Goal: Information Seeking & Learning: Learn about a topic

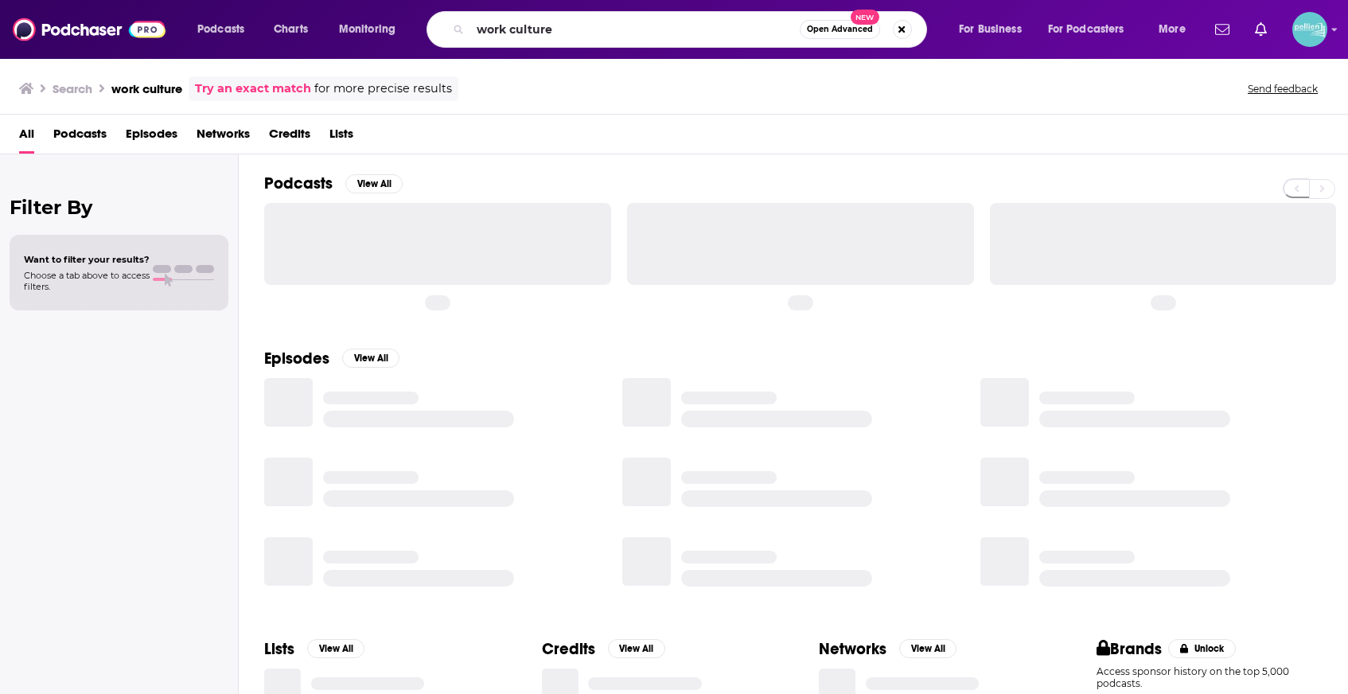
click at [628, 29] on input "work culture" at bounding box center [634, 29] width 329 height 25
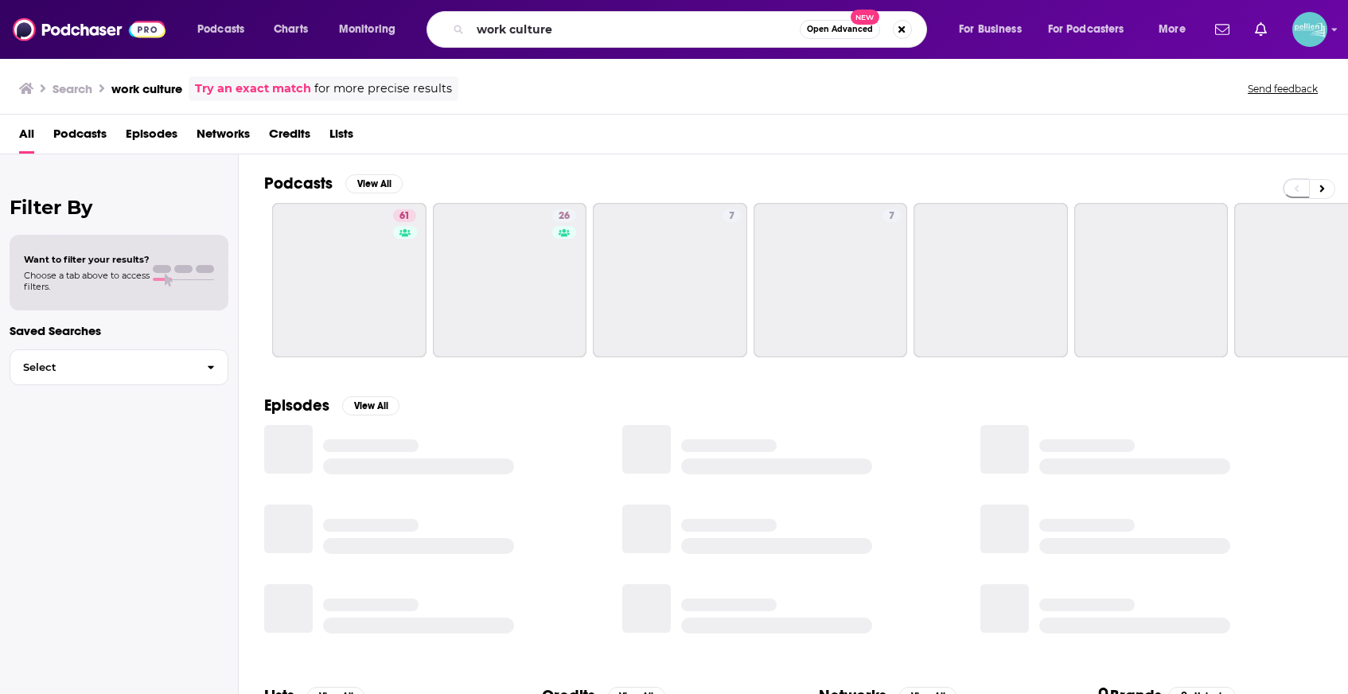
click at [628, 29] on input "work culture" at bounding box center [634, 29] width 329 height 25
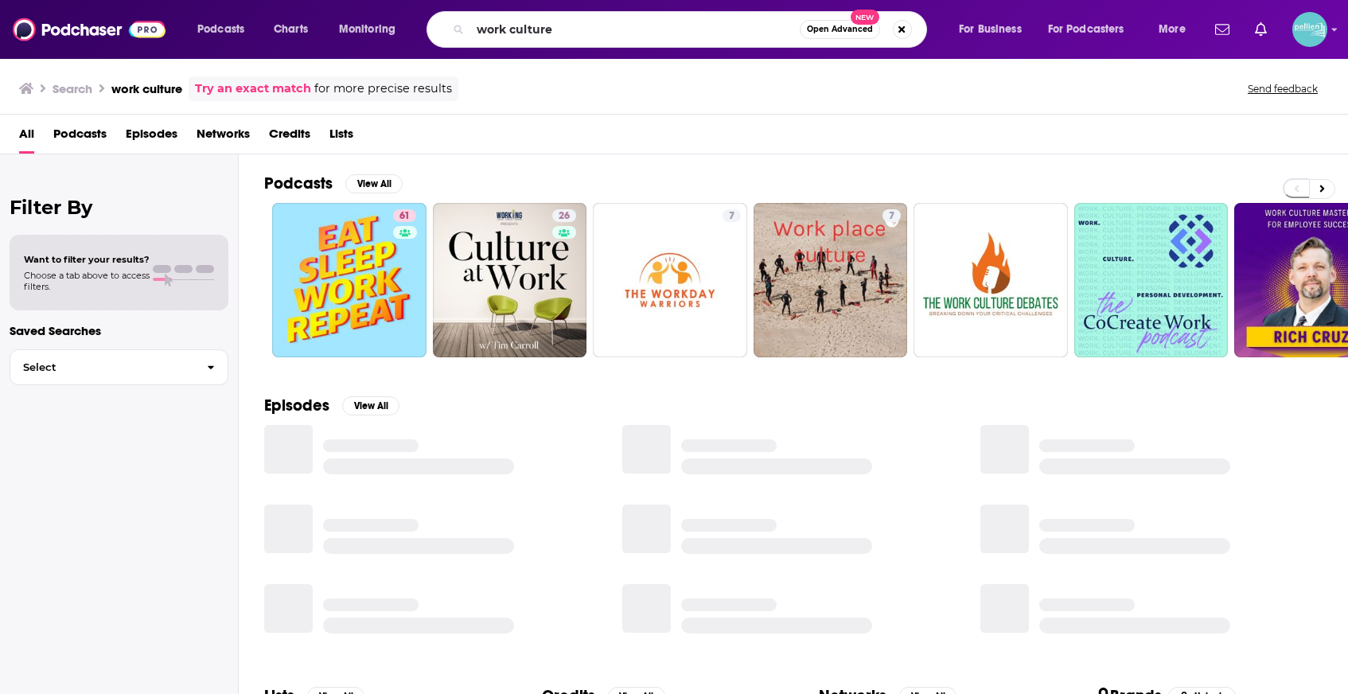
click at [628, 29] on input "work culture" at bounding box center [634, 29] width 329 height 25
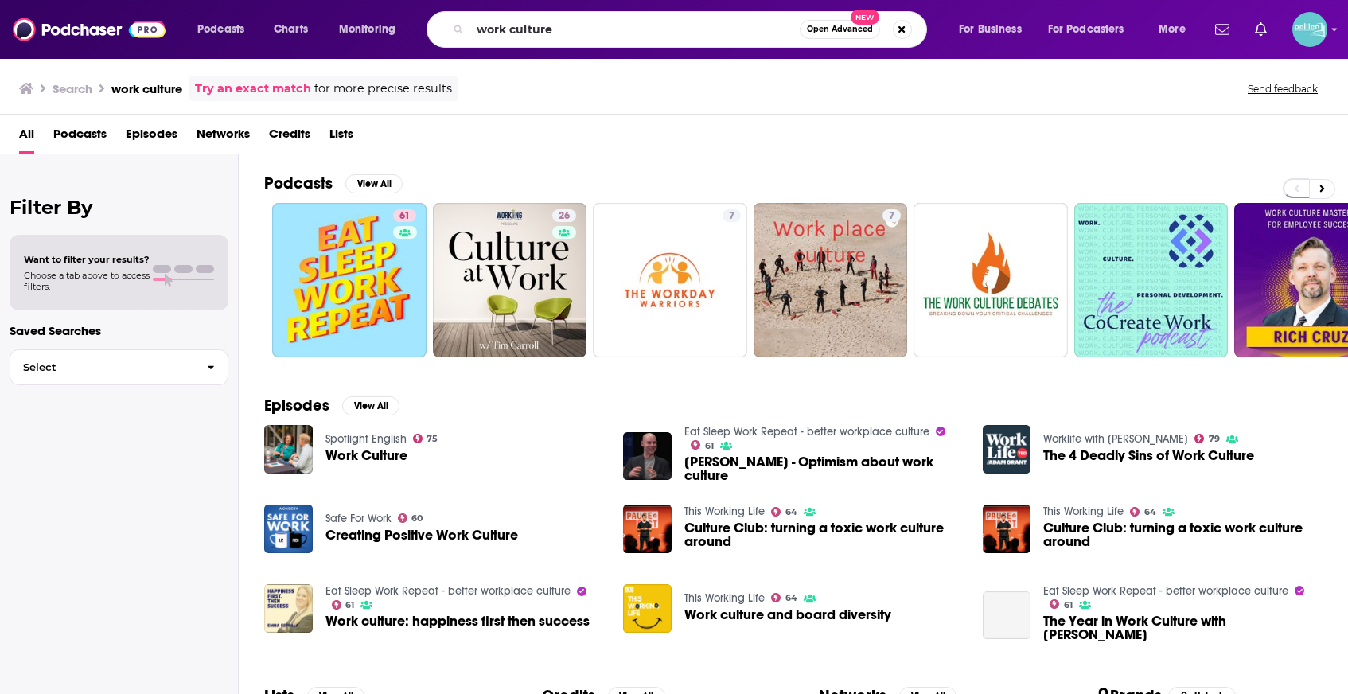
click at [628, 29] on input "work culture" at bounding box center [634, 29] width 329 height 25
type input "bannons war room"
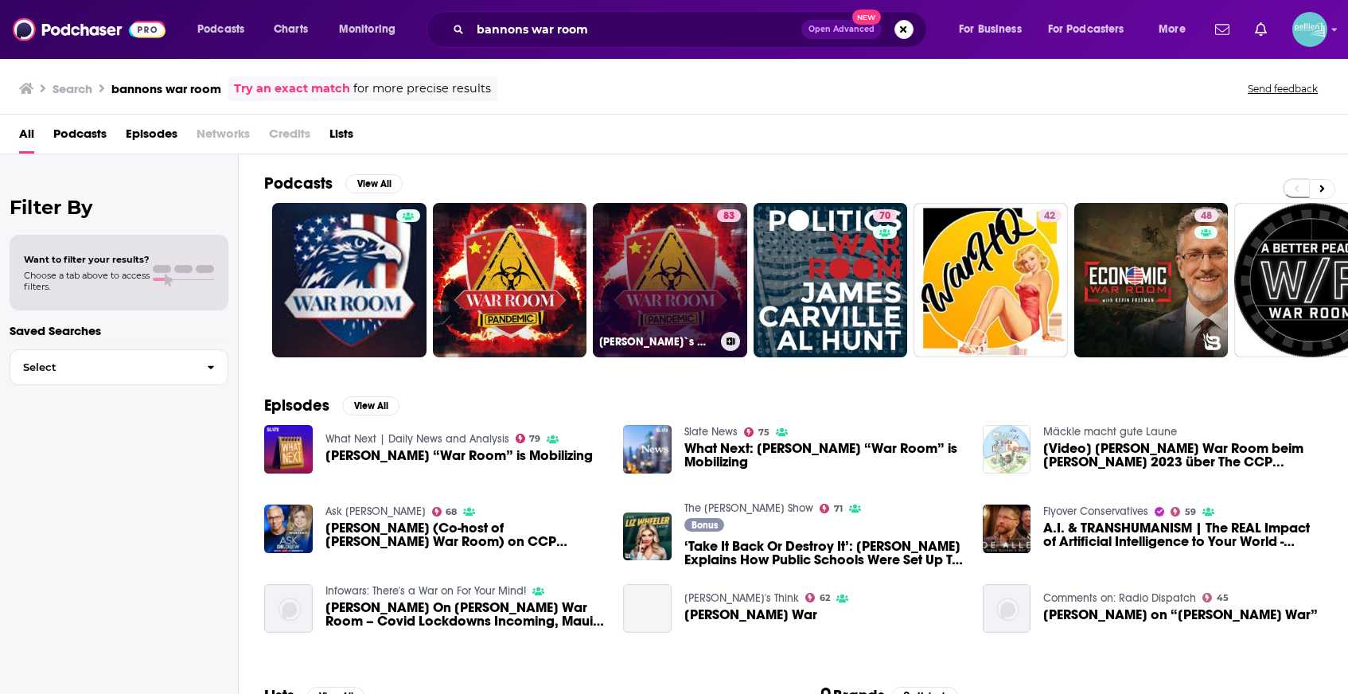
click at [665, 256] on link "83 Bannon`s War Room" at bounding box center [670, 280] width 154 height 154
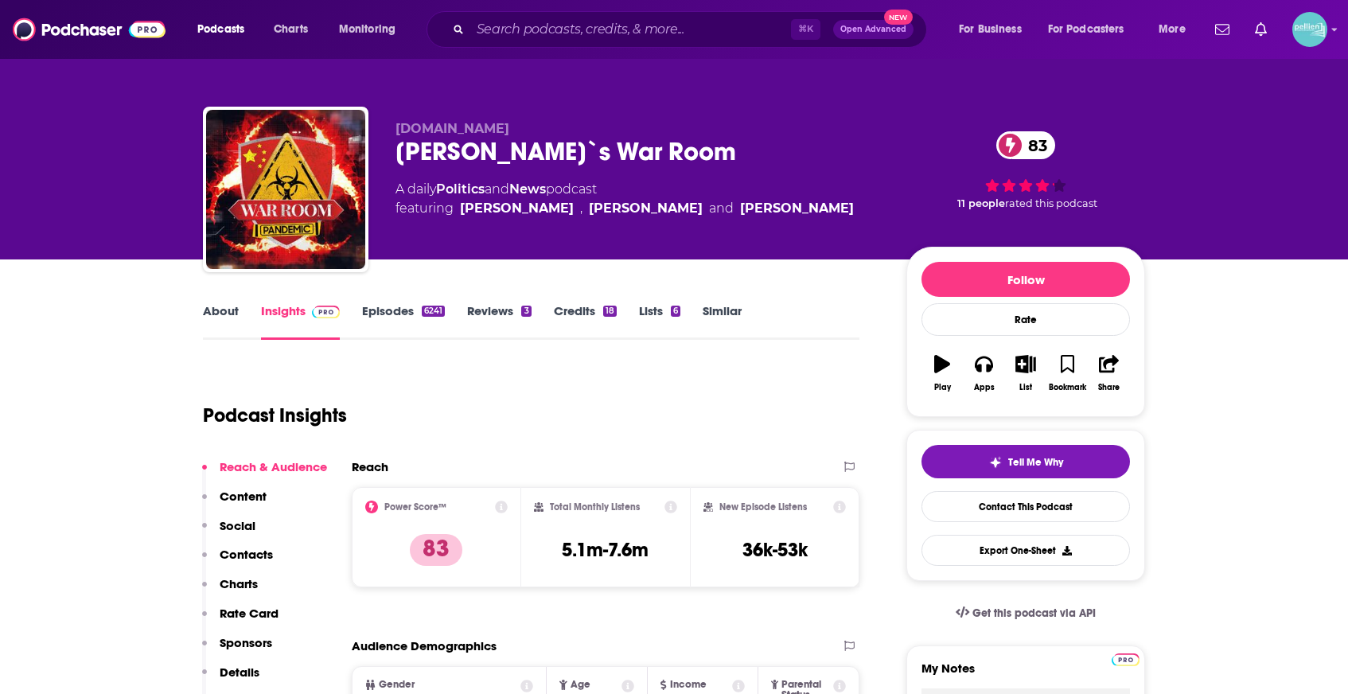
click at [228, 310] on link "About" at bounding box center [221, 321] width 36 height 37
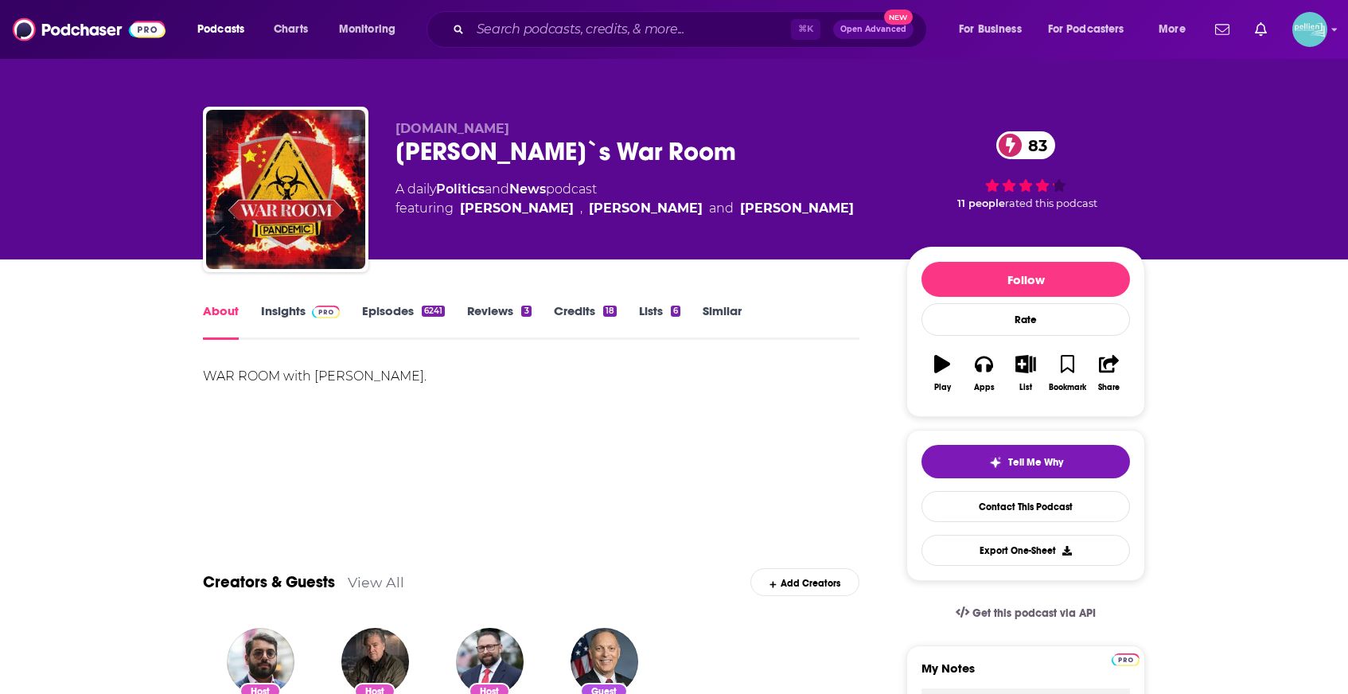
click at [284, 315] on link "Insights" at bounding box center [300, 321] width 79 height 37
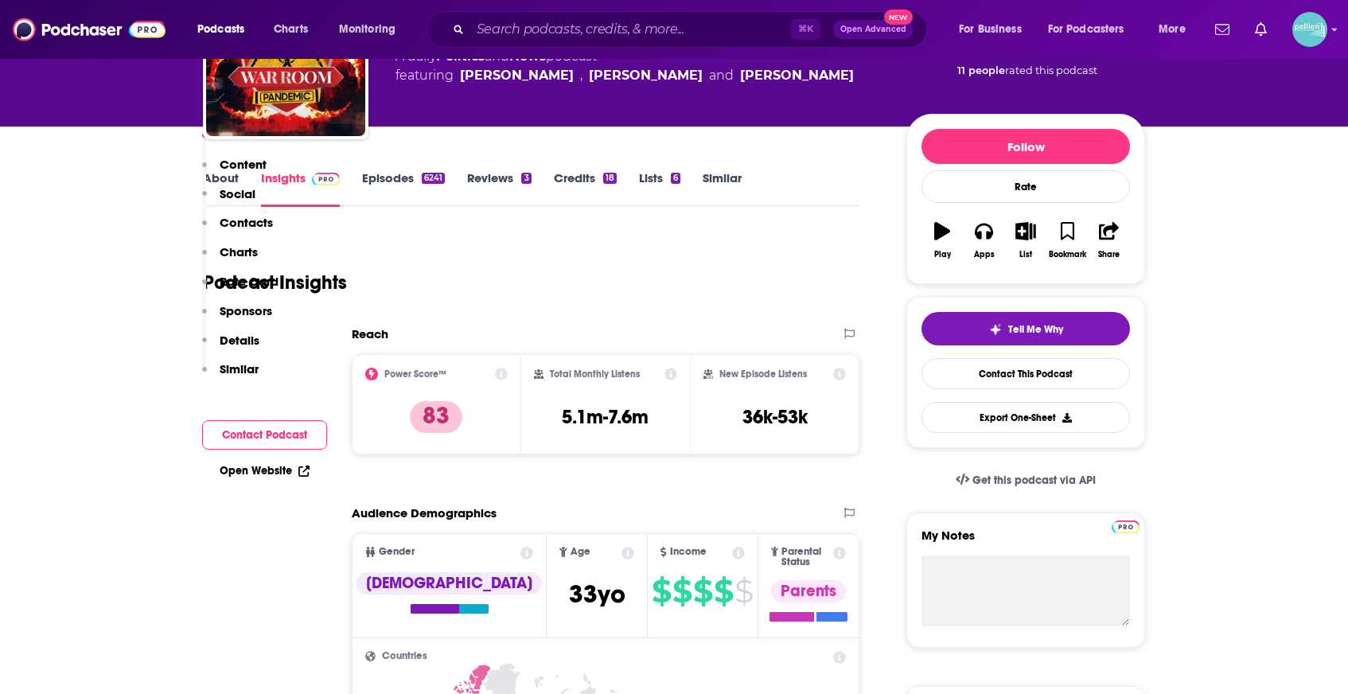
scroll to position [352, 0]
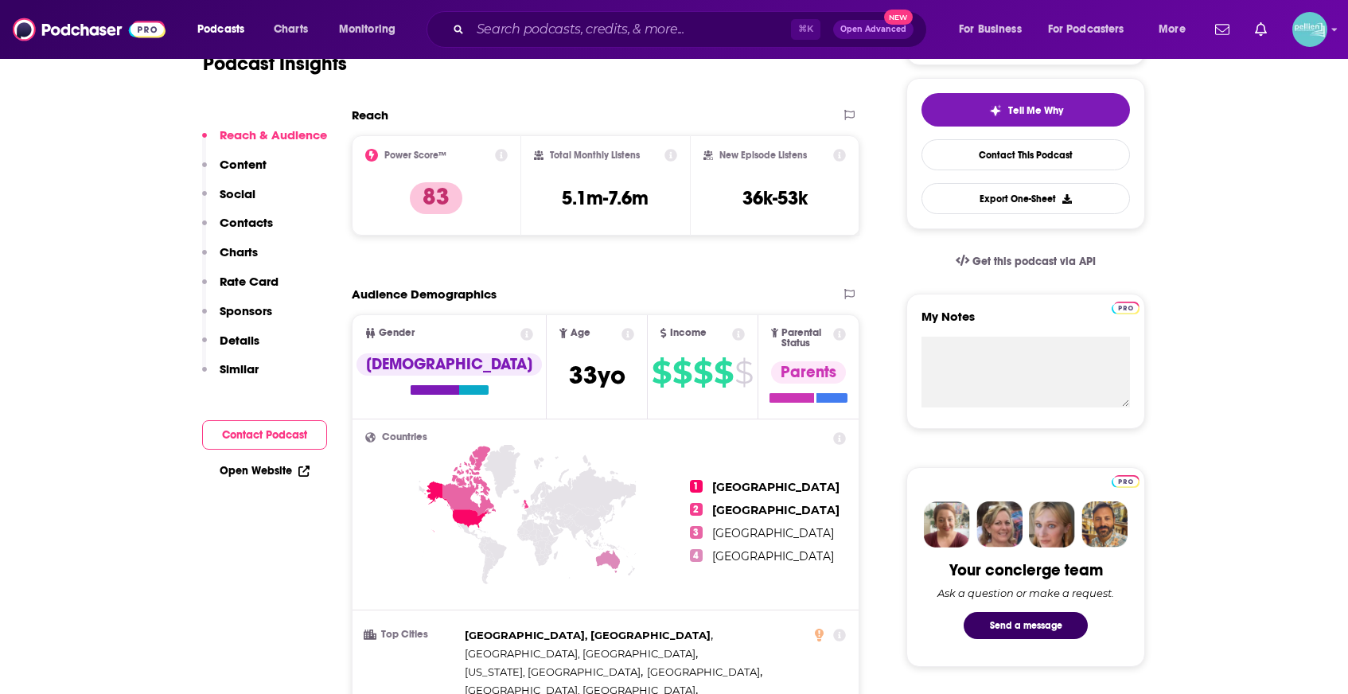
click at [293, 474] on link "Open Website" at bounding box center [265, 471] width 90 height 14
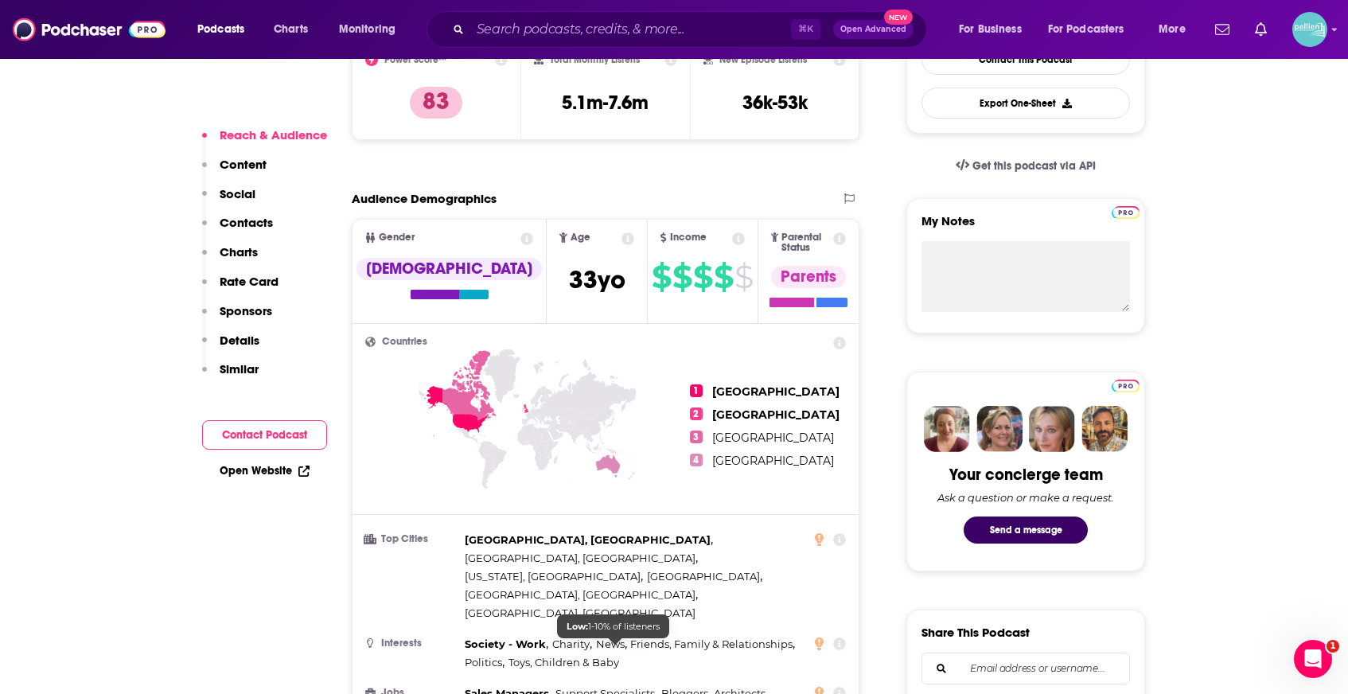
scroll to position [720, 0]
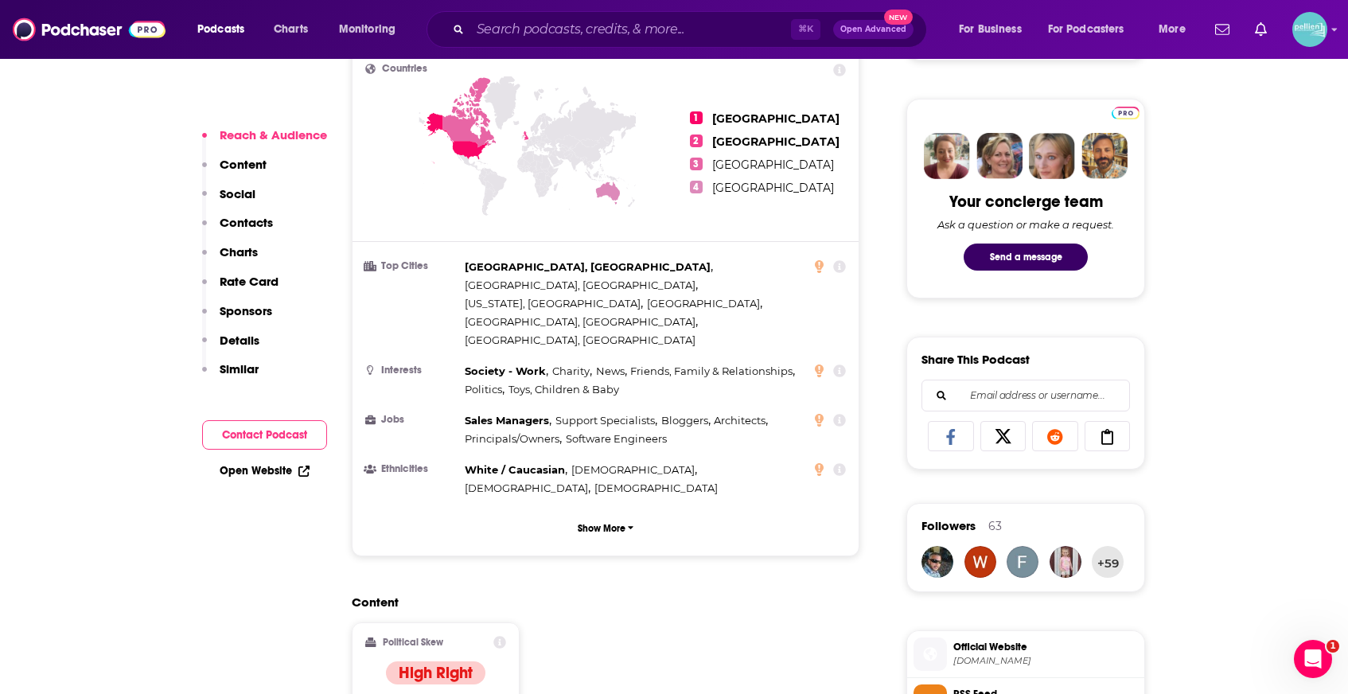
click at [274, 469] on link "Open Website" at bounding box center [265, 471] width 90 height 14
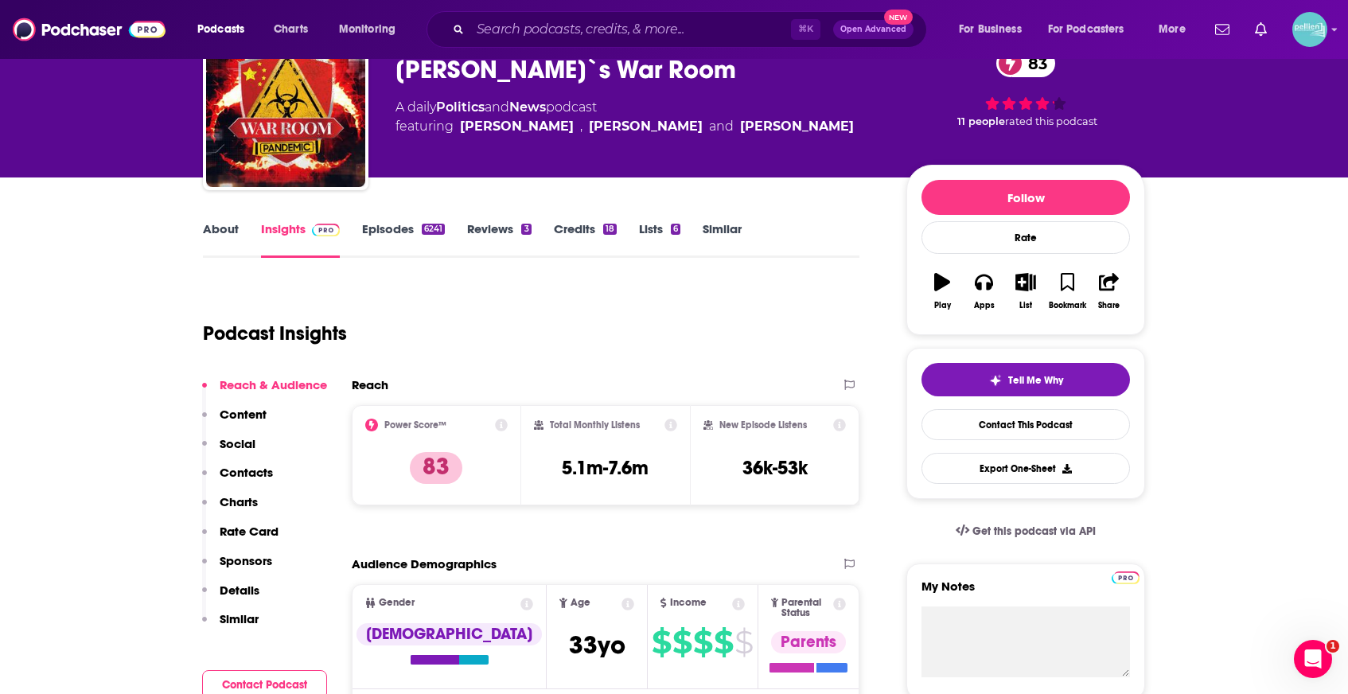
scroll to position [25, 0]
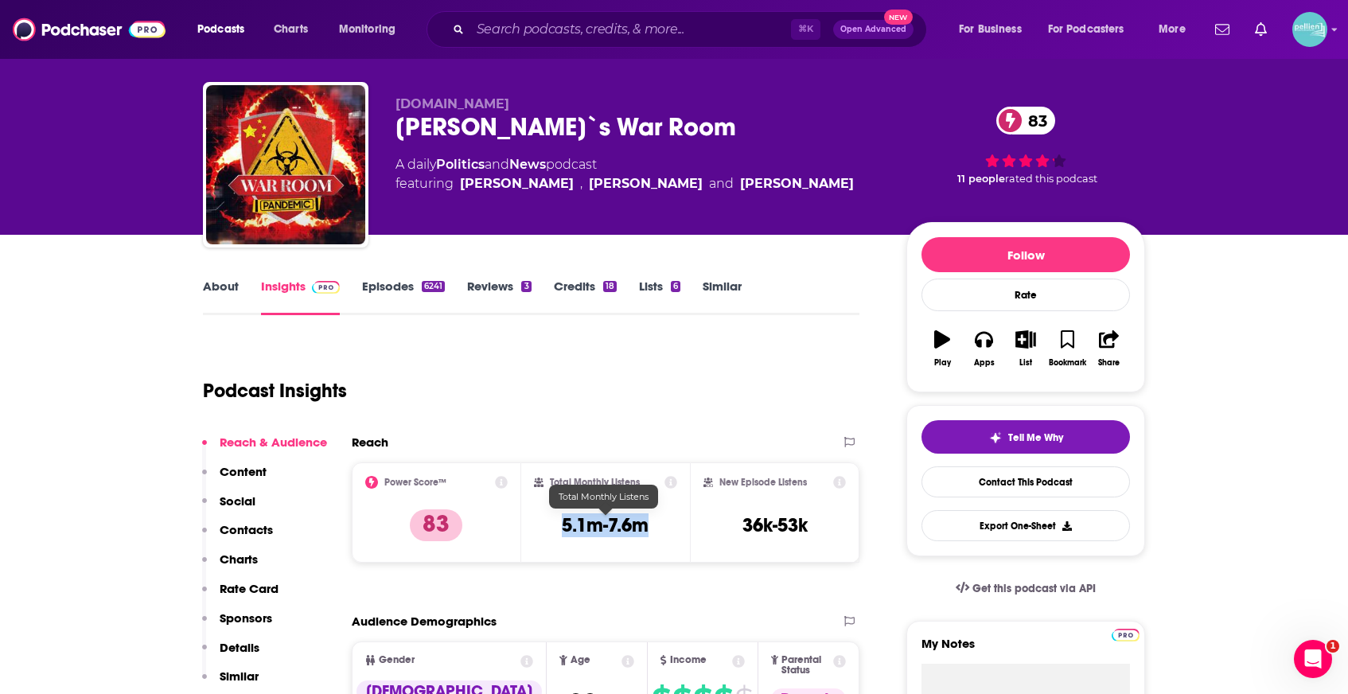
drag, startPoint x: 655, startPoint y: 524, endPoint x: 548, endPoint y: 527, distance: 106.7
click at [548, 527] on div "Total Monthly Listens 5.1m-7.6m" at bounding box center [606, 512] width 144 height 73
copy h3 "5.1m-7.6m"
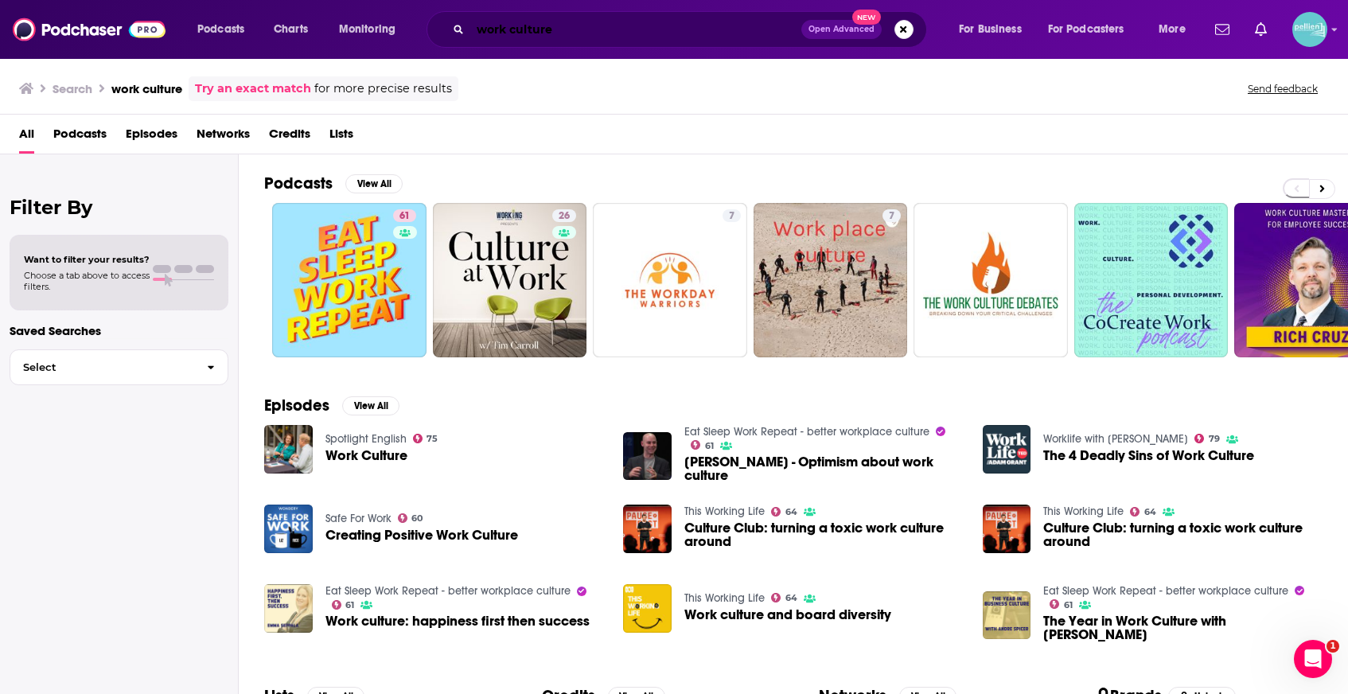
click at [702, 26] on input "work culture" at bounding box center [635, 29] width 331 height 25
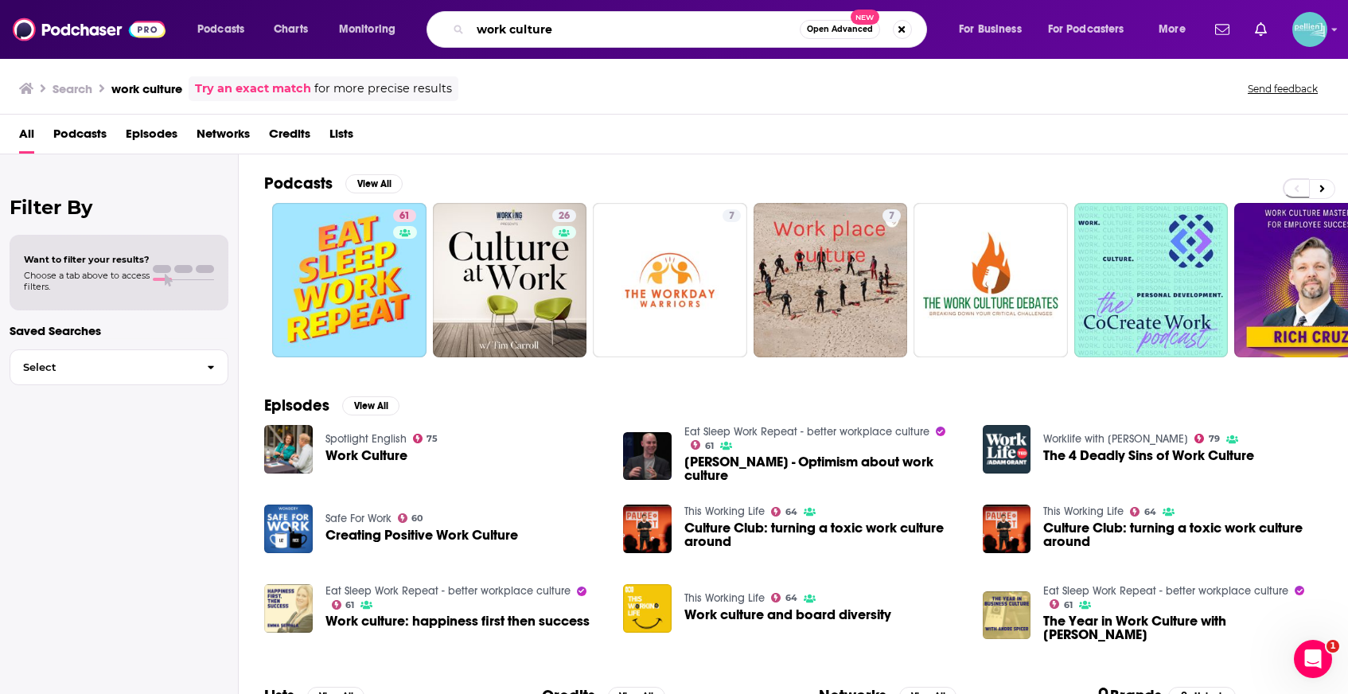
click at [702, 26] on input "work culture" at bounding box center [634, 29] width 329 height 25
type input "movie"
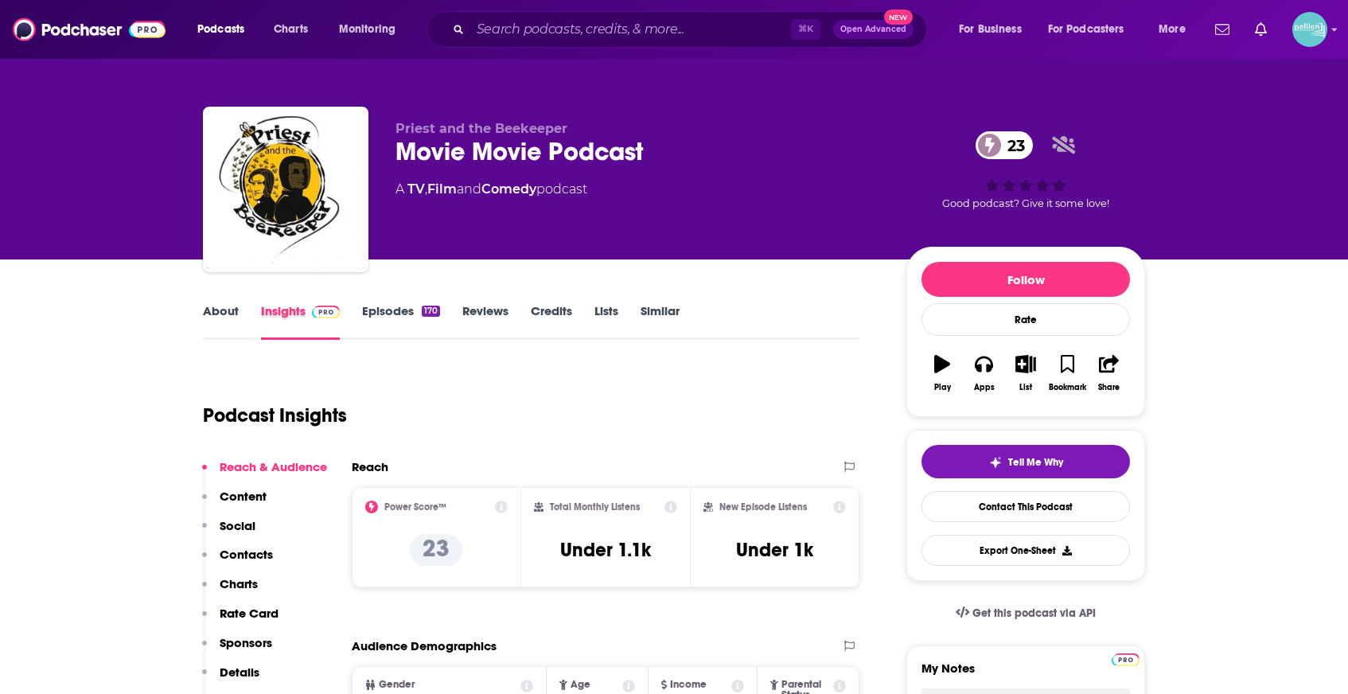
click at [360, 309] on div "Insights" at bounding box center [311, 321] width 101 height 37
click at [380, 308] on link "Episodes 170" at bounding box center [401, 321] width 78 height 37
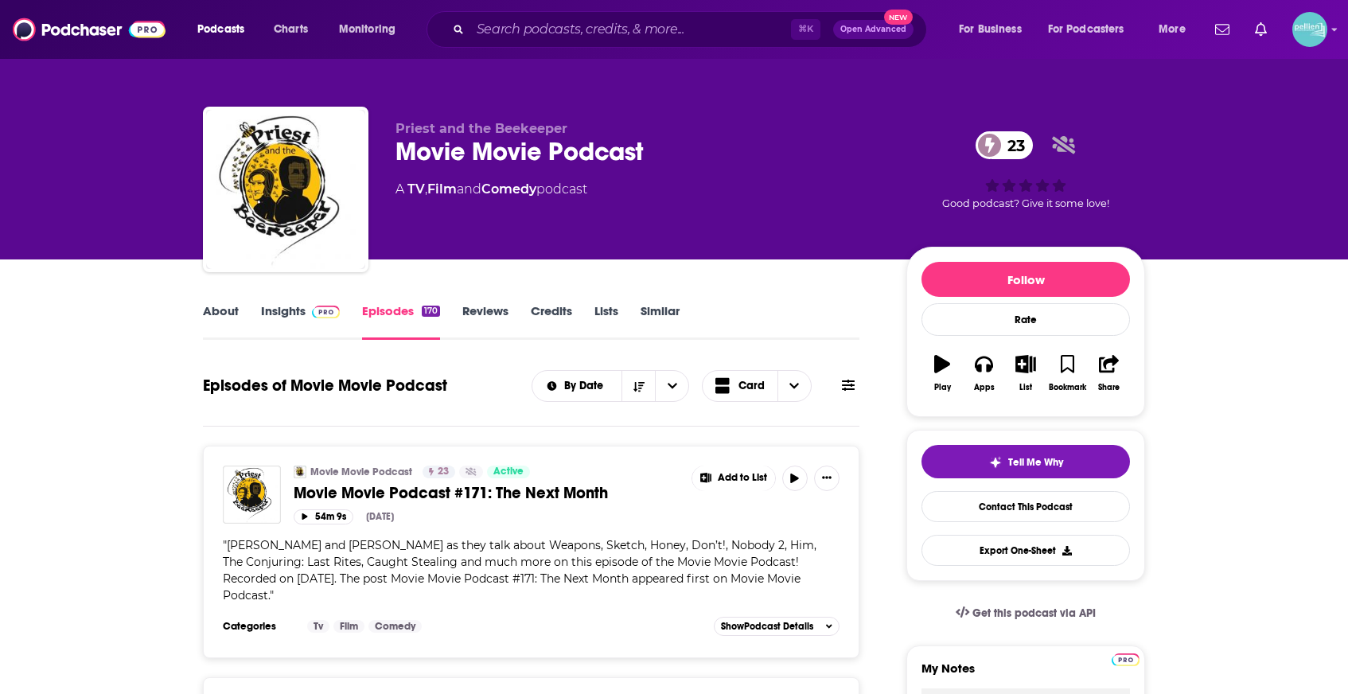
click at [314, 310] on img at bounding box center [326, 312] width 28 height 13
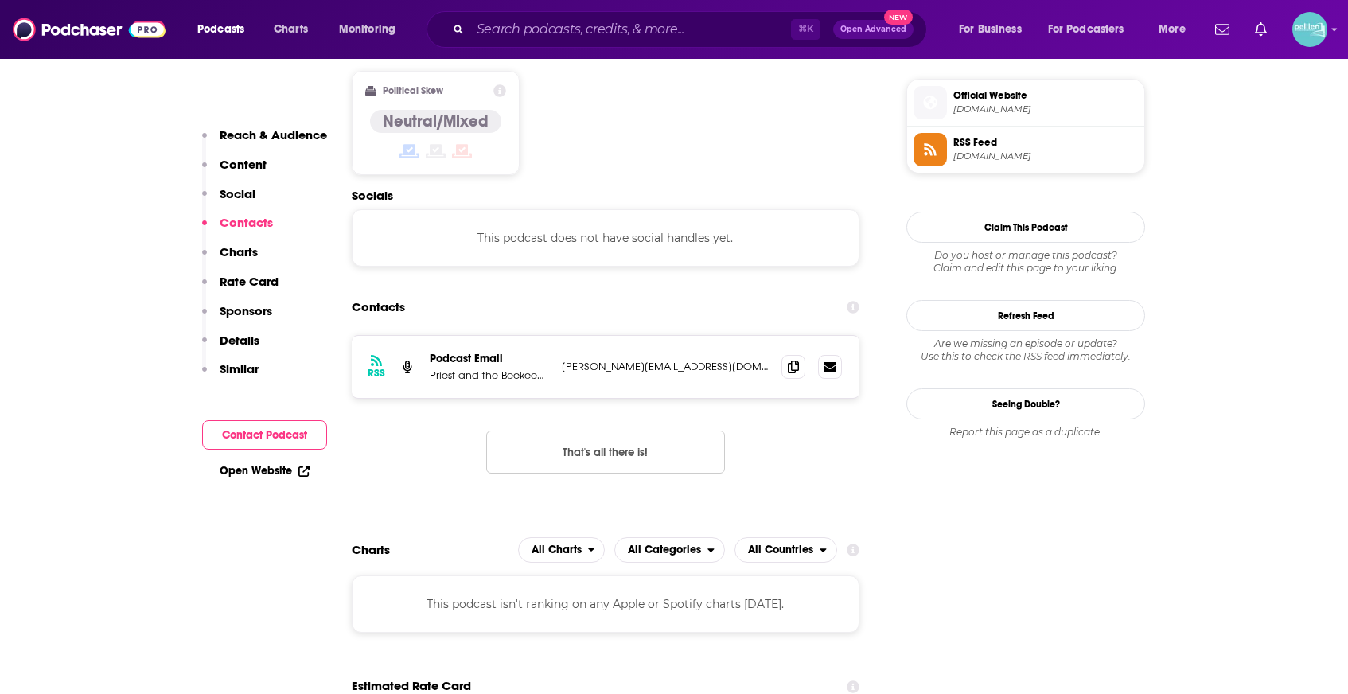
scroll to position [1315, 0]
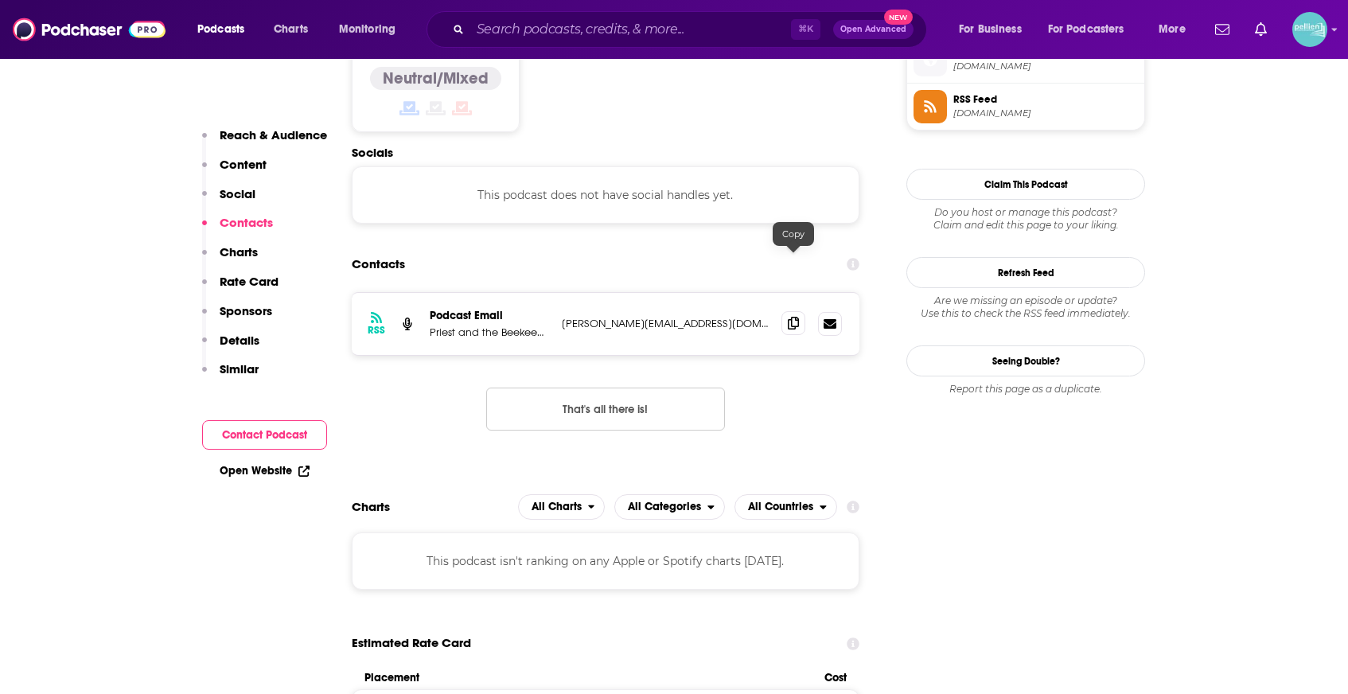
click at [789, 317] on icon at bounding box center [793, 323] width 11 height 13
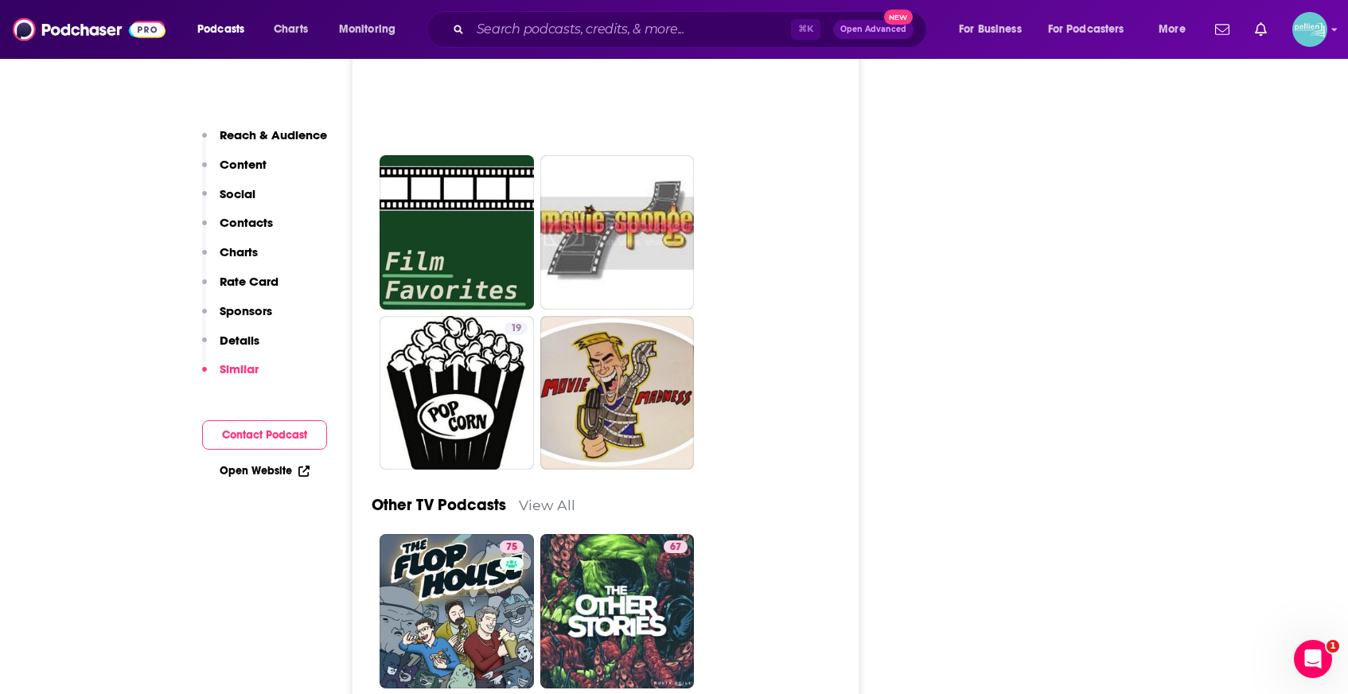
scroll to position [4509, 0]
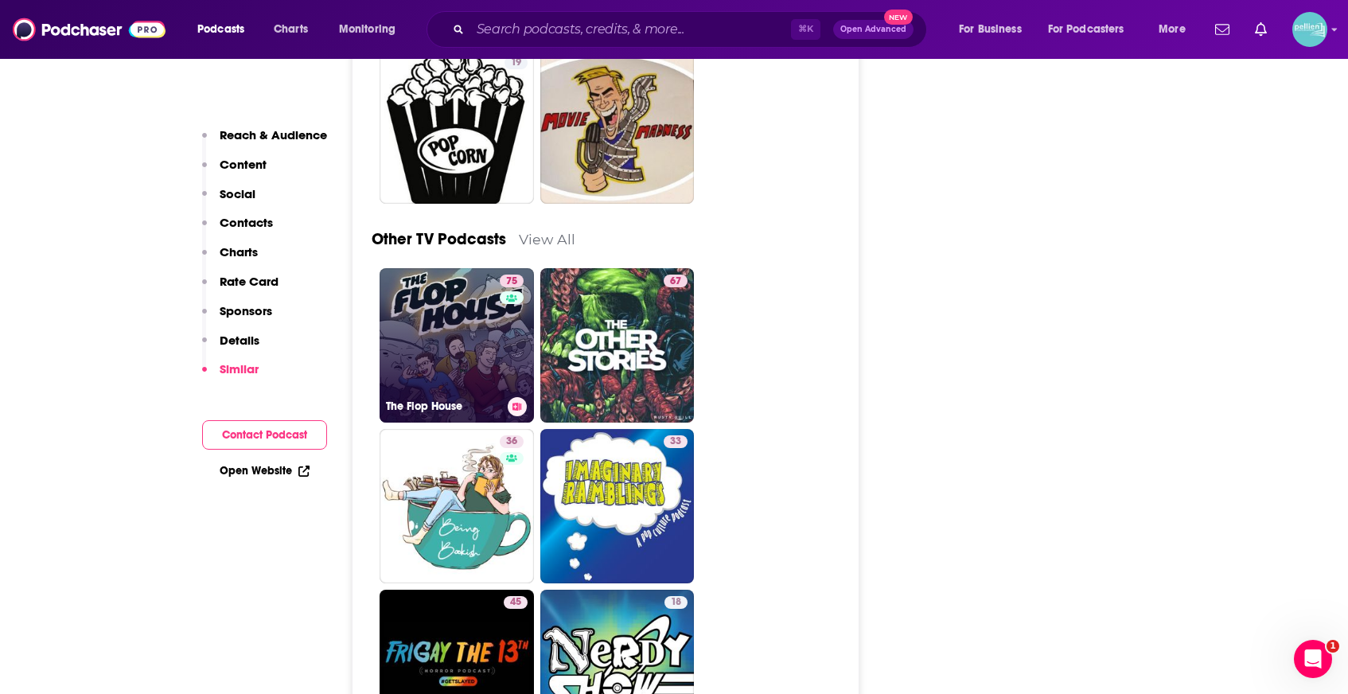
click at [467, 291] on link "75 The Flop House" at bounding box center [457, 345] width 154 height 154
type input "https://www.podchaser.com/podcasts/the-flop-house-5419"
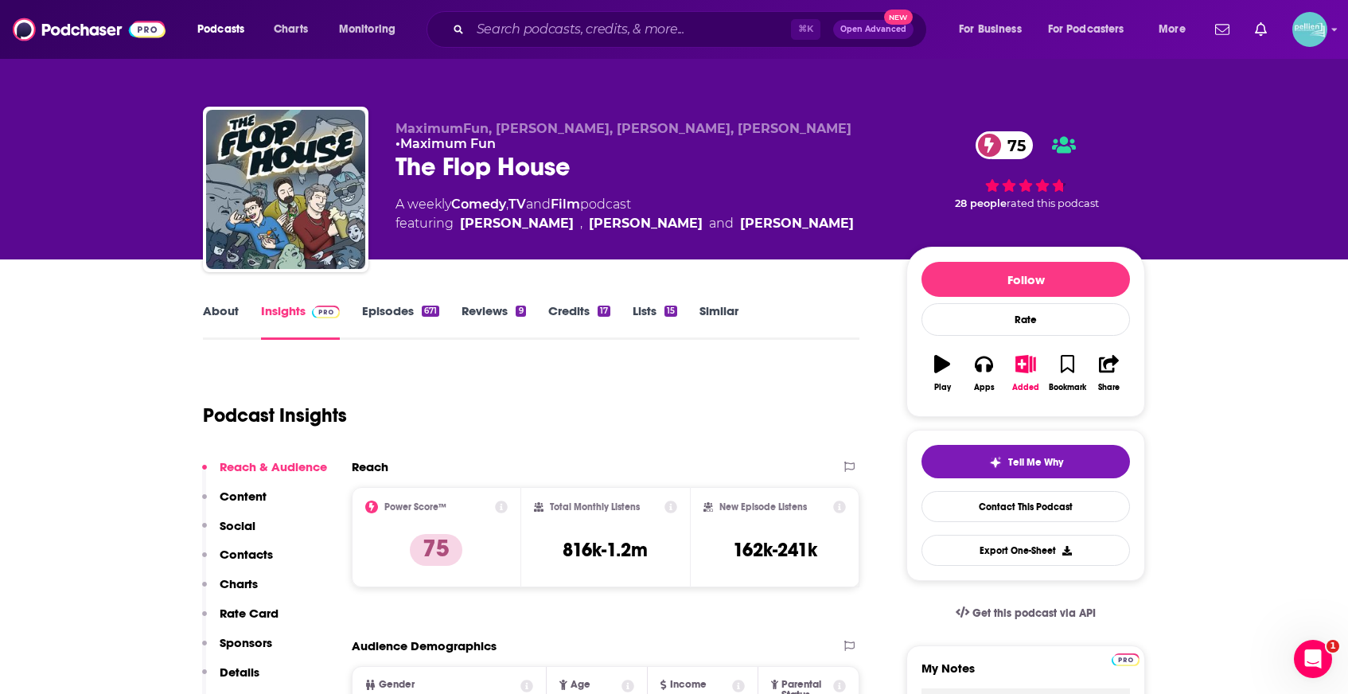
click at [235, 317] on link "About" at bounding box center [221, 321] width 36 height 37
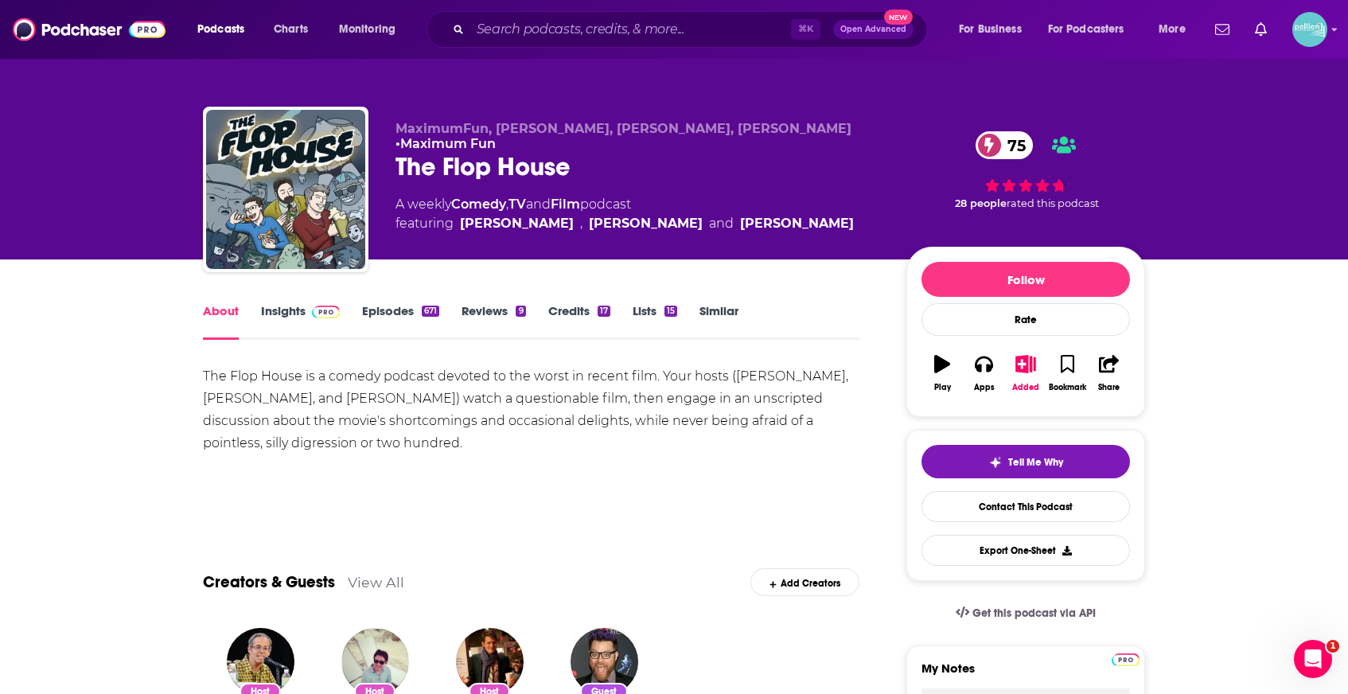
click at [313, 311] on img at bounding box center [326, 312] width 28 height 13
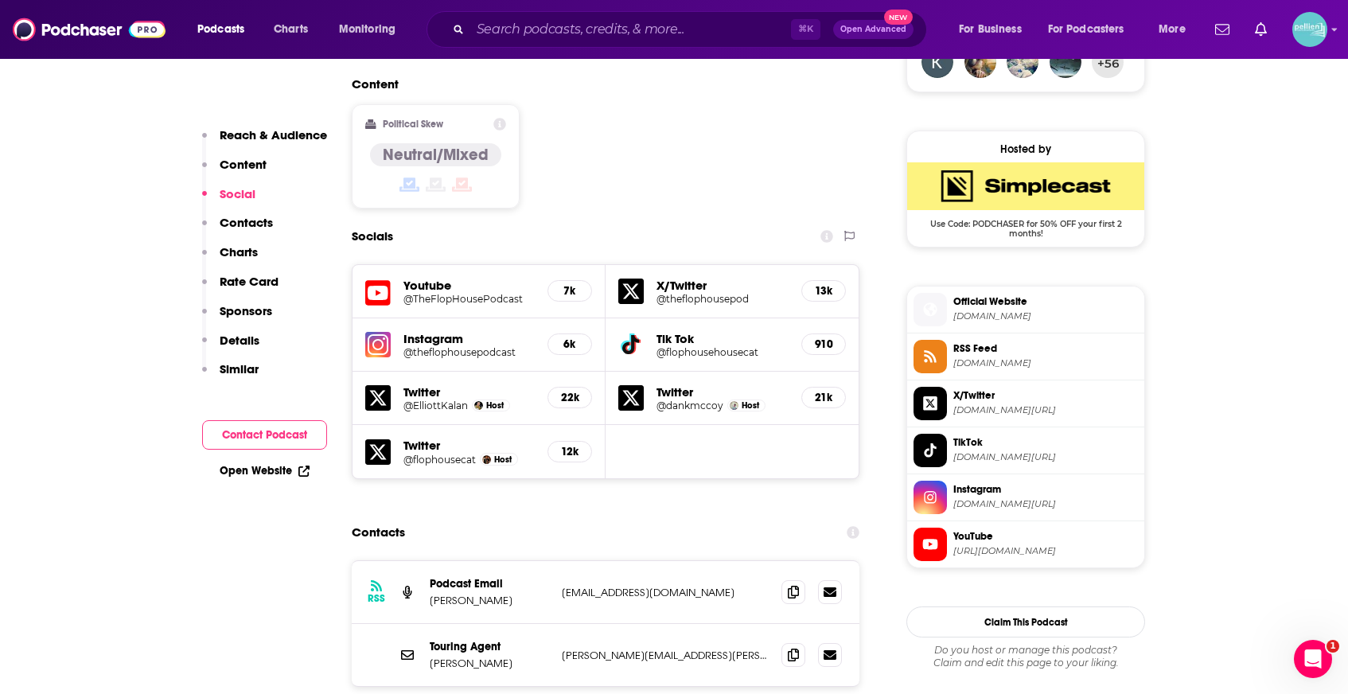
scroll to position [1226, 0]
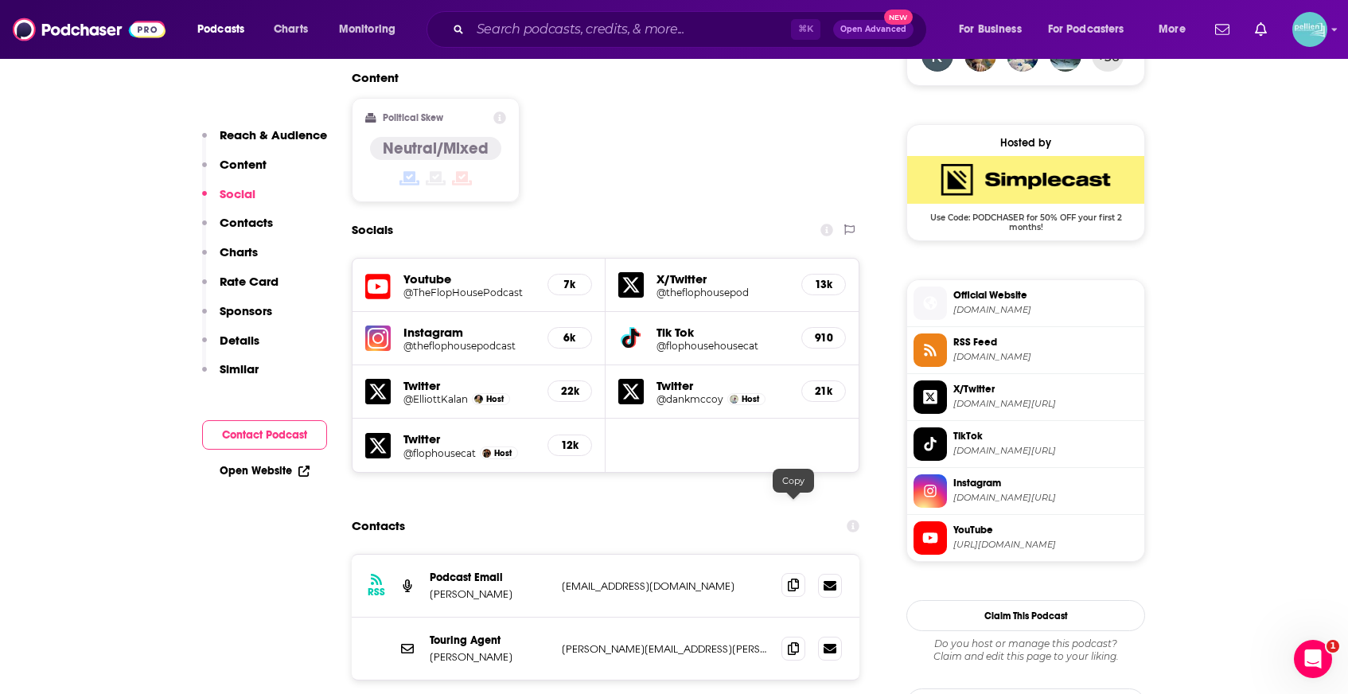
click at [793, 579] on icon at bounding box center [793, 585] width 11 height 13
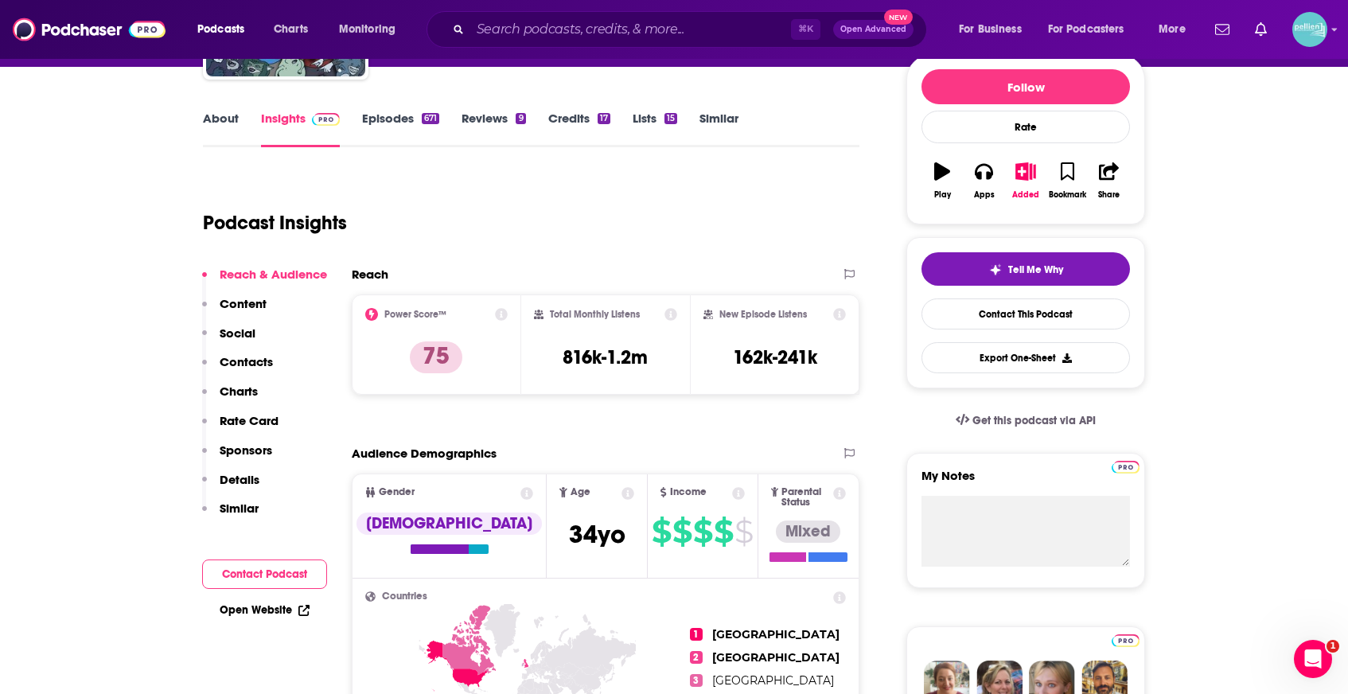
scroll to position [0, 0]
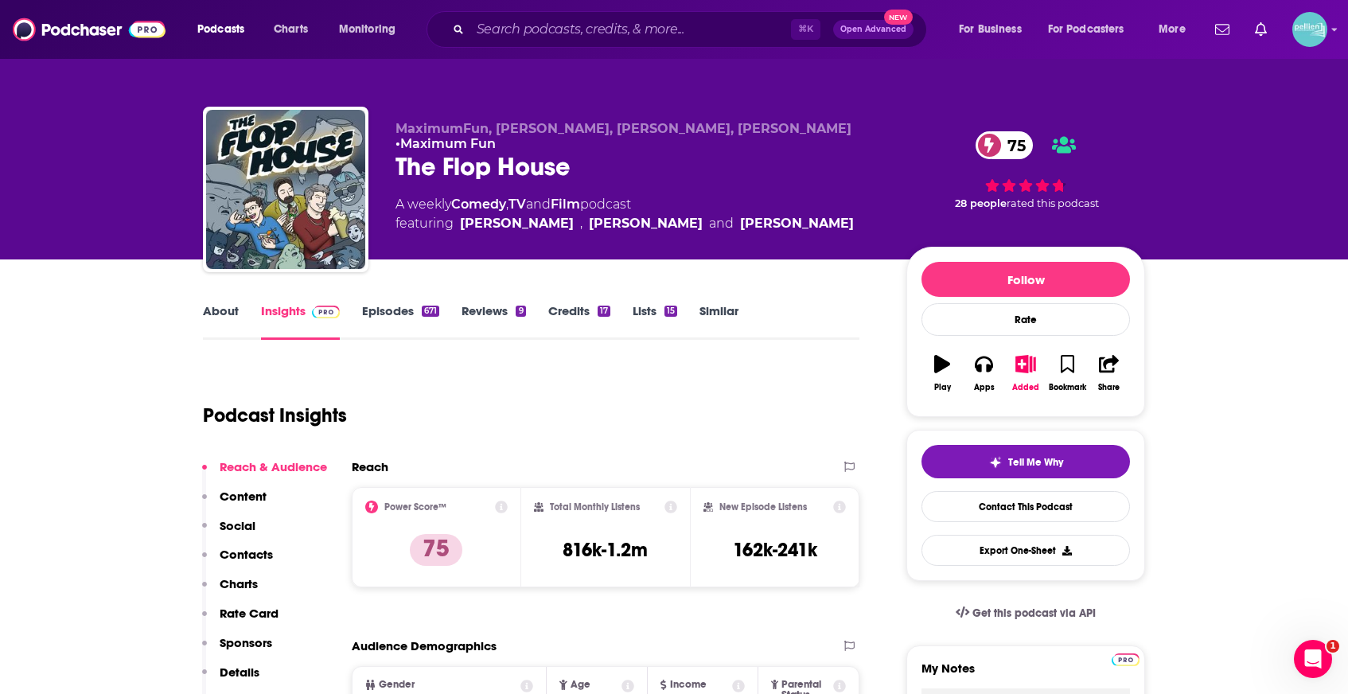
click at [658, 311] on link "Lists 15" at bounding box center [655, 321] width 45 height 37
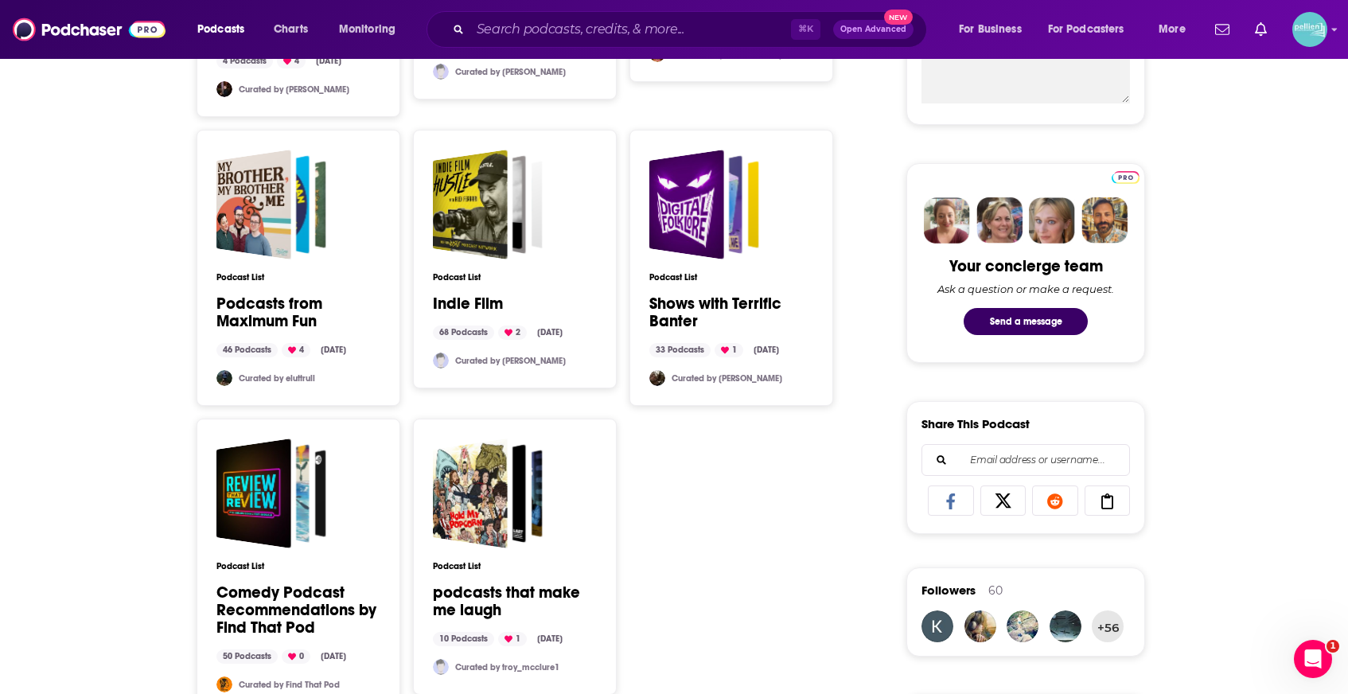
scroll to position [653, 0]
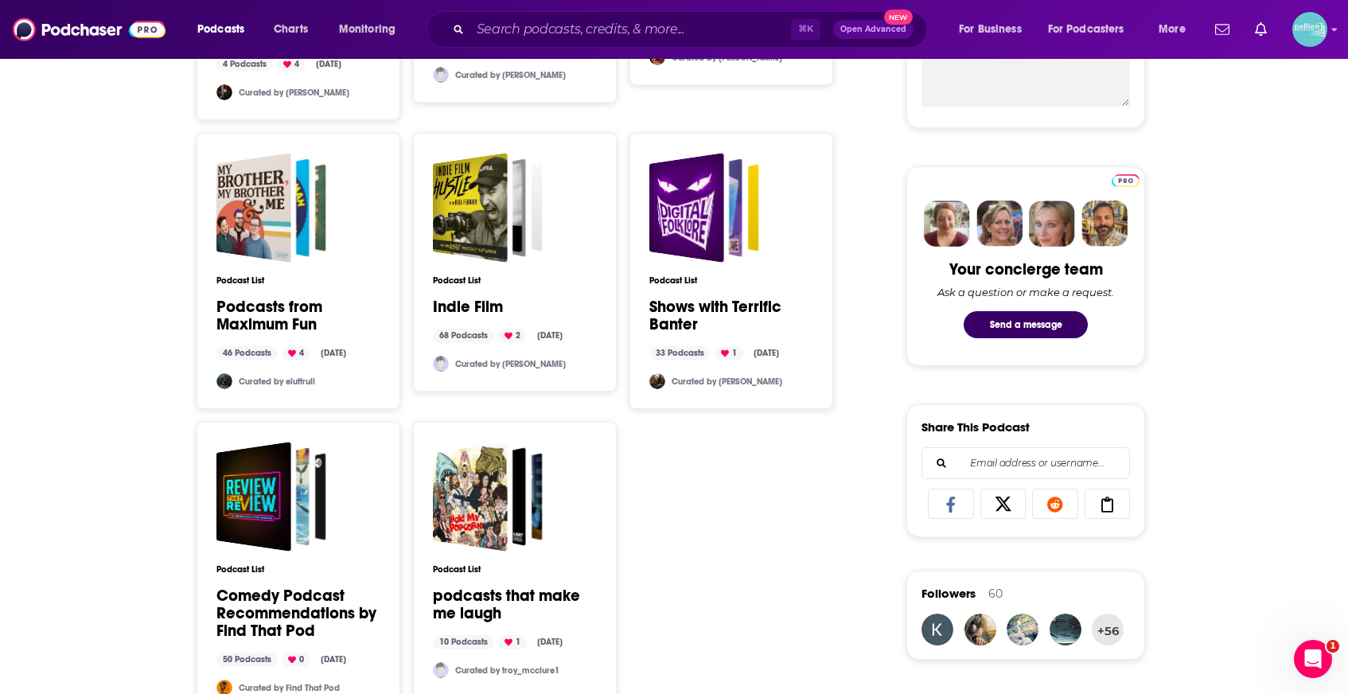
click at [291, 274] on div "Podcast List Podcasts from Maximum Fun 46 Podcasts 4 Apr 4, 2023 Curated by elu…" at bounding box center [298, 271] width 164 height 236
click at [277, 258] on div "Podcasts from Maximum Fun" at bounding box center [253, 208] width 75 height 110
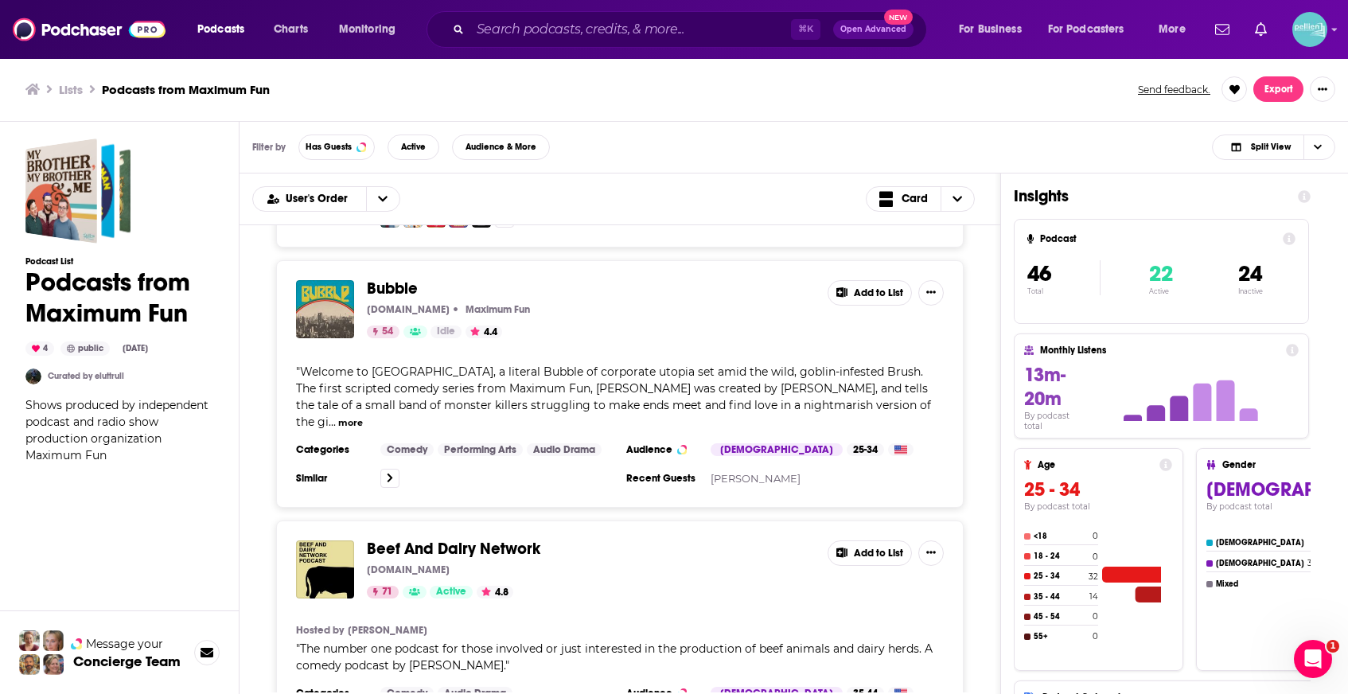
scroll to position [842, 0]
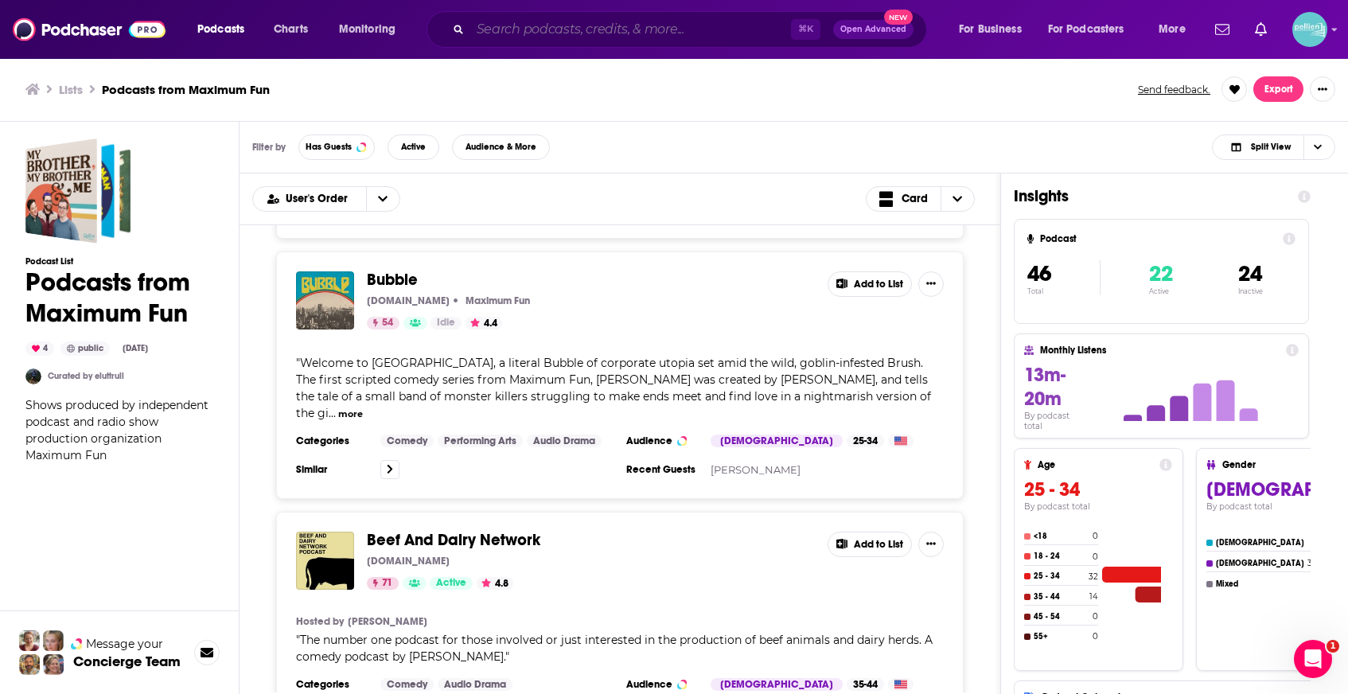
click at [736, 35] on input "Search podcasts, credits, & more..." at bounding box center [630, 29] width 321 height 25
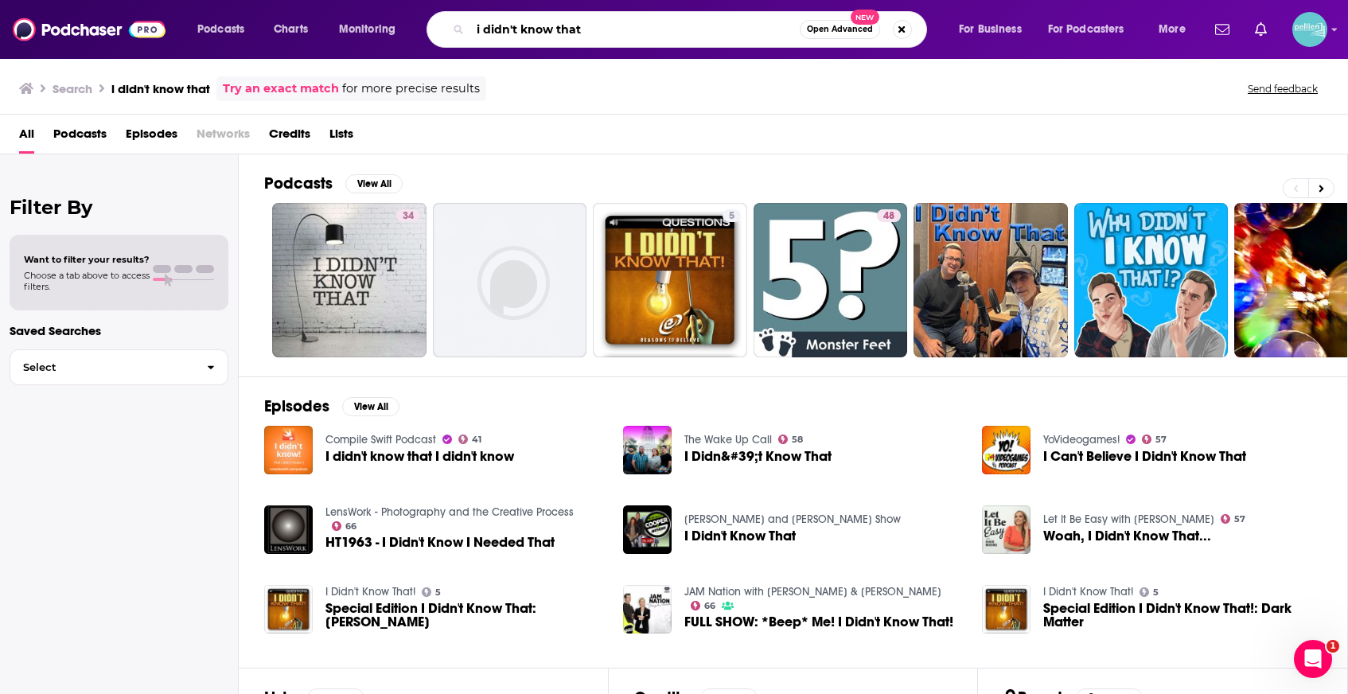
click at [611, 31] on input "i didn't know that" at bounding box center [634, 29] width 329 height 25
type input "hidden history"
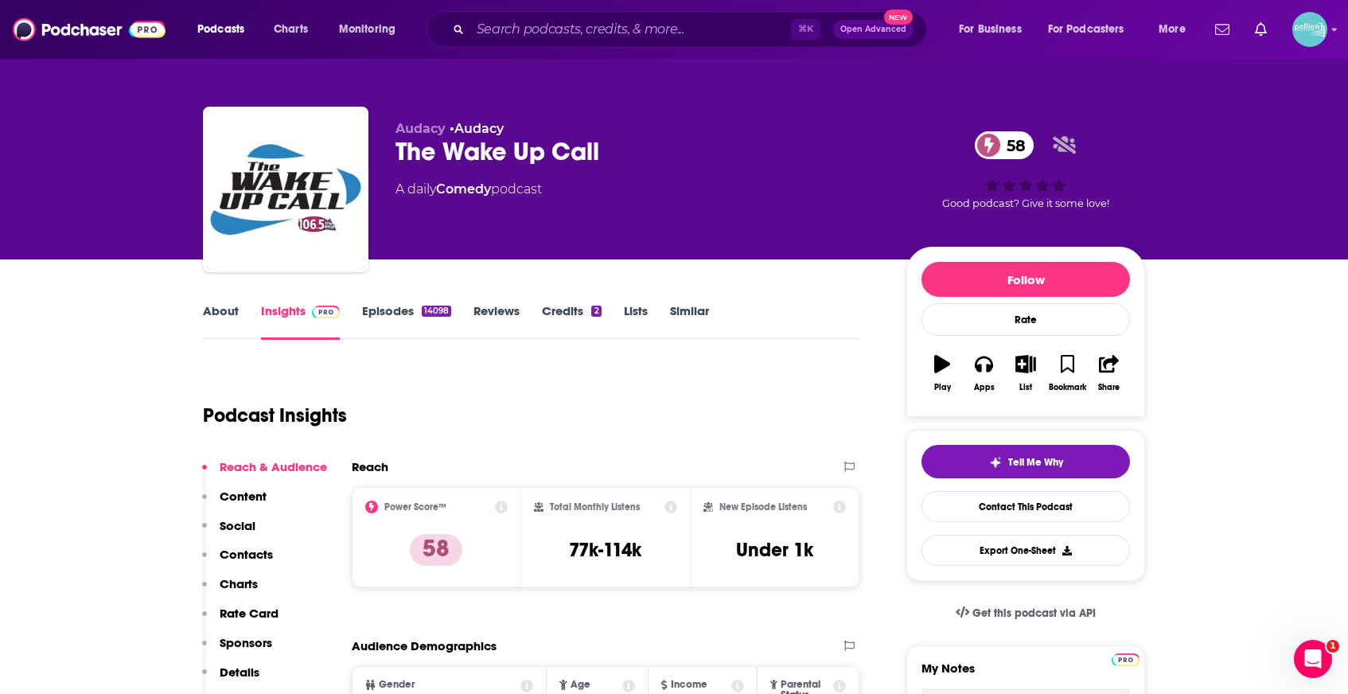
click at [220, 314] on link "About" at bounding box center [221, 321] width 36 height 37
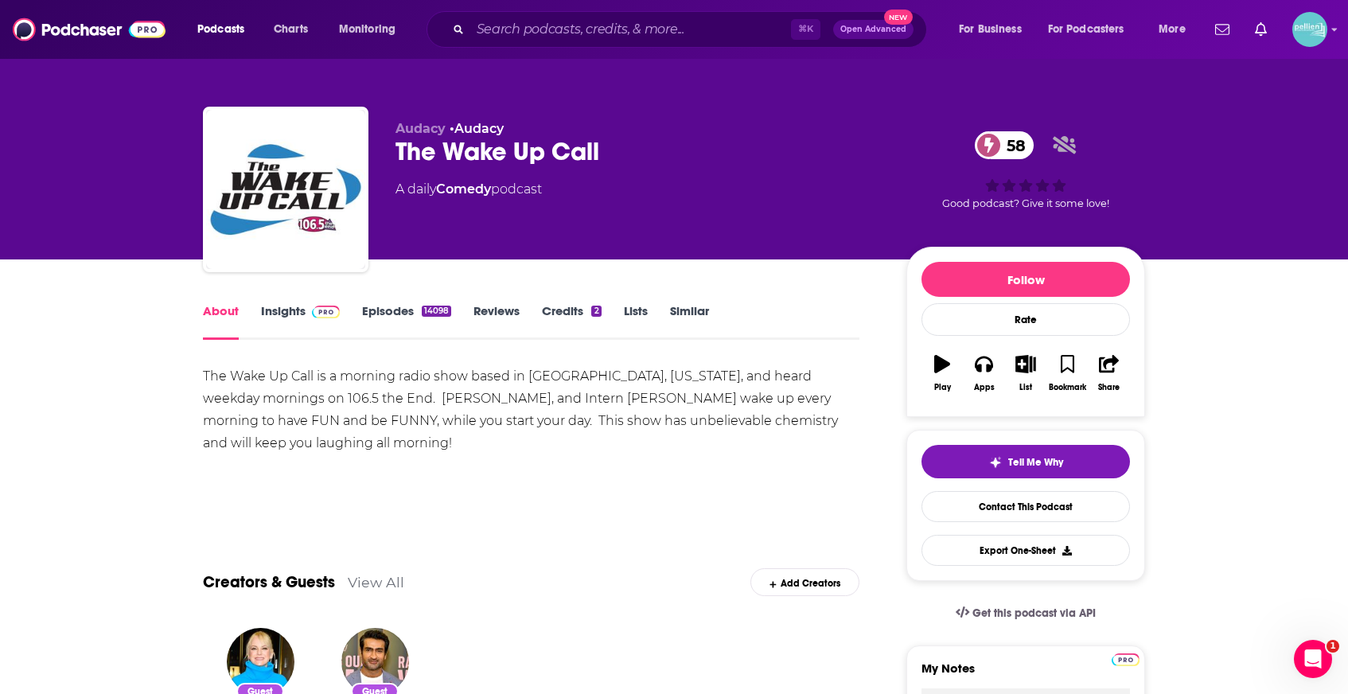
click at [393, 312] on link "Episodes 14098" at bounding box center [406, 321] width 89 height 37
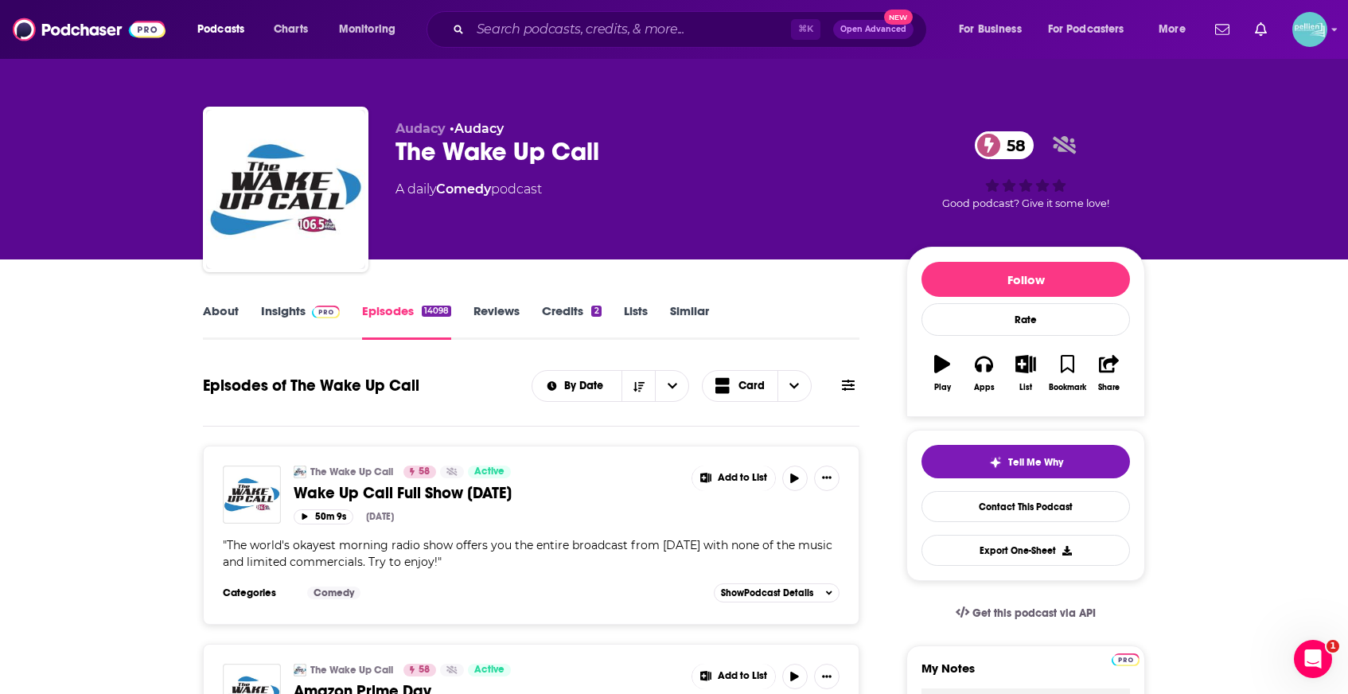
click at [298, 320] on link "Insights" at bounding box center [300, 321] width 79 height 37
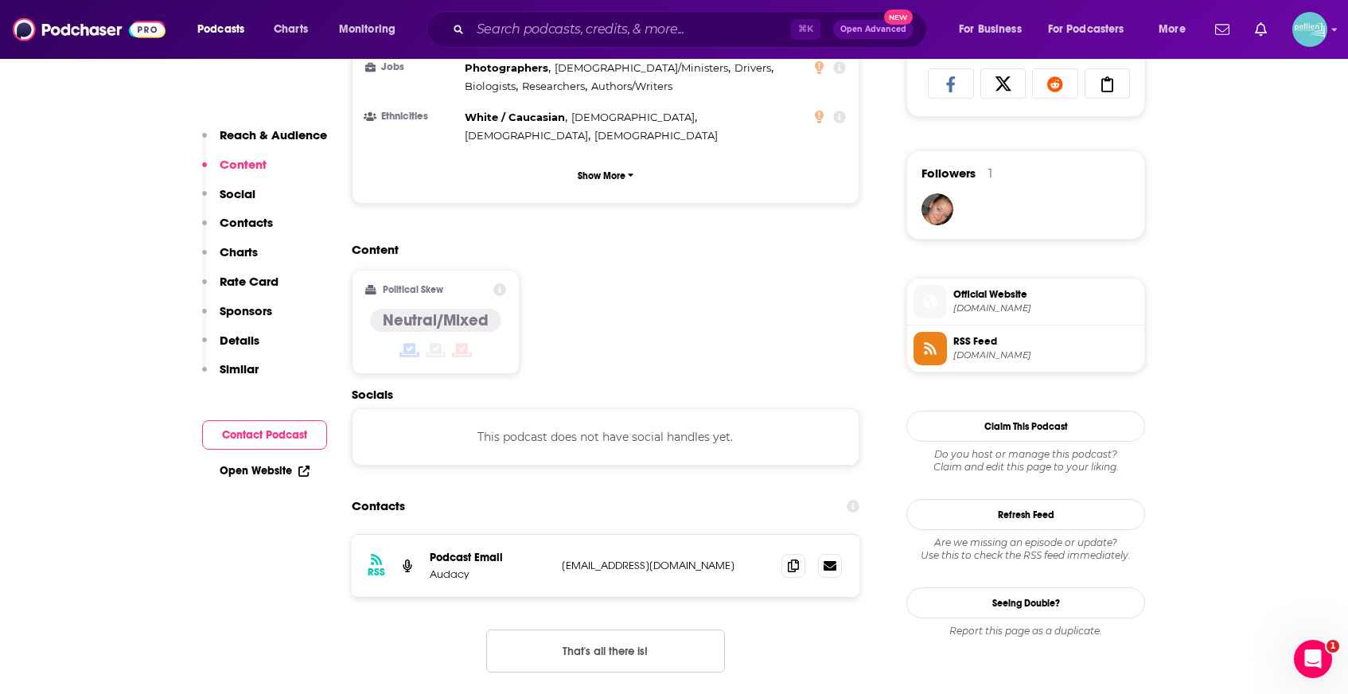
scroll to position [1152, 0]
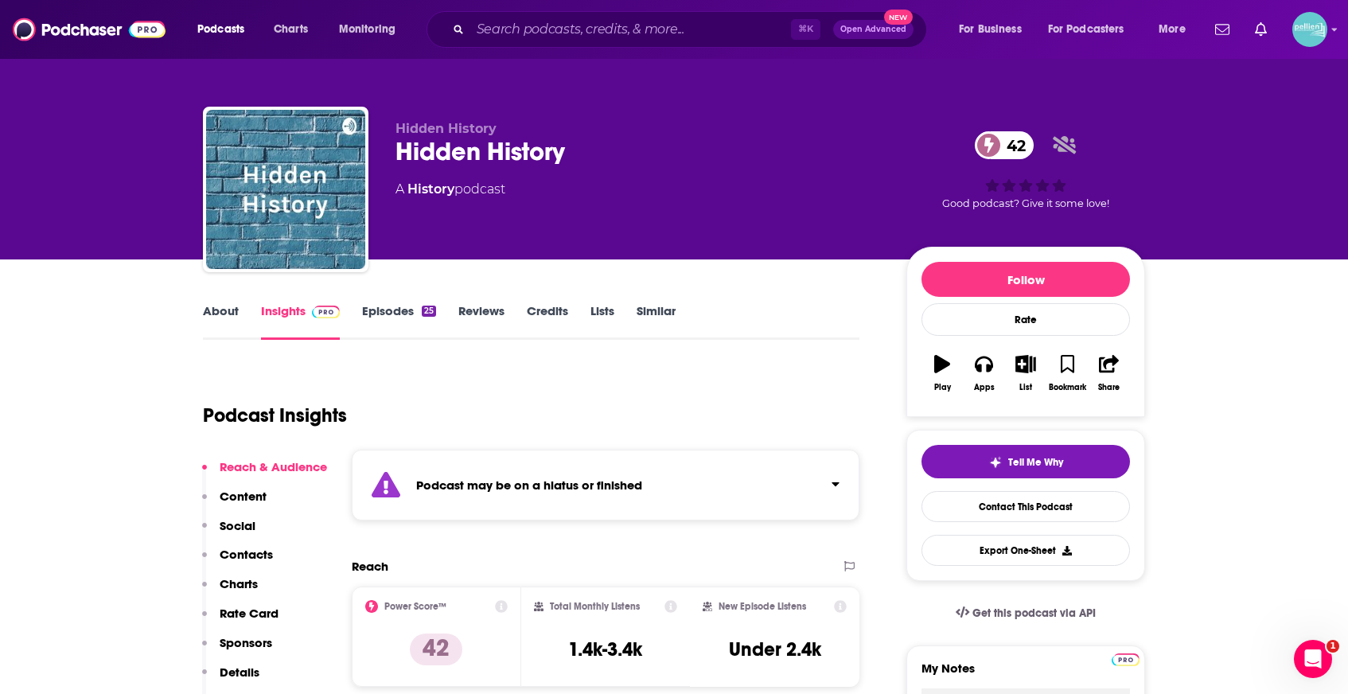
click at [398, 312] on link "Episodes 25" at bounding box center [399, 321] width 74 height 37
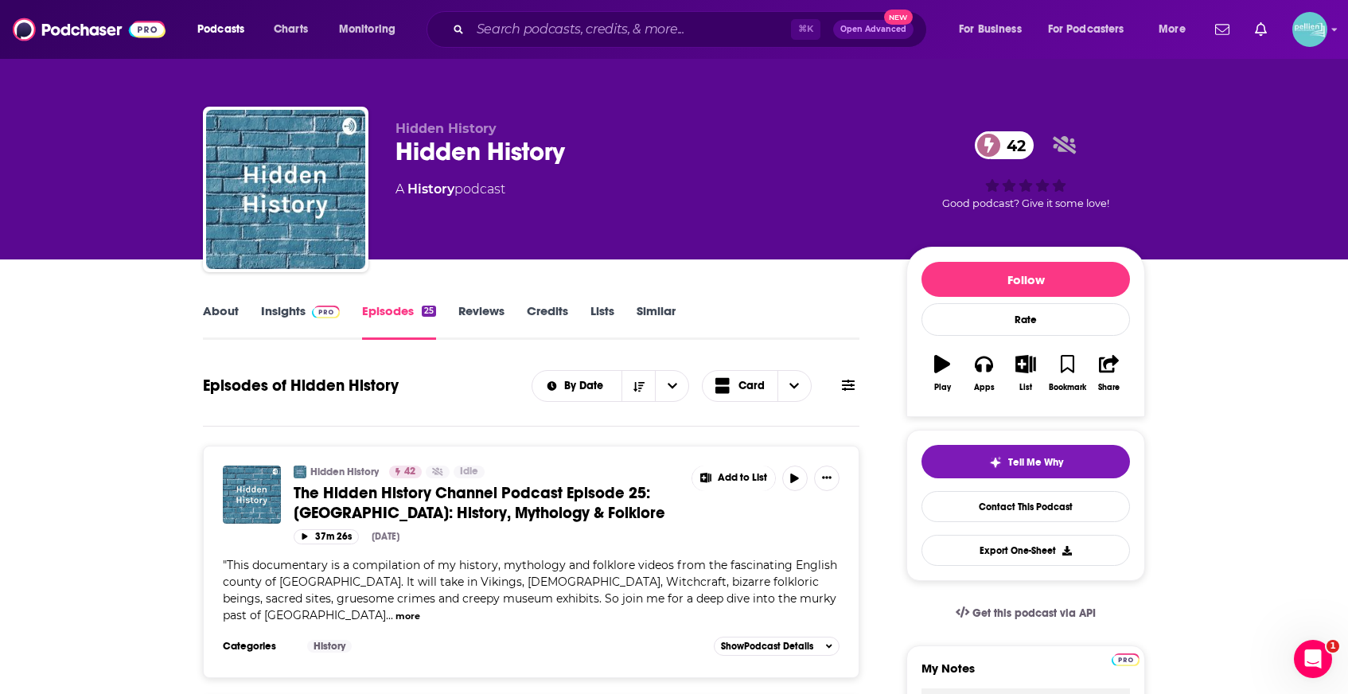
click at [297, 310] on link "Insights" at bounding box center [300, 321] width 79 height 37
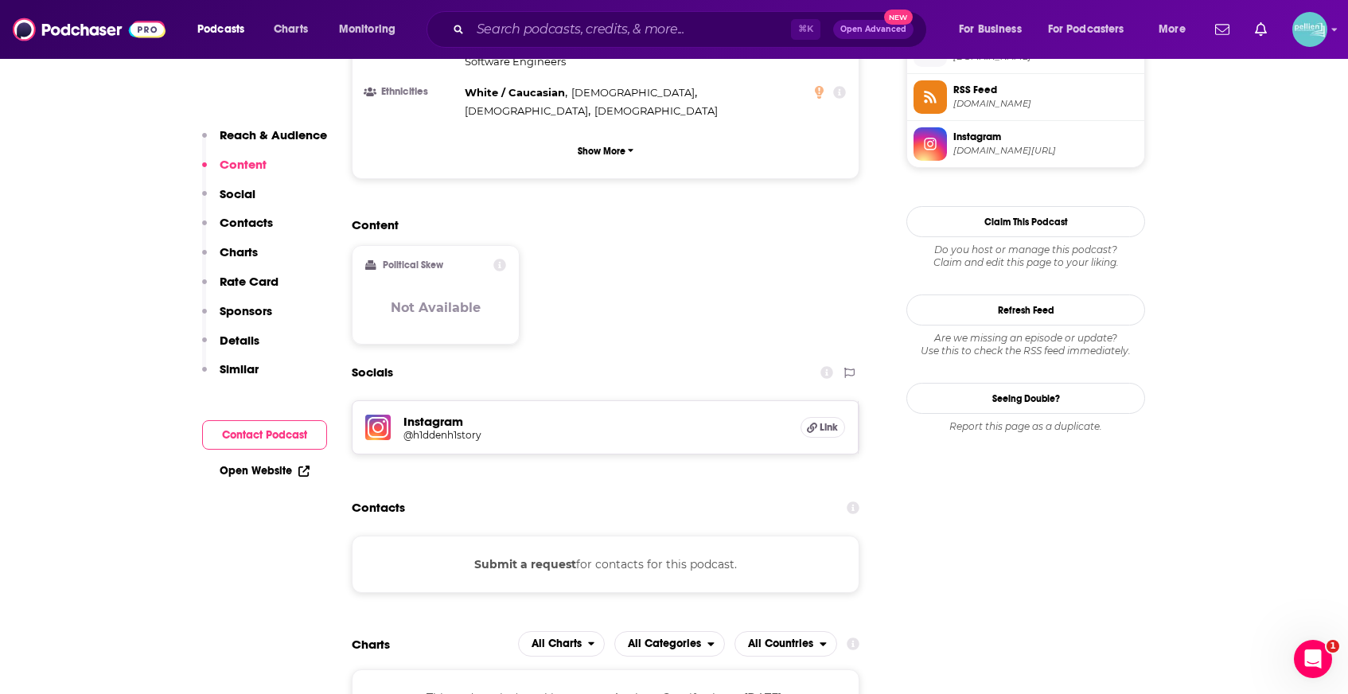
scroll to position [1262, 0]
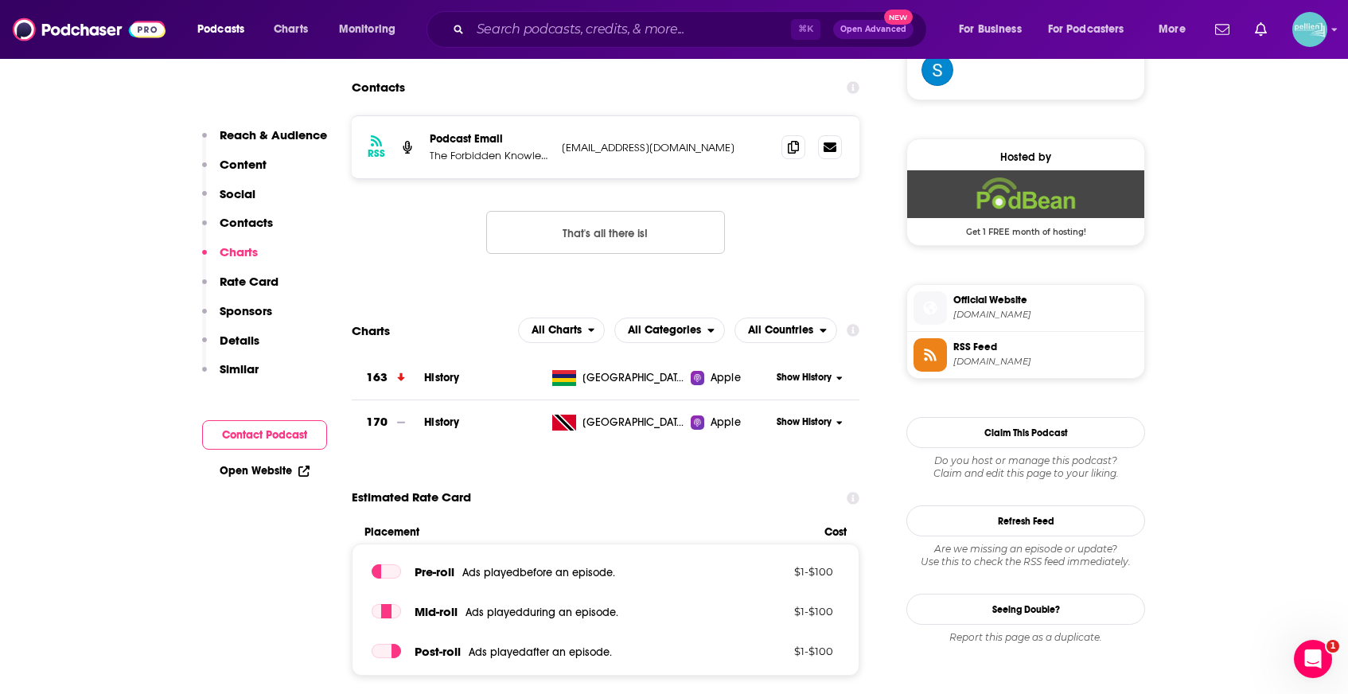
scroll to position [1256, 0]
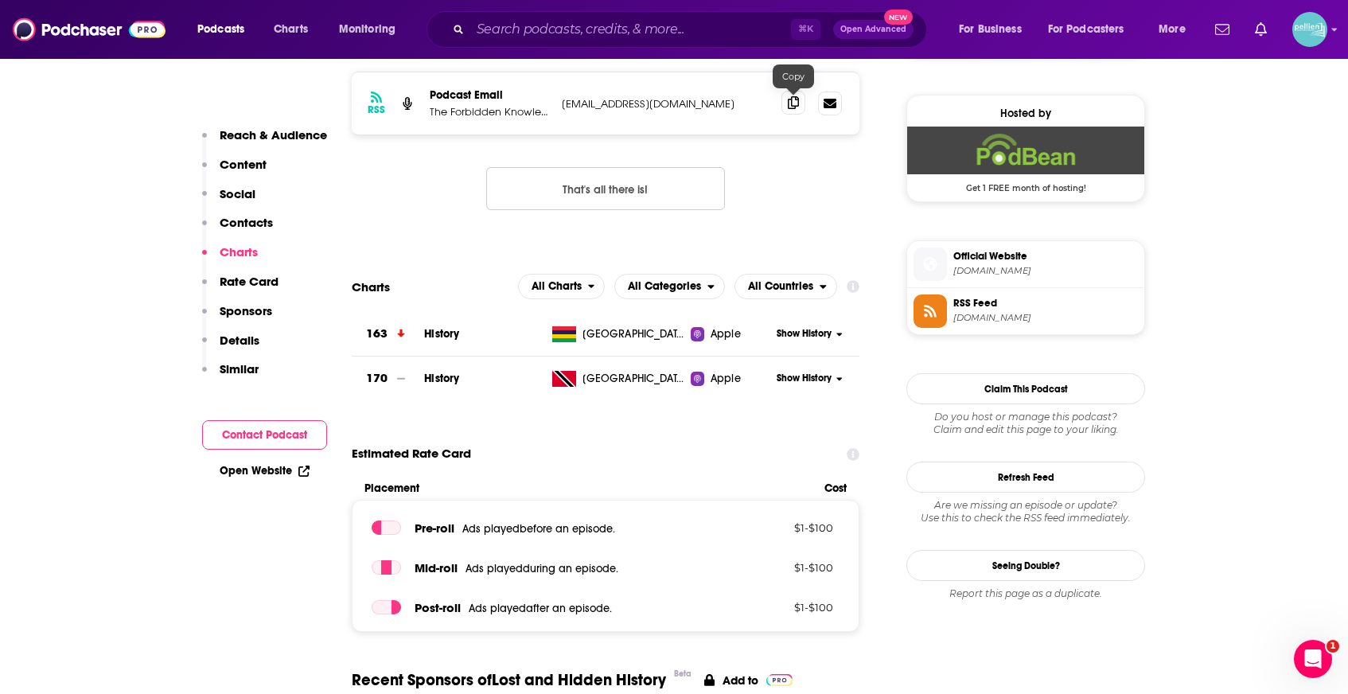
click at [795, 102] on icon at bounding box center [793, 102] width 11 height 13
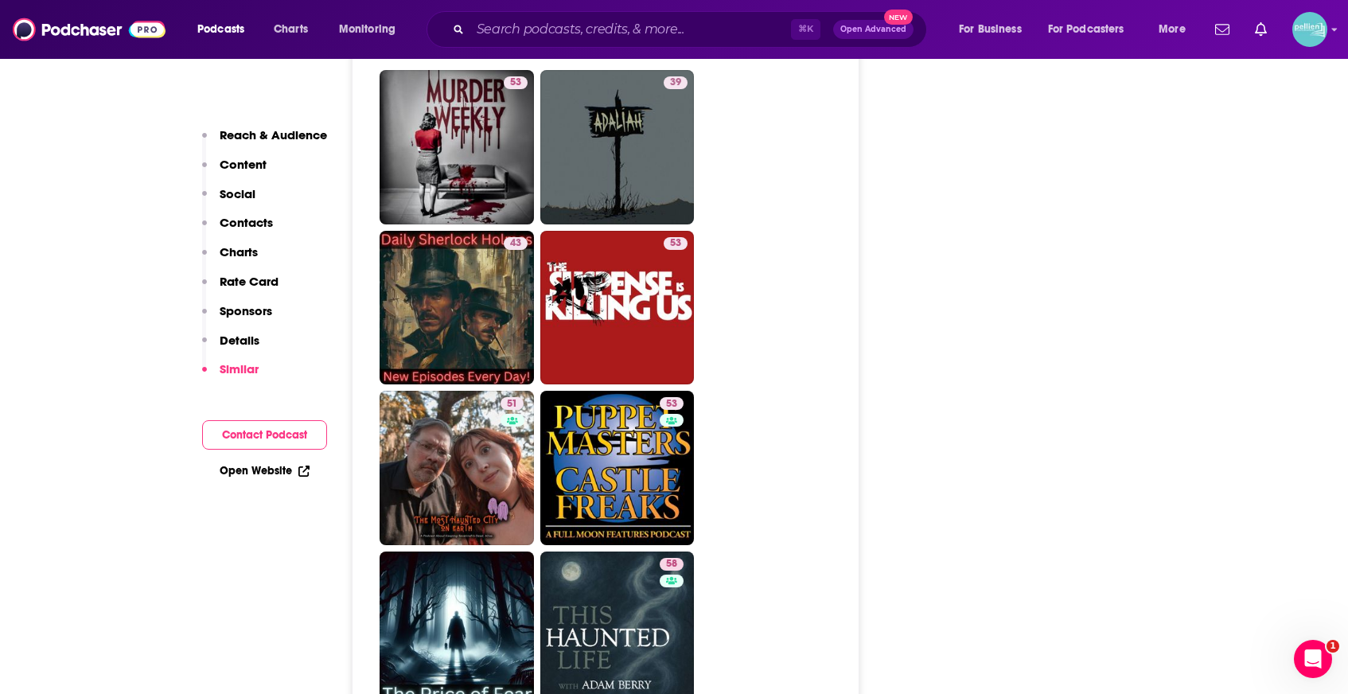
scroll to position [2963, 0]
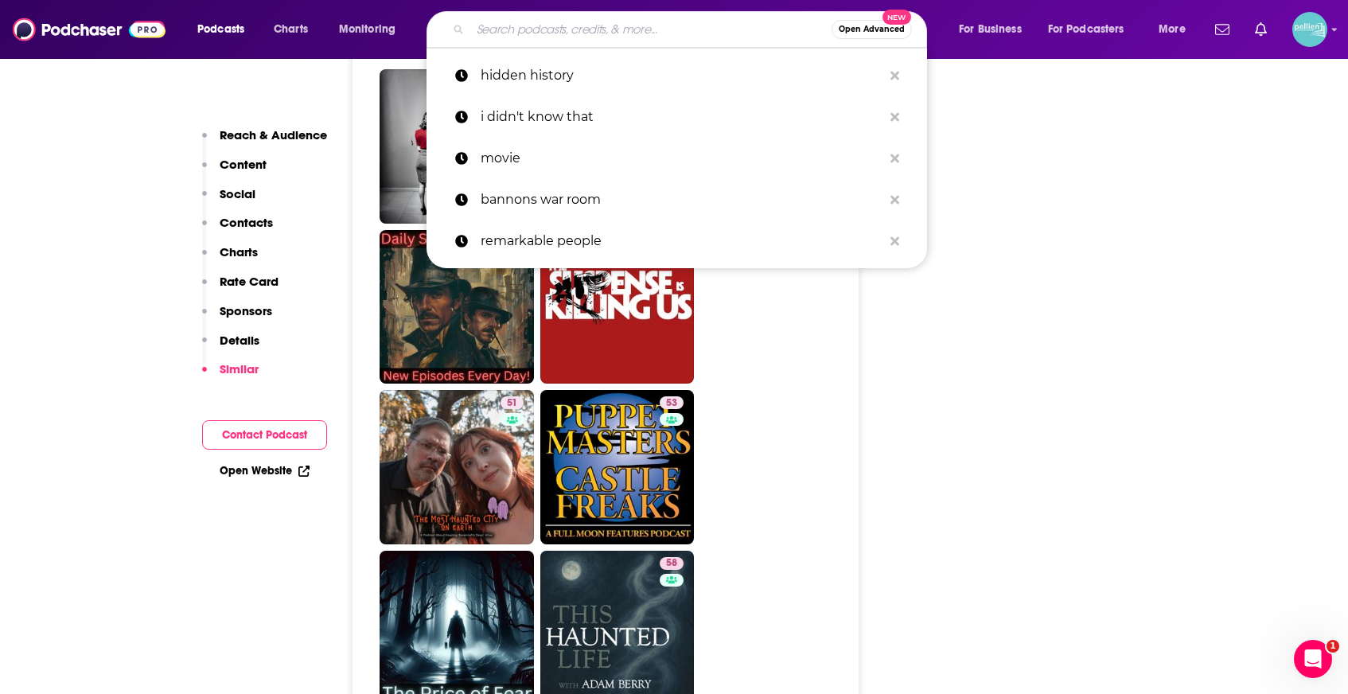
click at [588, 19] on input "Search podcasts, credits, & more..." at bounding box center [650, 29] width 361 height 25
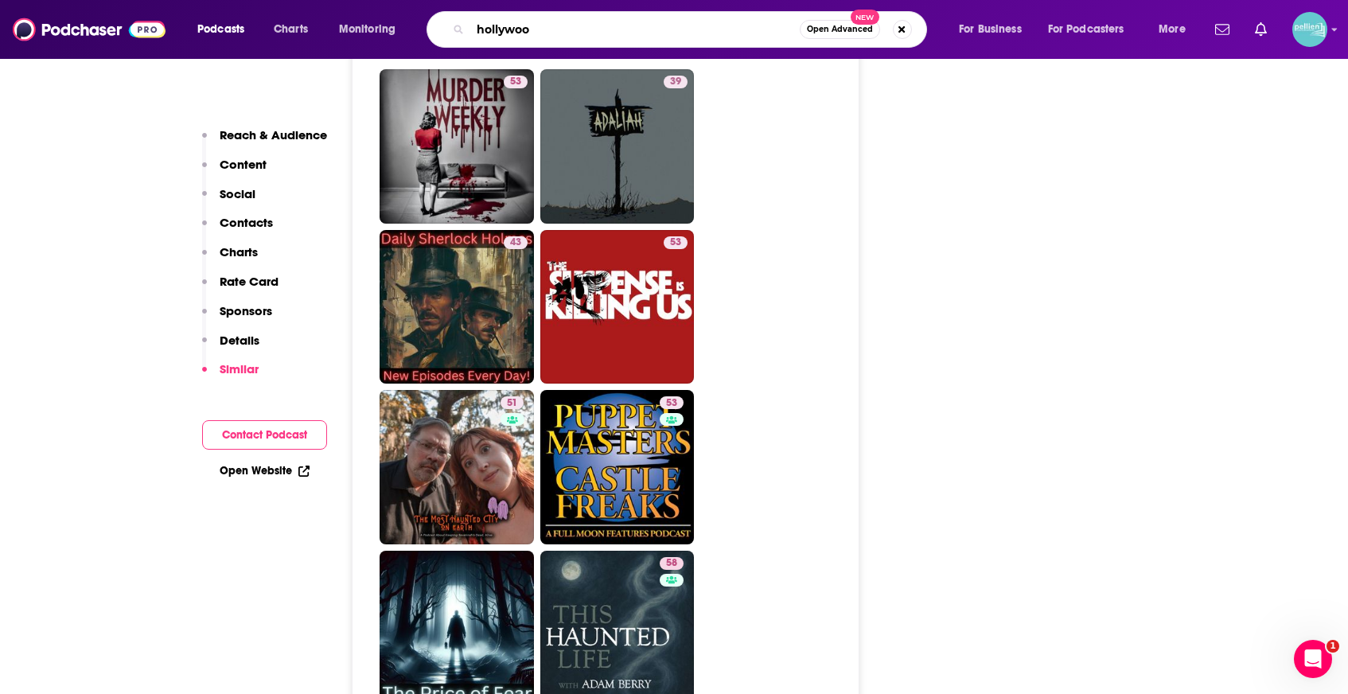
type input "[GEOGRAPHIC_DATA]"
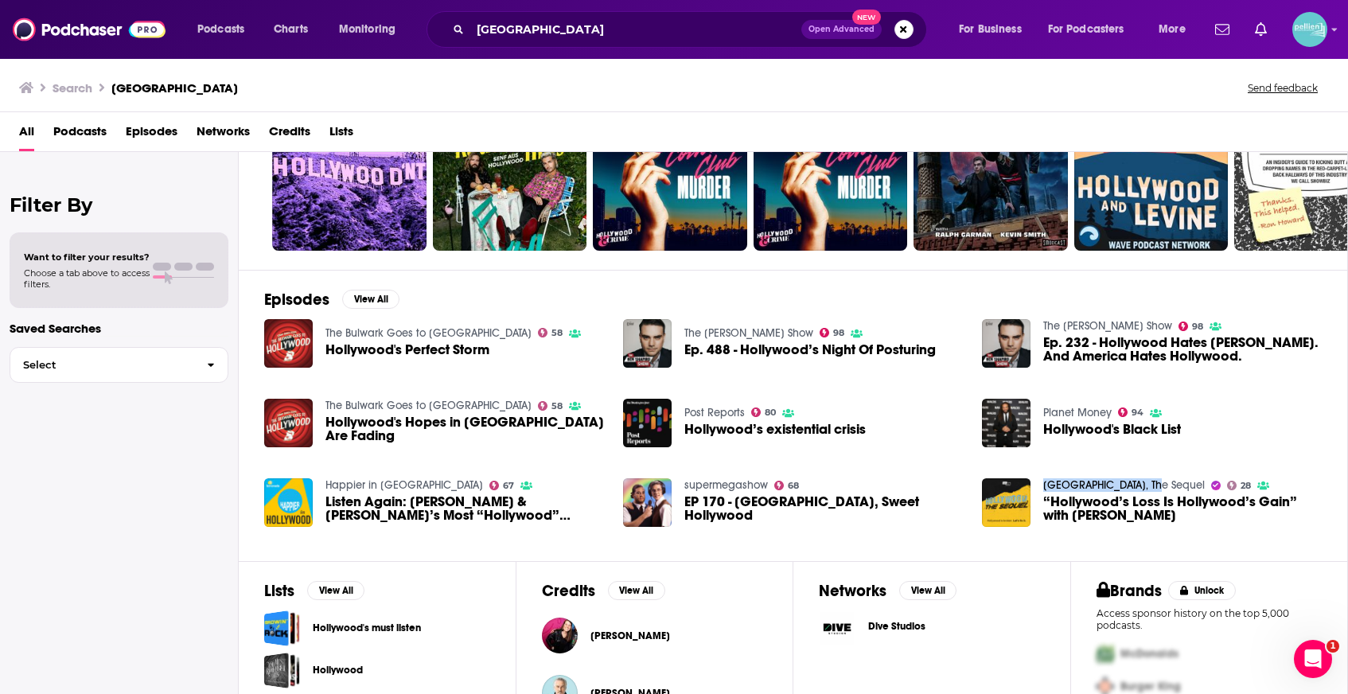
scroll to position [201, 0]
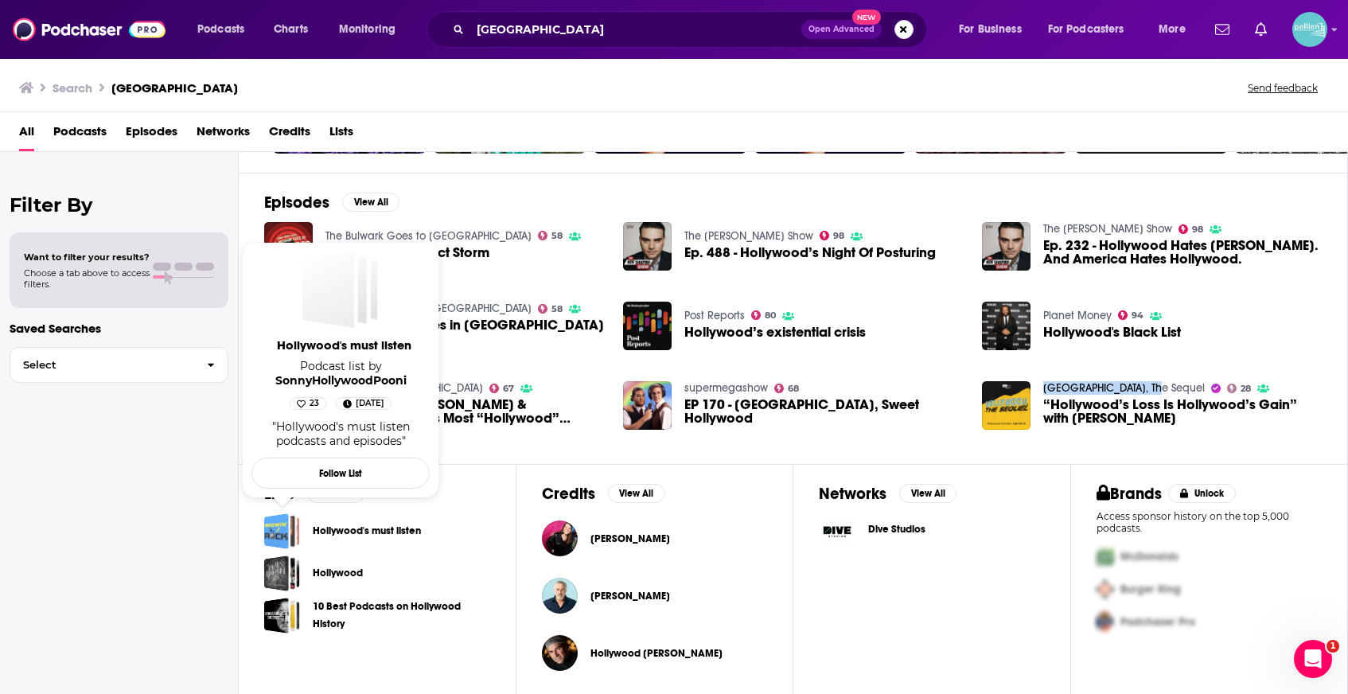
click at [286, 529] on div "Hollywood's must listen" at bounding box center [276, 531] width 25 height 36
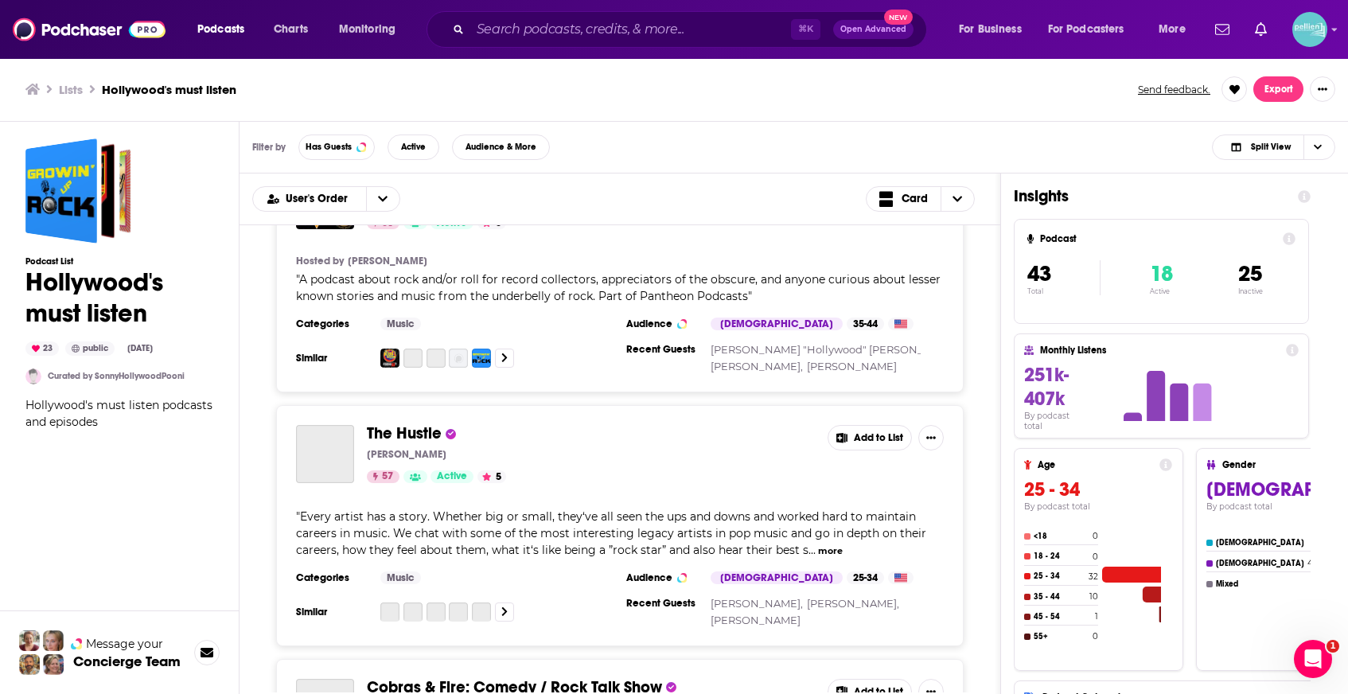
scroll to position [2611, 0]
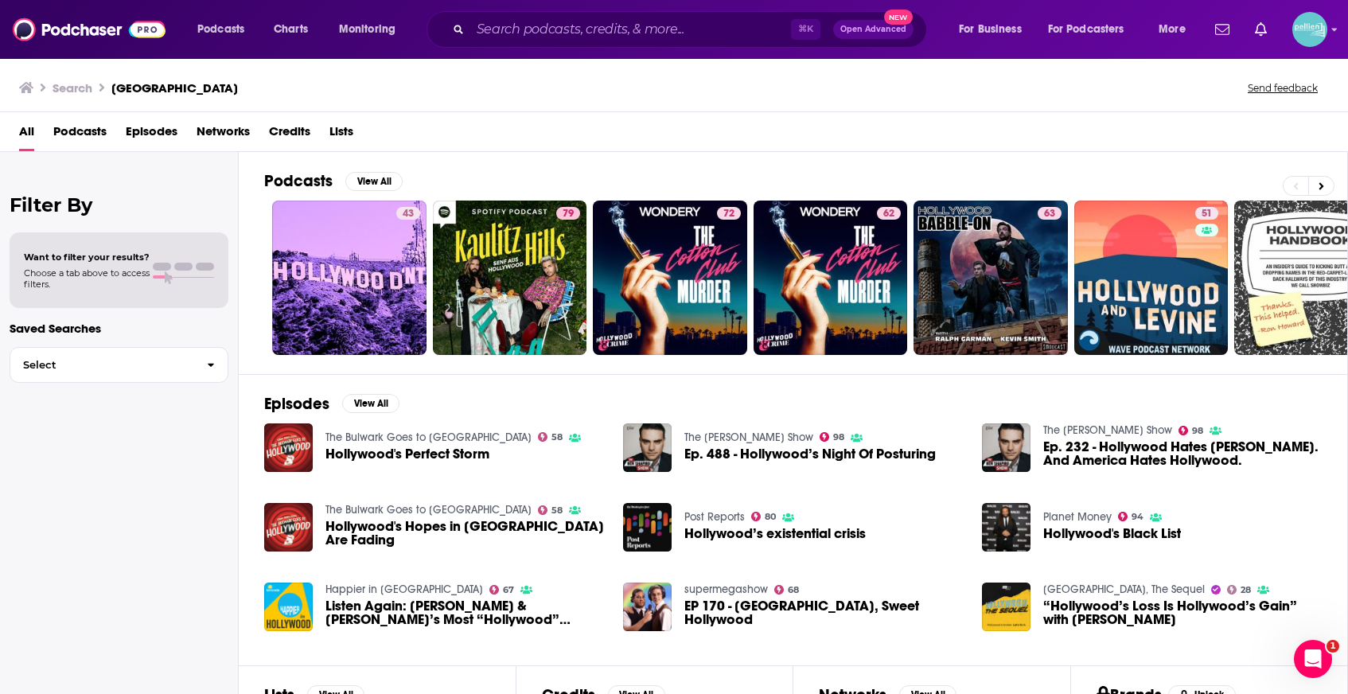
scroll to position [205, 0]
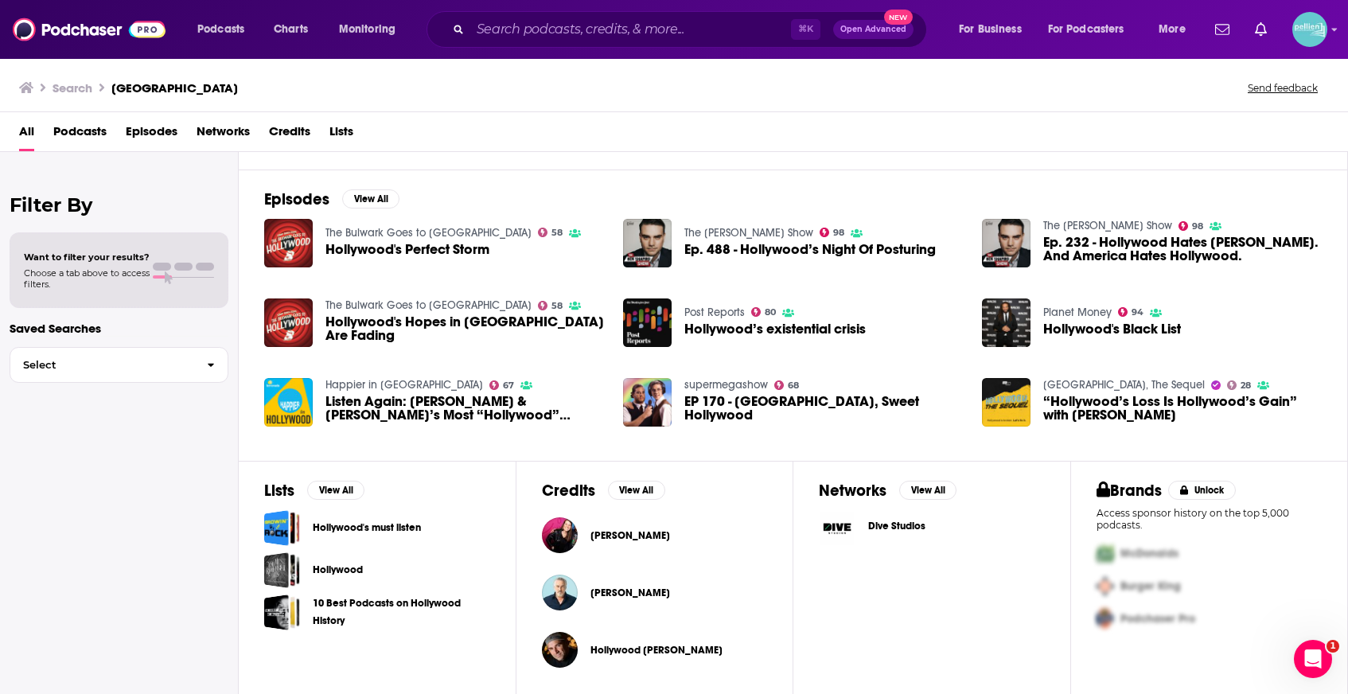
click at [350, 567] on link "Hollywood" at bounding box center [338, 570] width 50 height 18
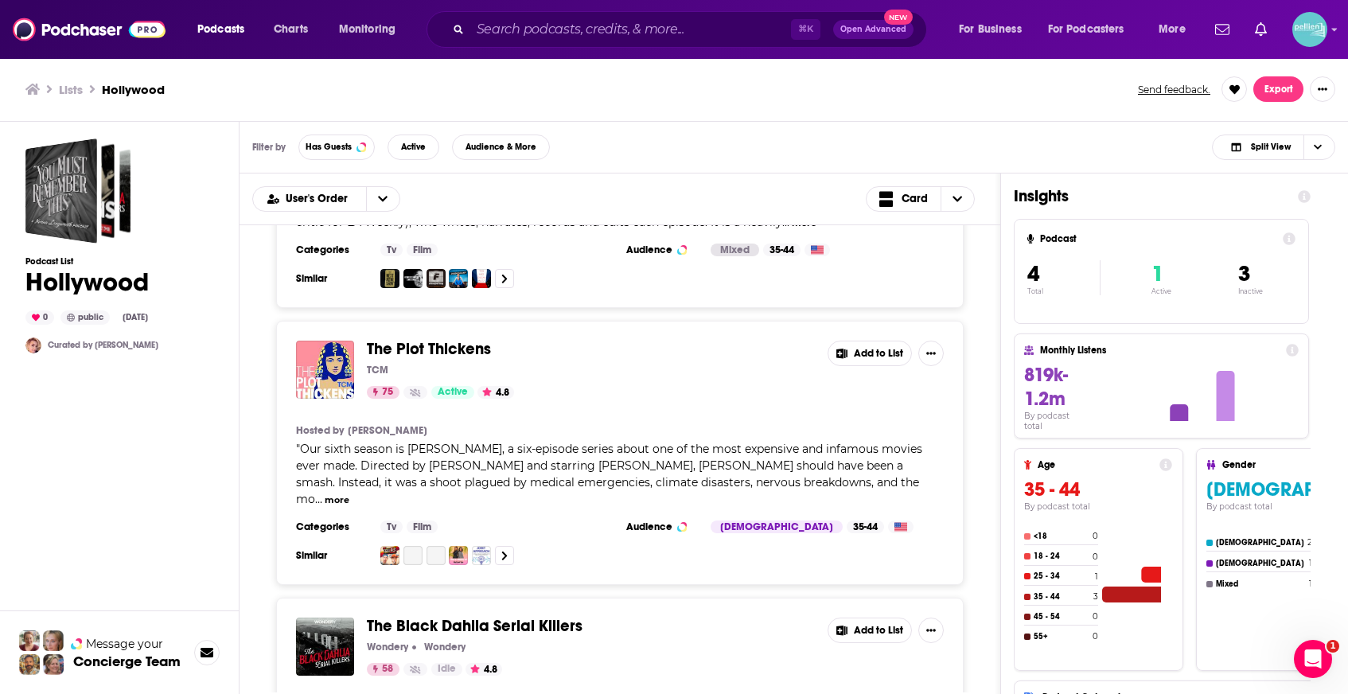
scroll to position [179, 0]
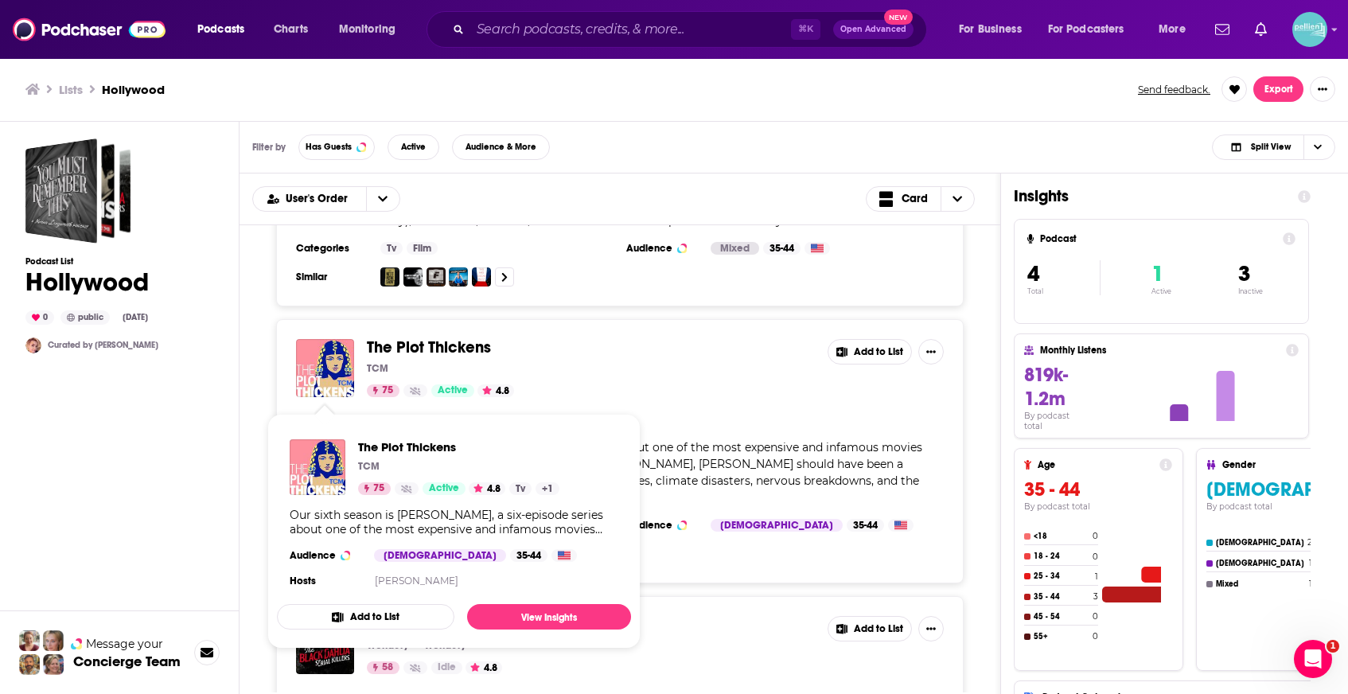
click at [578, 361] on div "The Plot Thickens TCM 75 Active 4.8" at bounding box center [591, 368] width 448 height 58
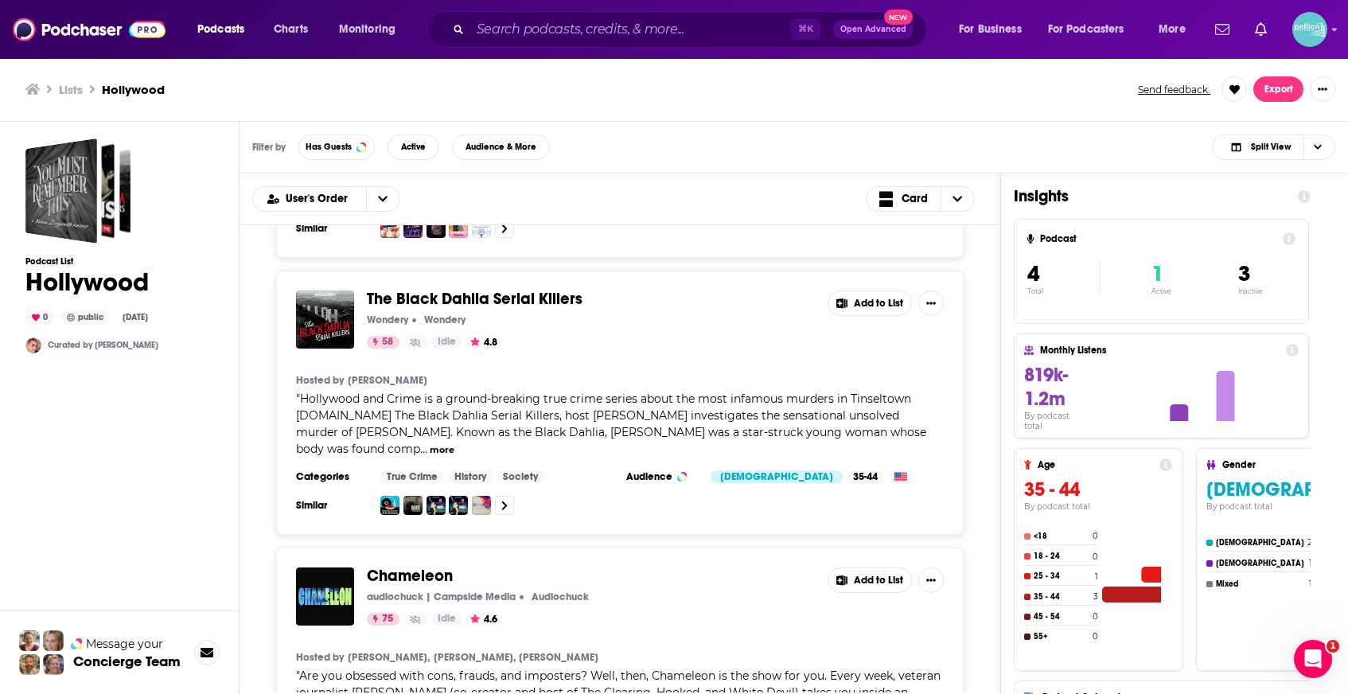
scroll to position [582, 0]
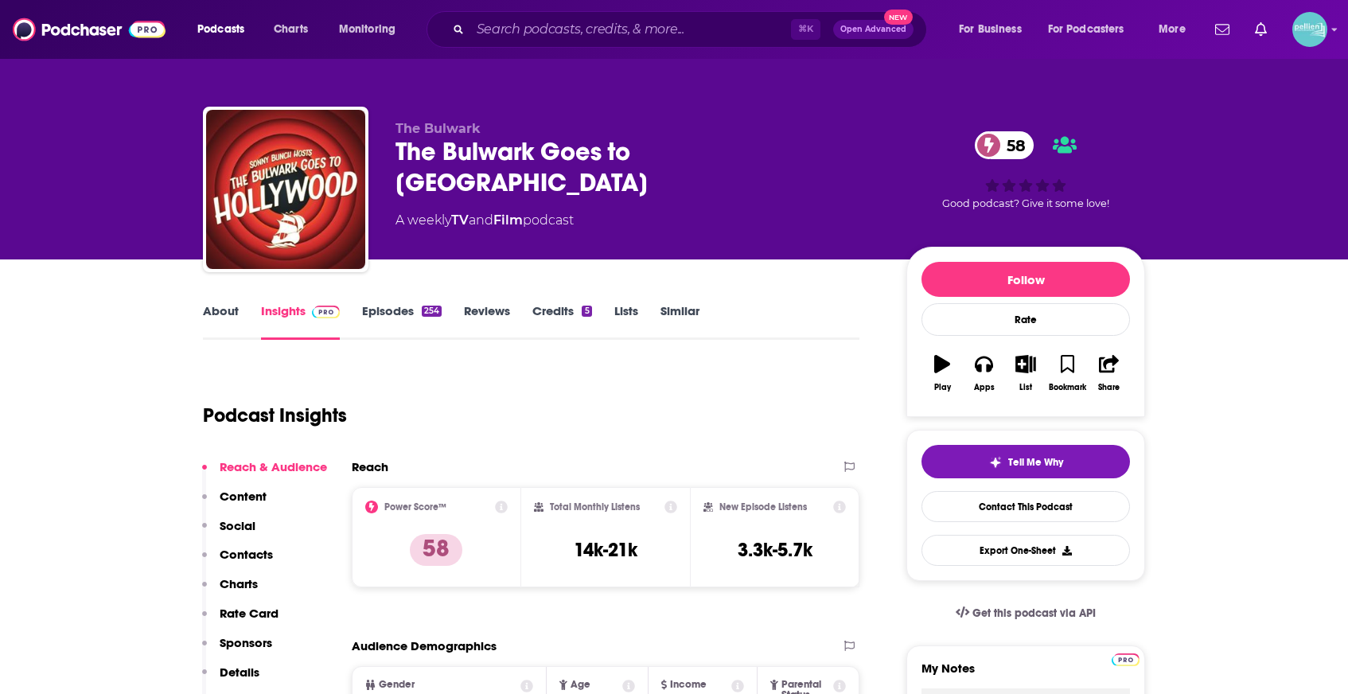
click at [224, 314] on link "About" at bounding box center [221, 321] width 36 height 37
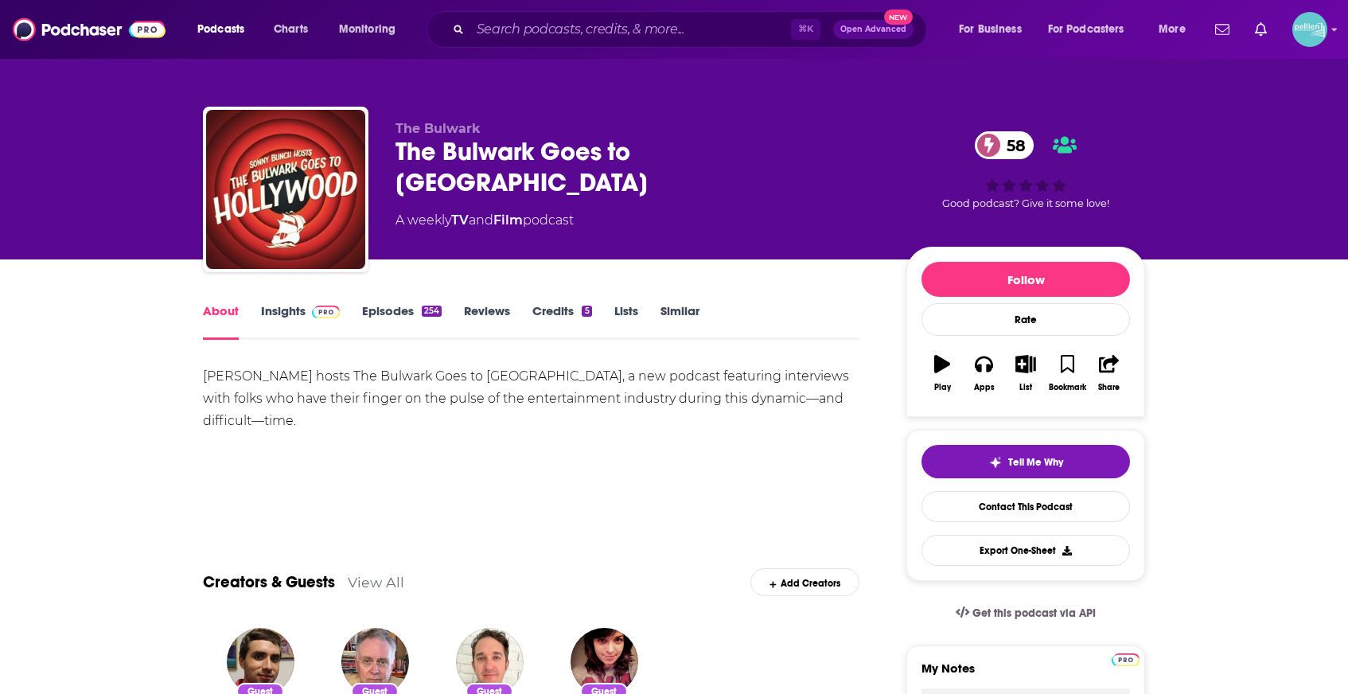
click at [306, 320] on link "Insights" at bounding box center [300, 321] width 79 height 37
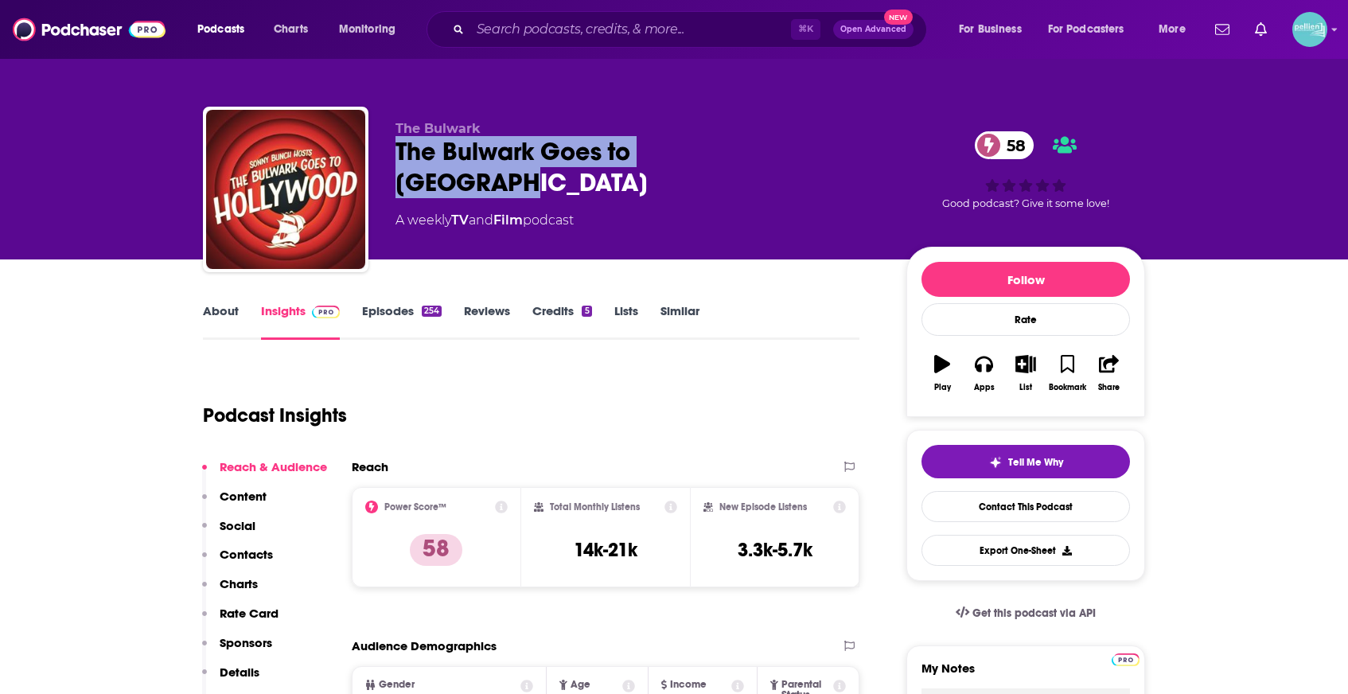
drag, startPoint x: 772, startPoint y: 155, endPoint x: 392, endPoint y: 155, distance: 379.6
click at [392, 155] on div "The Bulwark The Bulwark Goes to Hollywood 58 A weekly TV and Film podcast 58 Go…" at bounding box center [674, 193] width 942 height 172
copy h2 "The Bulwark Goes to Hollywood"
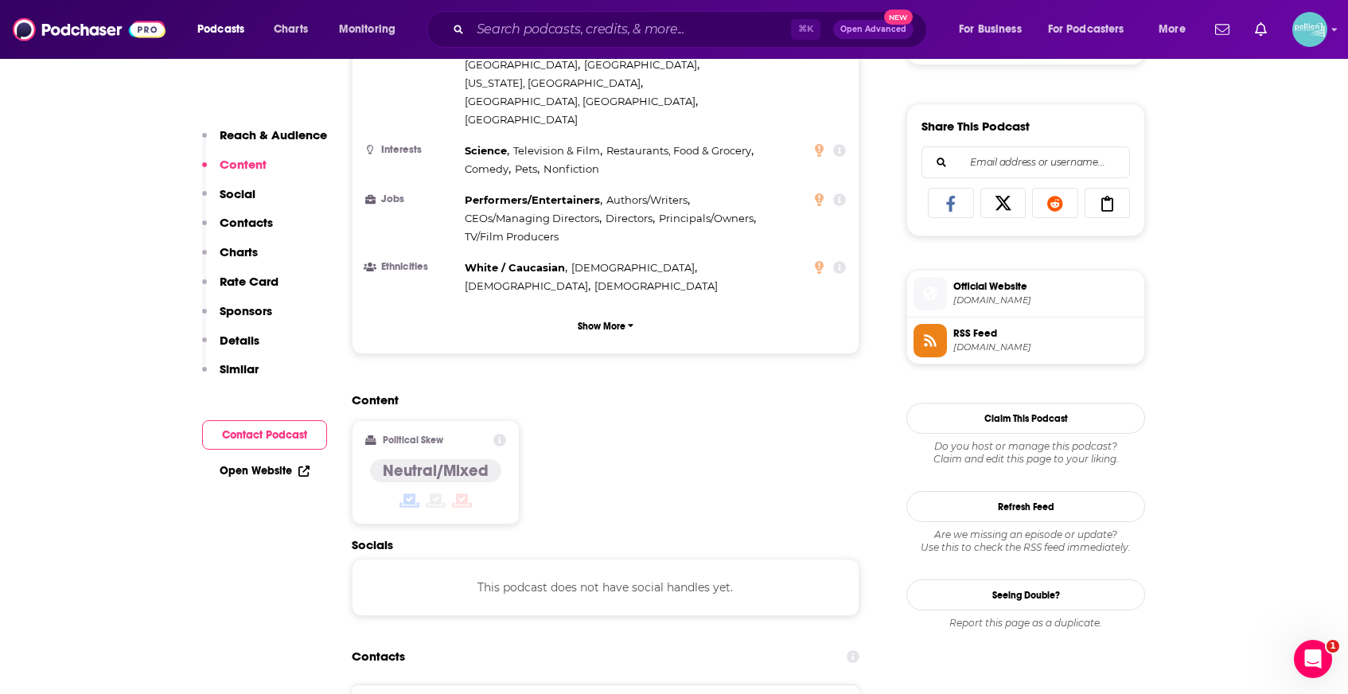
scroll to position [956, 0]
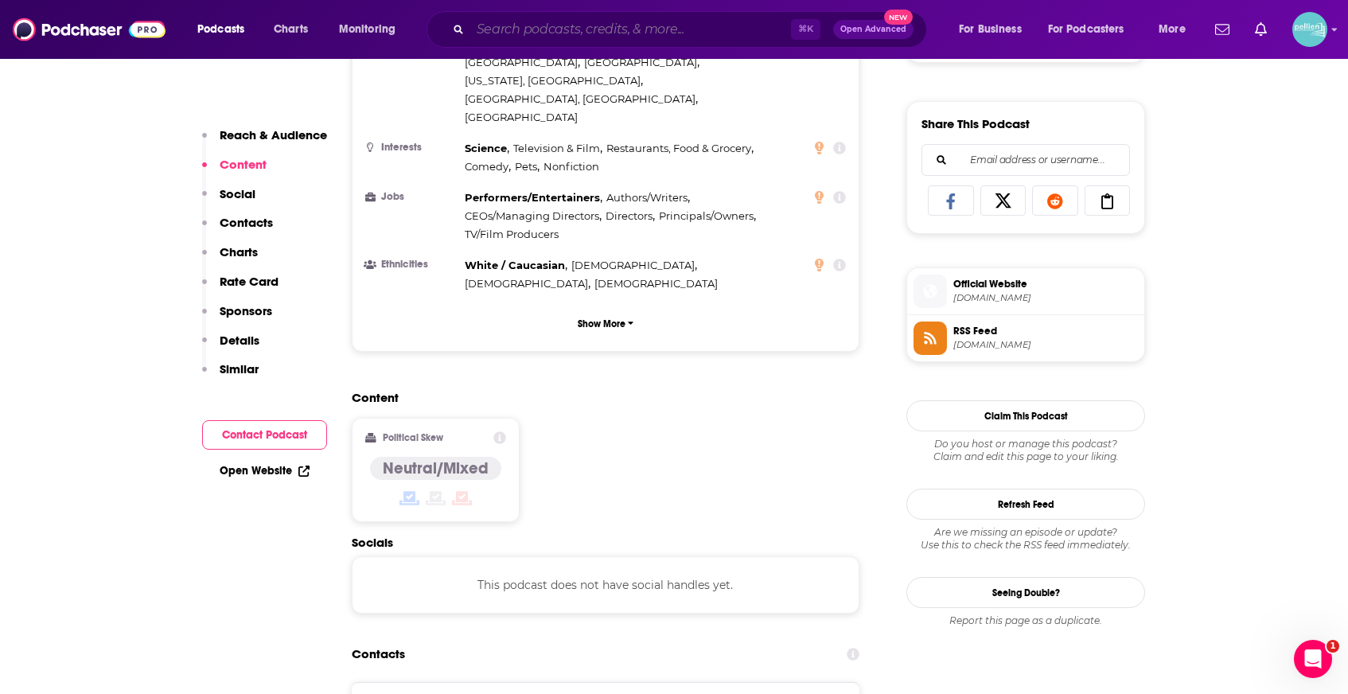
click at [728, 24] on input "Search podcasts, credits, & more..." at bounding box center [630, 29] width 321 height 25
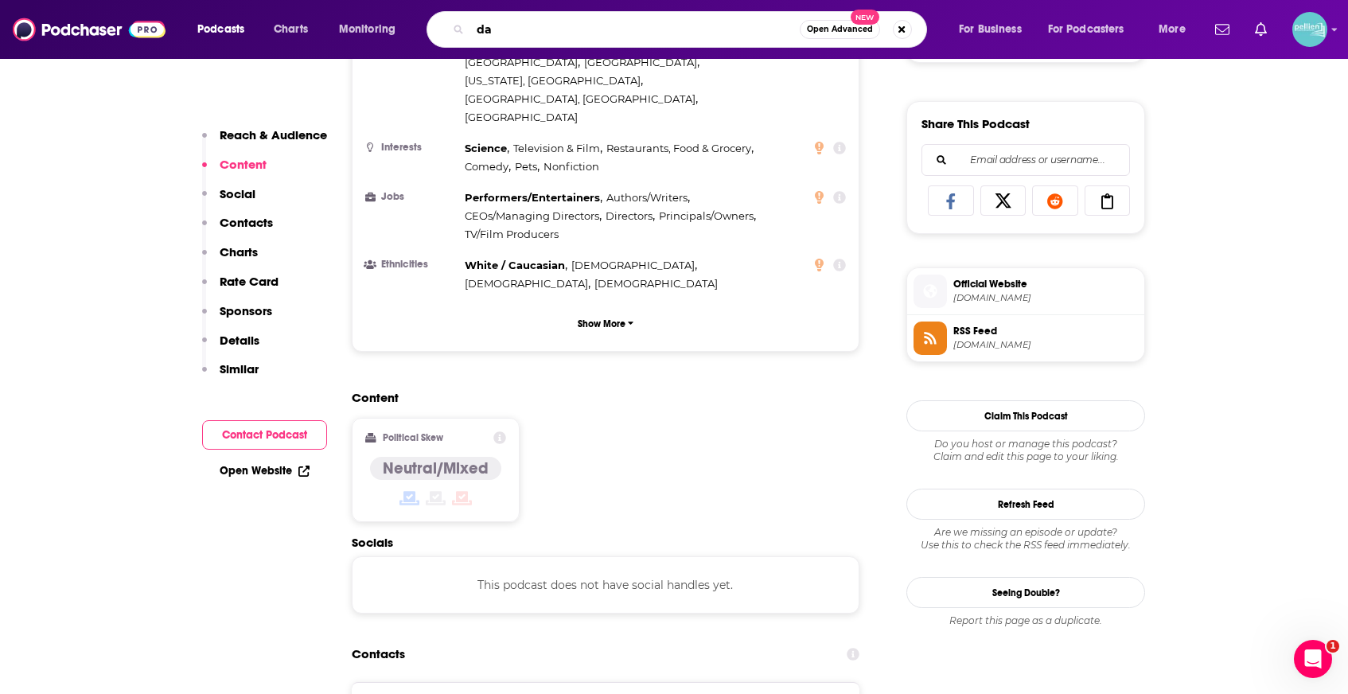
type input "d"
type input "candace"
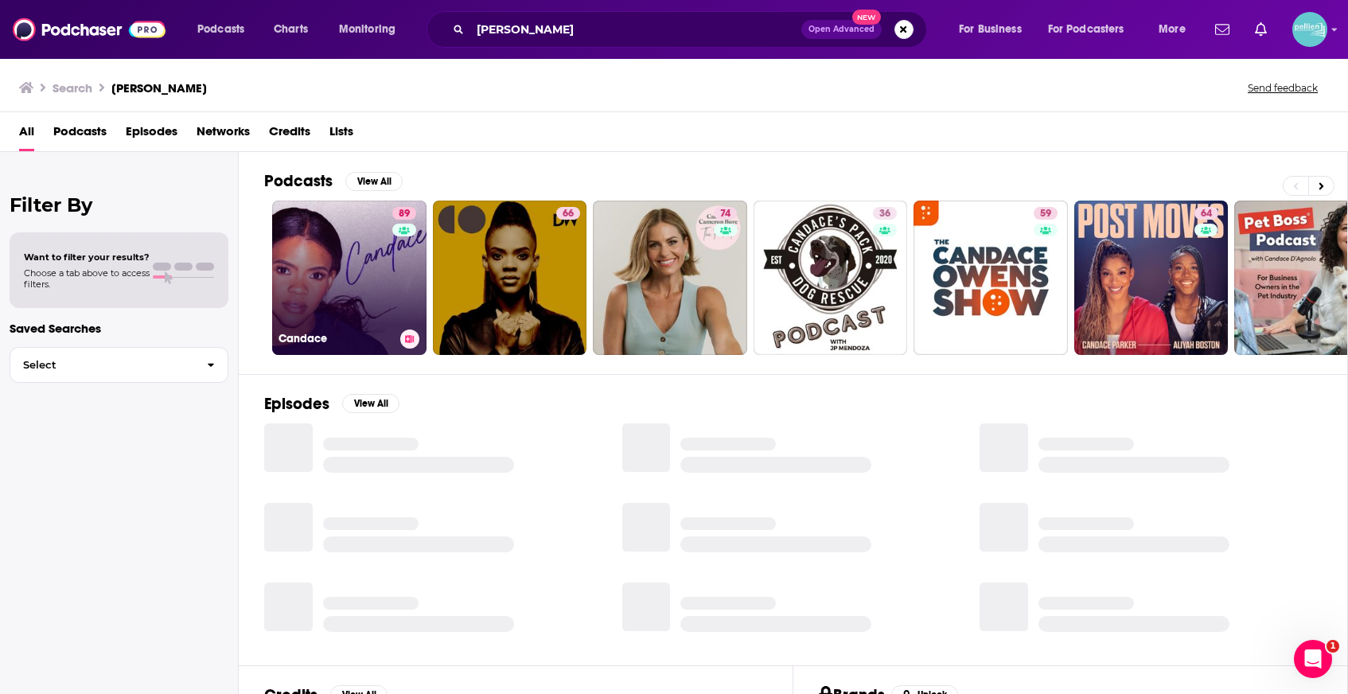
click at [325, 263] on link "89 Candace" at bounding box center [349, 278] width 154 height 154
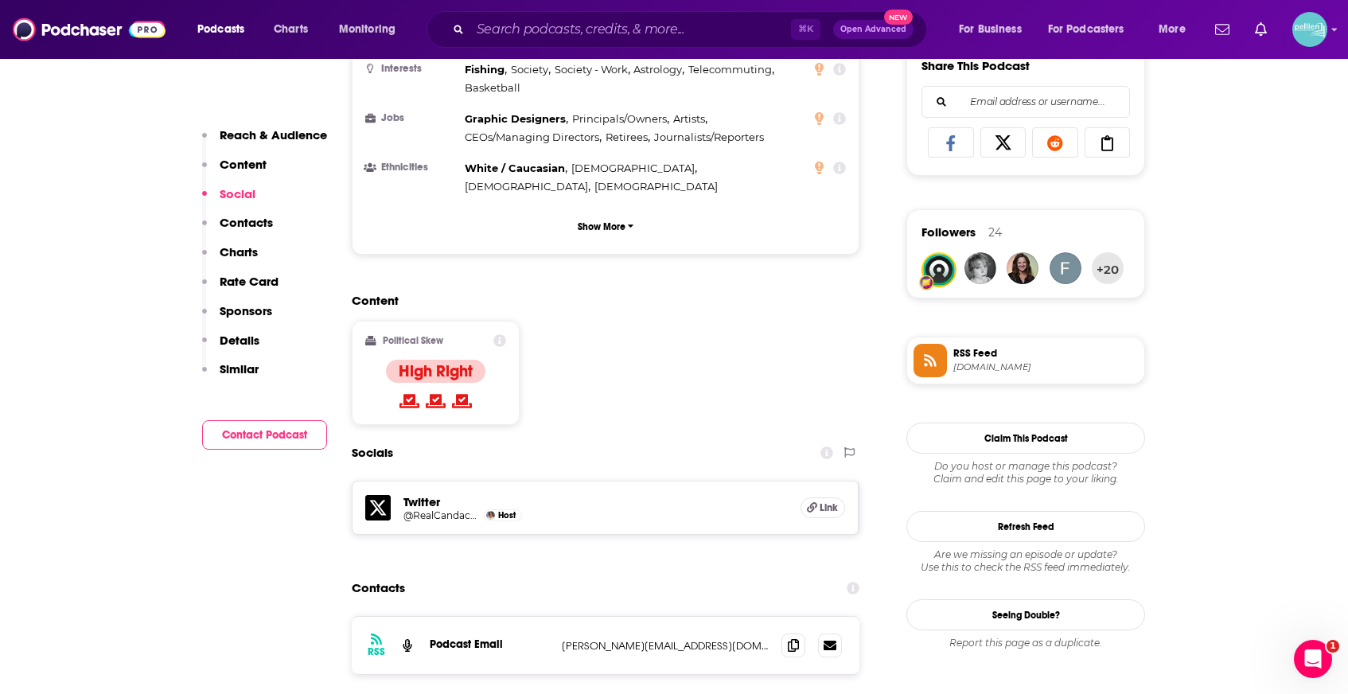
scroll to position [1148, 0]
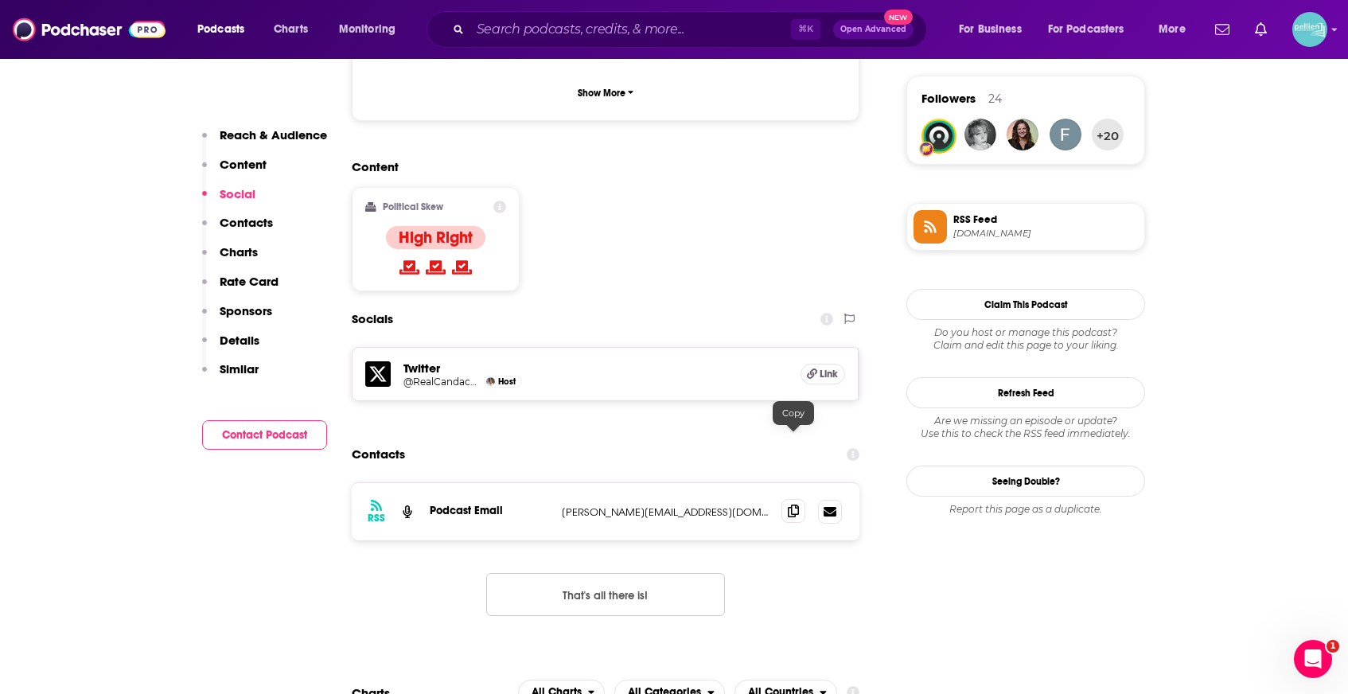
click at [797, 505] on icon at bounding box center [793, 511] width 11 height 13
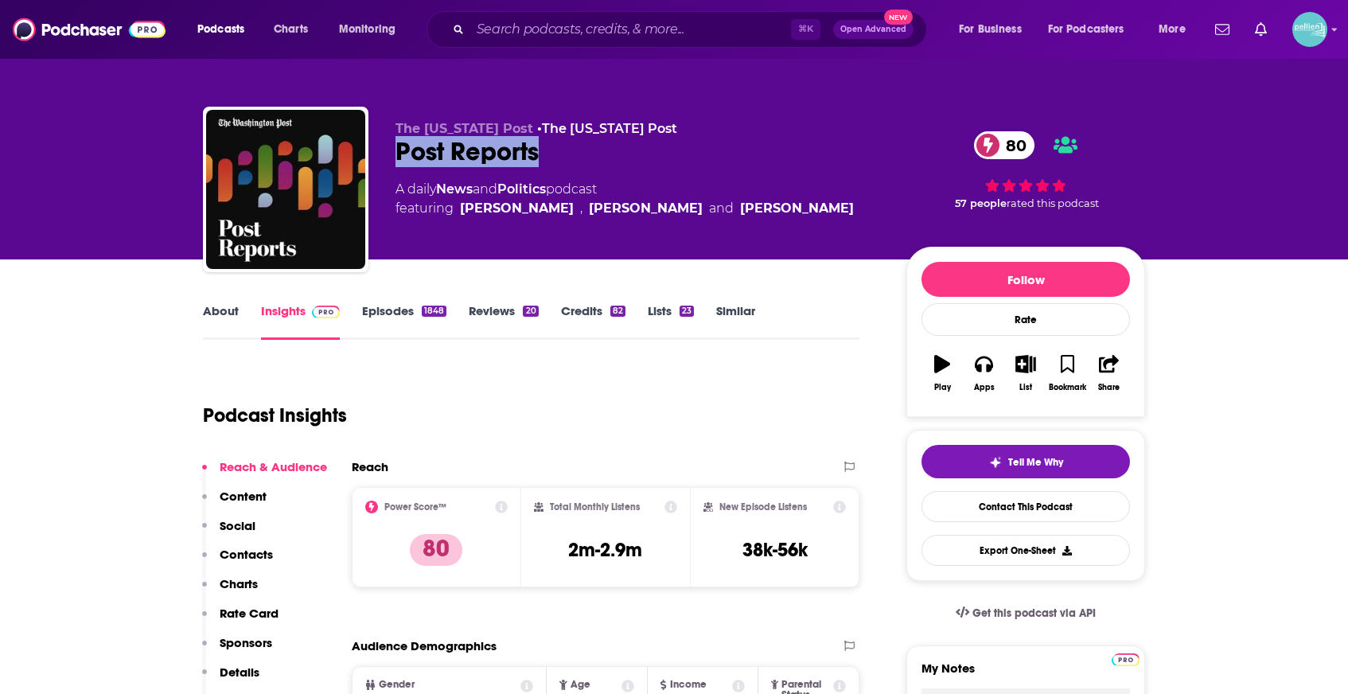
drag, startPoint x: 567, startPoint y: 161, endPoint x: 389, endPoint y: 160, distance: 178.3
click at [389, 160] on div "The Washington Post • The Washington Post Post Reports 80 A daily News and Poli…" at bounding box center [674, 193] width 942 height 172
copy h2 "Post Reports"
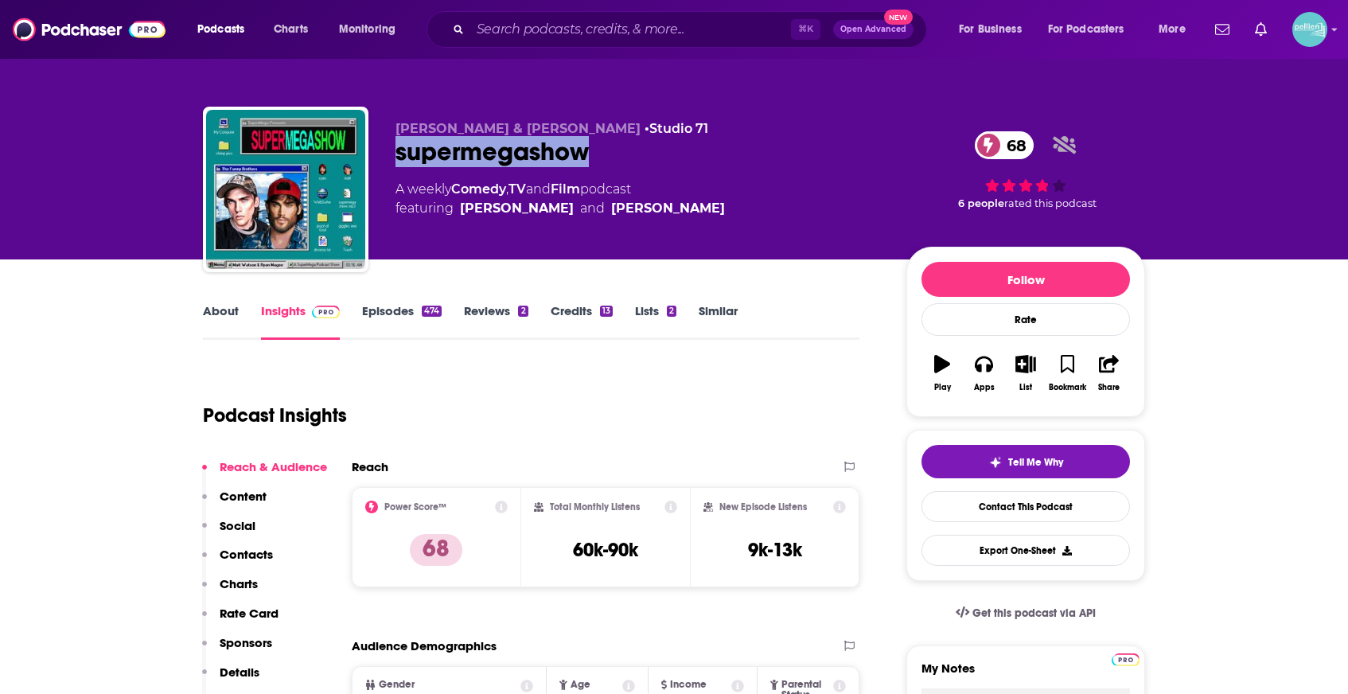
drag, startPoint x: 603, startPoint y: 151, endPoint x: 396, endPoint y: 154, distance: 207.7
click at [396, 154] on div "supermegashow 68" at bounding box center [638, 151] width 485 height 31
copy h2 "supermegashow"
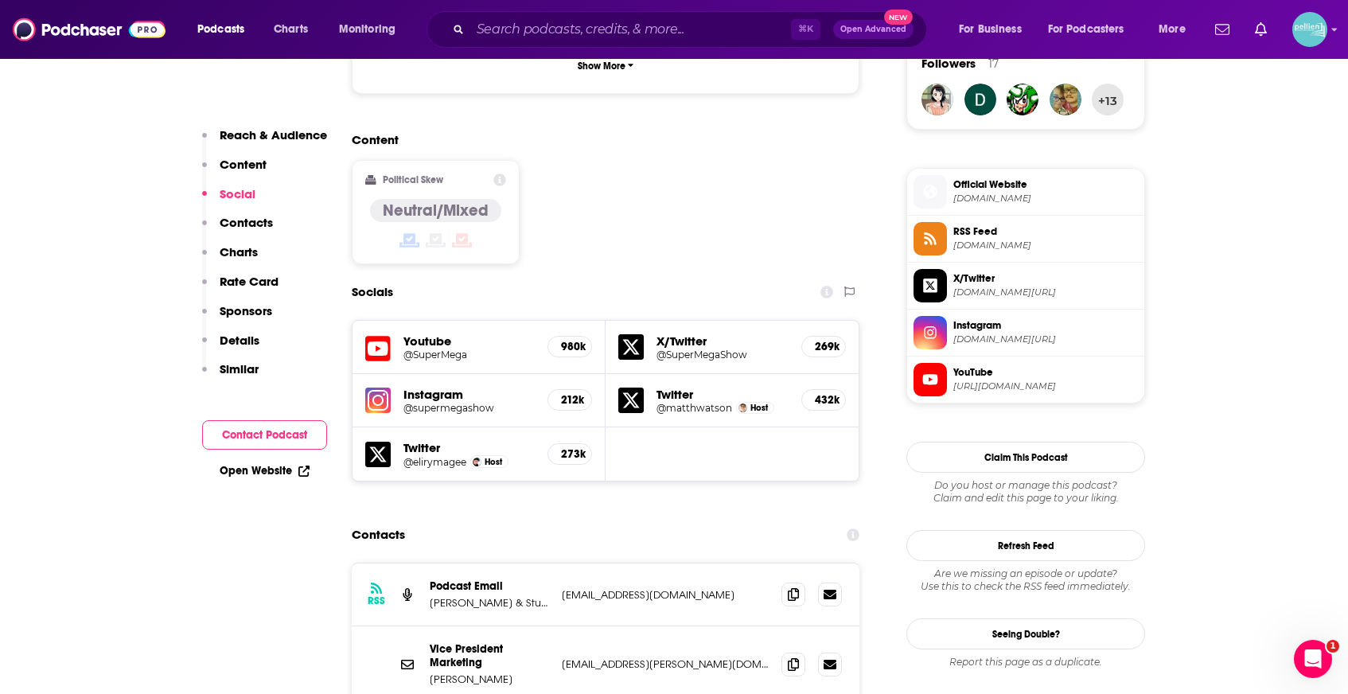
scroll to position [1223, 0]
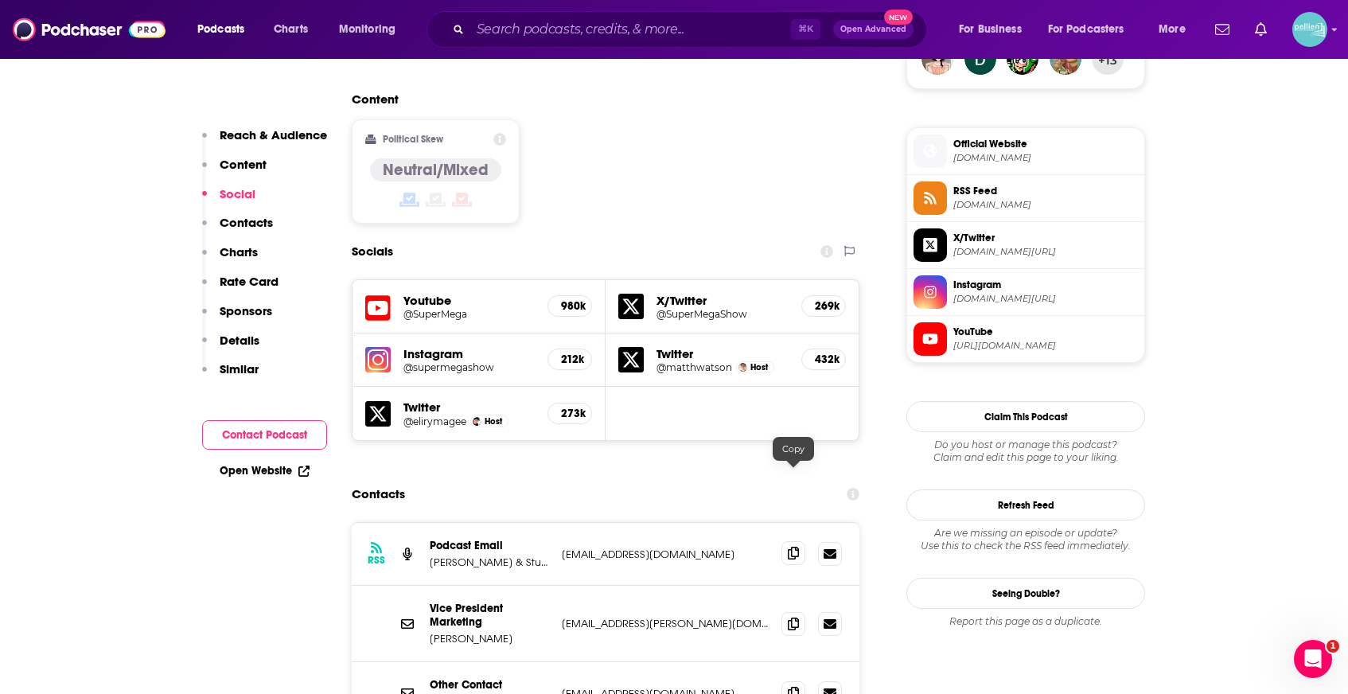
click at [789, 547] on icon at bounding box center [793, 553] width 11 height 13
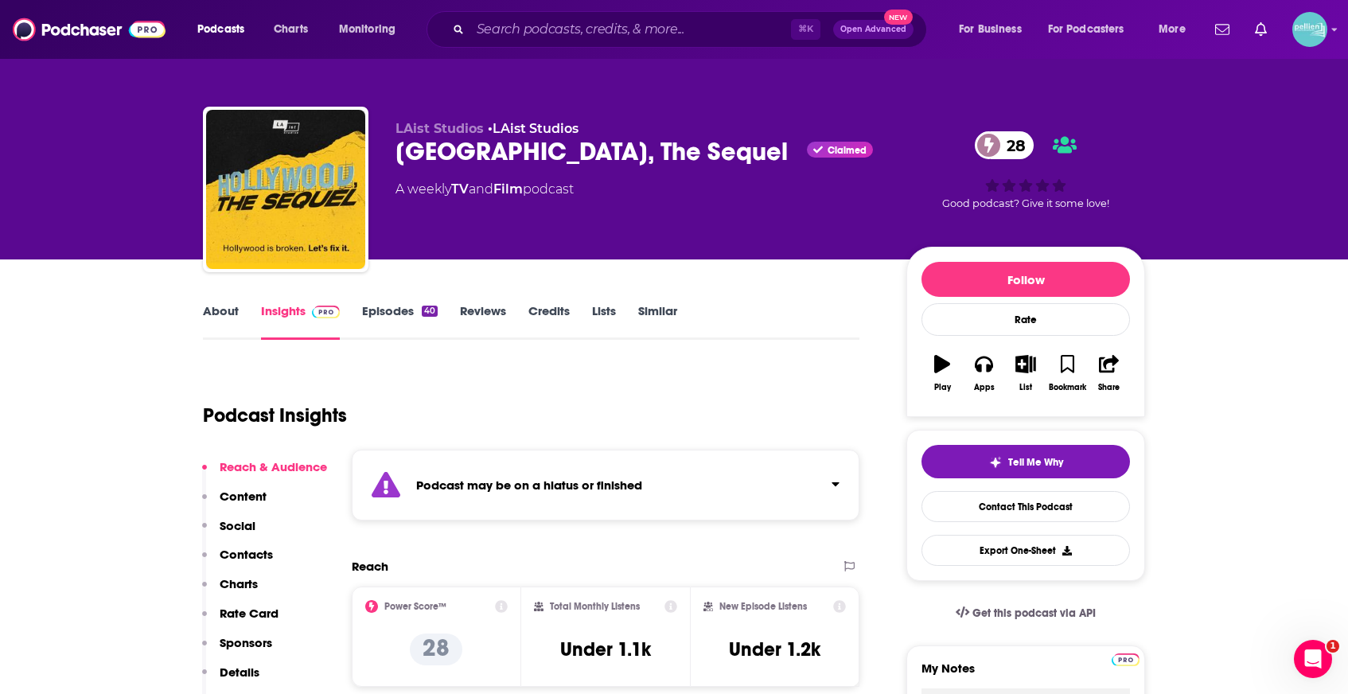
click at [385, 317] on link "Episodes 40" at bounding box center [400, 321] width 76 height 37
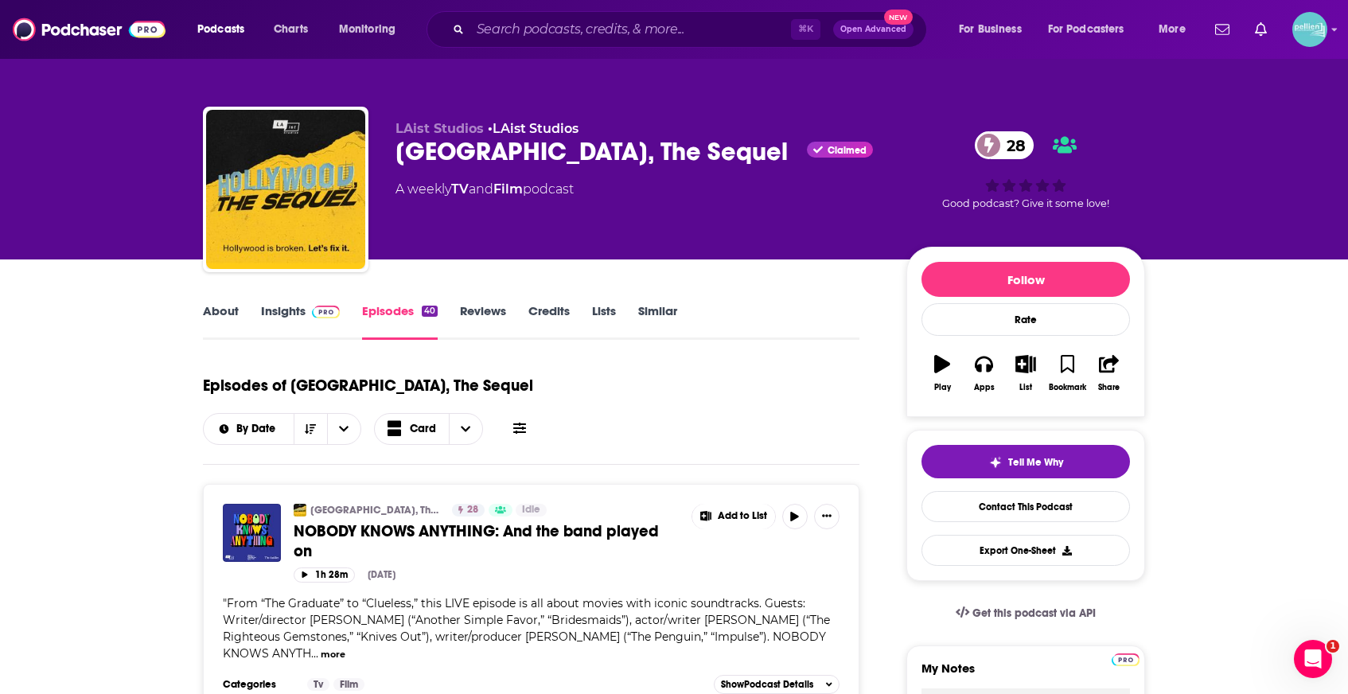
click at [285, 315] on link "Insights" at bounding box center [300, 321] width 79 height 37
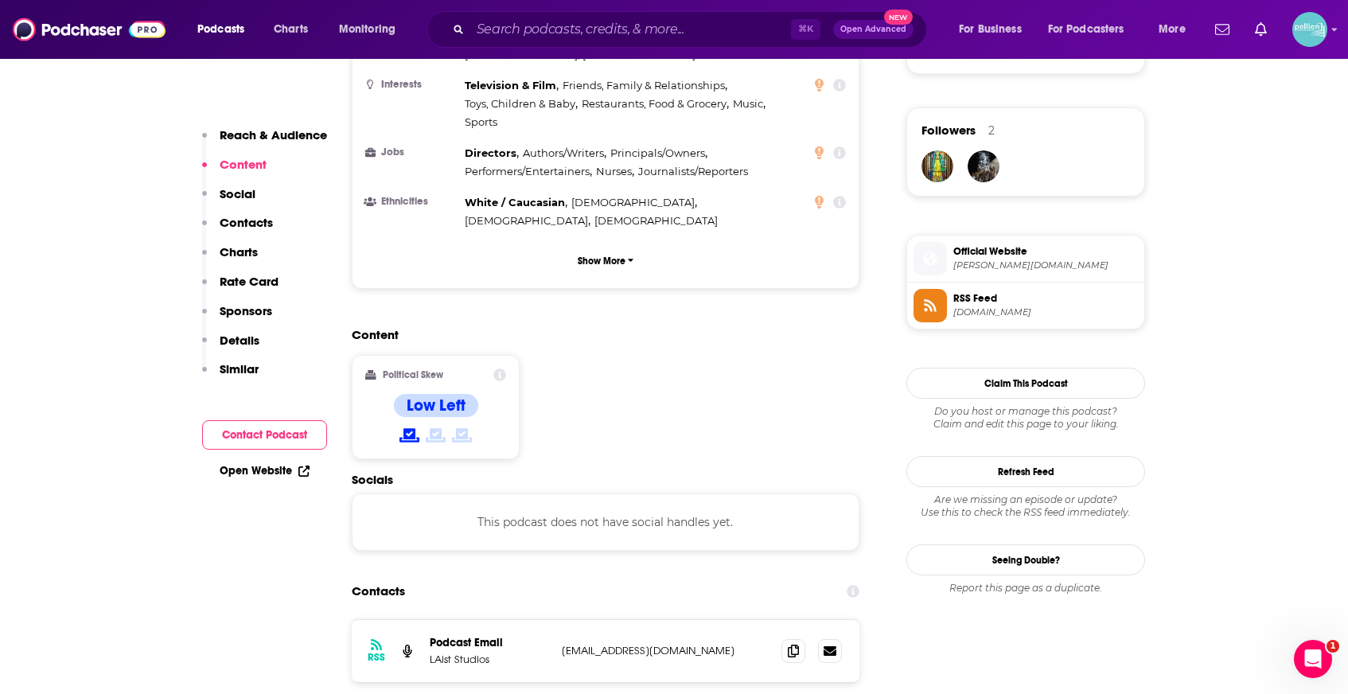
scroll to position [1131, 0]
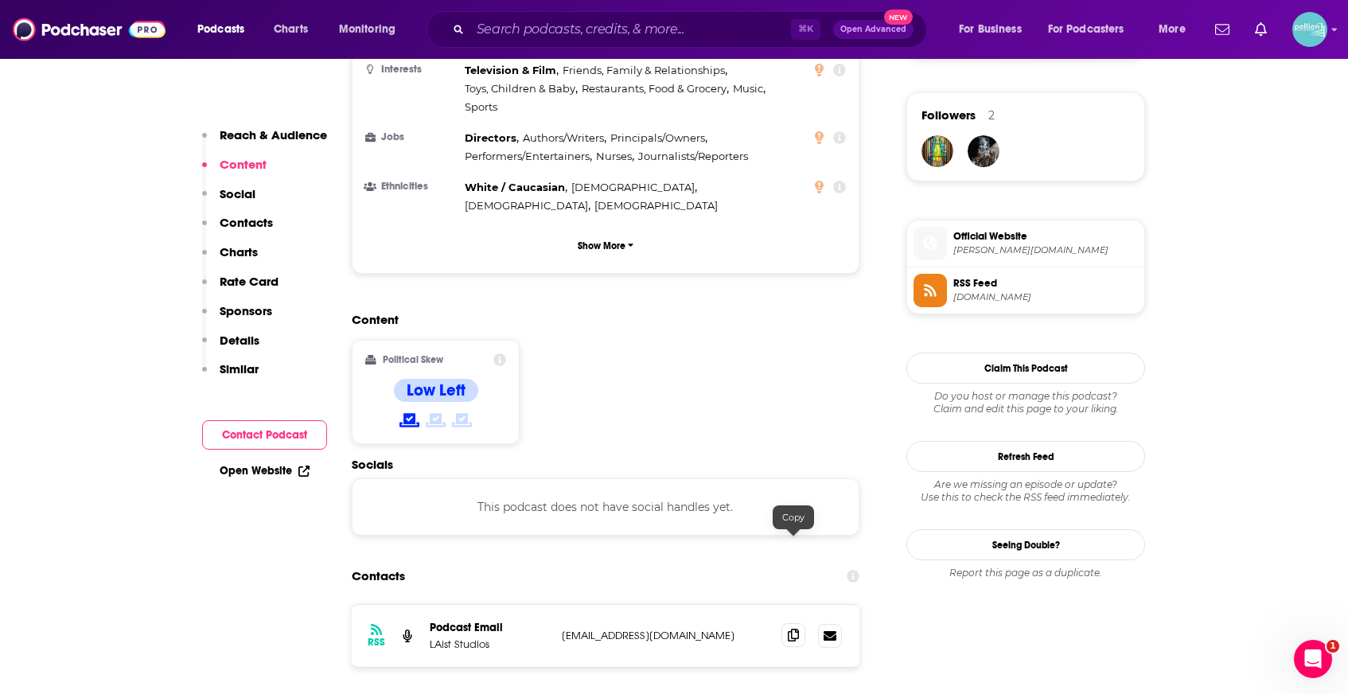
click at [793, 629] on icon at bounding box center [793, 635] width 11 height 13
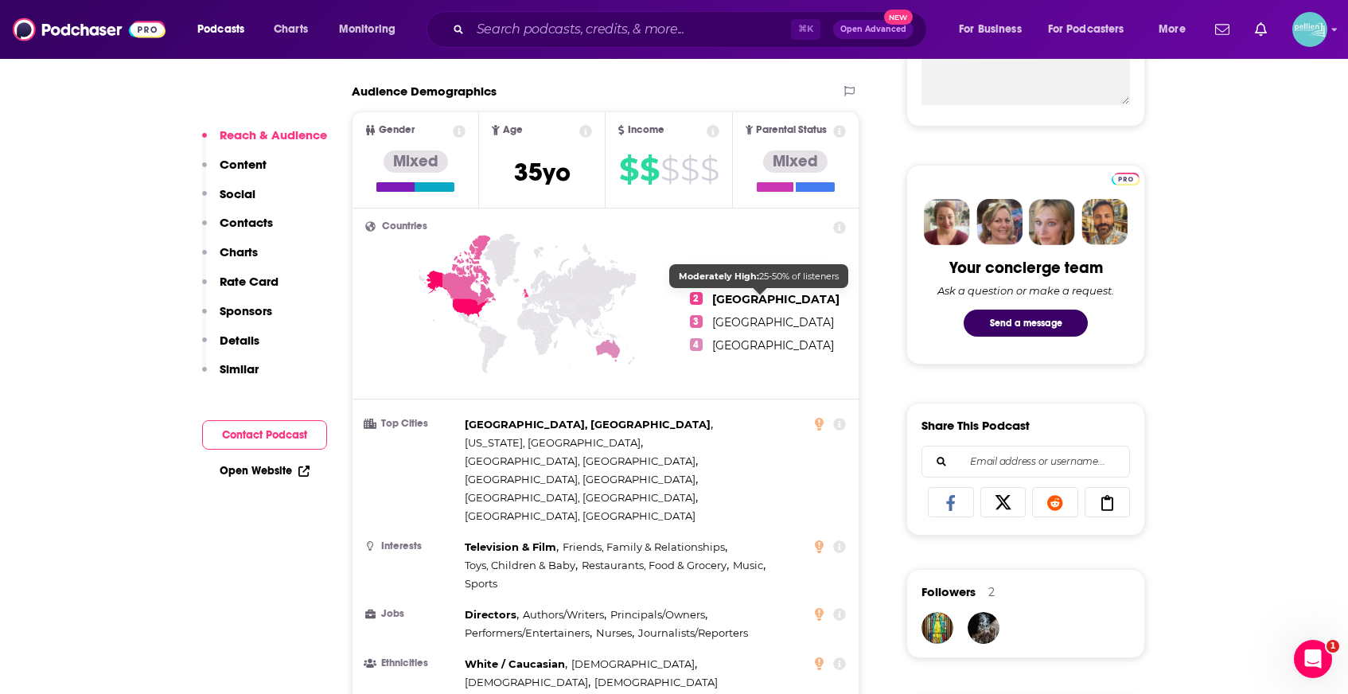
scroll to position [0, 0]
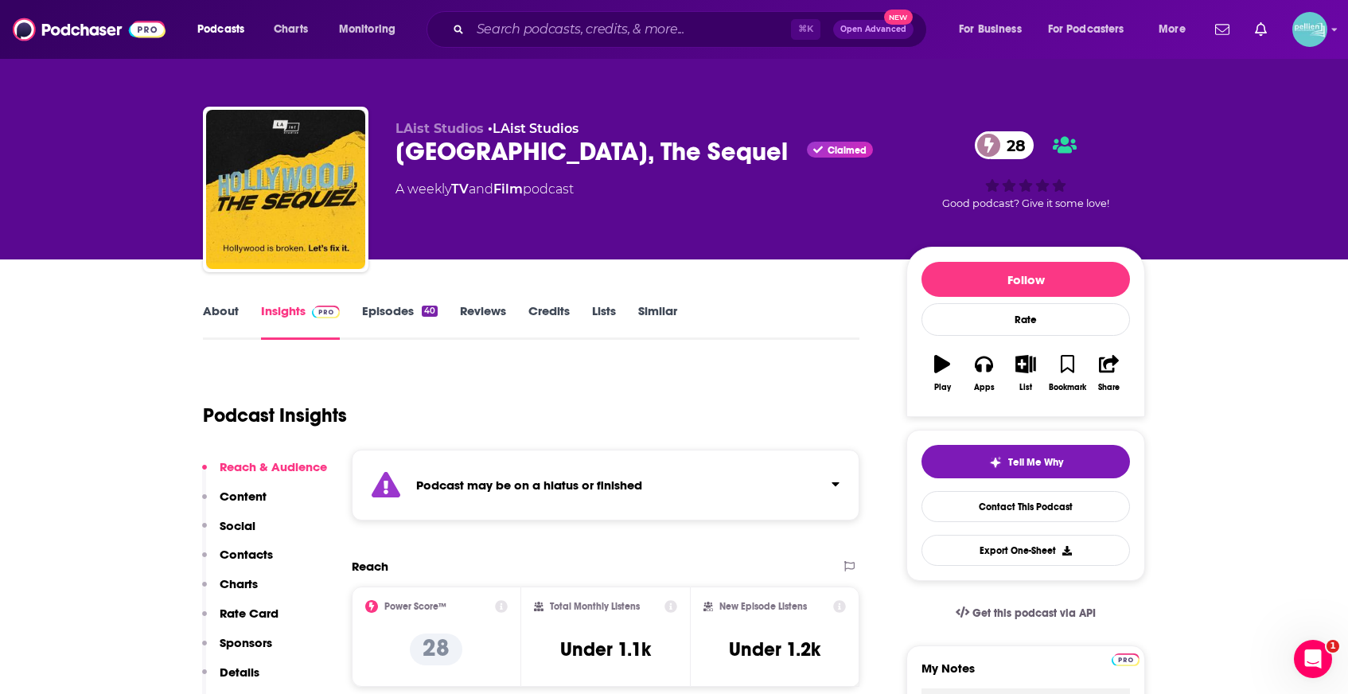
click at [220, 312] on link "About" at bounding box center [221, 321] width 36 height 37
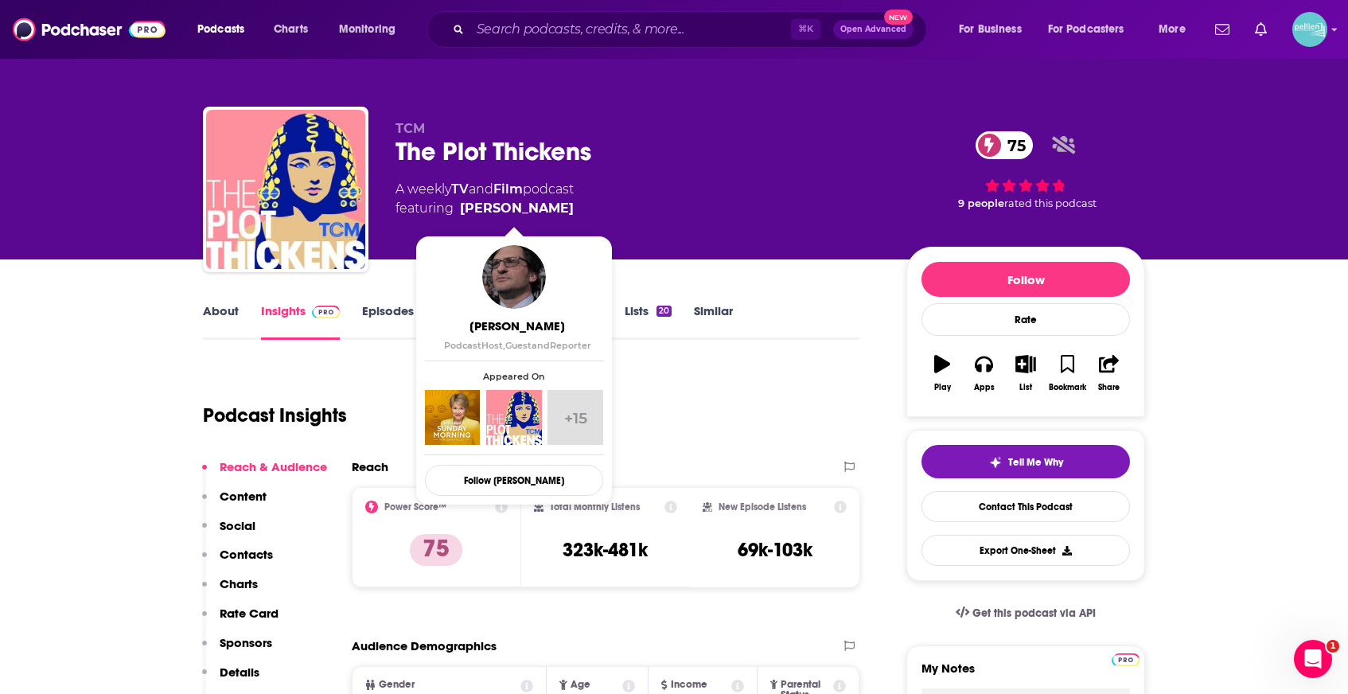
drag, startPoint x: 555, startPoint y: 213, endPoint x: 572, endPoint y: 213, distance: 17.5
click at [572, 213] on div "A weekly TV and Film podcast featuring [PERSON_NAME]" at bounding box center [638, 199] width 485 height 38
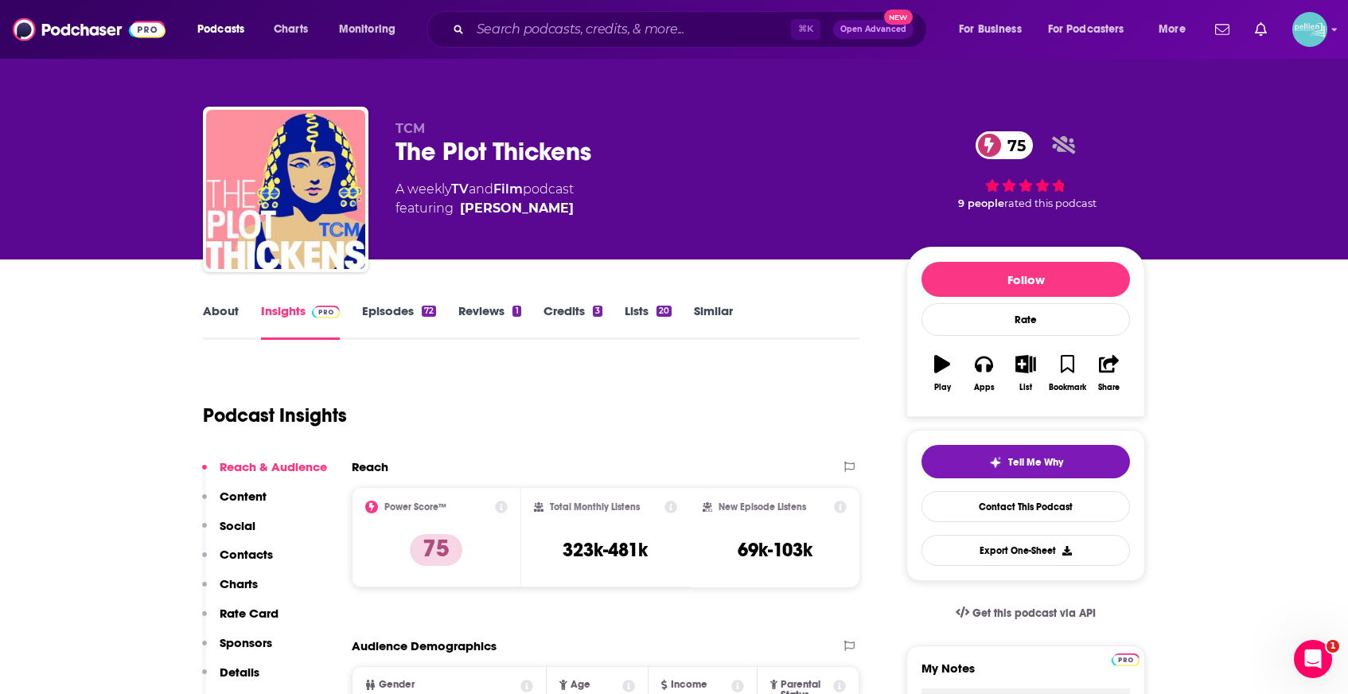
drag, startPoint x: 575, startPoint y: 209, endPoint x: 567, endPoint y: 208, distance: 8.1
click at [567, 208] on span "featuring [PERSON_NAME]" at bounding box center [485, 208] width 178 height 19
copy span "[PERSON_NAME]"
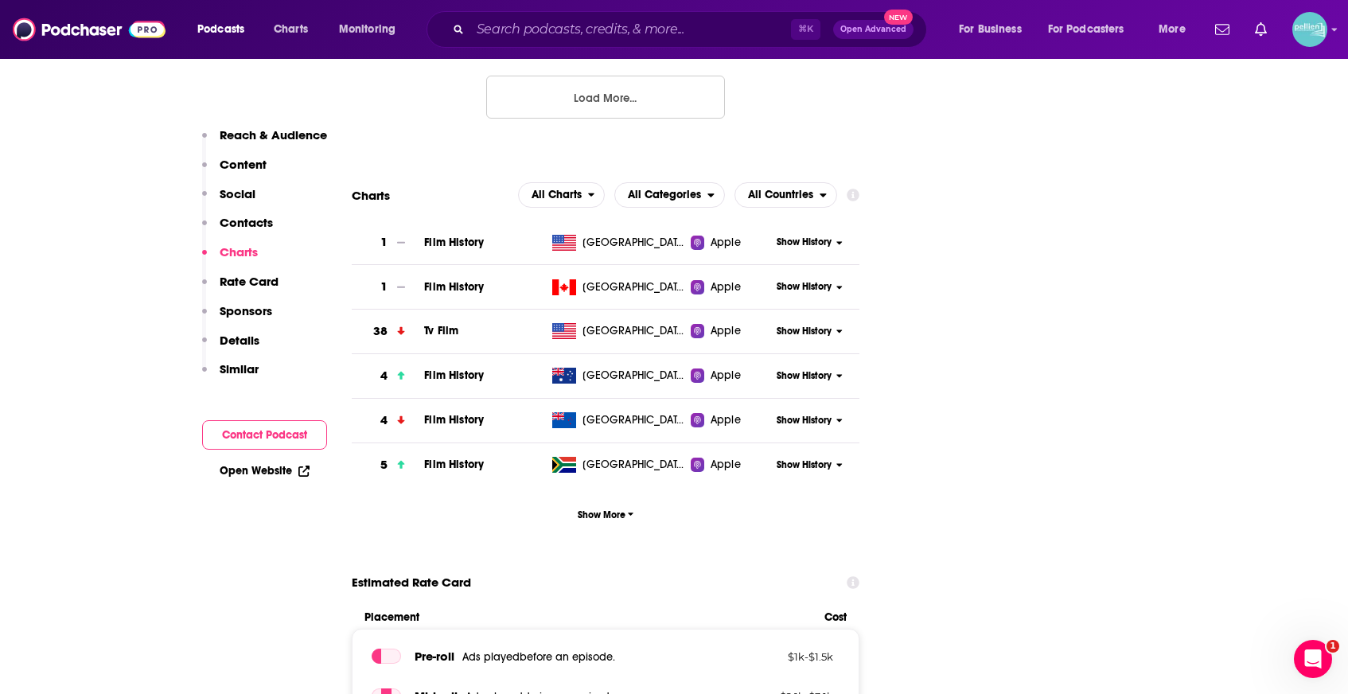
scroll to position [1741, 0]
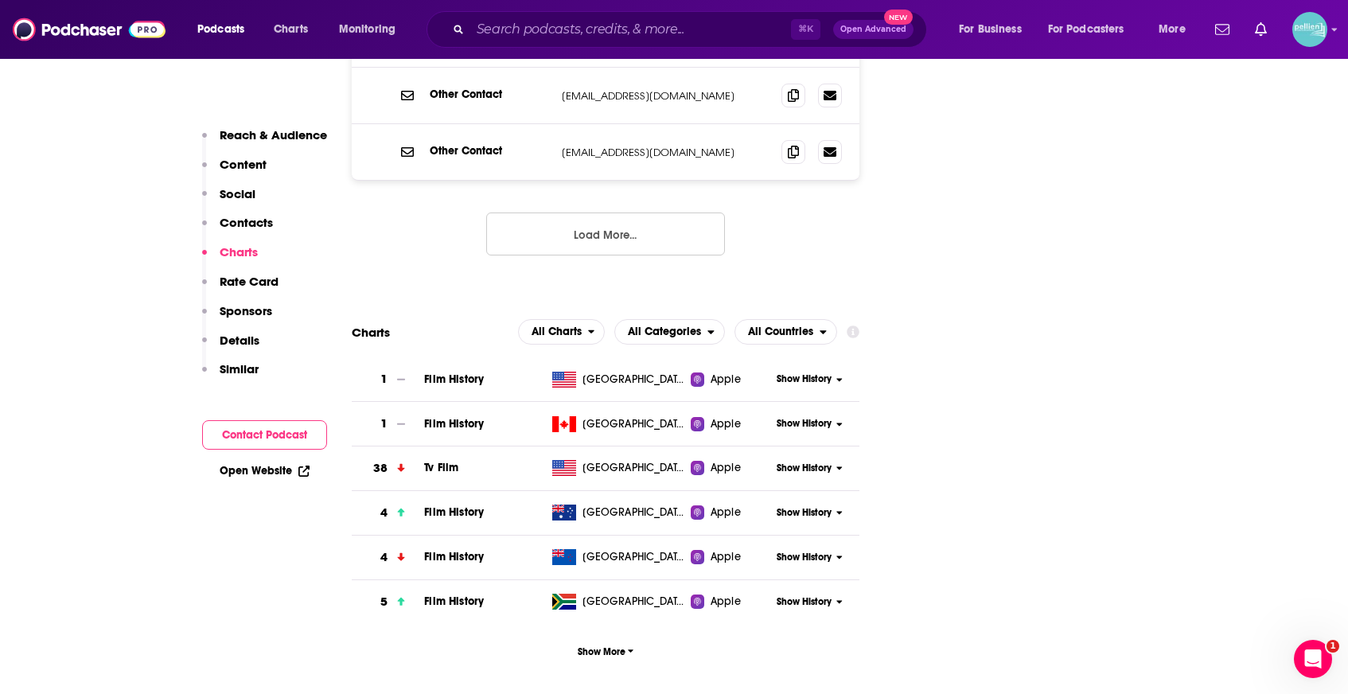
click at [454, 372] on span "Film History" at bounding box center [454, 379] width 60 height 14
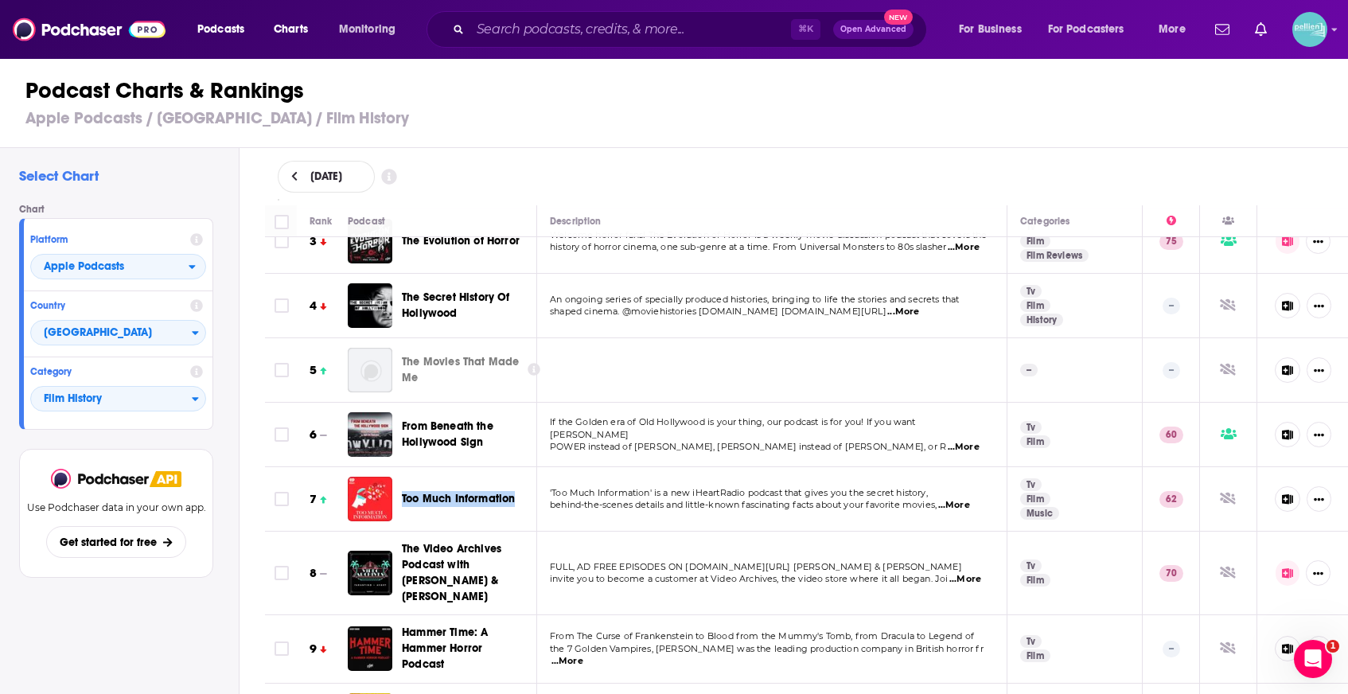
scroll to position [244, 0]
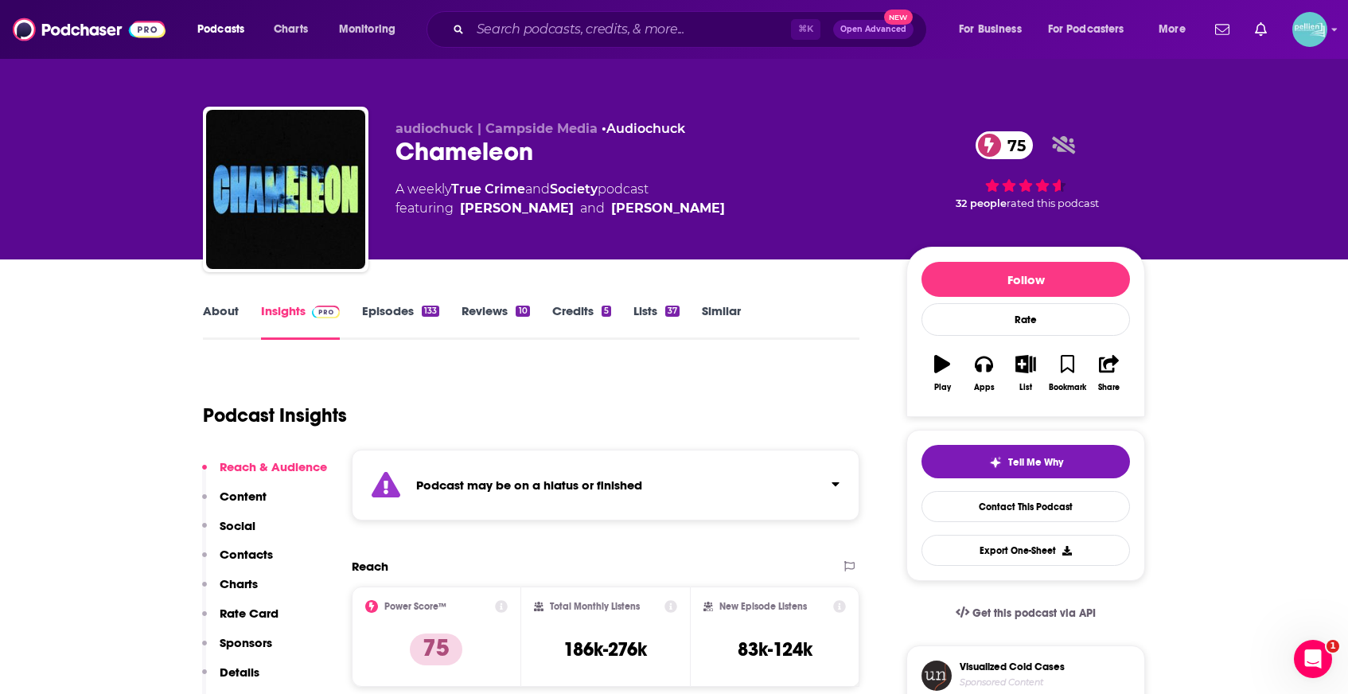
click at [409, 307] on link "Episodes 133" at bounding box center [400, 321] width 77 height 37
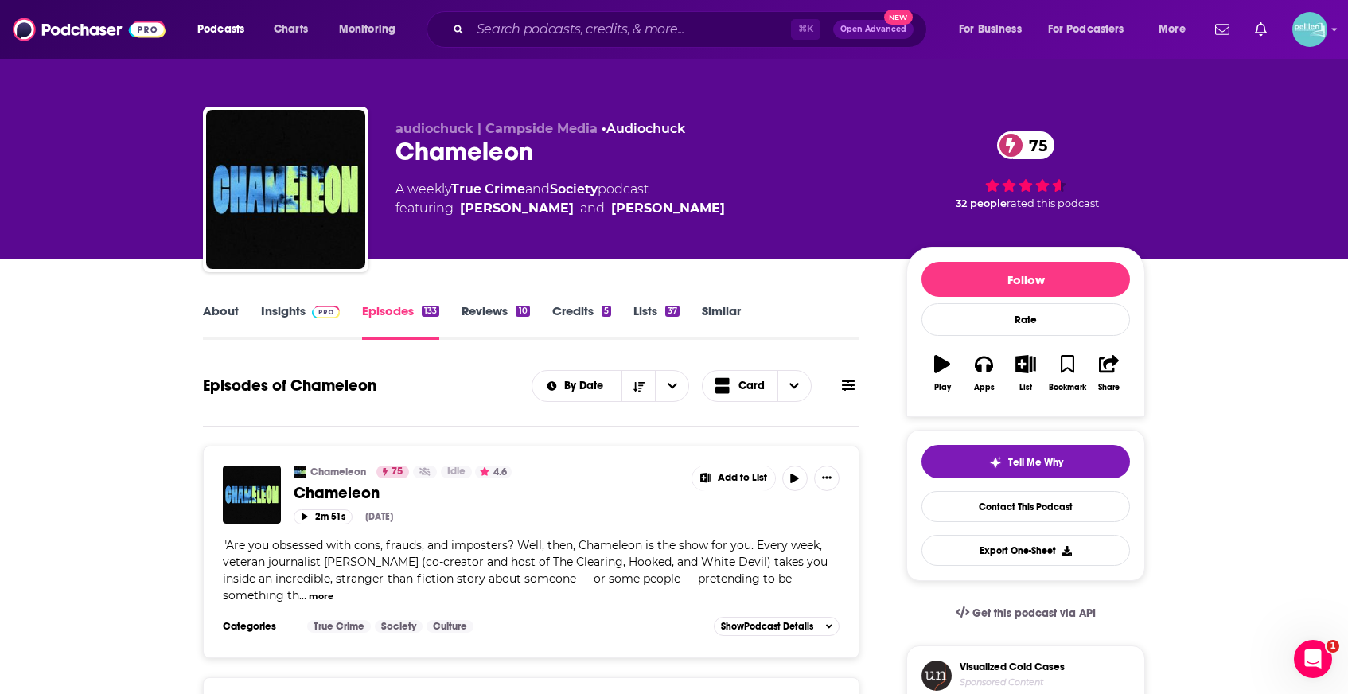
click at [298, 319] on link "Insights" at bounding box center [300, 321] width 79 height 37
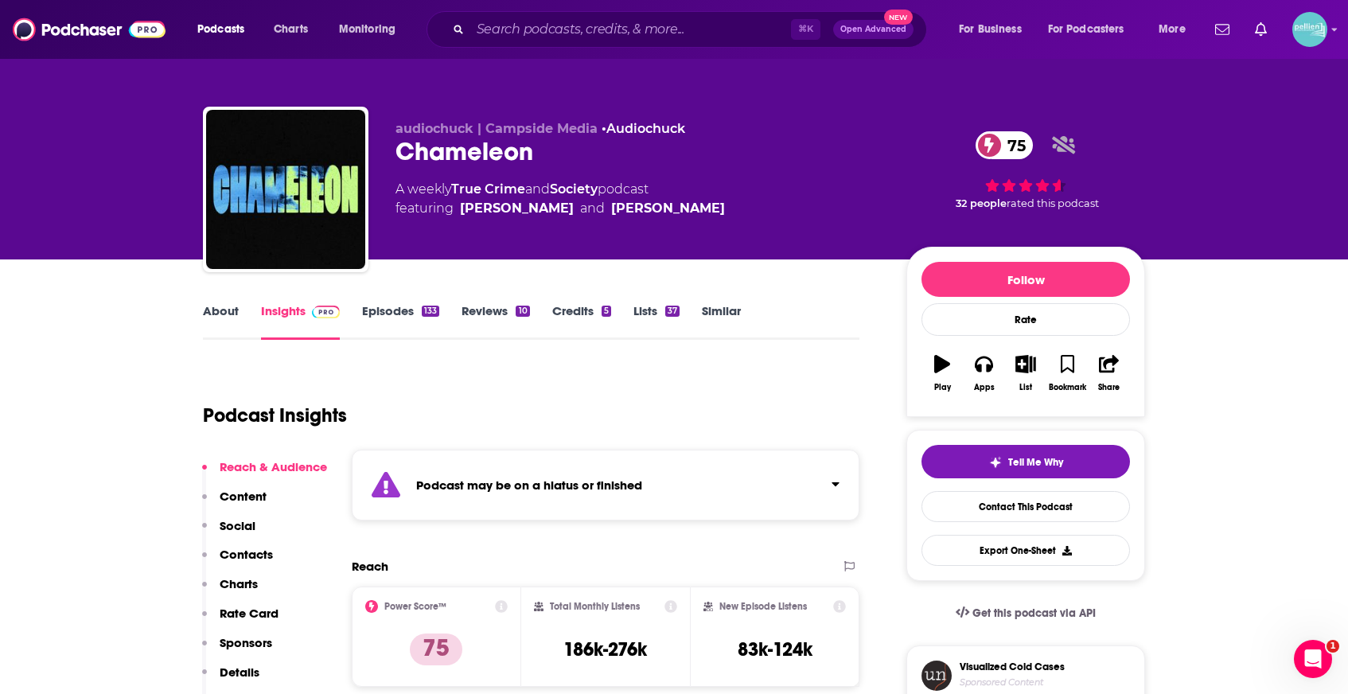
click at [392, 317] on link "Episodes 133" at bounding box center [400, 321] width 77 height 37
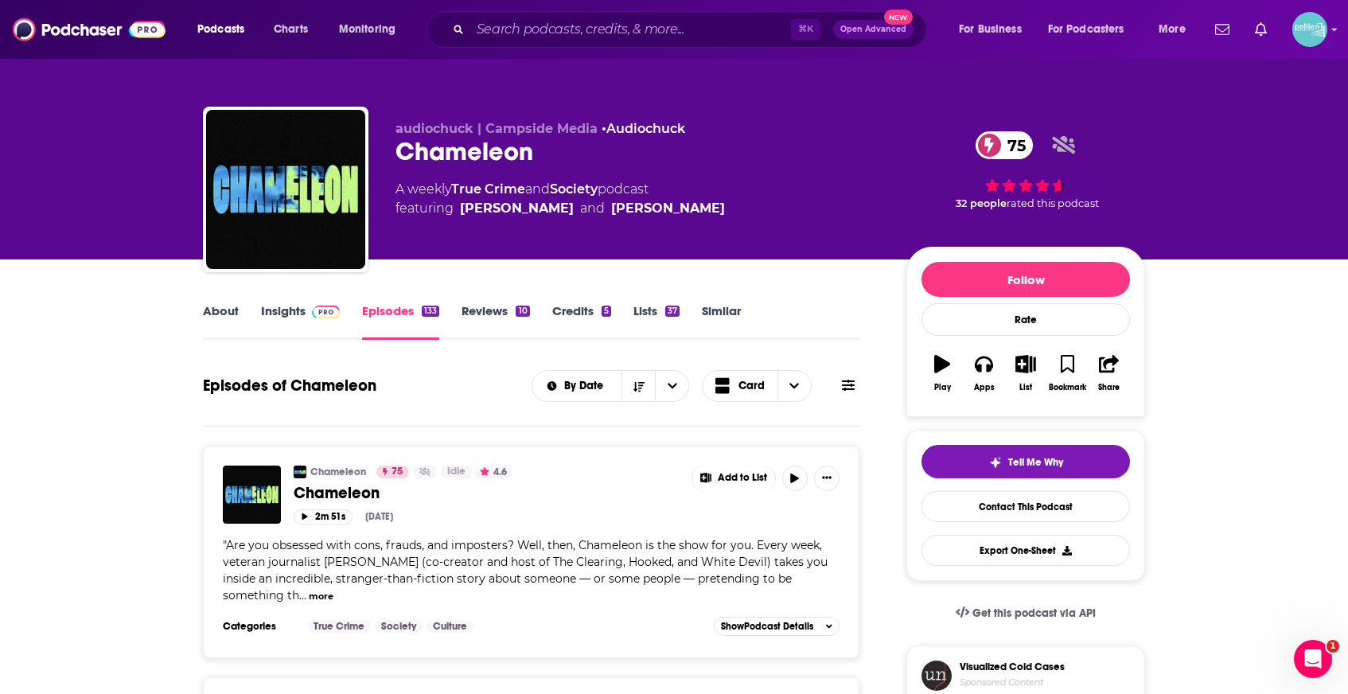
click at [298, 317] on link "Insights" at bounding box center [300, 321] width 79 height 37
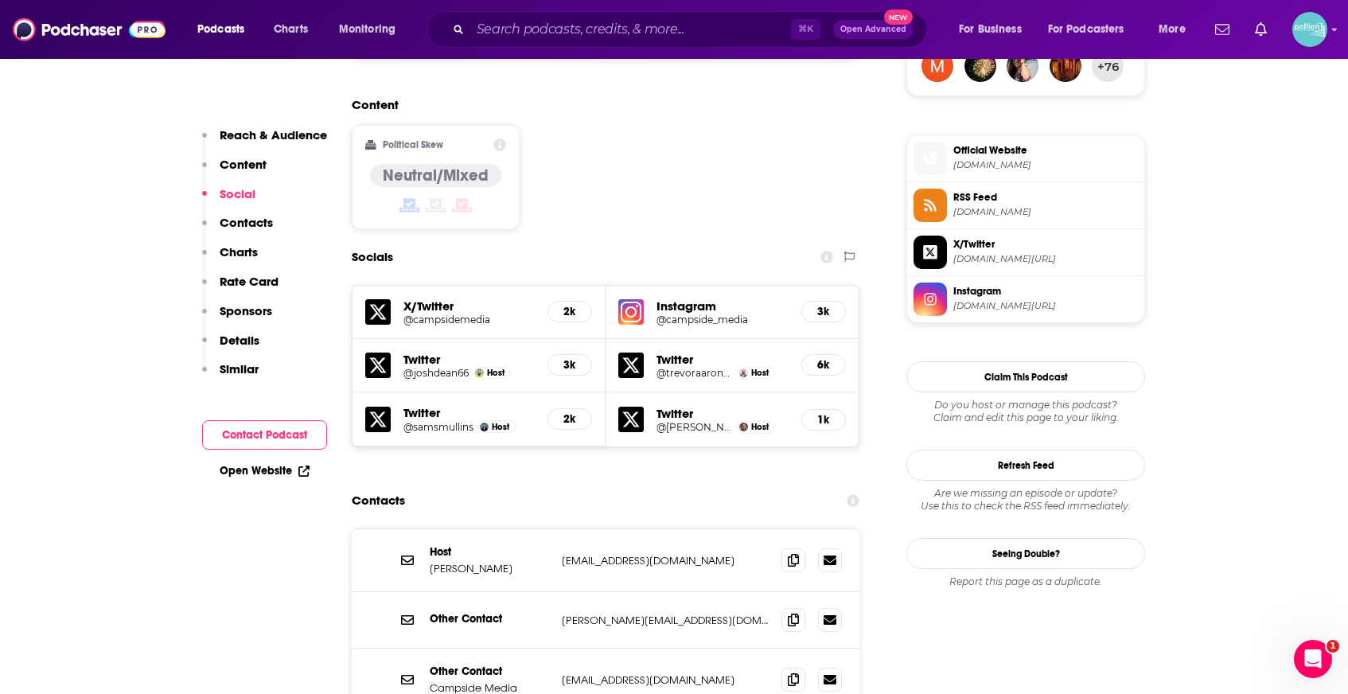
scroll to position [1349, 0]
click at [793, 552] on icon at bounding box center [793, 558] width 11 height 13
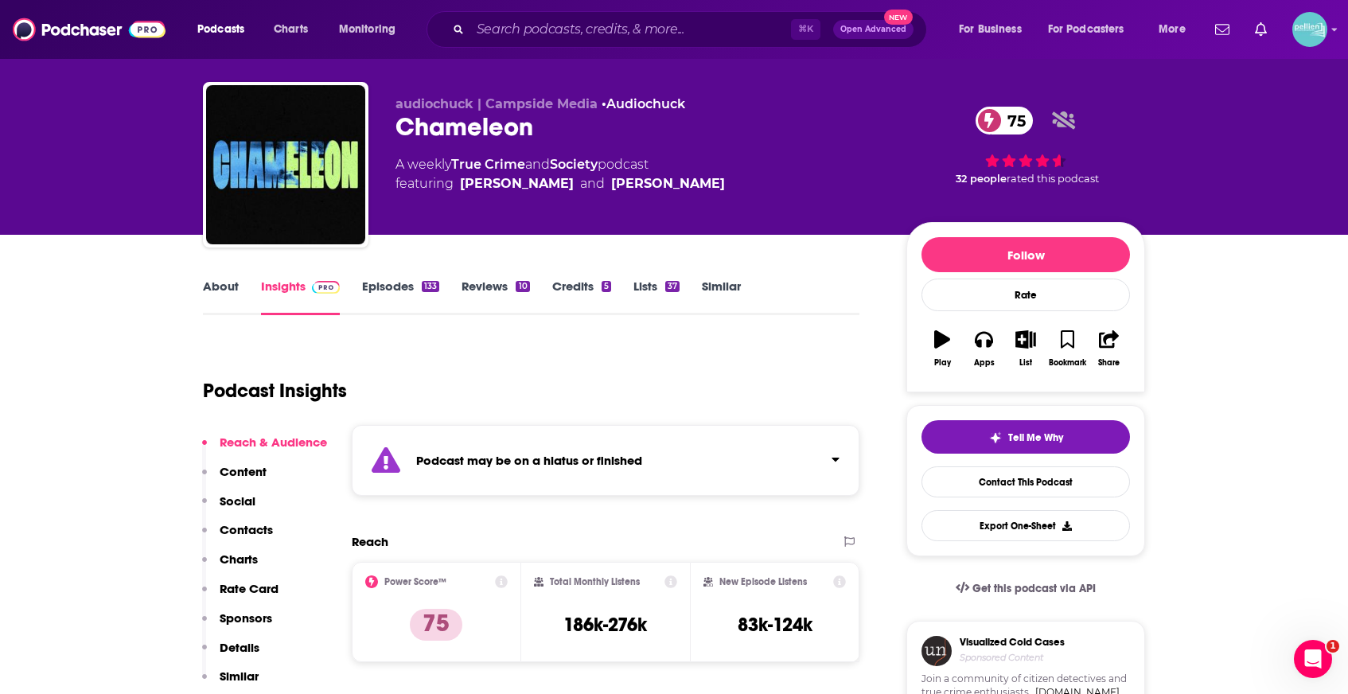
scroll to position [0, 0]
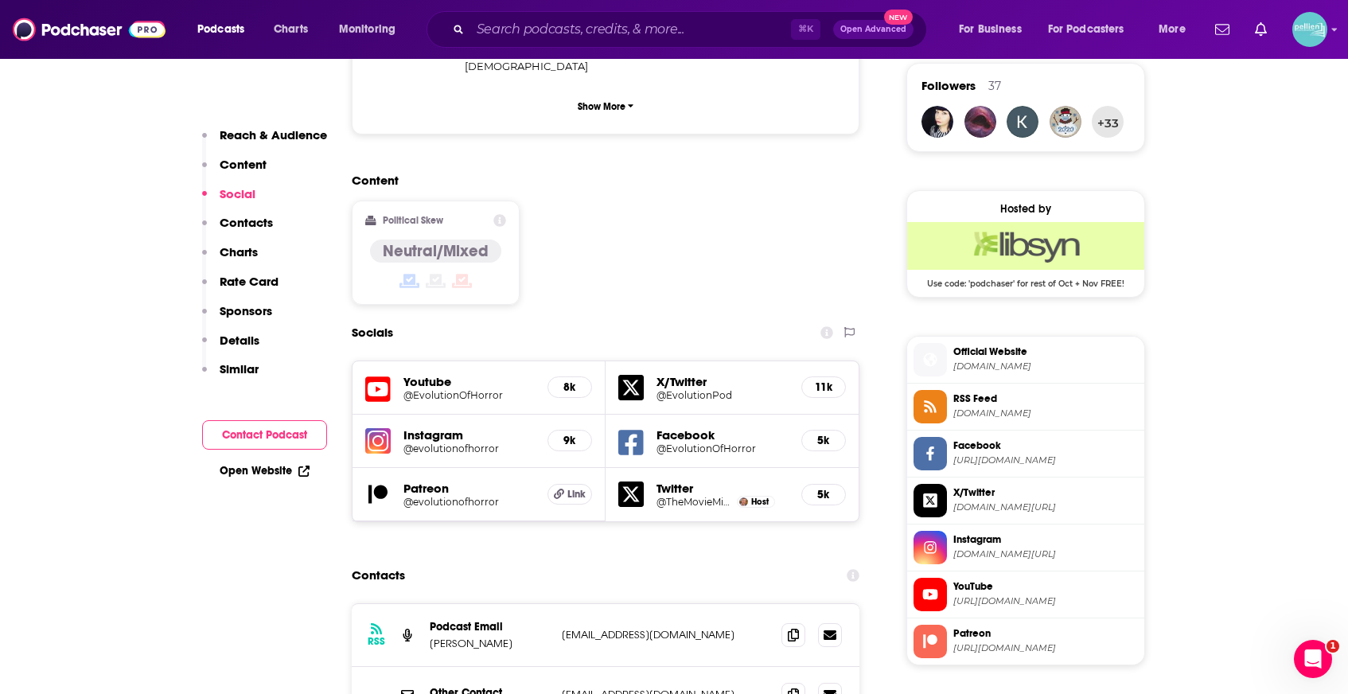
scroll to position [1212, 0]
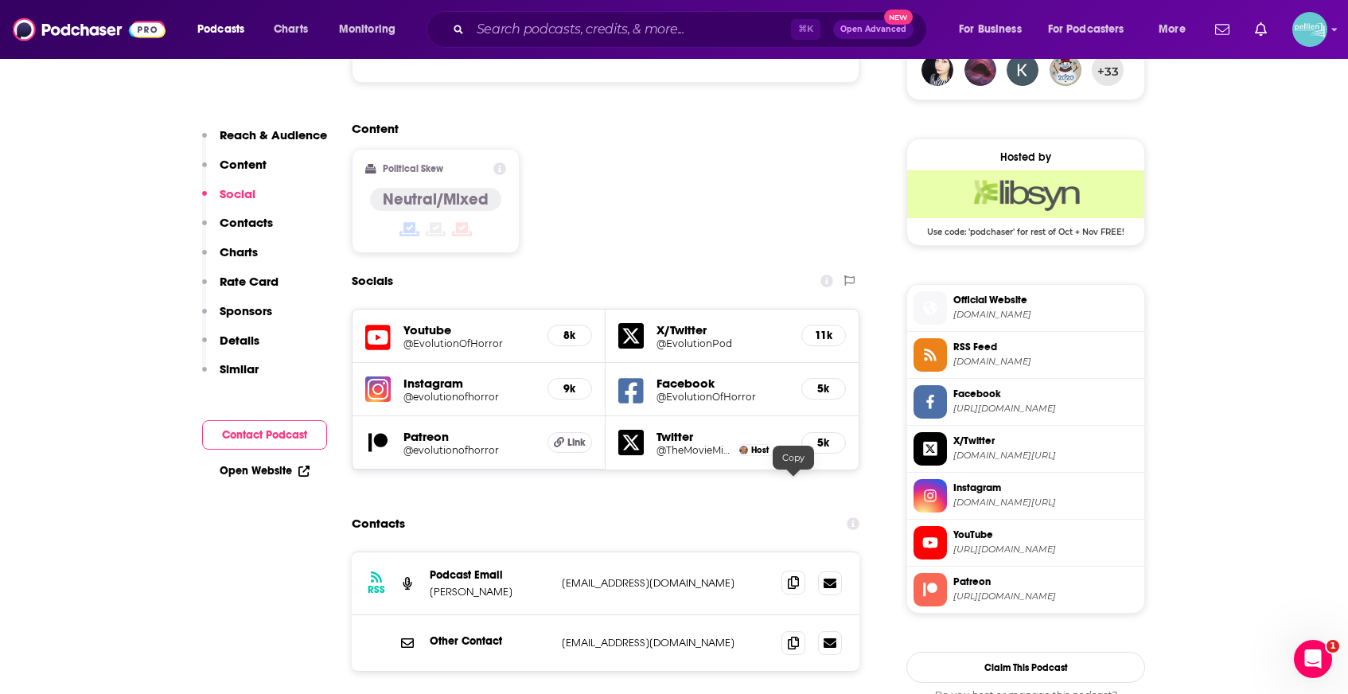
click at [791, 571] on span at bounding box center [794, 583] width 24 height 24
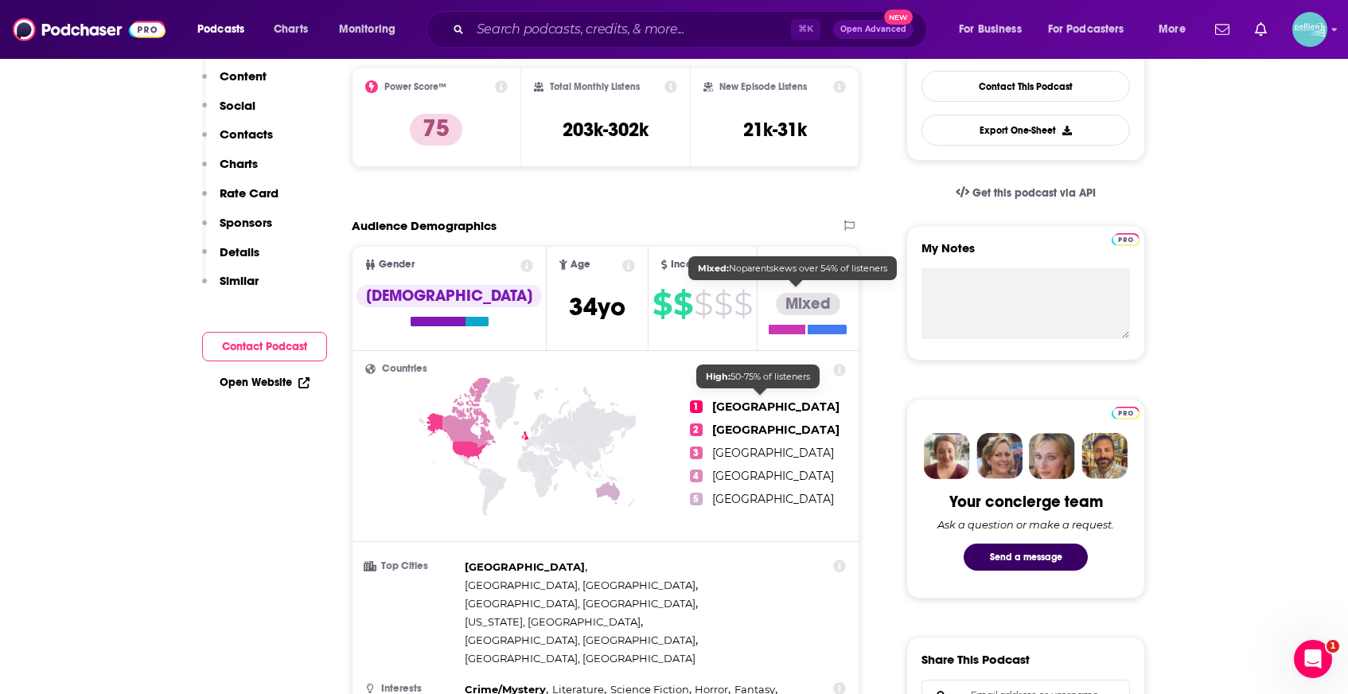
scroll to position [0, 0]
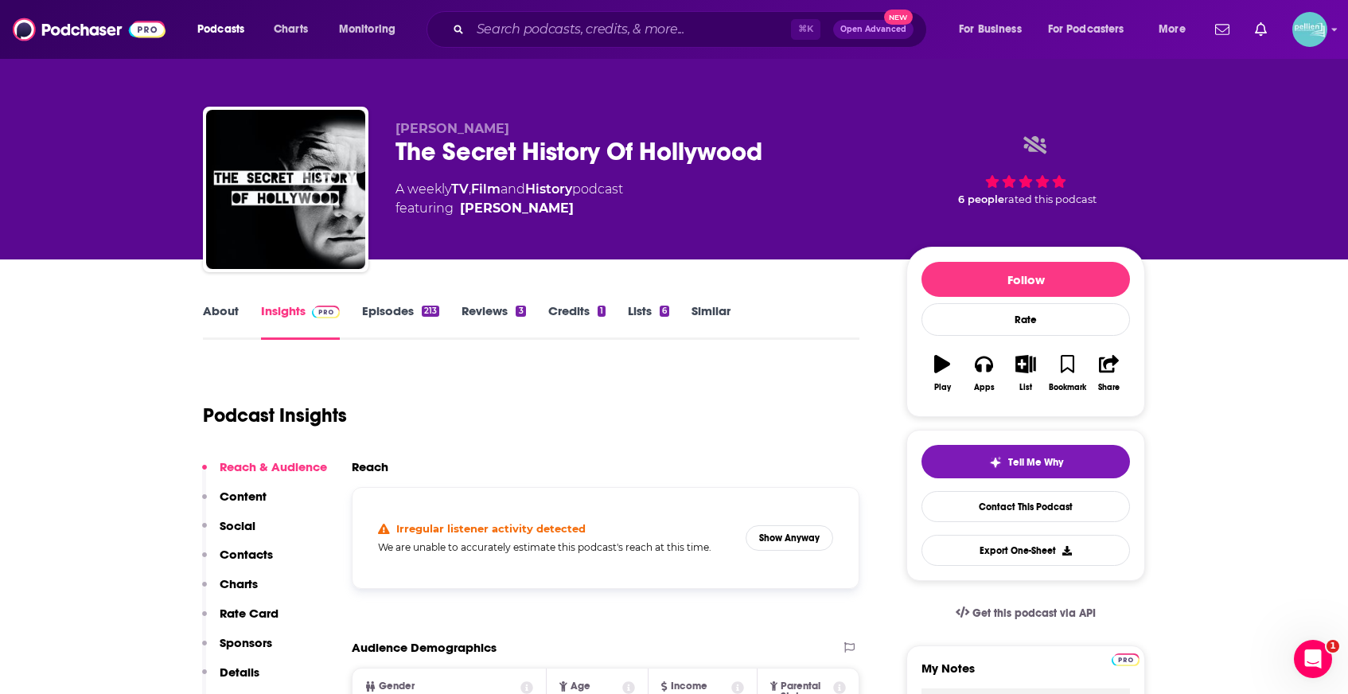
click at [397, 306] on link "Episodes 213" at bounding box center [400, 321] width 77 height 37
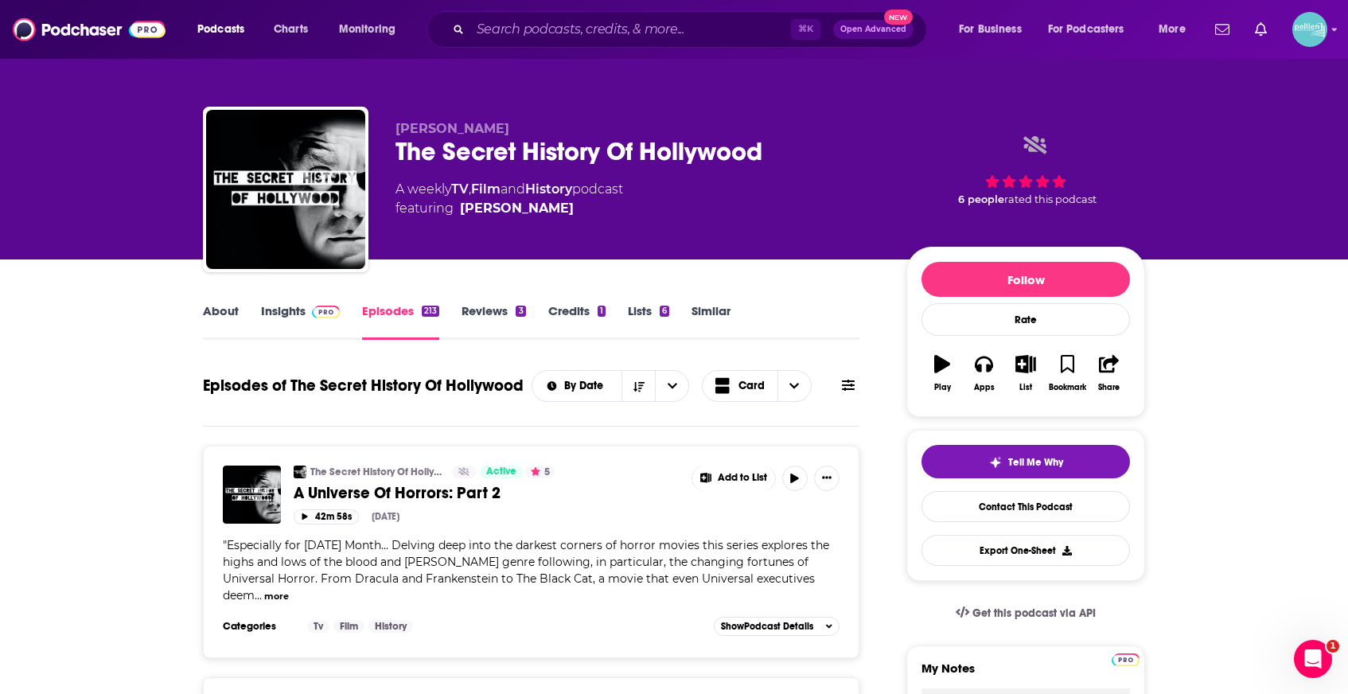
click at [310, 315] on span at bounding box center [323, 310] width 34 height 15
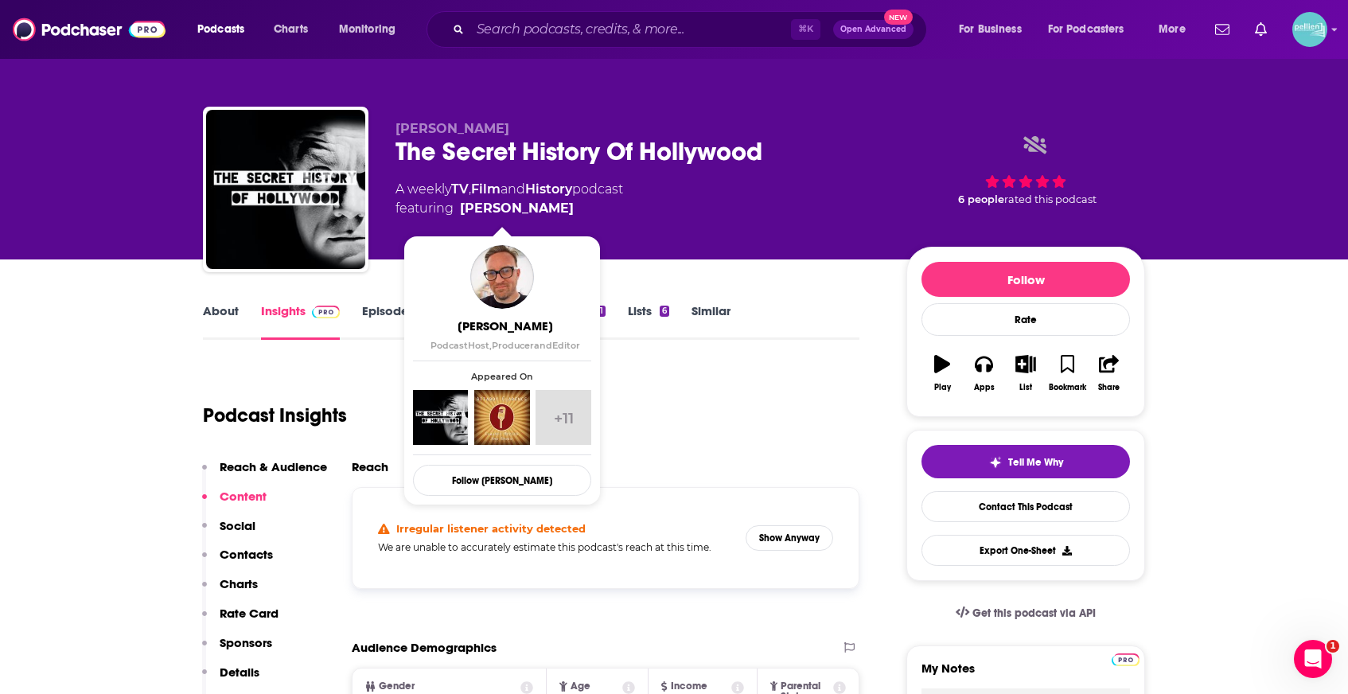
drag, startPoint x: 576, startPoint y: 211, endPoint x: 543, endPoint y: 210, distance: 33.4
click at [543, 210] on span "featuring [PERSON_NAME]" at bounding box center [510, 208] width 228 height 19
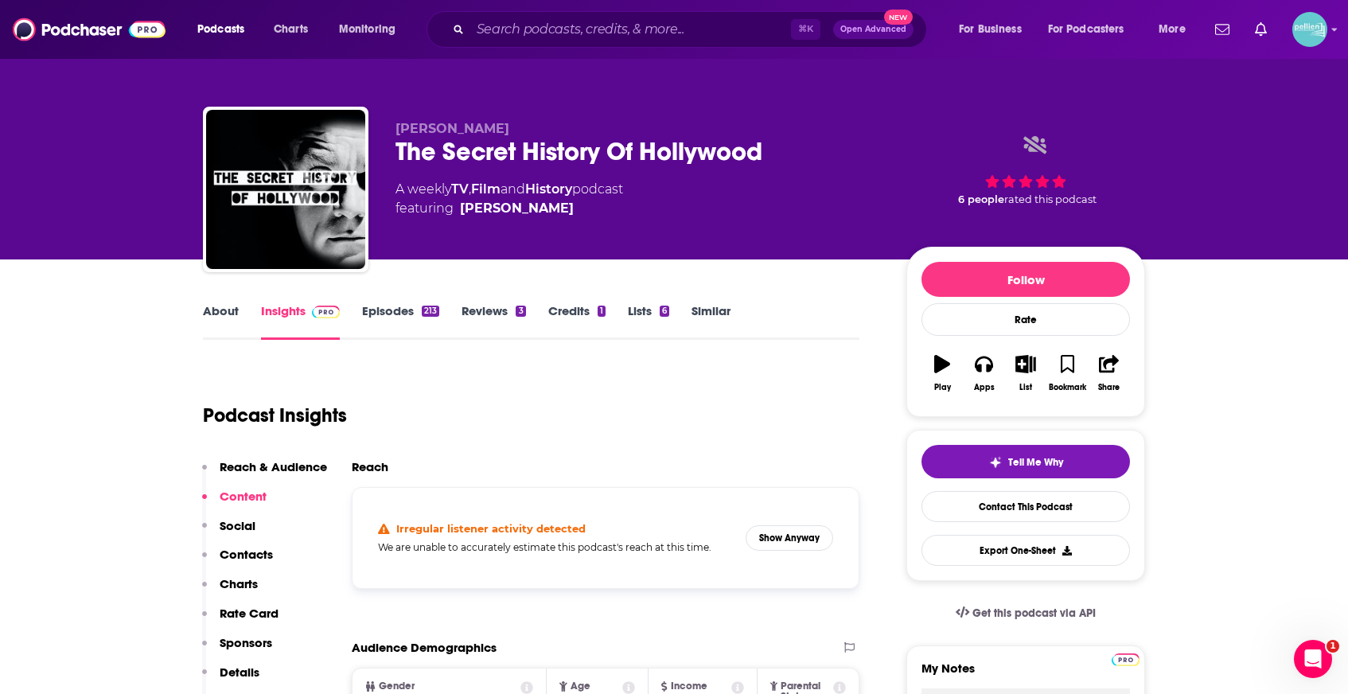
copy span "[PERSON_NAME]"
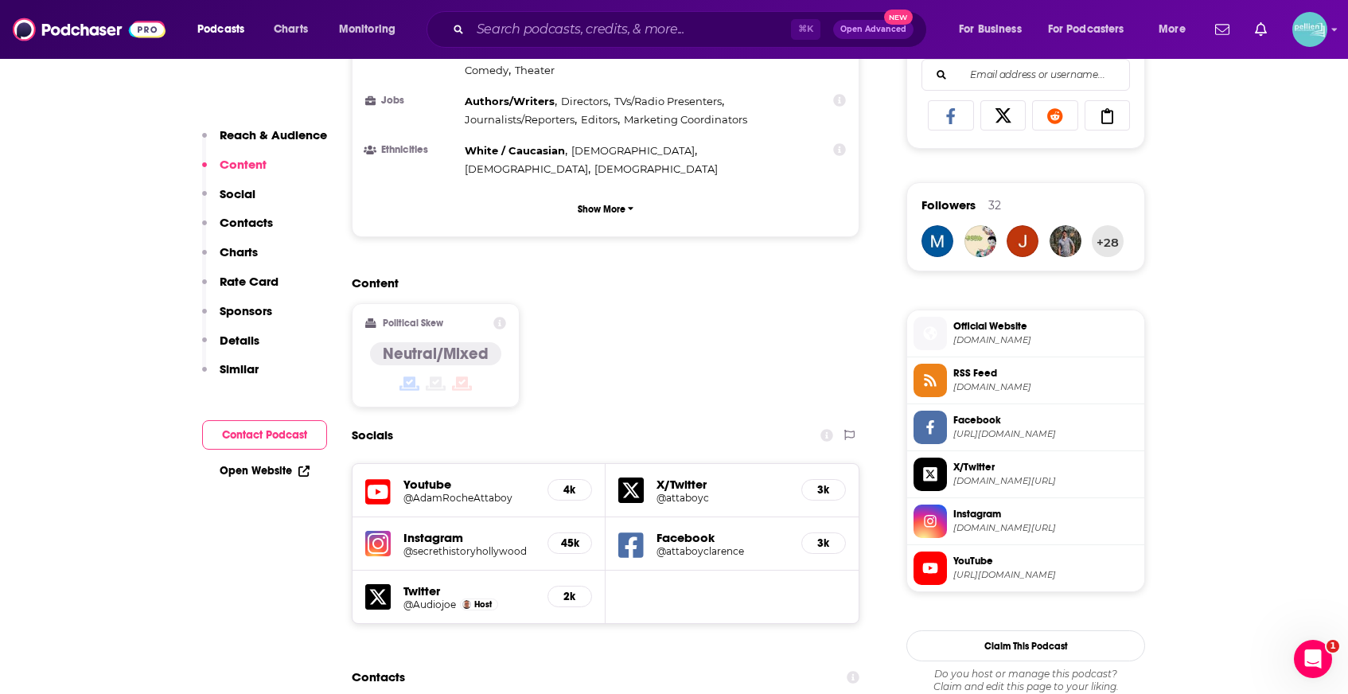
scroll to position [1059, 0]
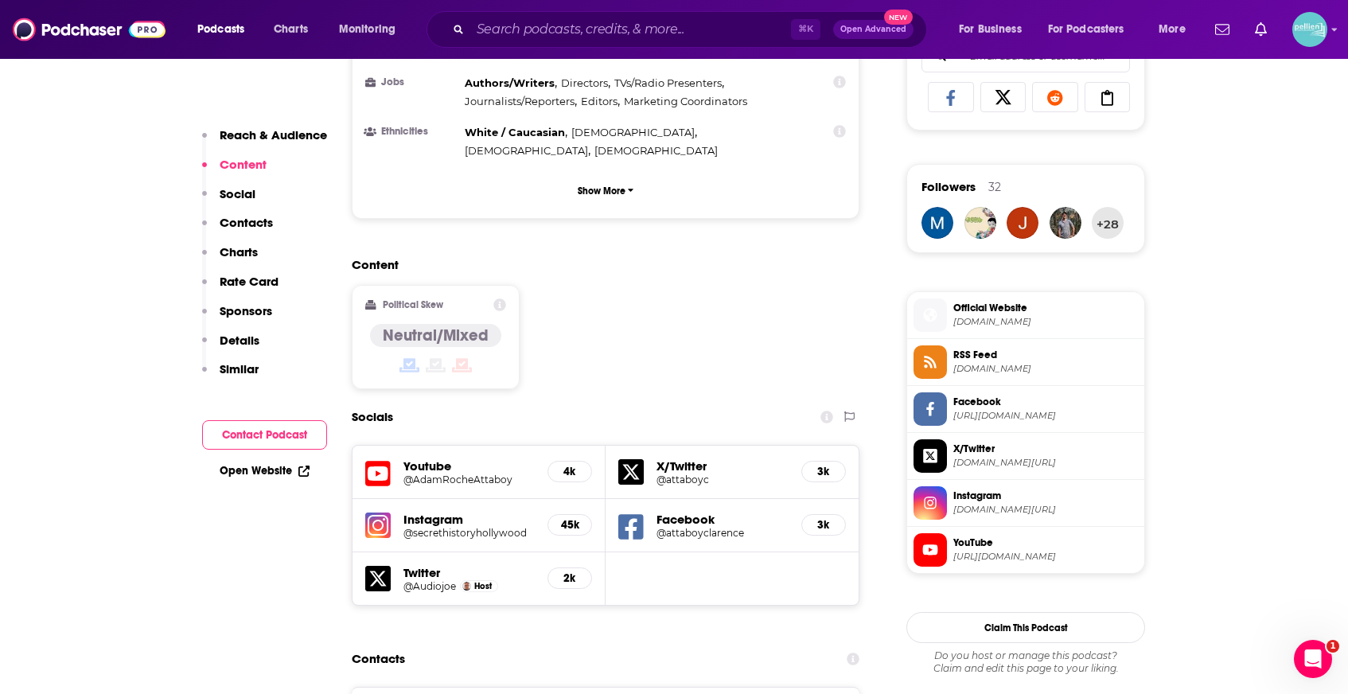
click at [388, 459] on icon at bounding box center [377, 473] width 25 height 29
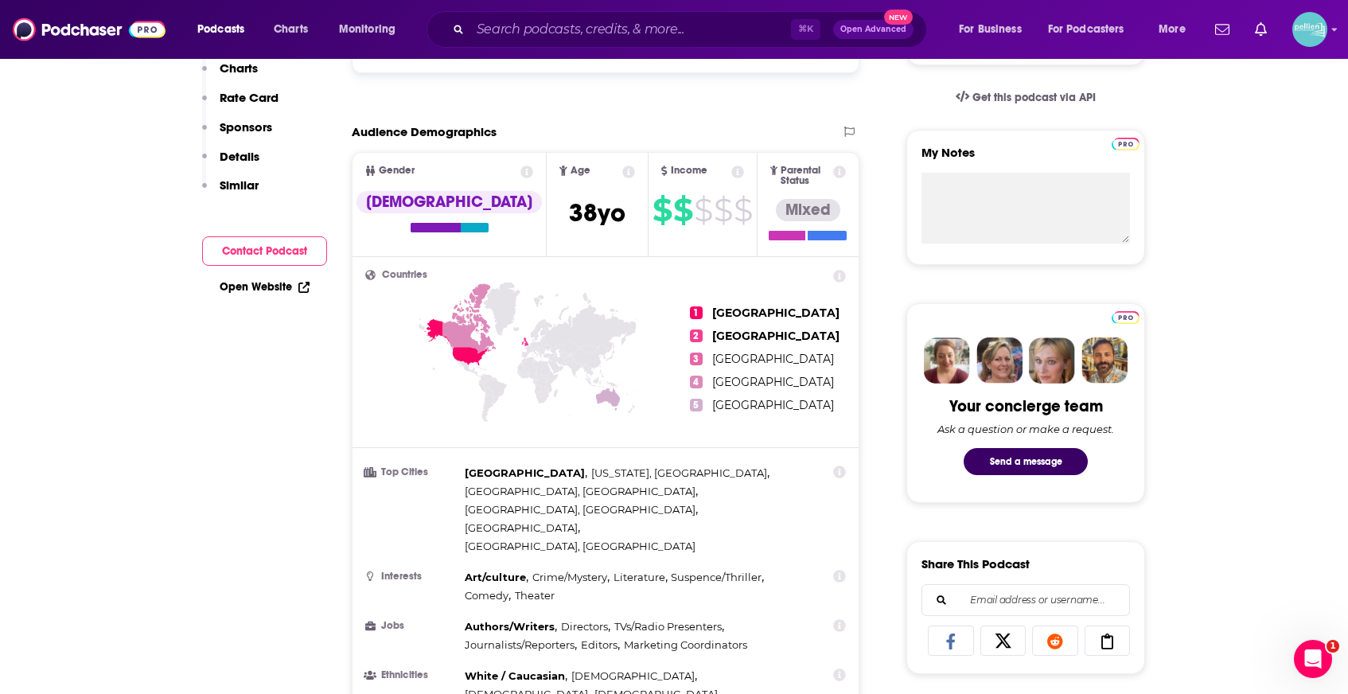
scroll to position [0, 0]
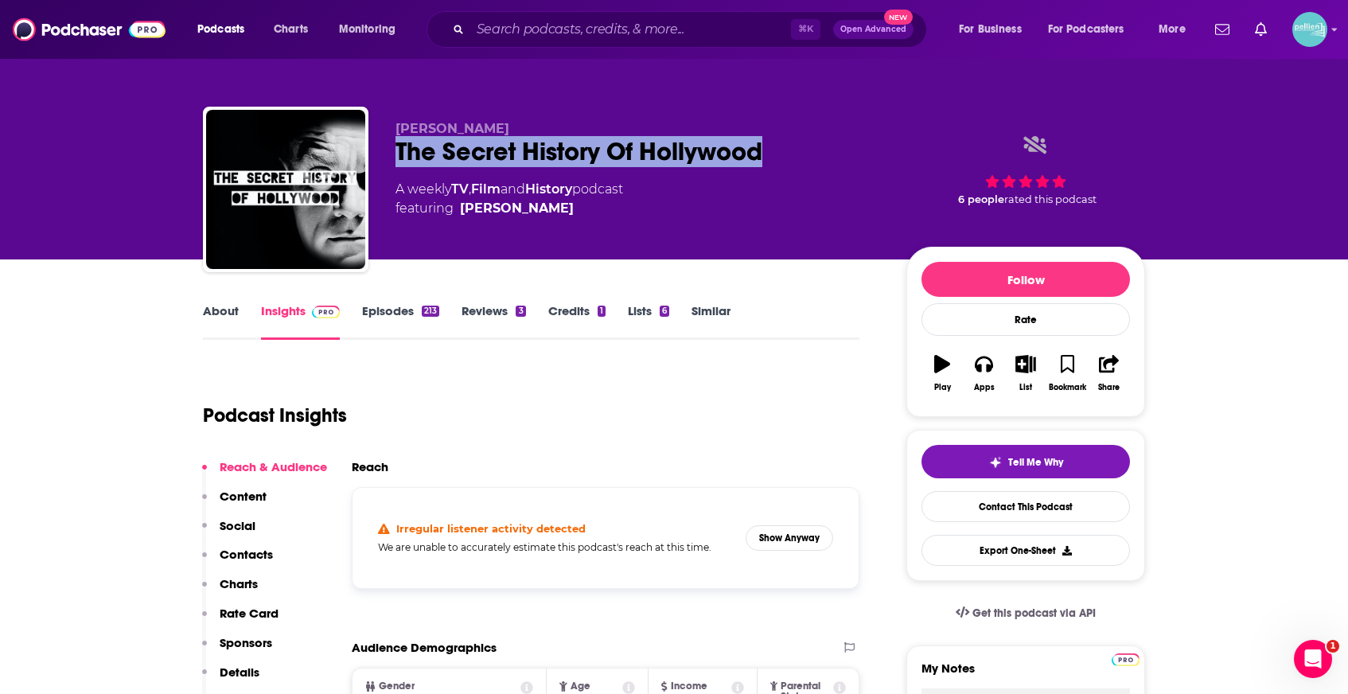
drag, startPoint x: 743, startPoint y: 155, endPoint x: 387, endPoint y: 159, distance: 355.8
click at [387, 159] on div "[PERSON_NAME] The Secret History Of Hollywood A weekly TV , Film and History po…" at bounding box center [674, 193] width 942 height 172
copy h2 "The Secret History Of Hollywood"
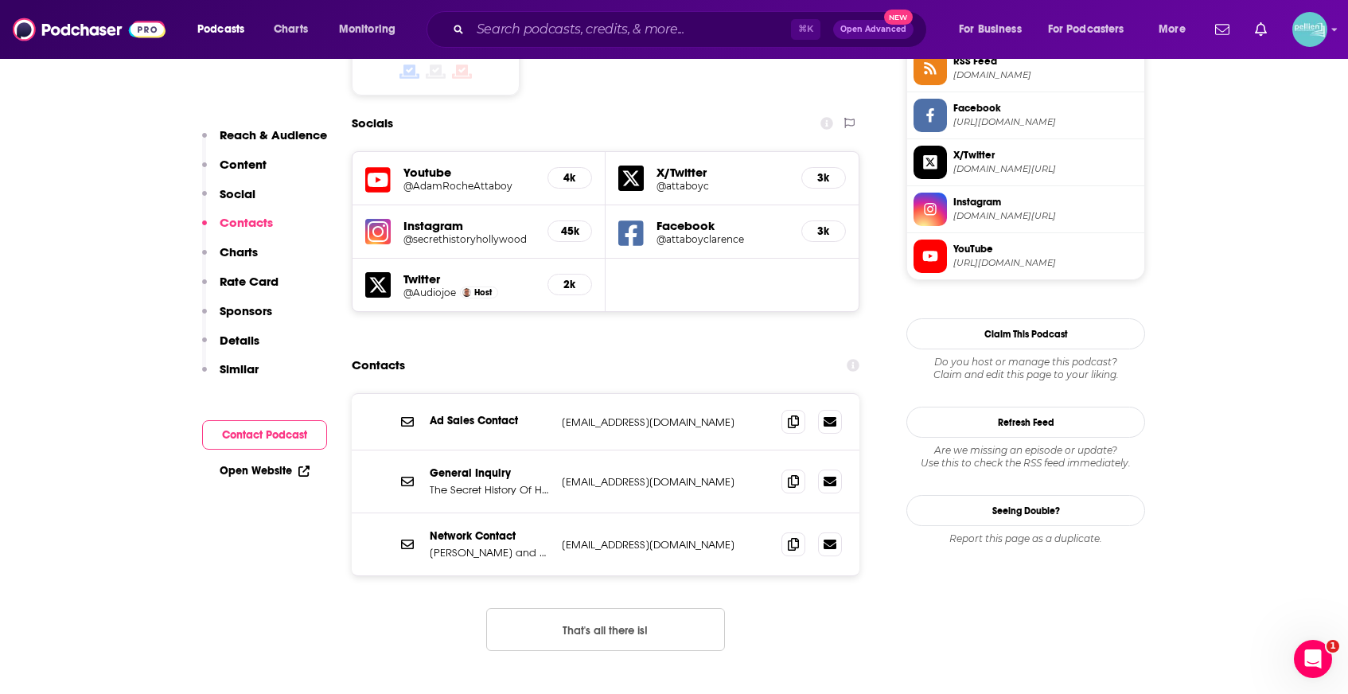
scroll to position [1347, 0]
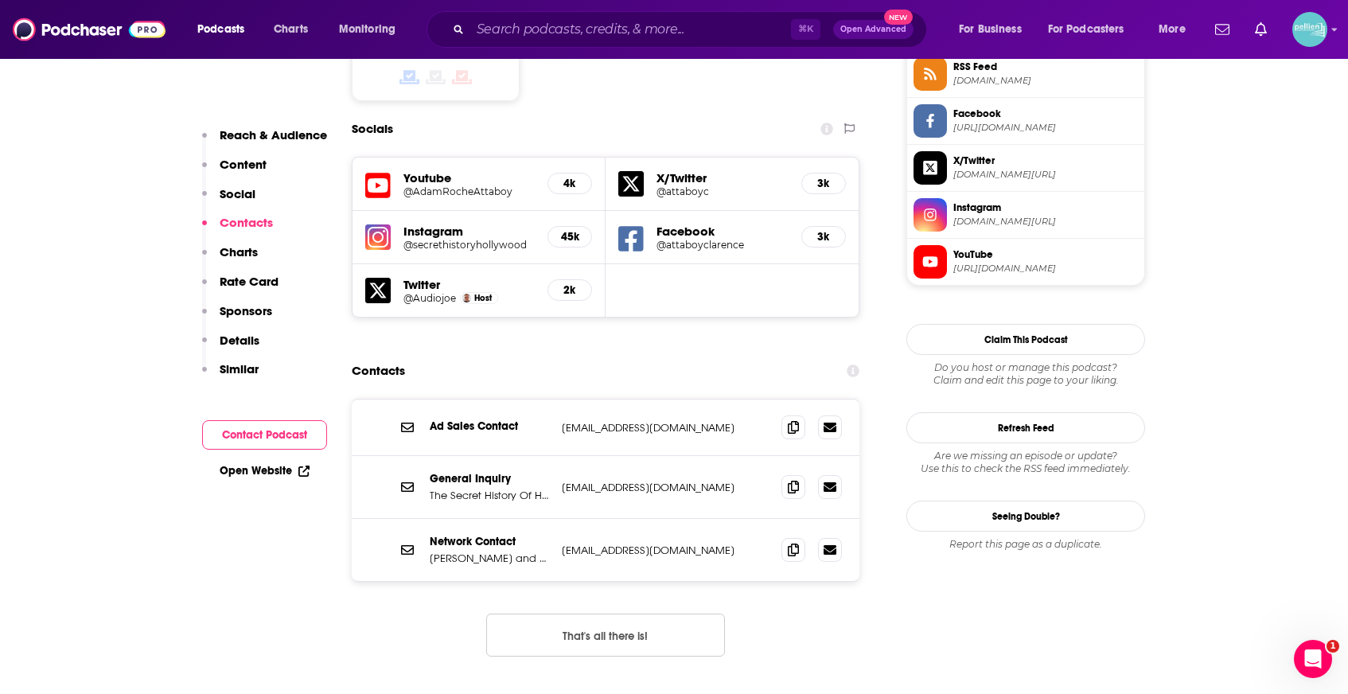
click at [378, 278] on icon at bounding box center [377, 290] width 25 height 25
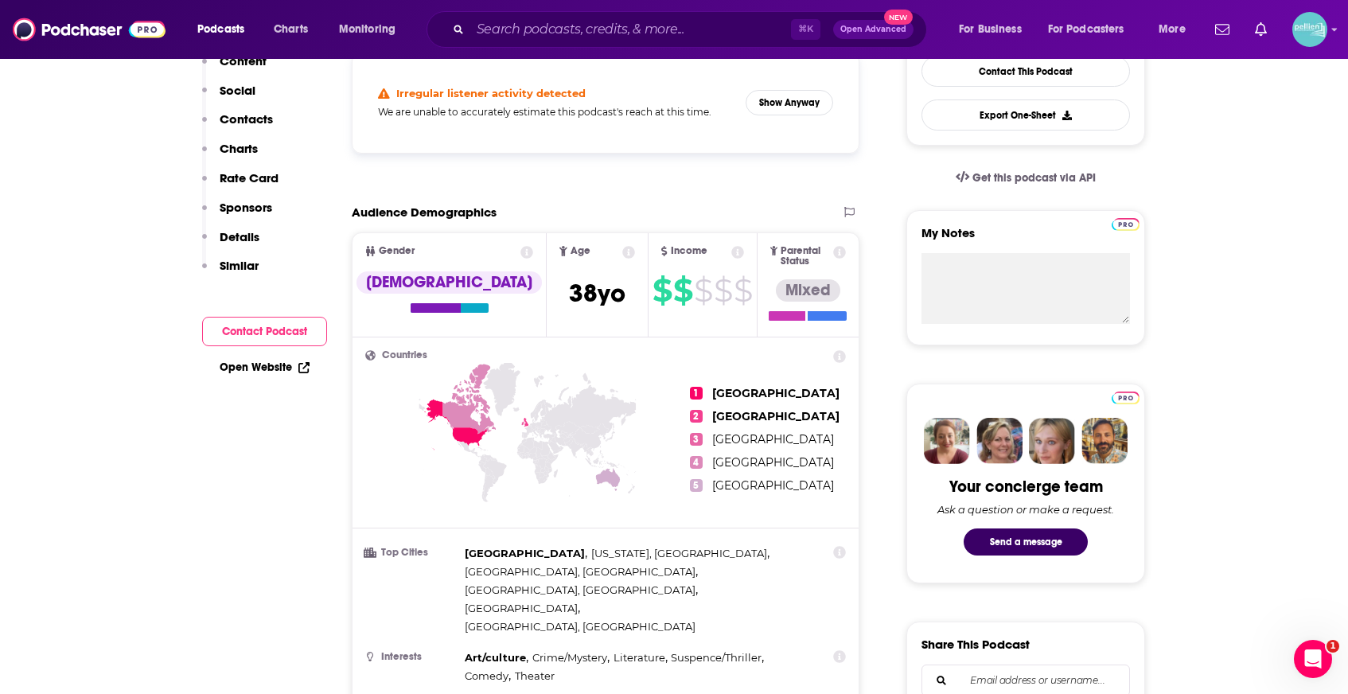
scroll to position [55, 0]
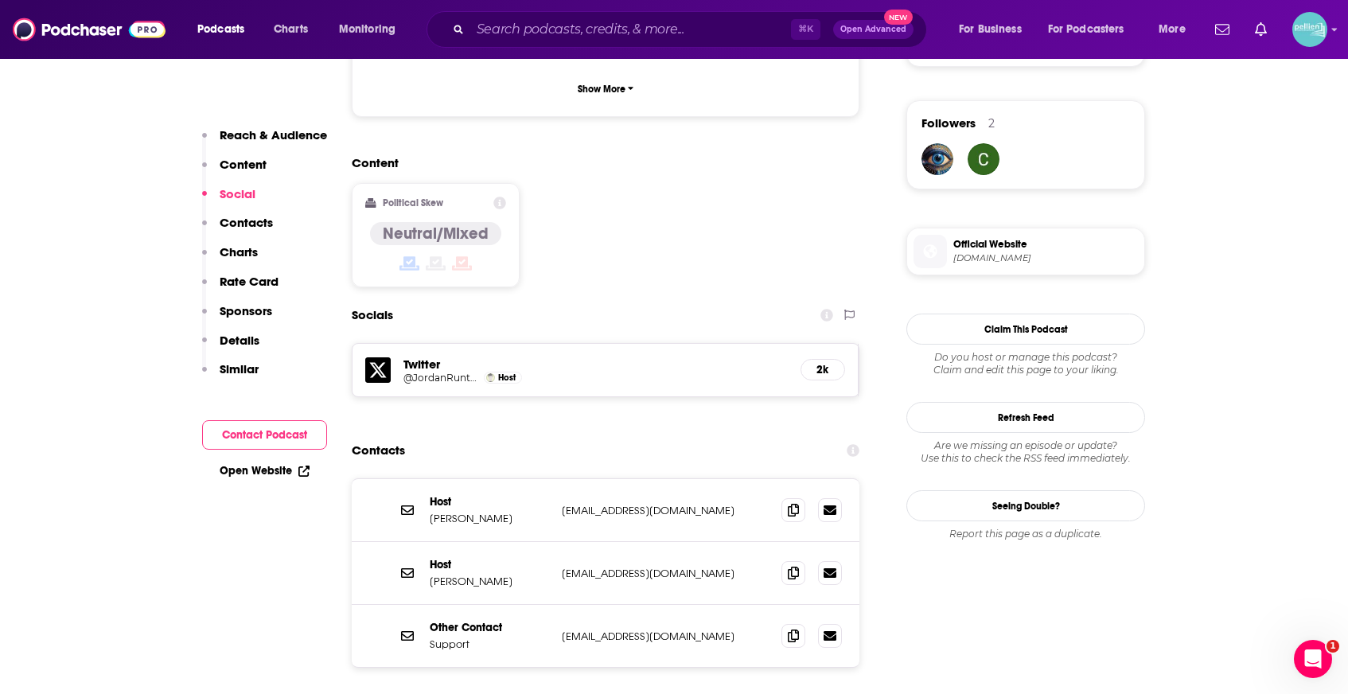
scroll to position [1130, 0]
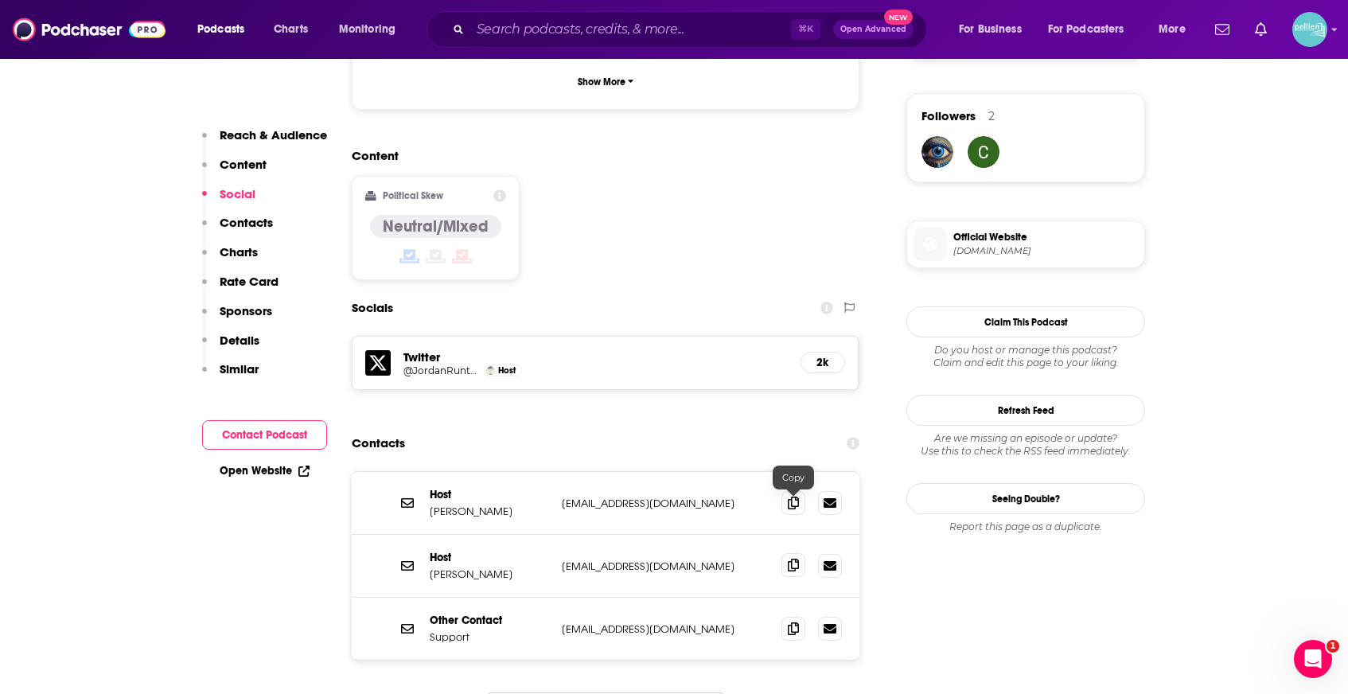
click at [797, 559] on icon at bounding box center [793, 565] width 11 height 13
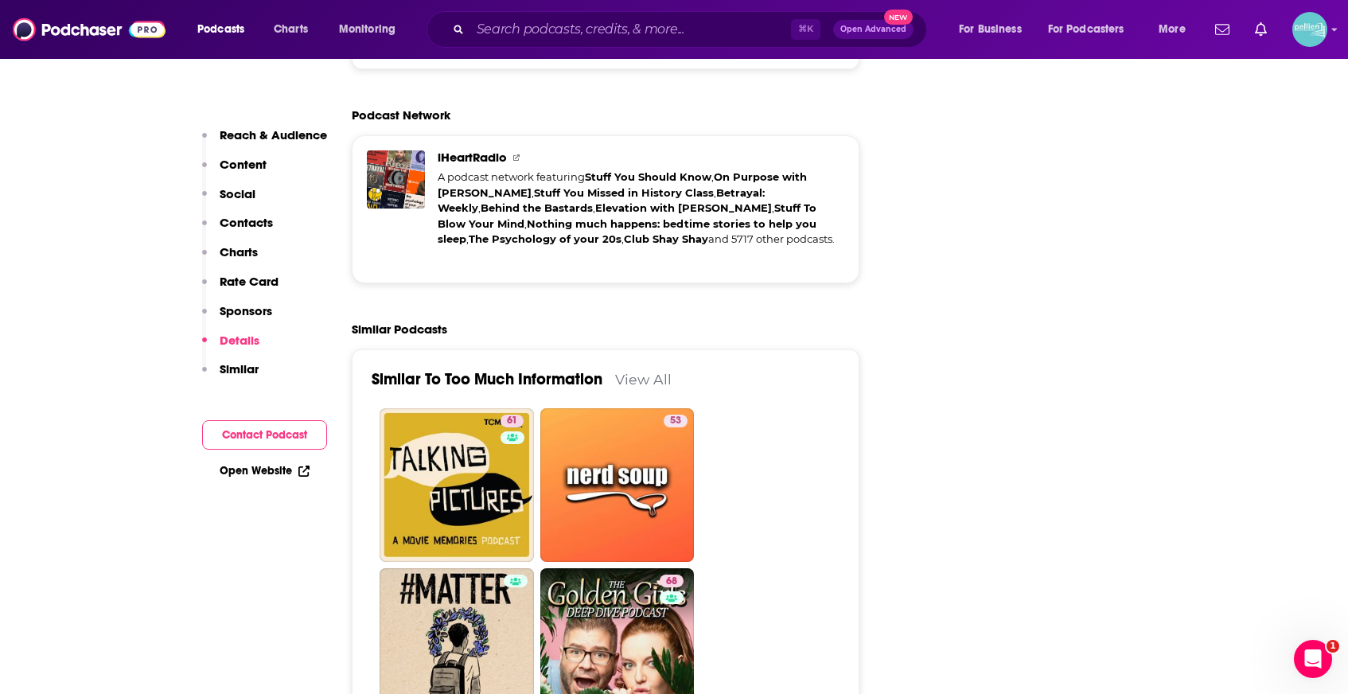
scroll to position [3129, 0]
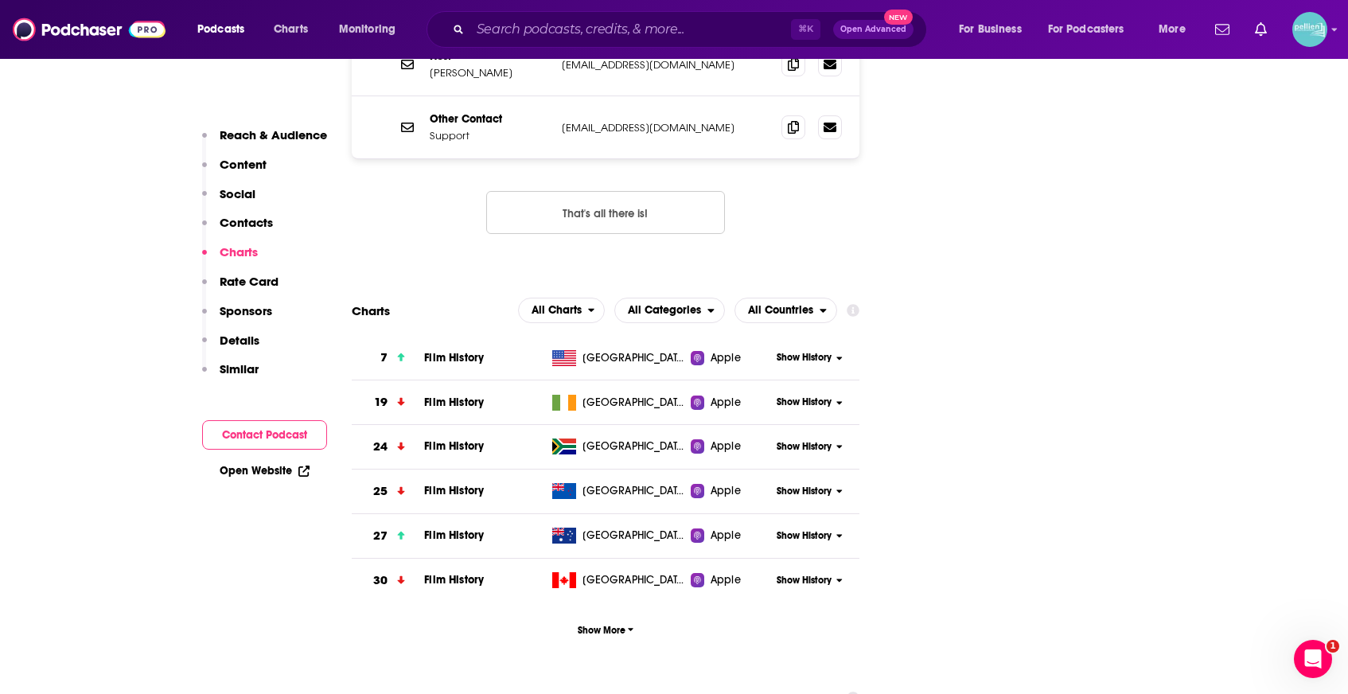
scroll to position [1624, 0]
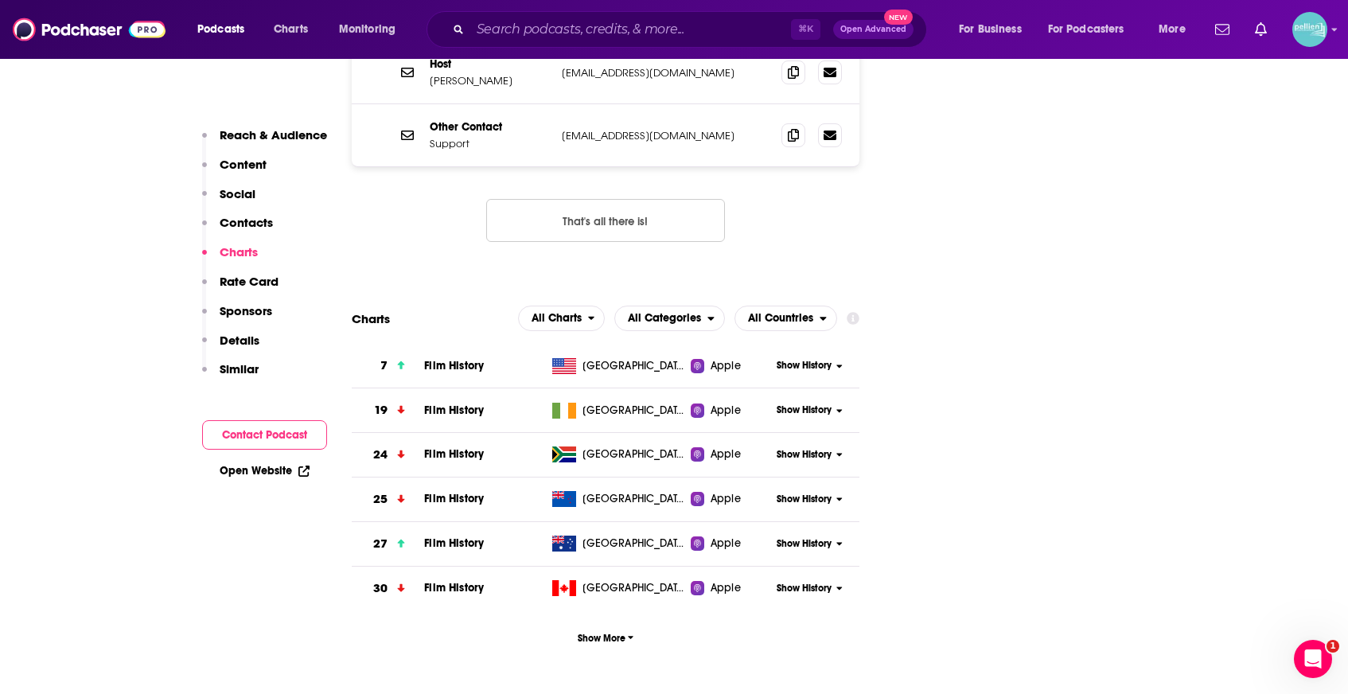
click at [470, 359] on span "Film History" at bounding box center [454, 366] width 60 height 14
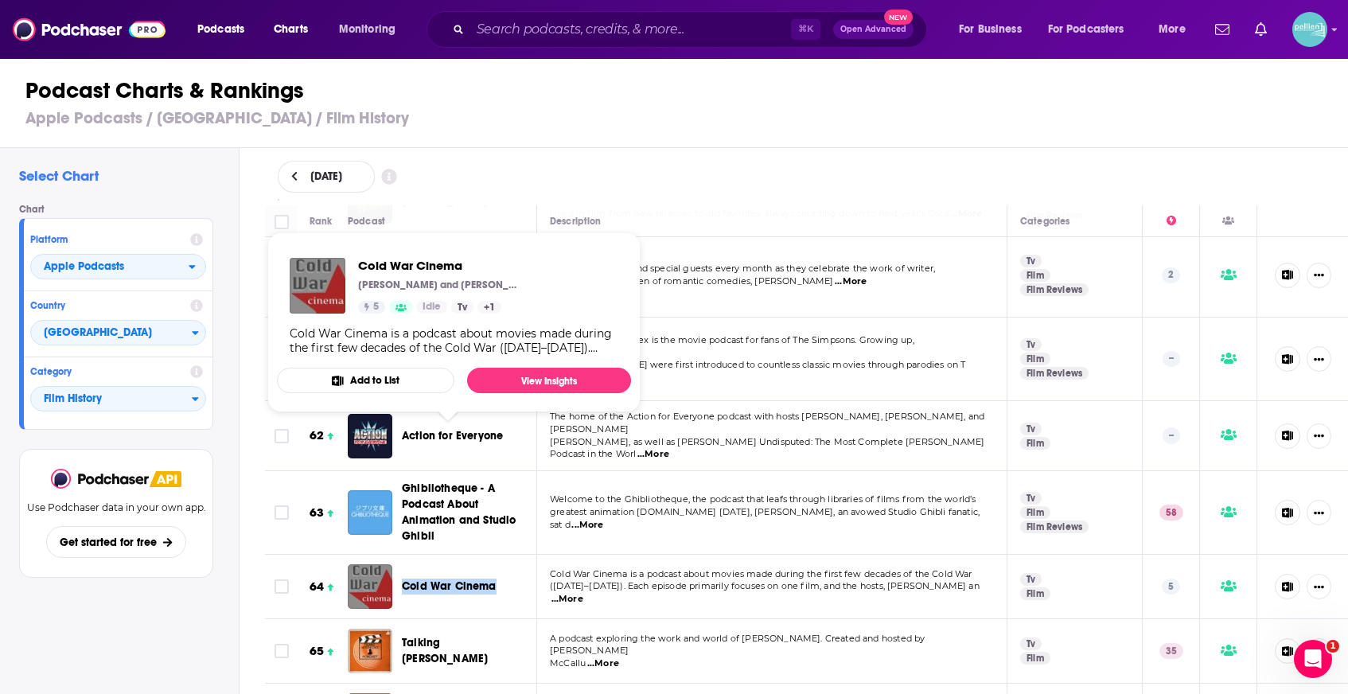
scroll to position [4156, 0]
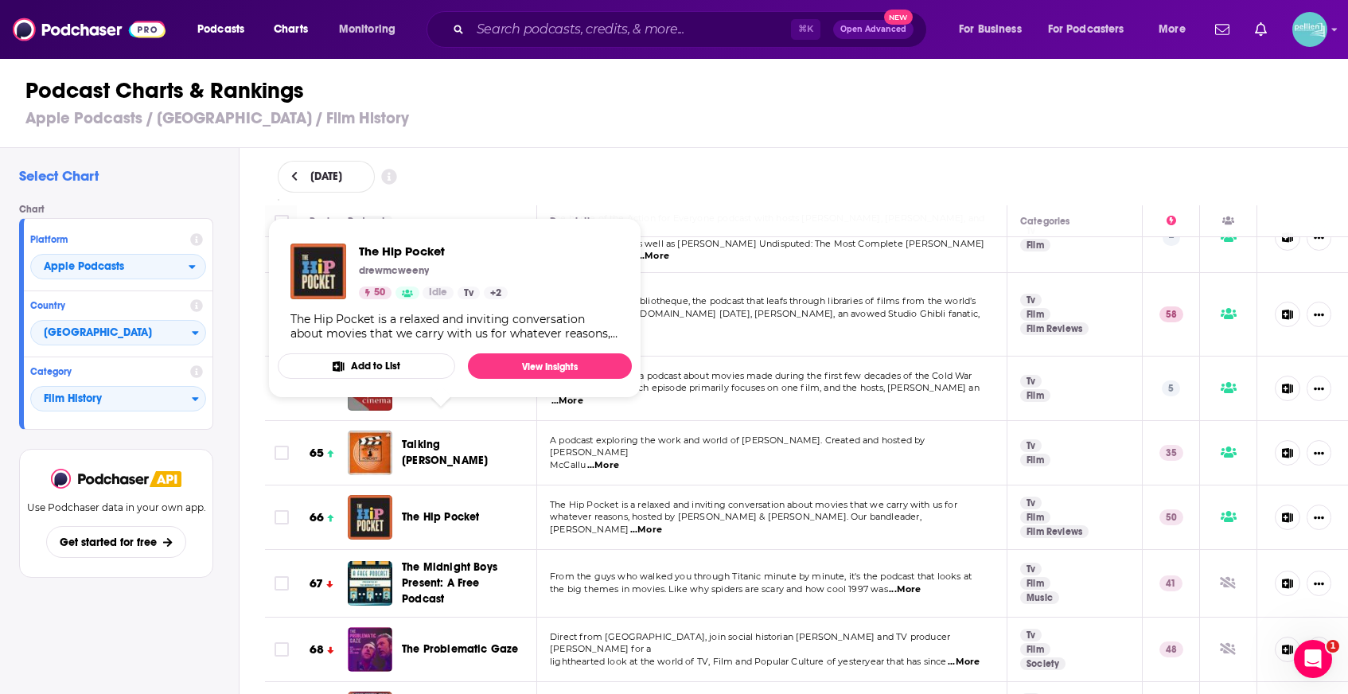
click at [591, 631] on span "Direct from PG Towers, join social historian Dr Lee Arnott and TV producer Dave…" at bounding box center [750, 643] width 400 height 24
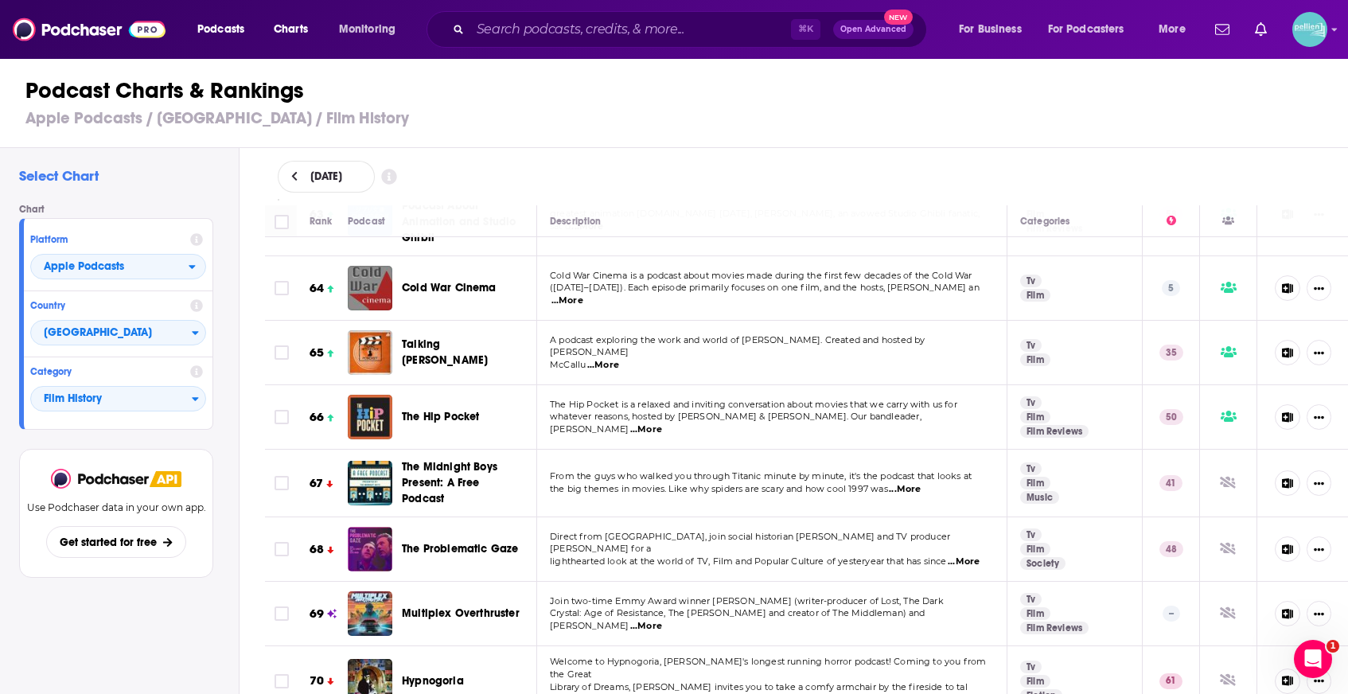
scroll to position [4257, 0]
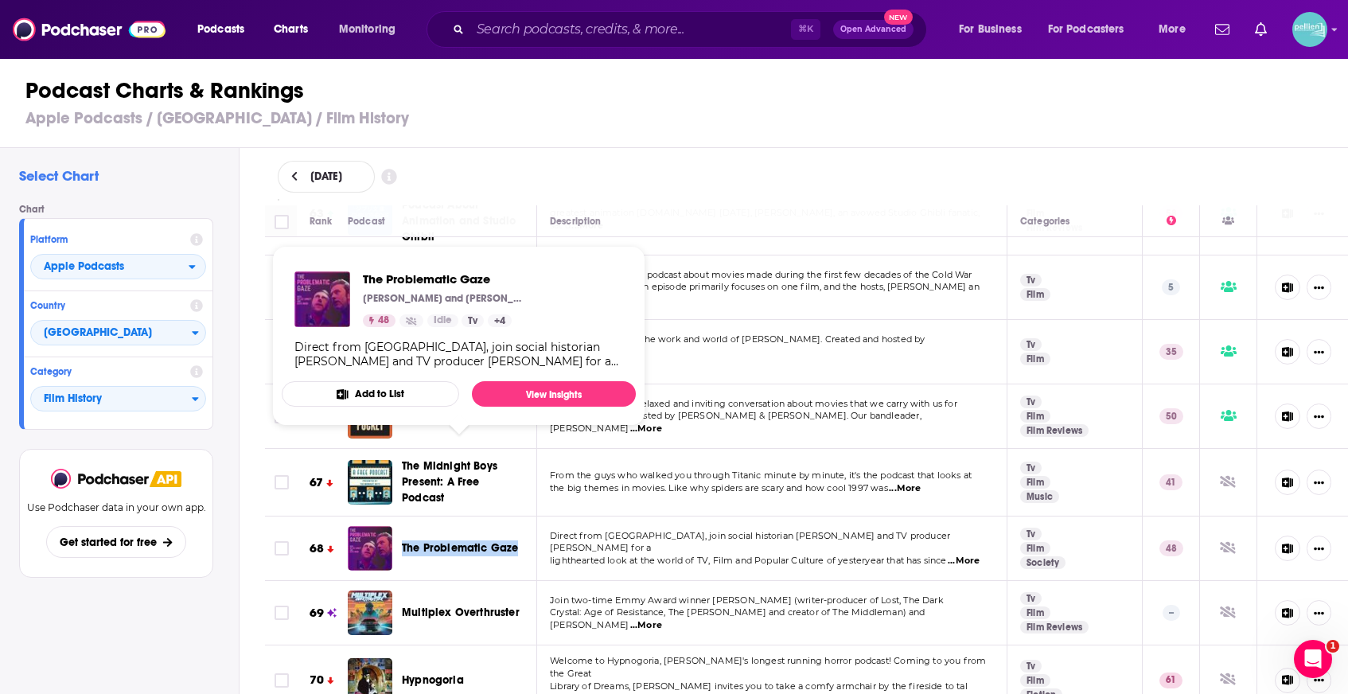
click at [579, 594] on span "Join two-time Emmy Award winner Javier Grillo-Marxuach (writer-producer of Lost…" at bounding box center [747, 599] width 394 height 11
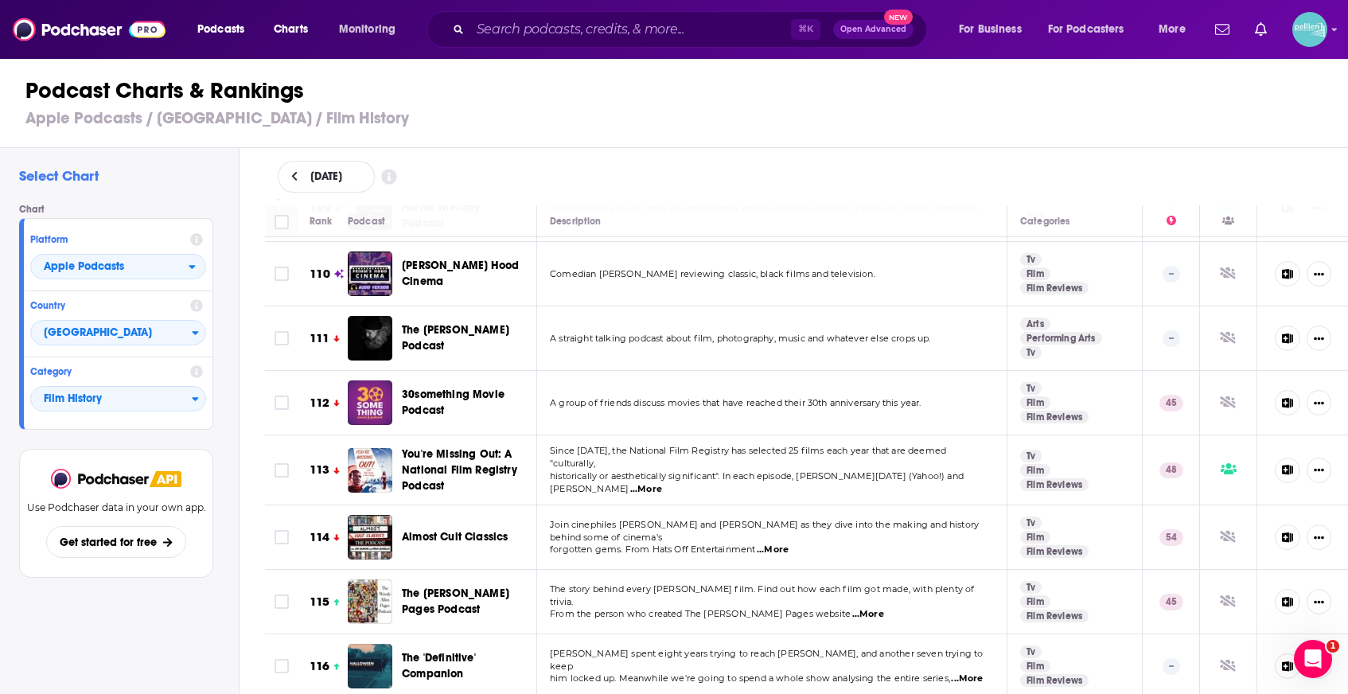
scroll to position [7442, 0]
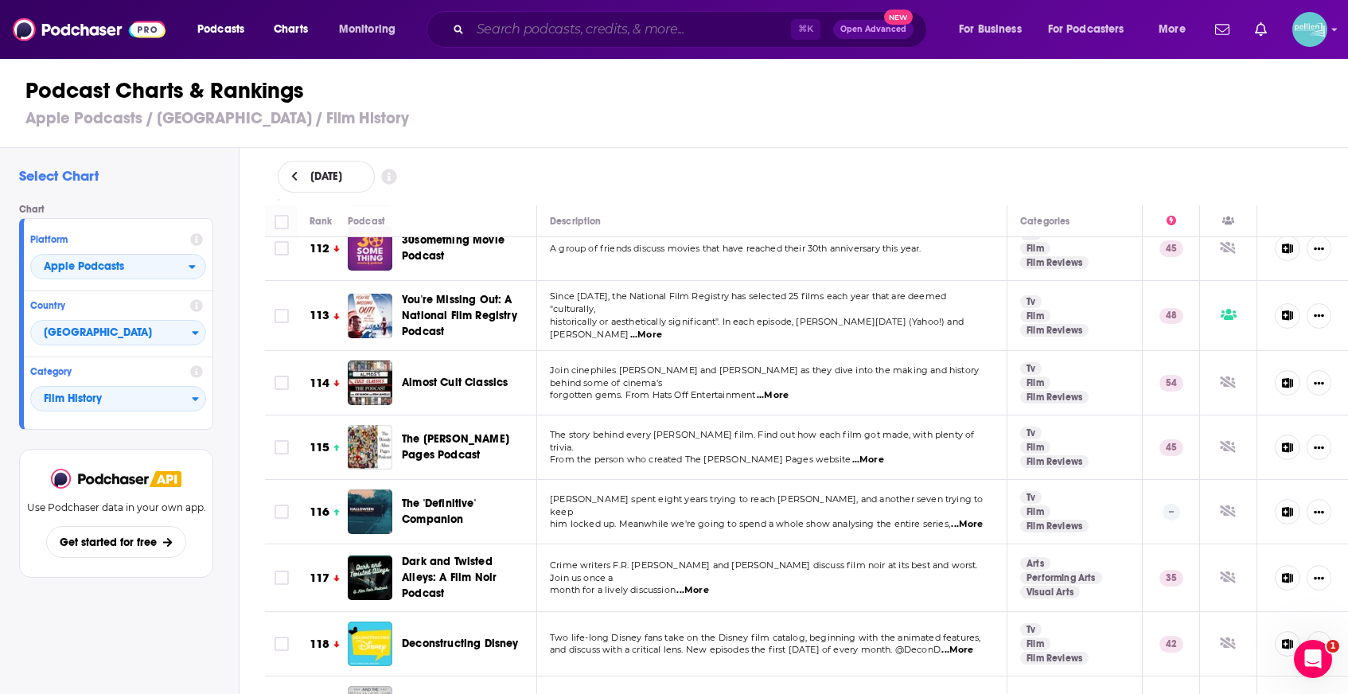
click at [512, 25] on input "Search podcasts, credits, & more..." at bounding box center [630, 29] width 321 height 25
paste input "War Stories"
type input "War Stories"
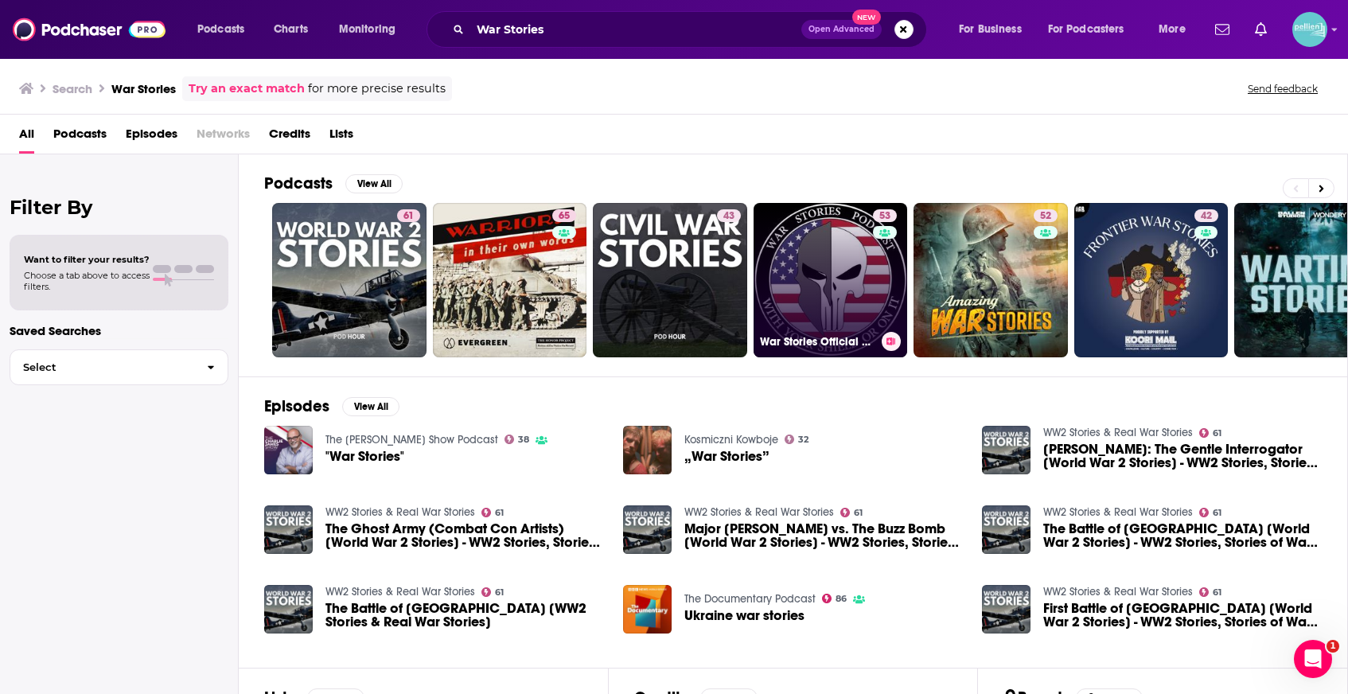
click at [800, 291] on link "53 War Stories Official Podcast" at bounding box center [831, 280] width 154 height 154
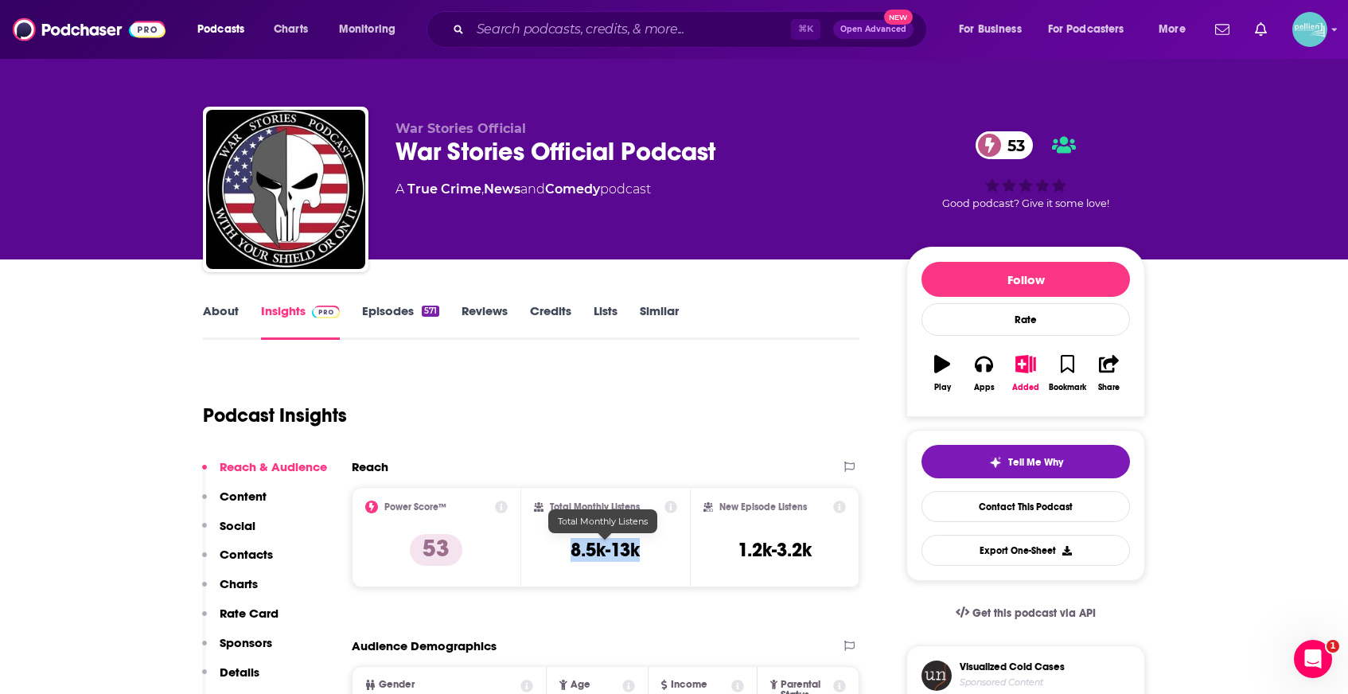
drag, startPoint x: 645, startPoint y: 553, endPoint x: 546, endPoint y: 552, distance: 98.7
click at [546, 552] on div "Total Monthly Listens 8.5k-13k" at bounding box center [606, 537] width 144 height 73
copy h3 "8.5k-13k"
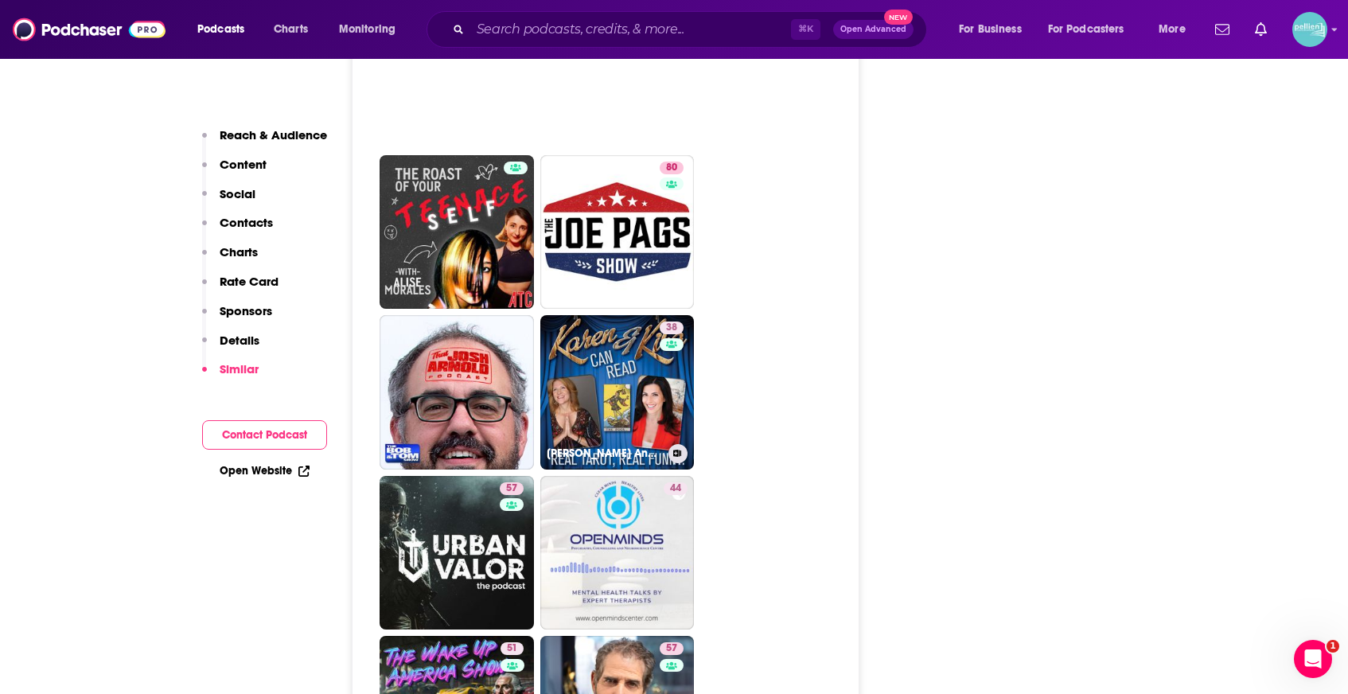
scroll to position [3674, 0]
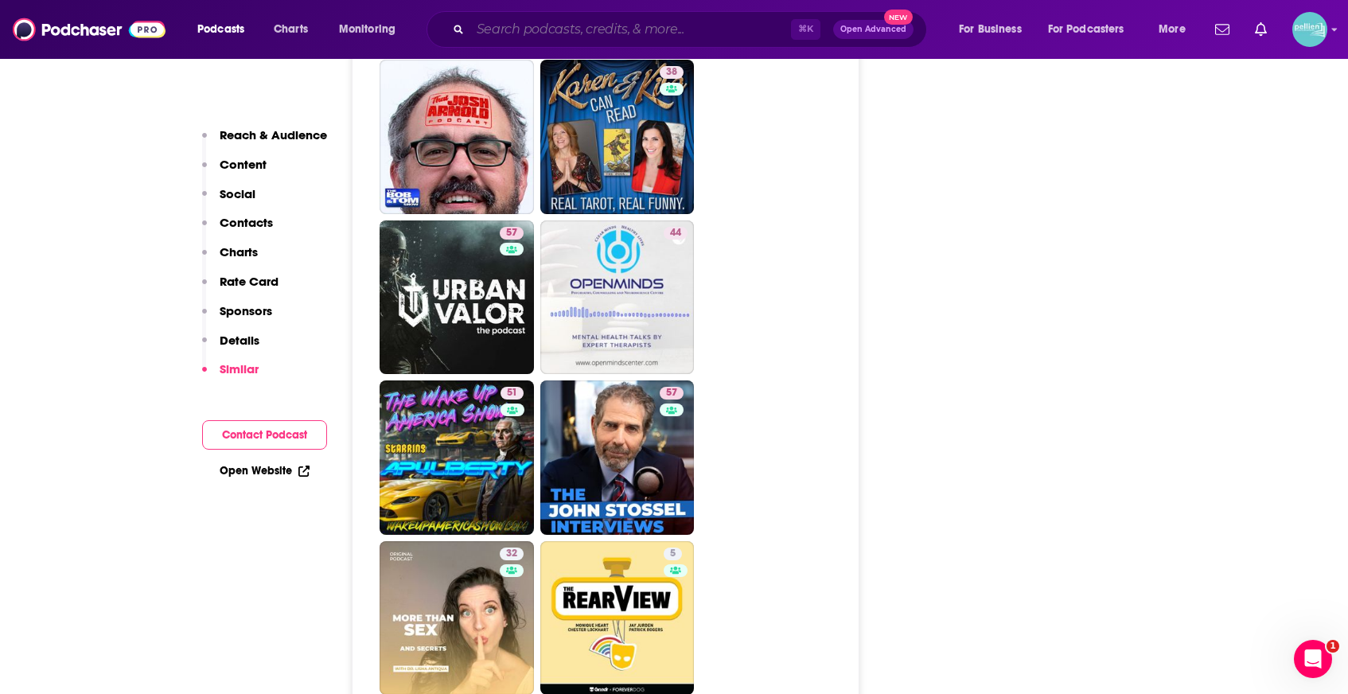
click at [669, 27] on input "Search podcasts, credits, & more..." at bounding box center [630, 29] width 321 height 25
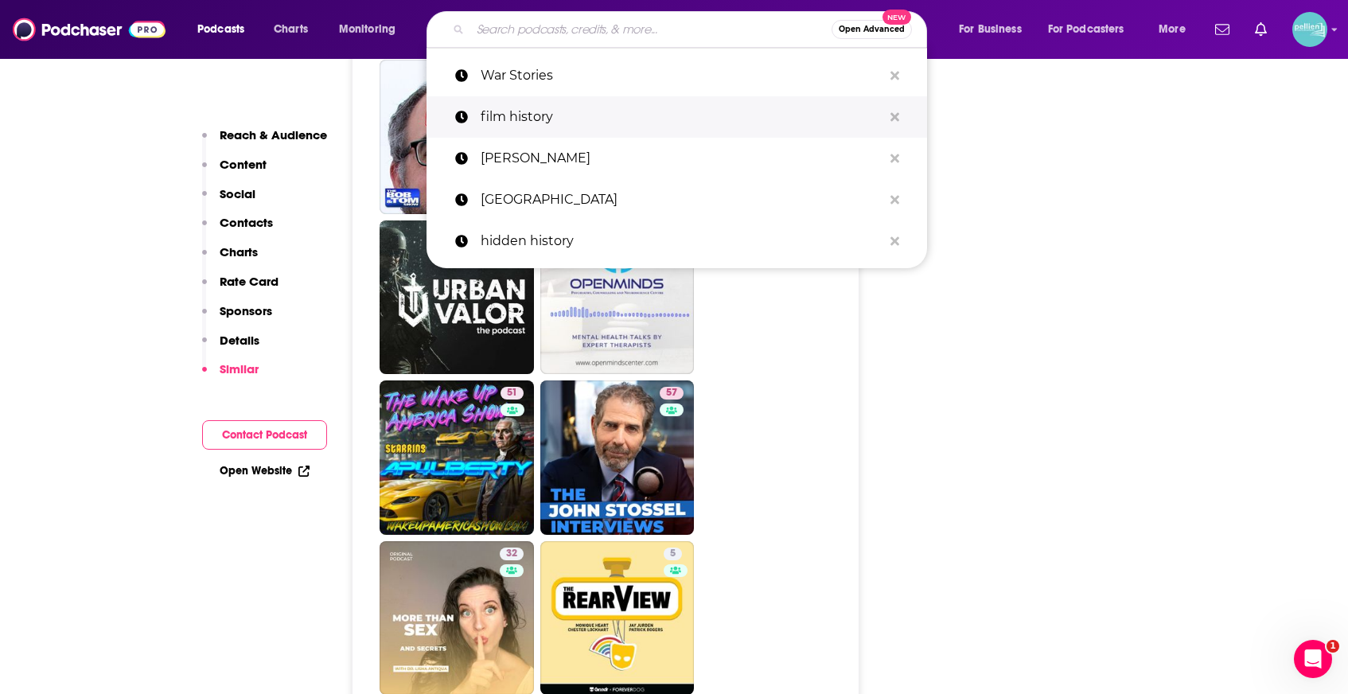
click at [661, 120] on p "film history" at bounding box center [682, 116] width 402 height 41
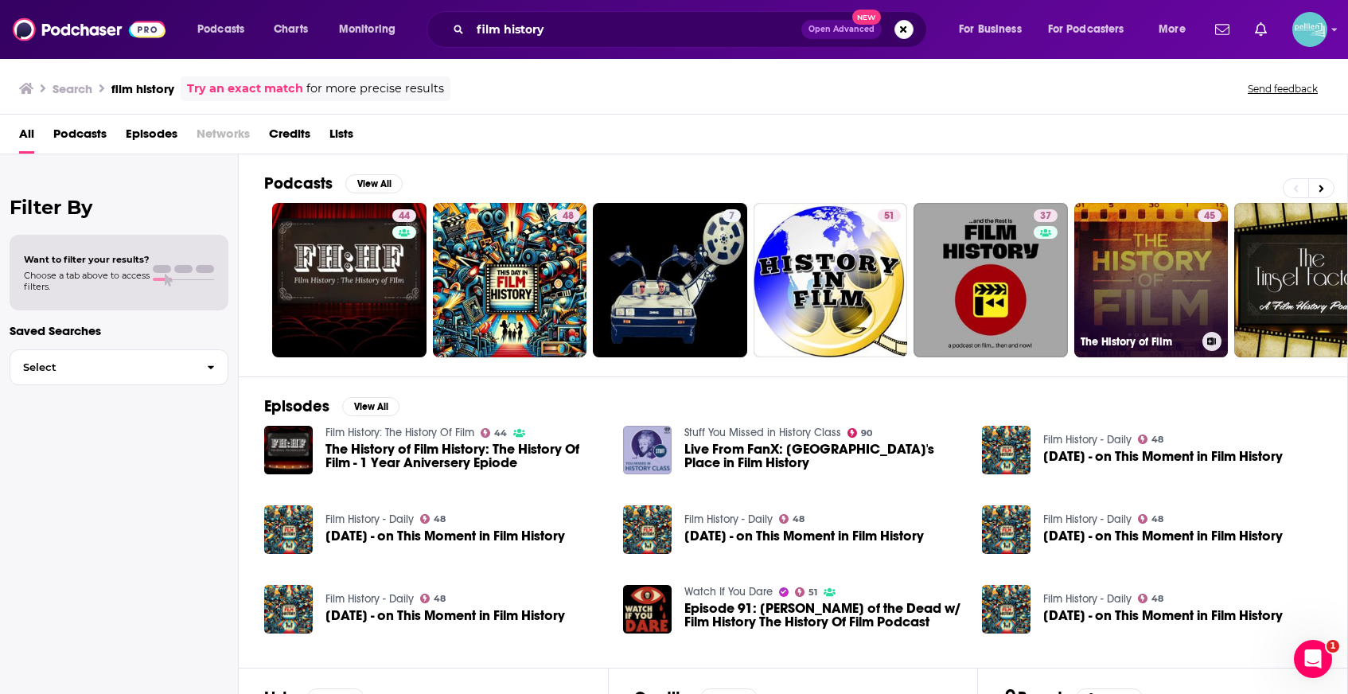
click at [1153, 216] on link "45 The History of Film" at bounding box center [1151, 280] width 154 height 154
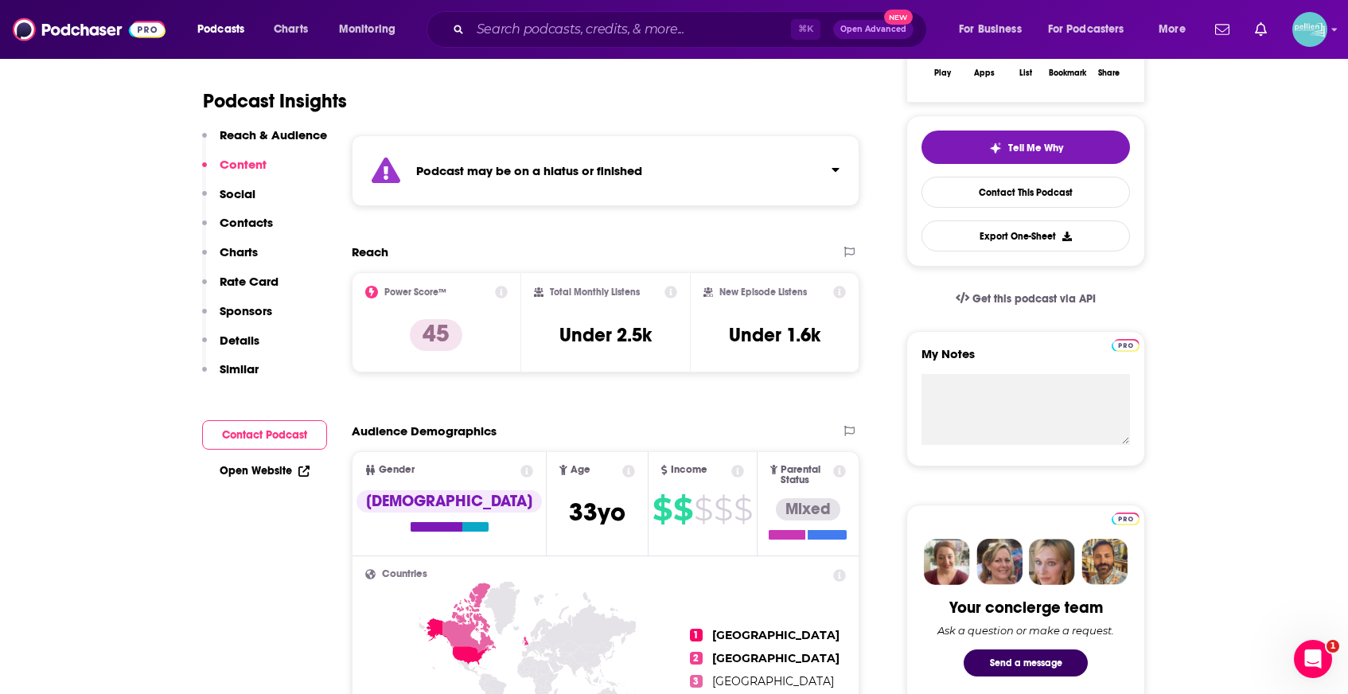
scroll to position [87, 0]
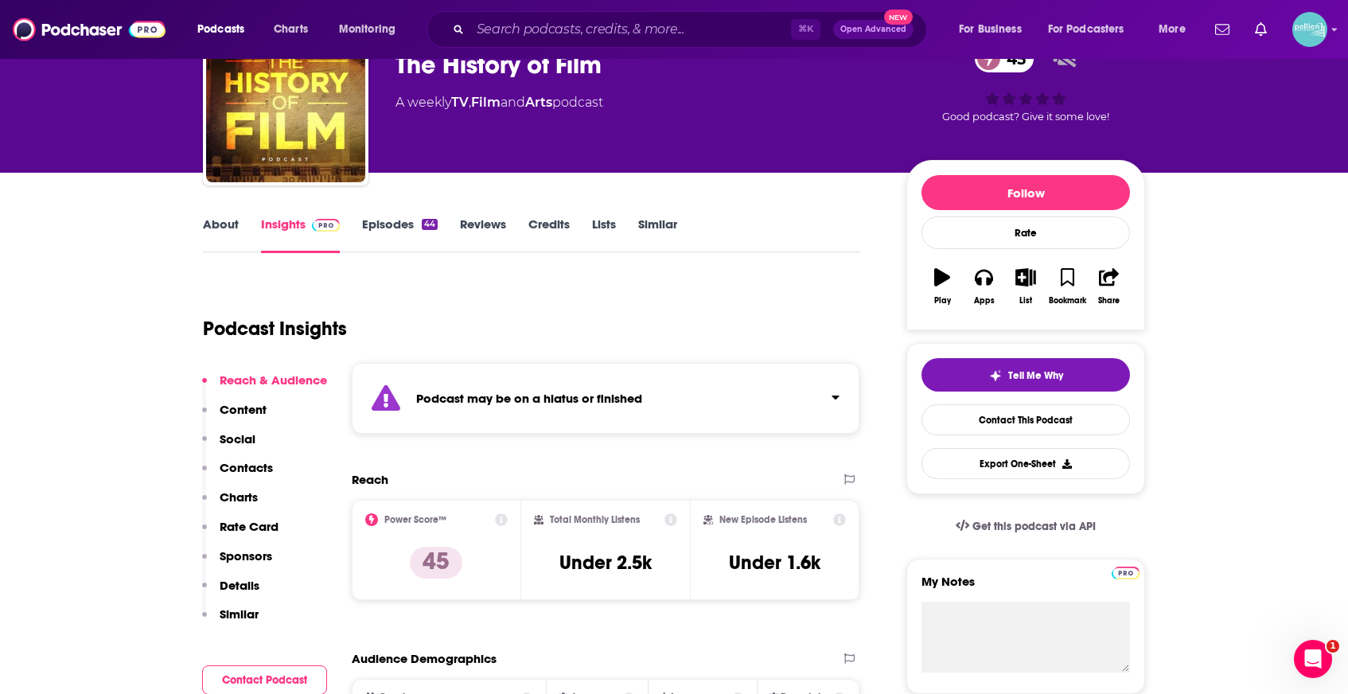
click at [397, 228] on link "Episodes 44" at bounding box center [400, 234] width 76 height 37
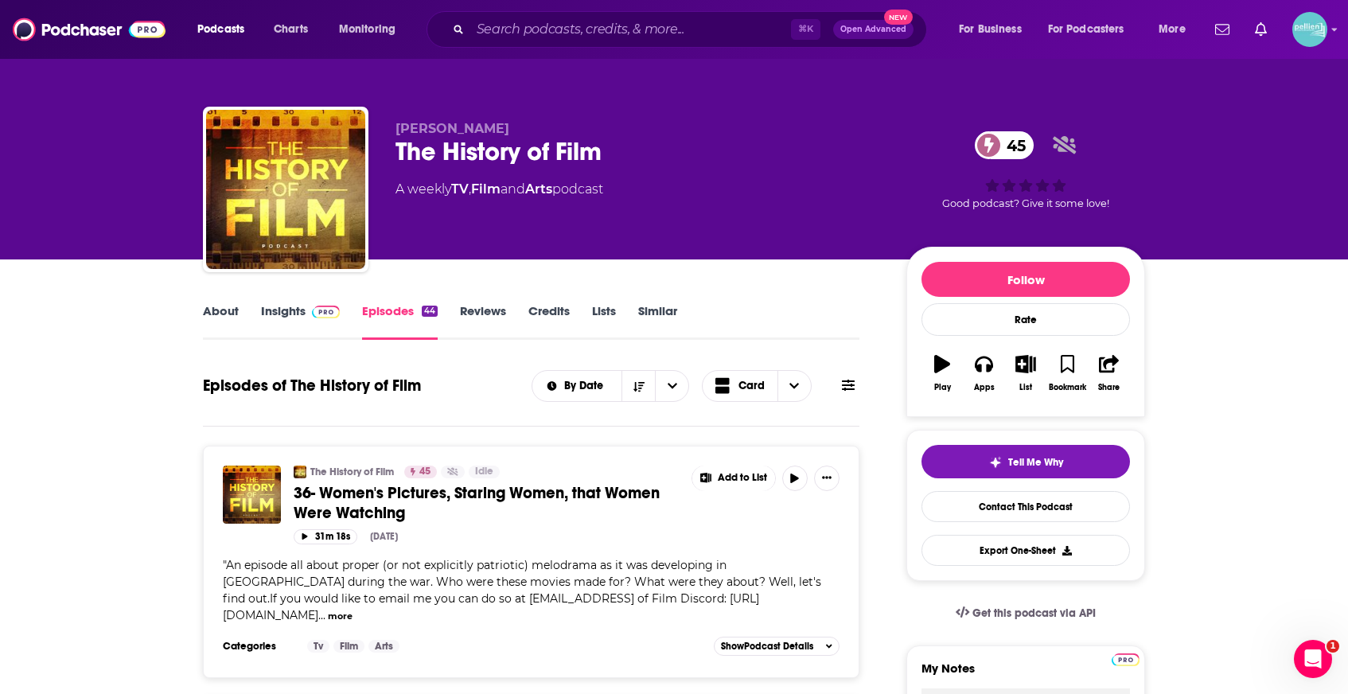
click at [287, 306] on link "Insights" at bounding box center [300, 321] width 79 height 37
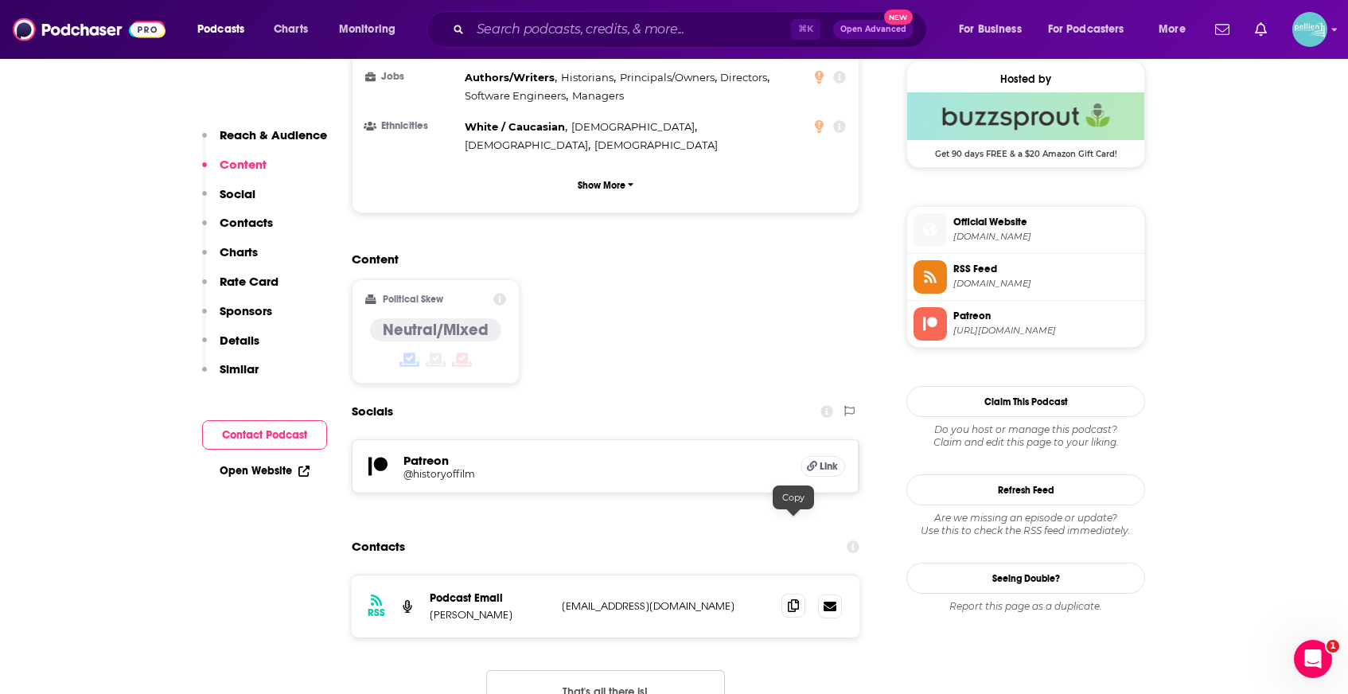
click at [791, 599] on icon at bounding box center [793, 605] width 11 height 13
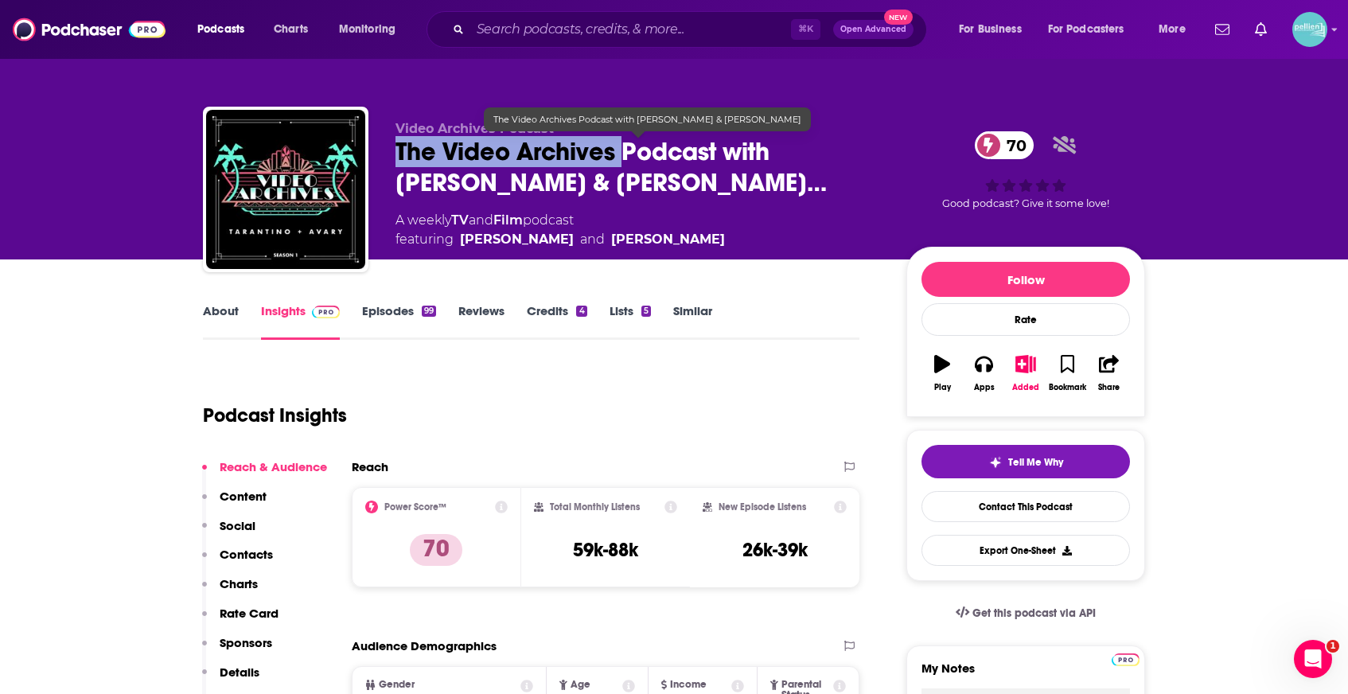
drag, startPoint x: 388, startPoint y: 147, endPoint x: 622, endPoint y: 154, distance: 233.3
click at [622, 154] on div "Video Archives Podcast The Video Archives Podcast with [PERSON_NAME] & [PERSON_…" at bounding box center [674, 193] width 942 height 172
copy h2 "The Video Archives"
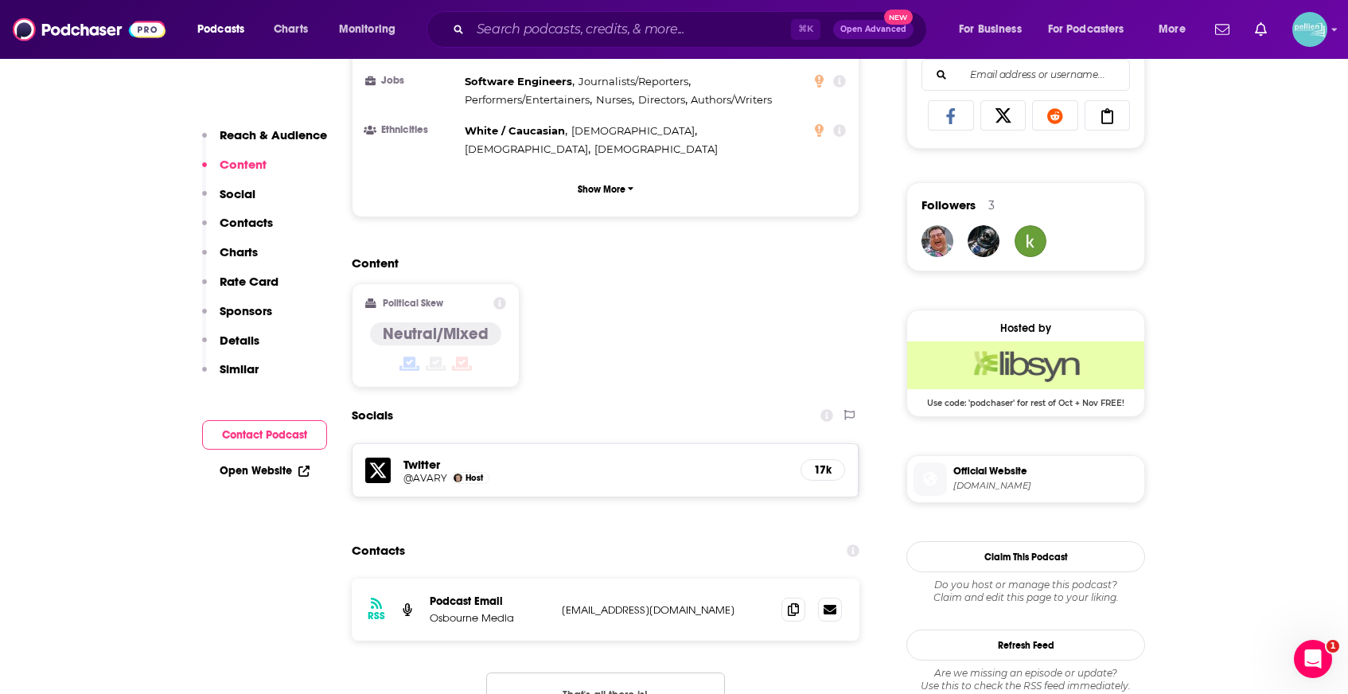
scroll to position [1045, 0]
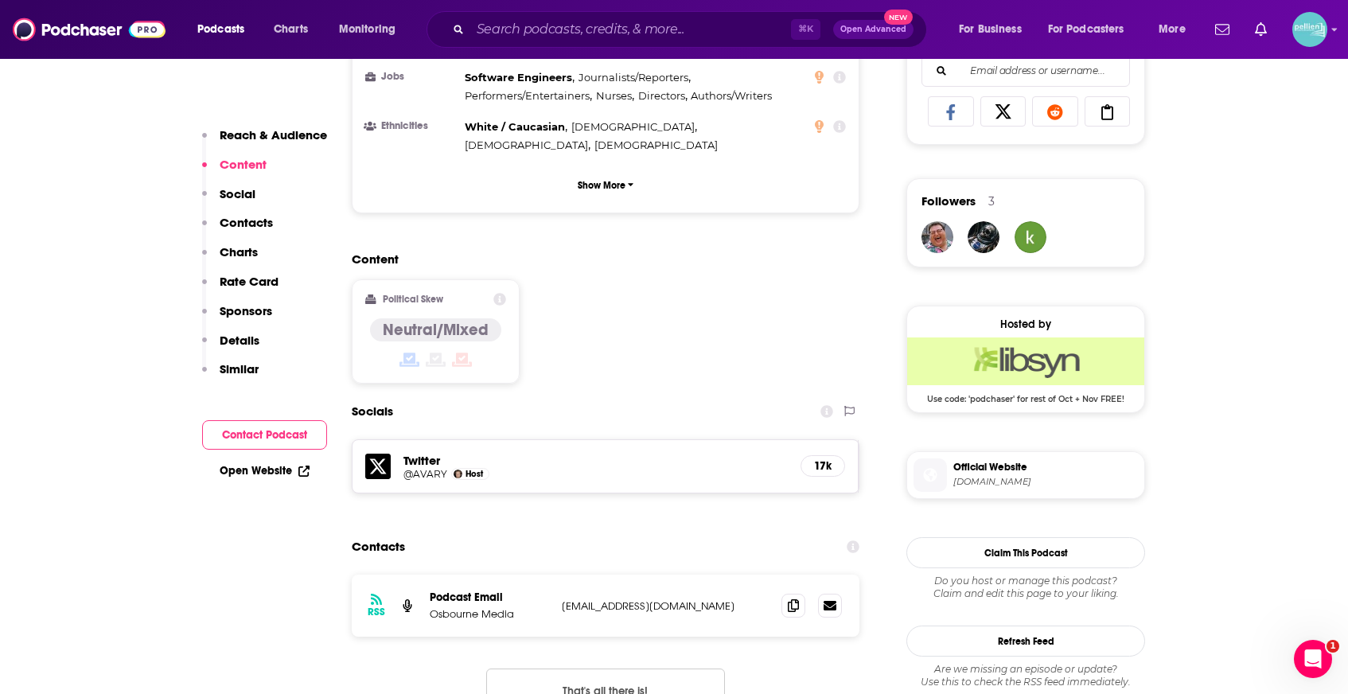
click at [378, 454] on icon at bounding box center [377, 466] width 25 height 25
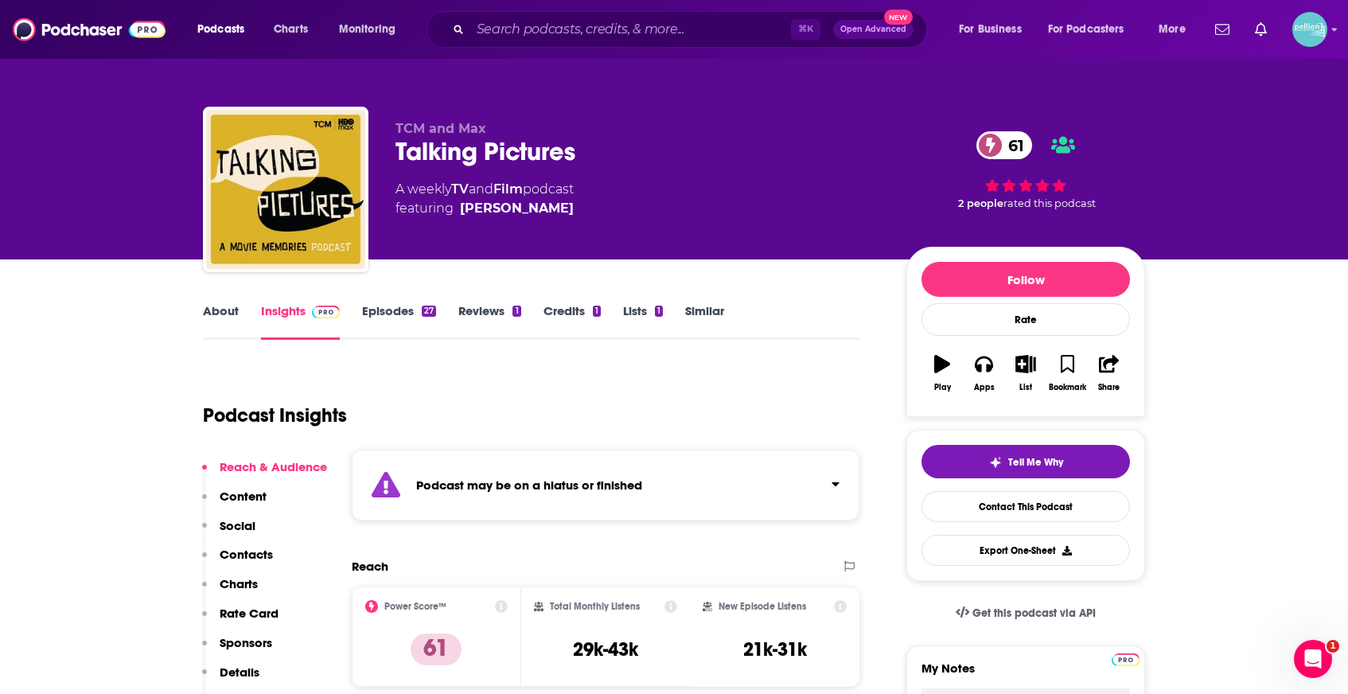
click at [398, 315] on link "Episodes 27" at bounding box center [399, 321] width 74 height 37
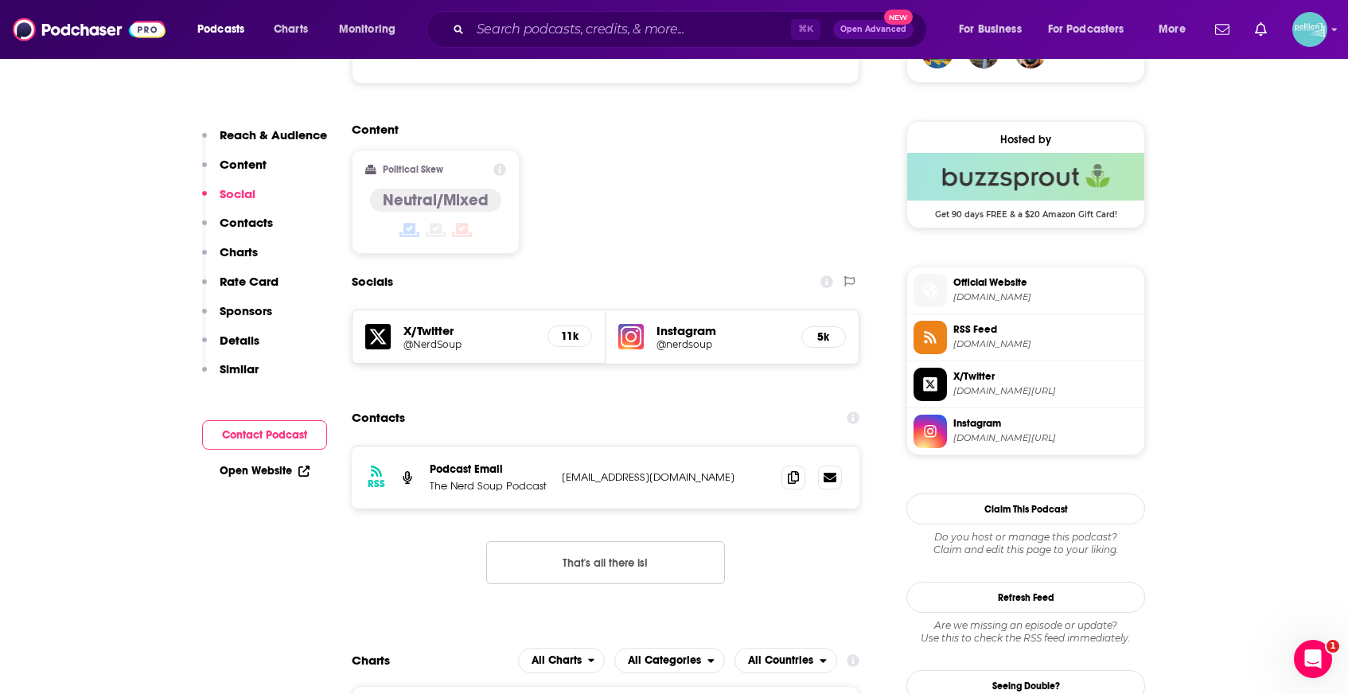
scroll to position [1233, 0]
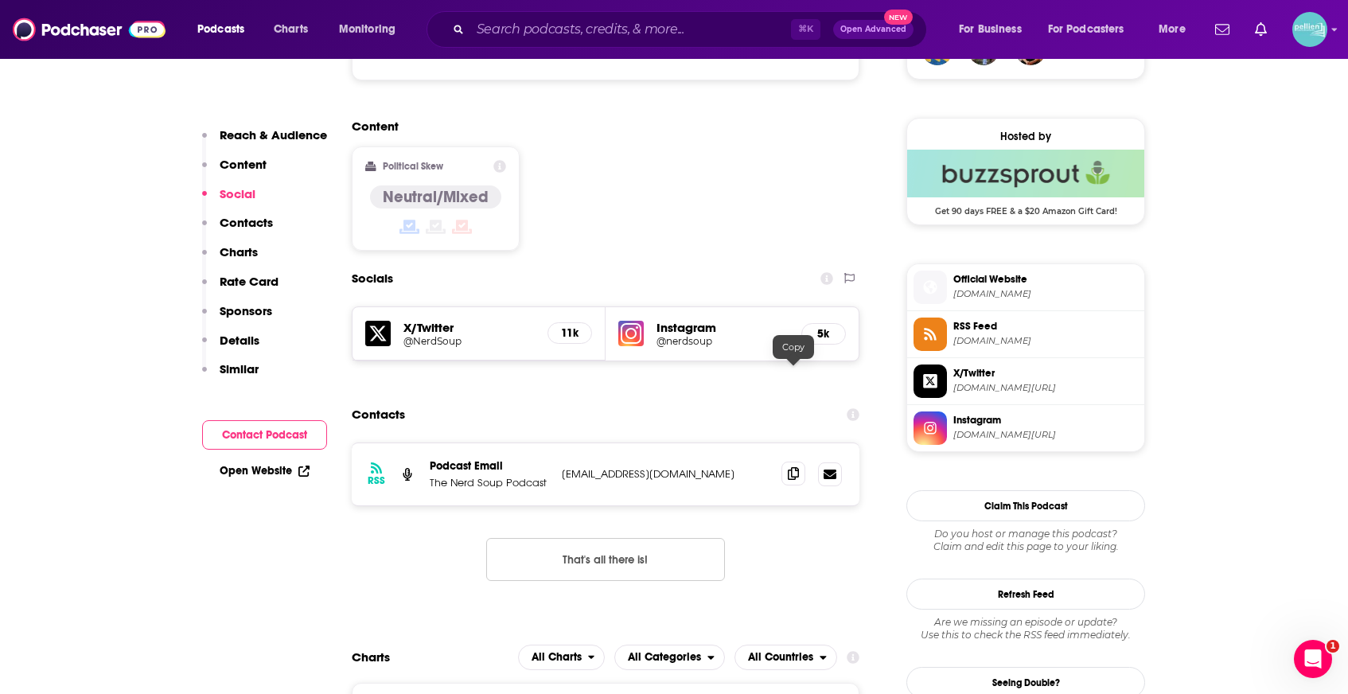
click at [802, 462] on span at bounding box center [794, 474] width 24 height 24
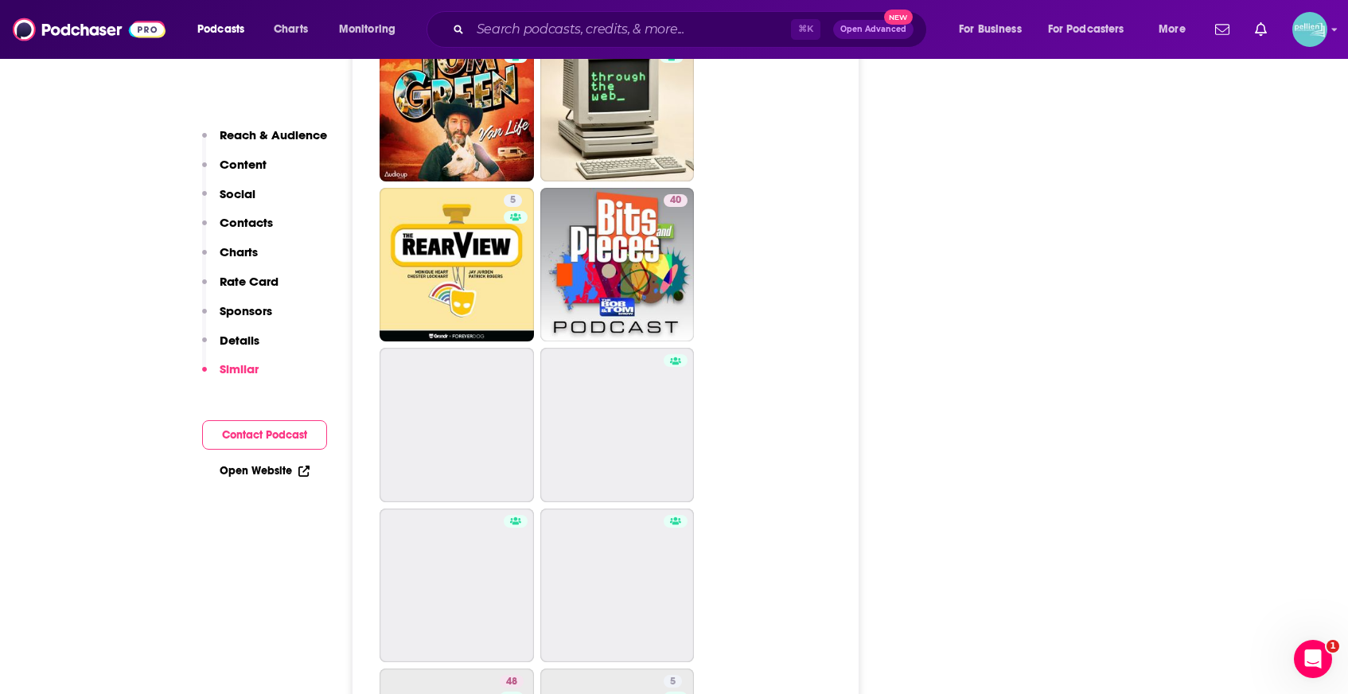
scroll to position [4164, 0]
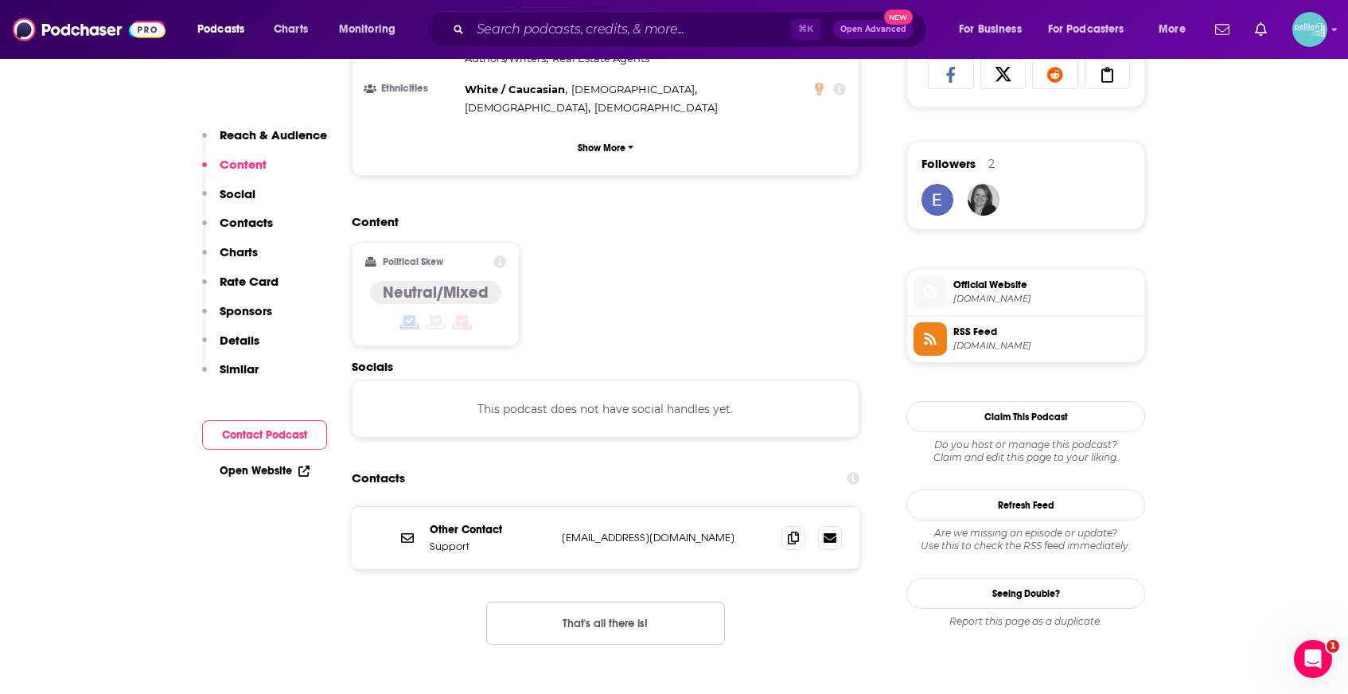
scroll to position [1088, 0]
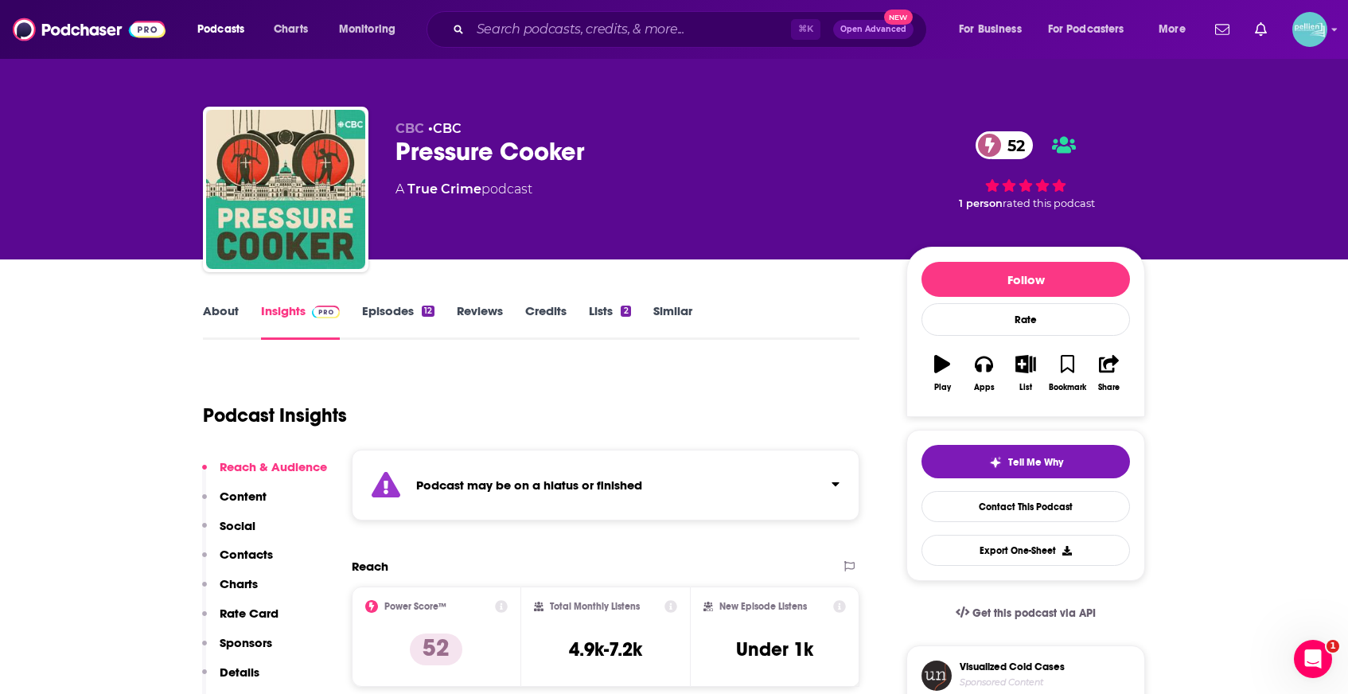
click at [219, 313] on link "About" at bounding box center [221, 321] width 36 height 37
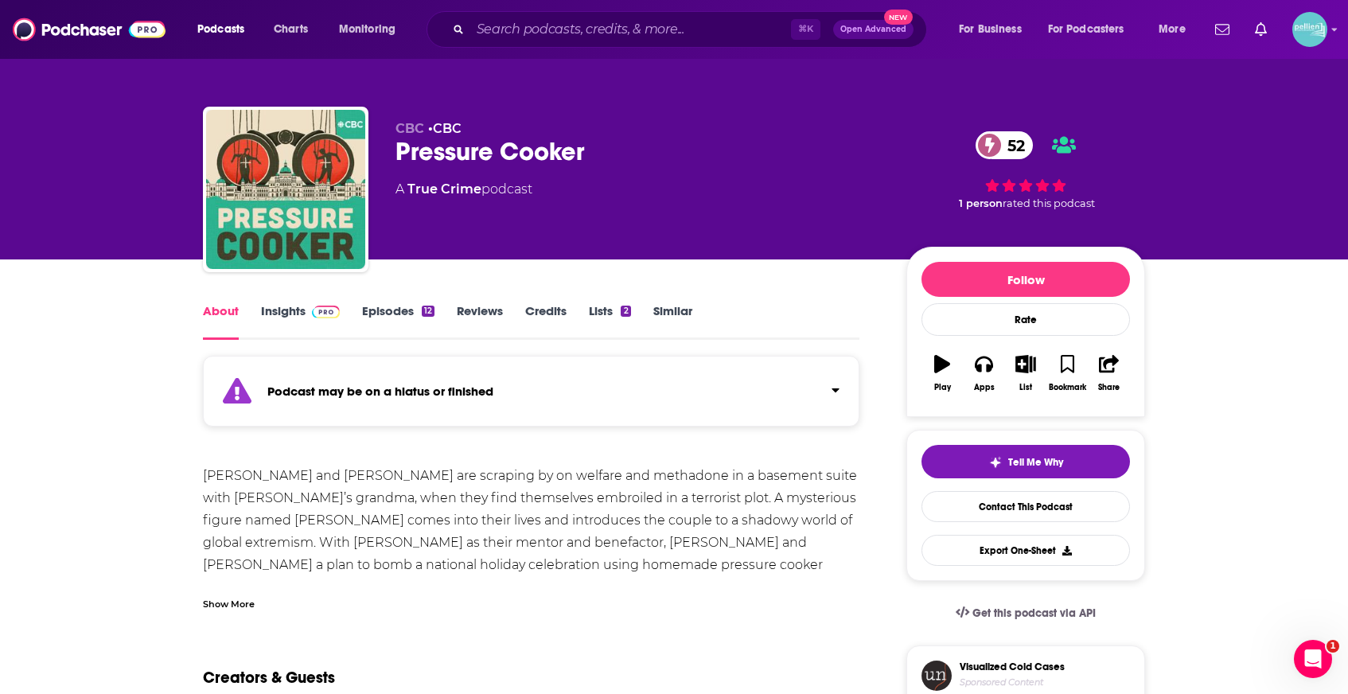
click at [274, 318] on link "Insights" at bounding box center [300, 321] width 79 height 37
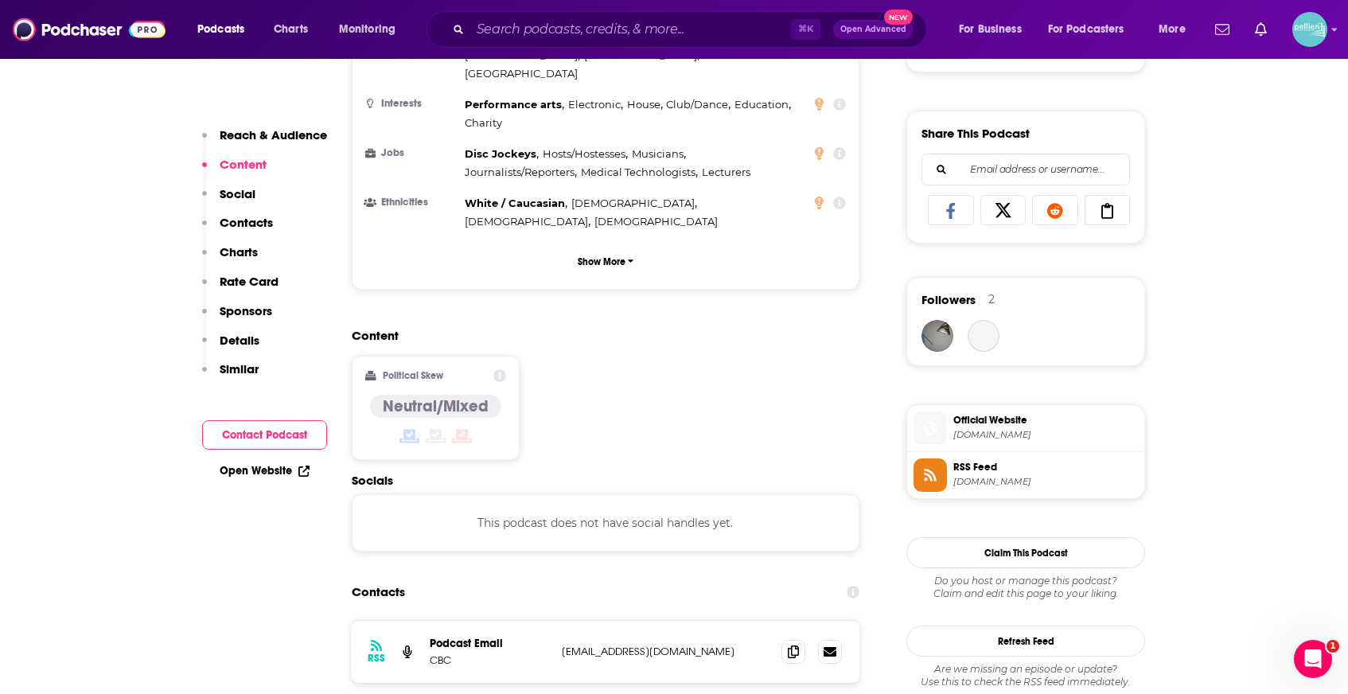
scroll to position [1102, 0]
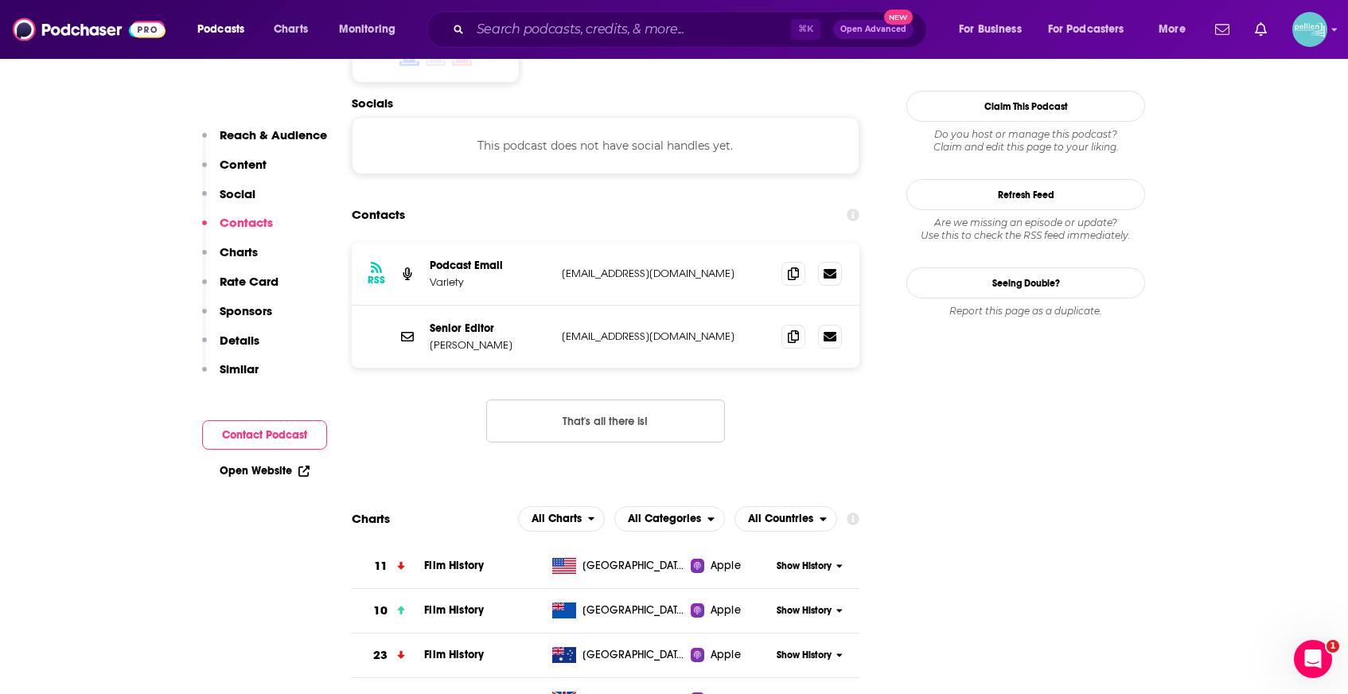
scroll to position [1398, 0]
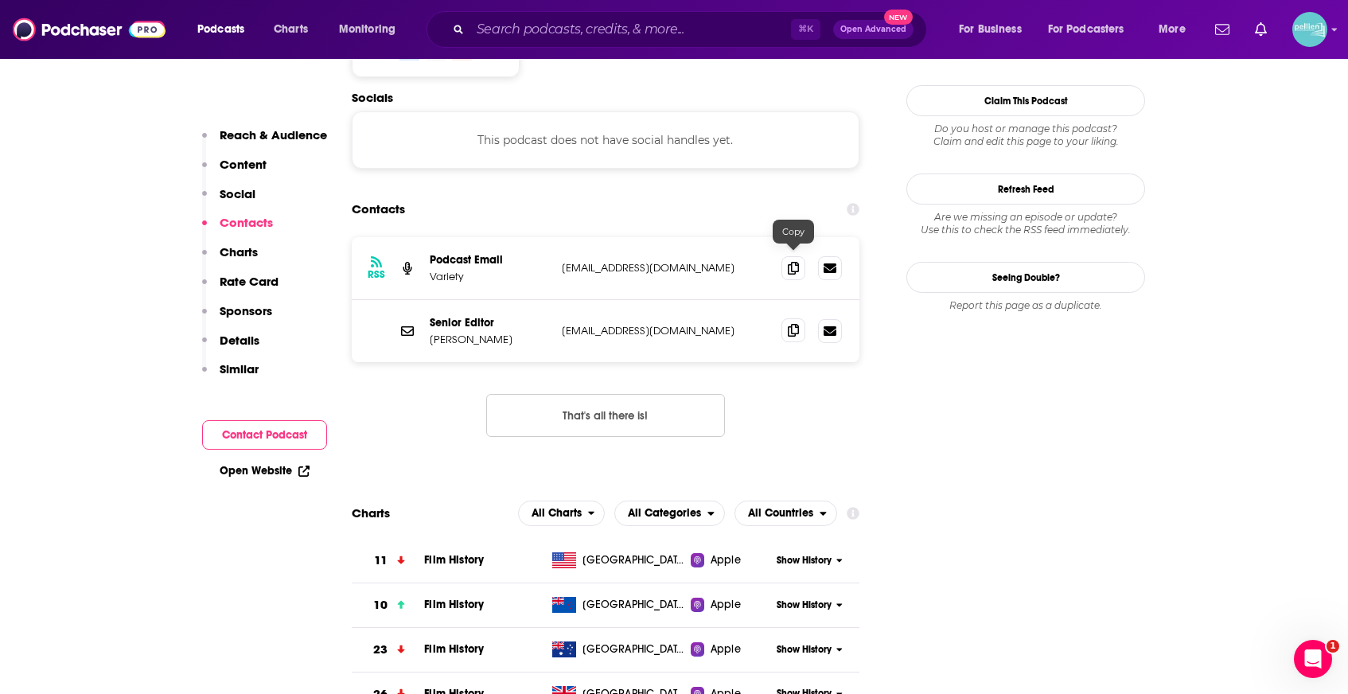
click at [793, 324] on icon at bounding box center [793, 330] width 11 height 13
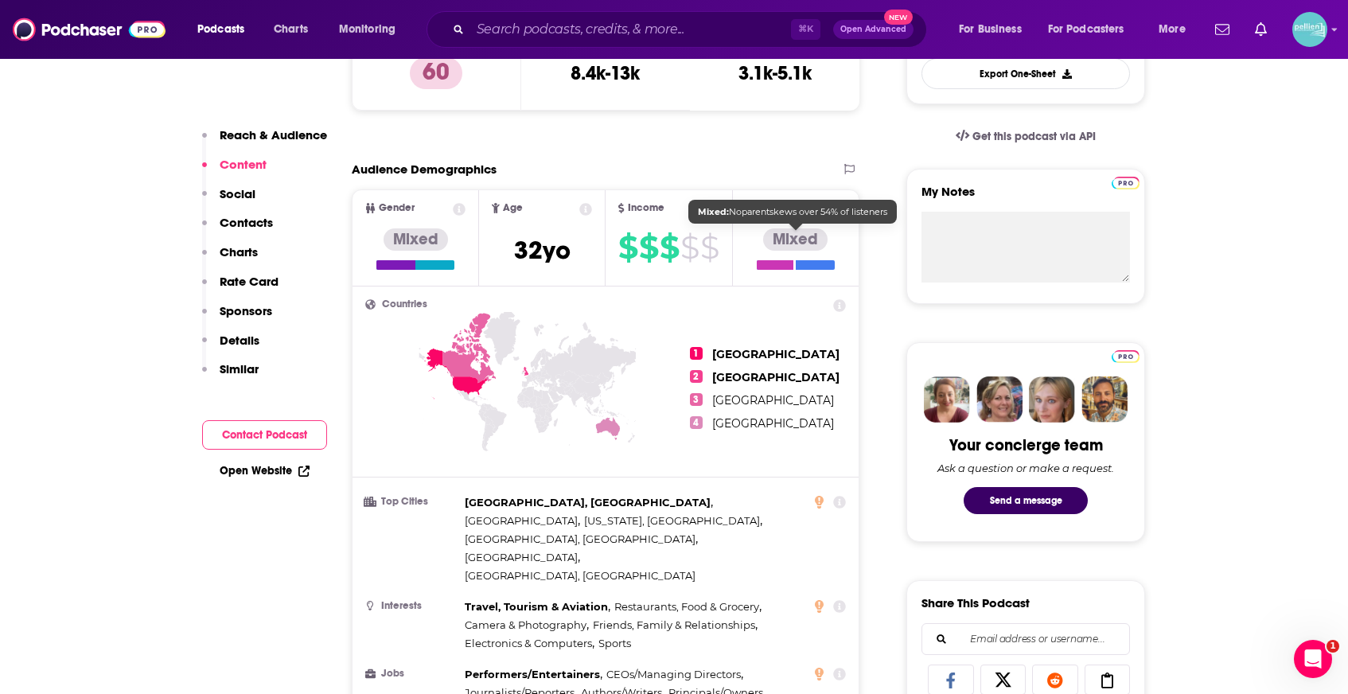
scroll to position [0, 0]
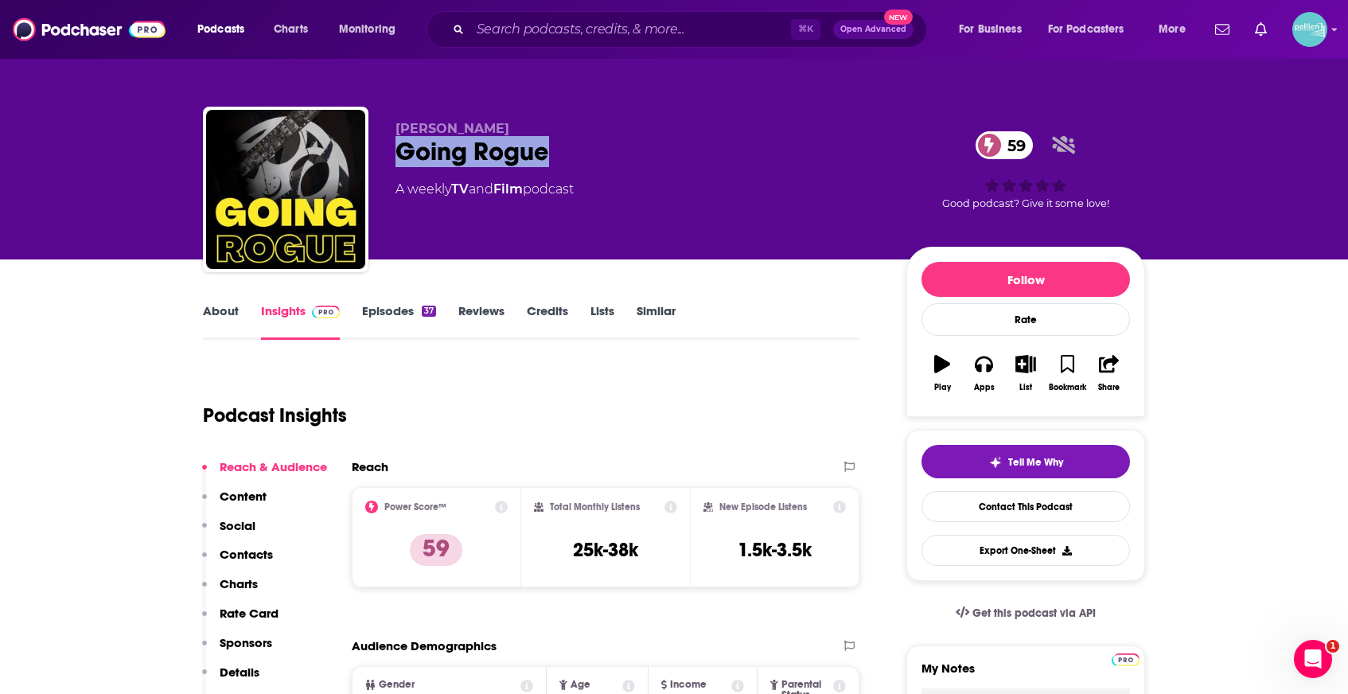
drag, startPoint x: 559, startPoint y: 155, endPoint x: 400, endPoint y: 157, distance: 159.2
click at [400, 157] on div "Going Rogue 59" at bounding box center [638, 151] width 485 height 31
copy h2 "Going Rogue"
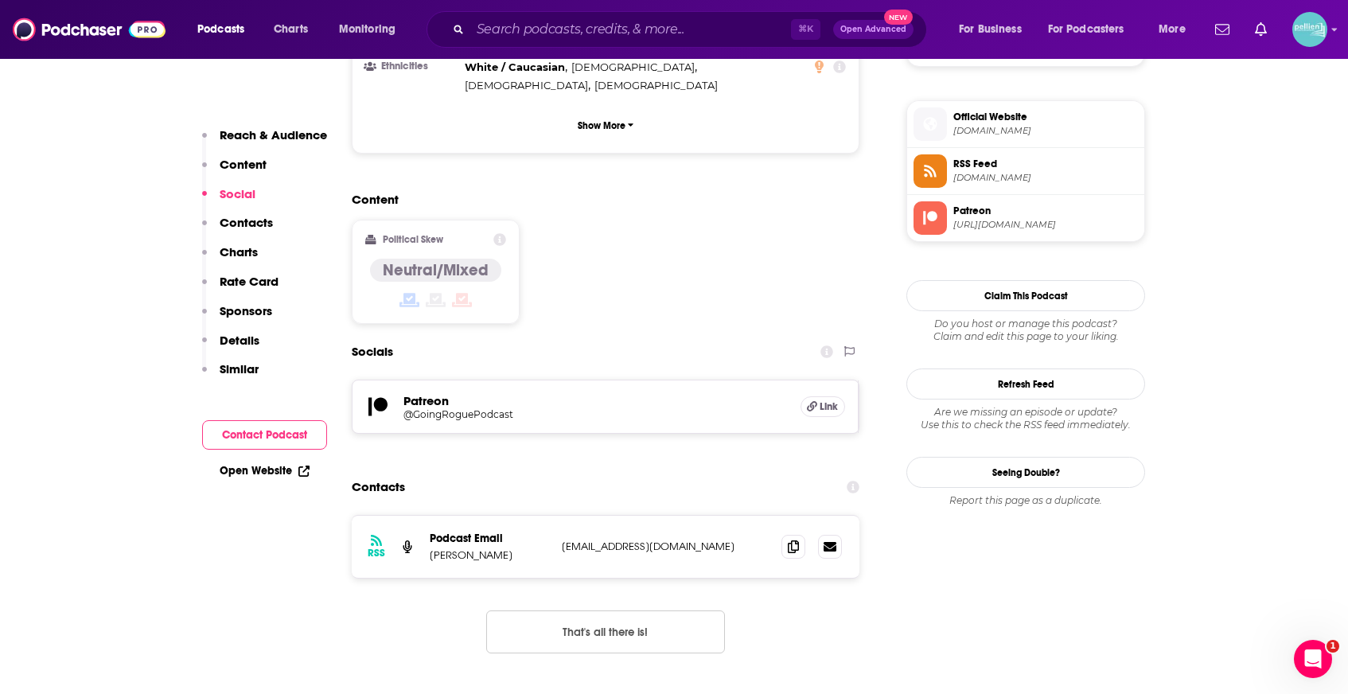
scroll to position [1128, 0]
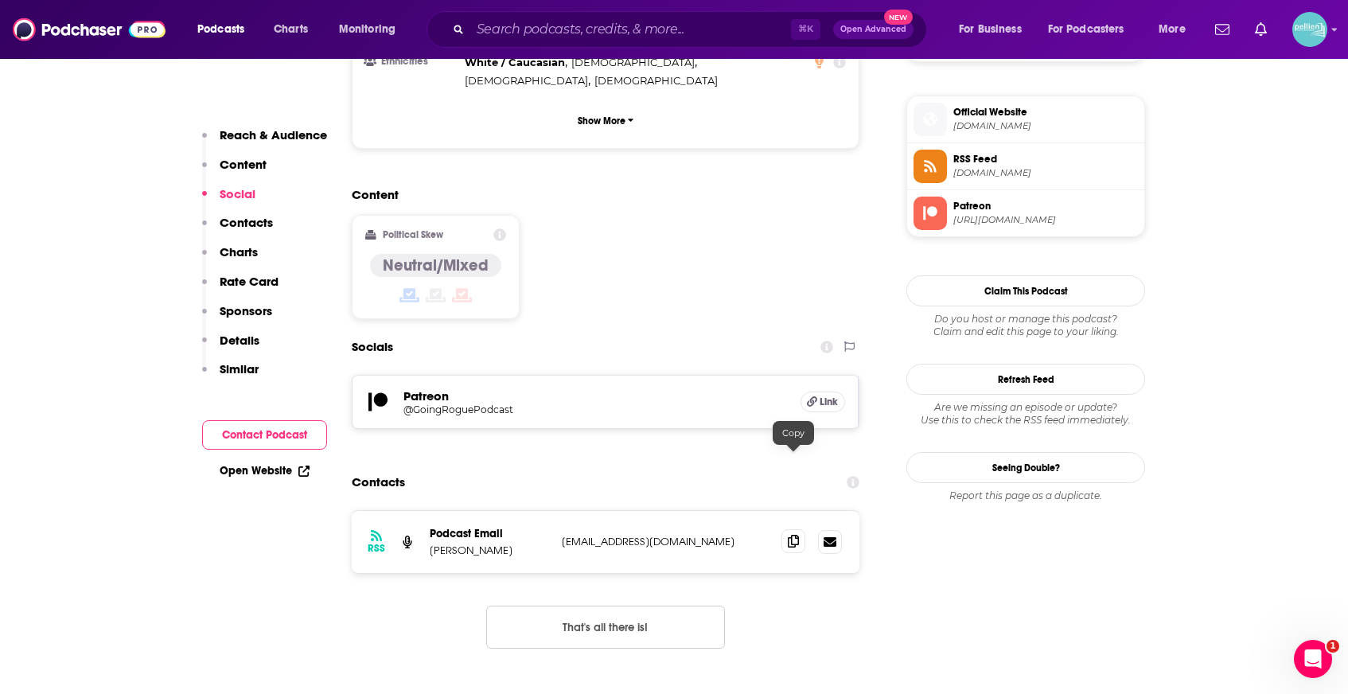
click at [793, 535] on icon at bounding box center [793, 541] width 11 height 13
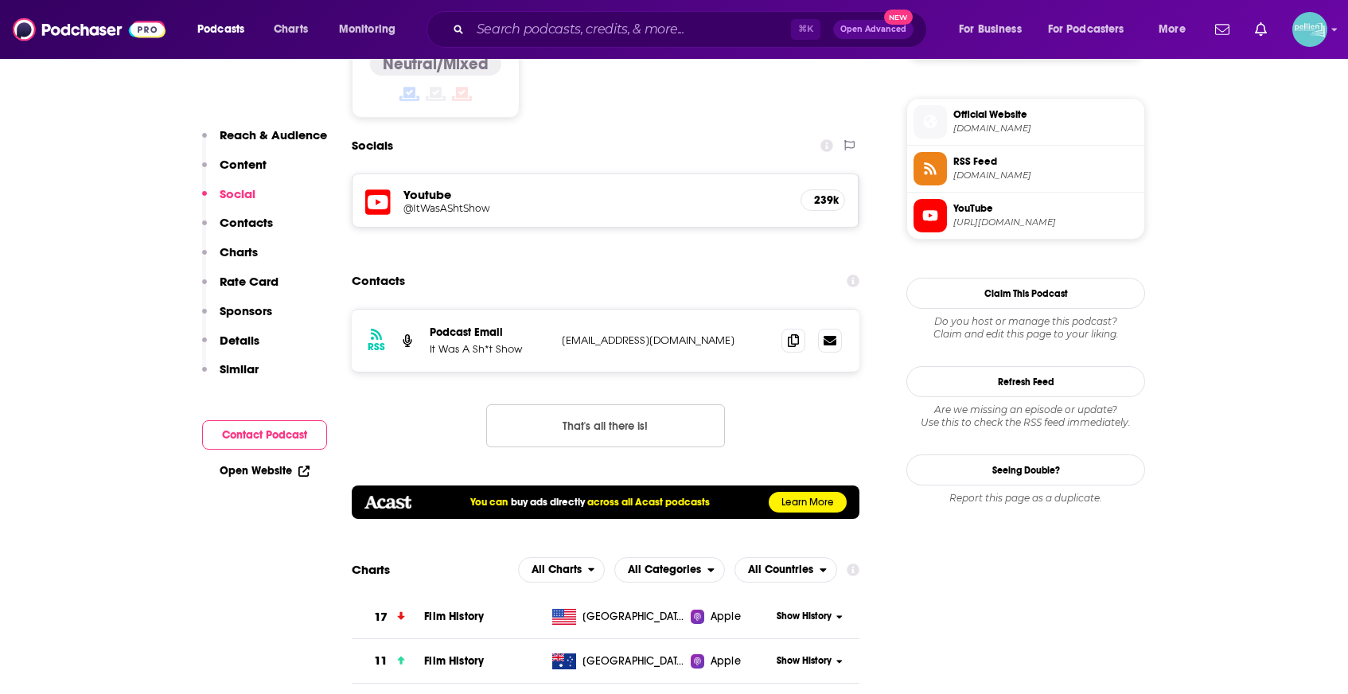
scroll to position [1522, 0]
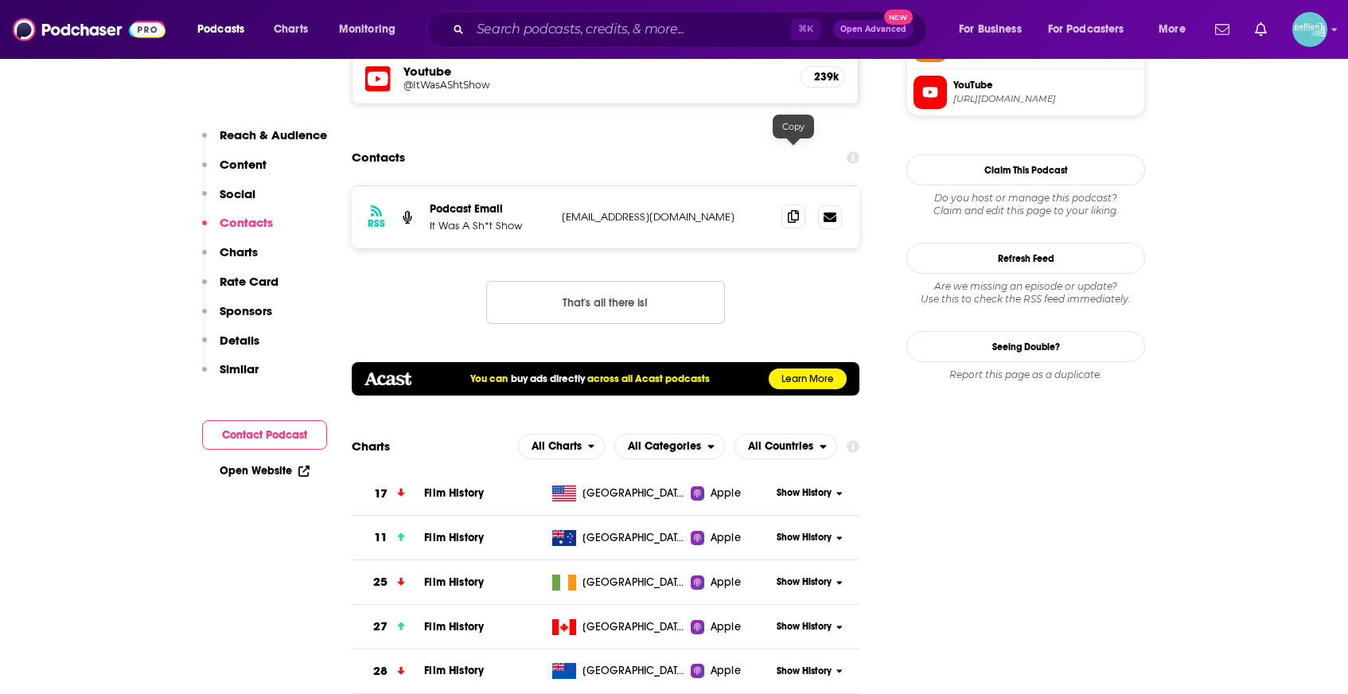
click at [796, 210] on icon at bounding box center [793, 216] width 11 height 13
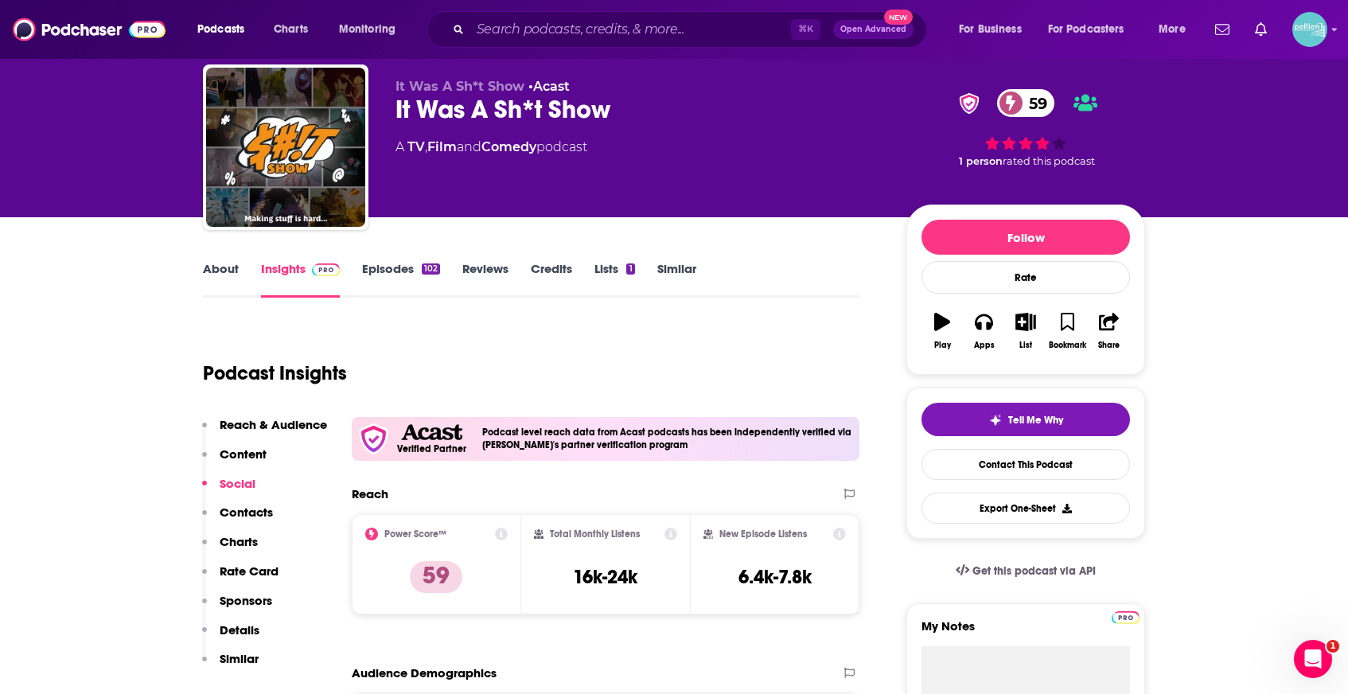
scroll to position [0, 0]
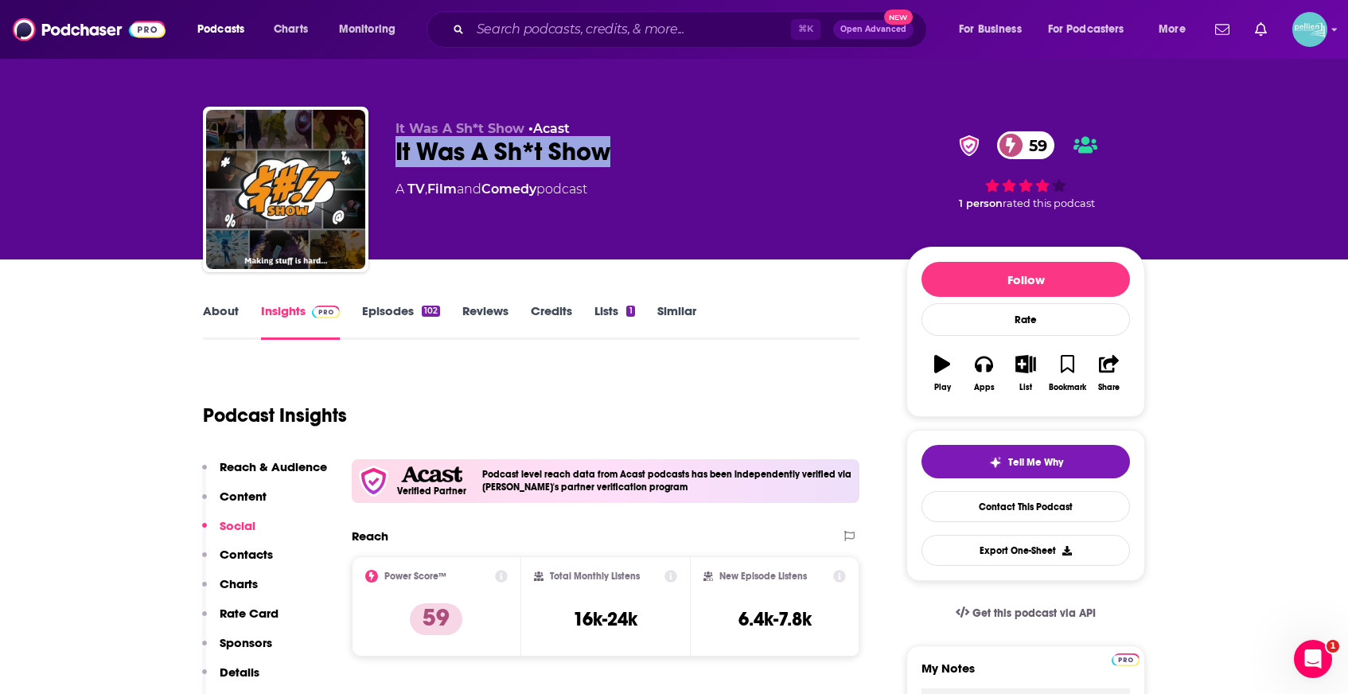
drag, startPoint x: 594, startPoint y: 165, endPoint x: 384, endPoint y: 166, distance: 210.1
click at [384, 166] on div "It Was A Sh*t Show • Acast It Was A Sh*t Show 59 A TV , Film and Comedy podcast…" at bounding box center [674, 193] width 942 height 172
copy h2 "It Was A Sh*t Show"
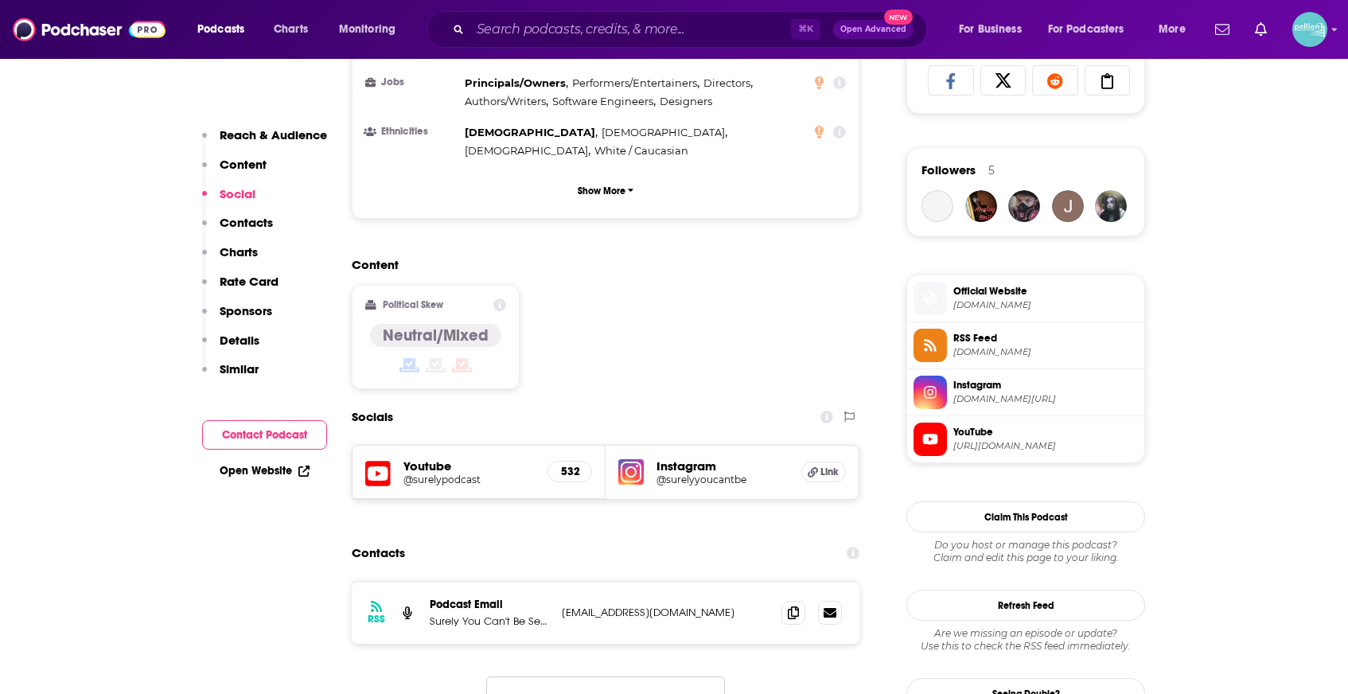
scroll to position [1090, 0]
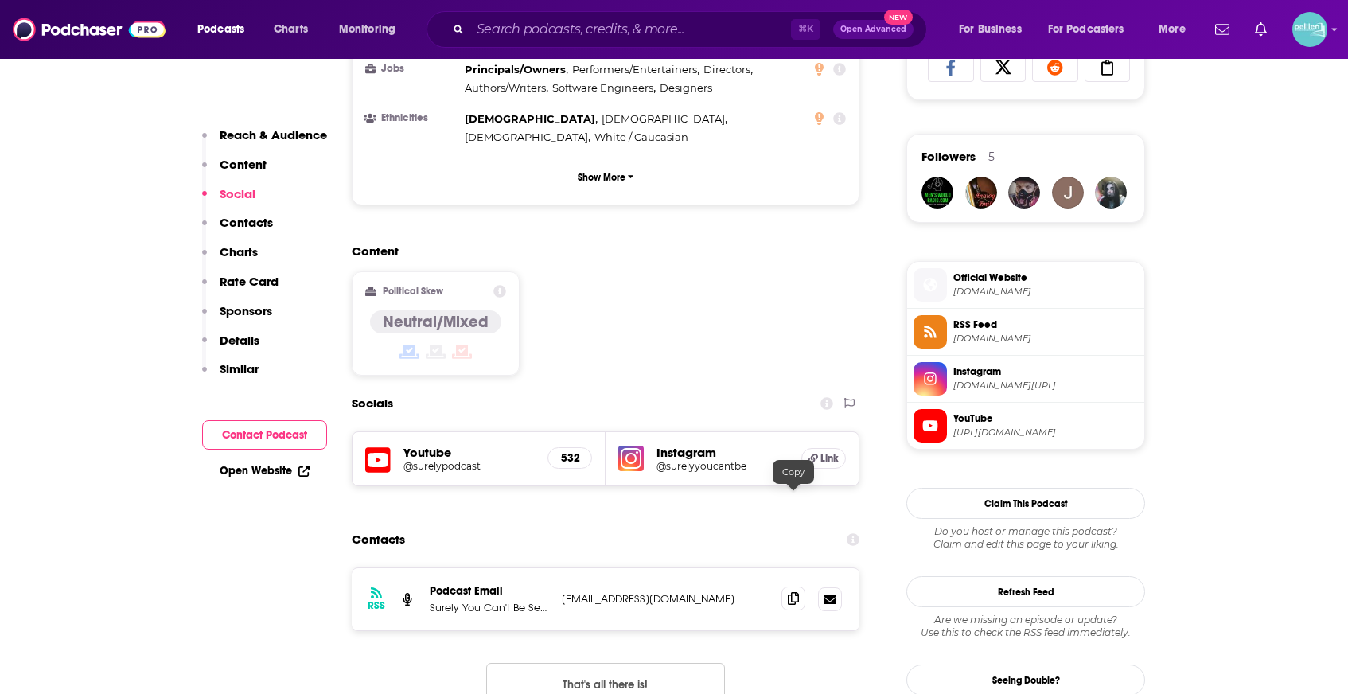
click at [788, 592] on icon at bounding box center [793, 598] width 11 height 13
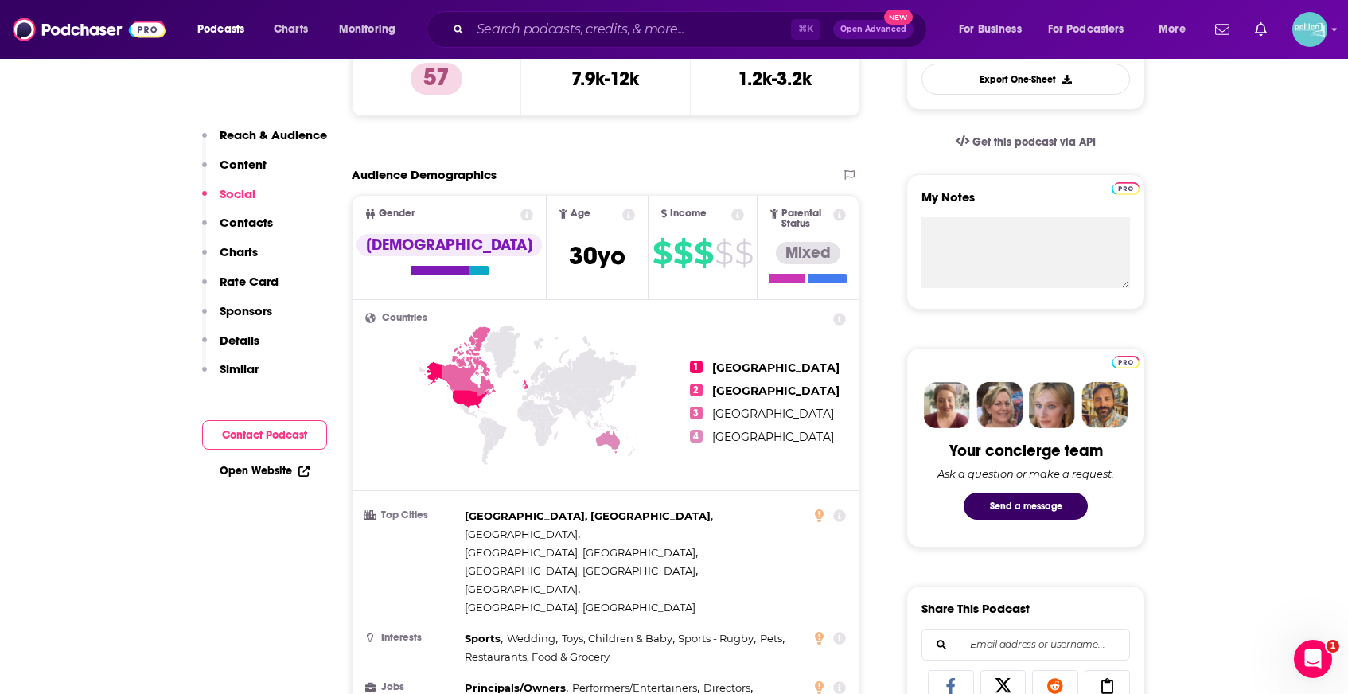
scroll to position [0, 0]
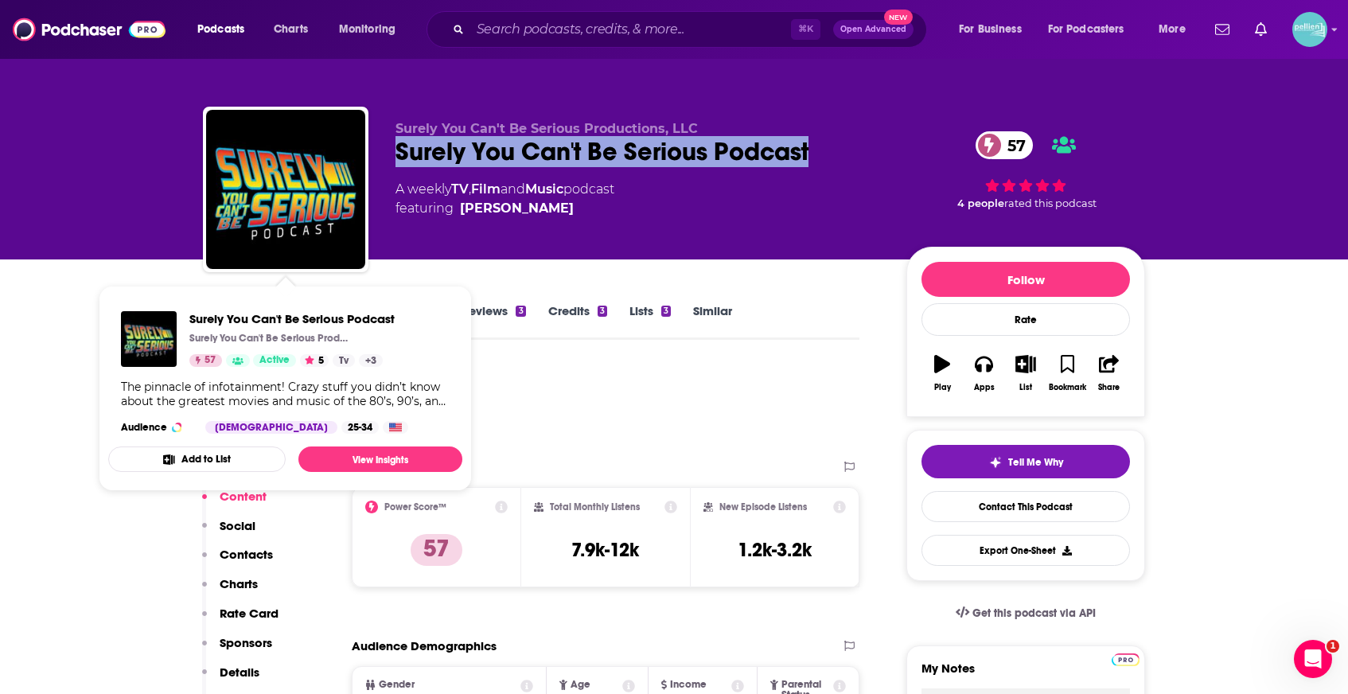
drag, startPoint x: 818, startPoint y: 154, endPoint x: 388, endPoint y: 159, distance: 430.6
click at [388, 159] on div "Surely You Can't Be Serious Productions, LLC Surely You Can't Be Serious Podcas…" at bounding box center [674, 193] width 942 height 172
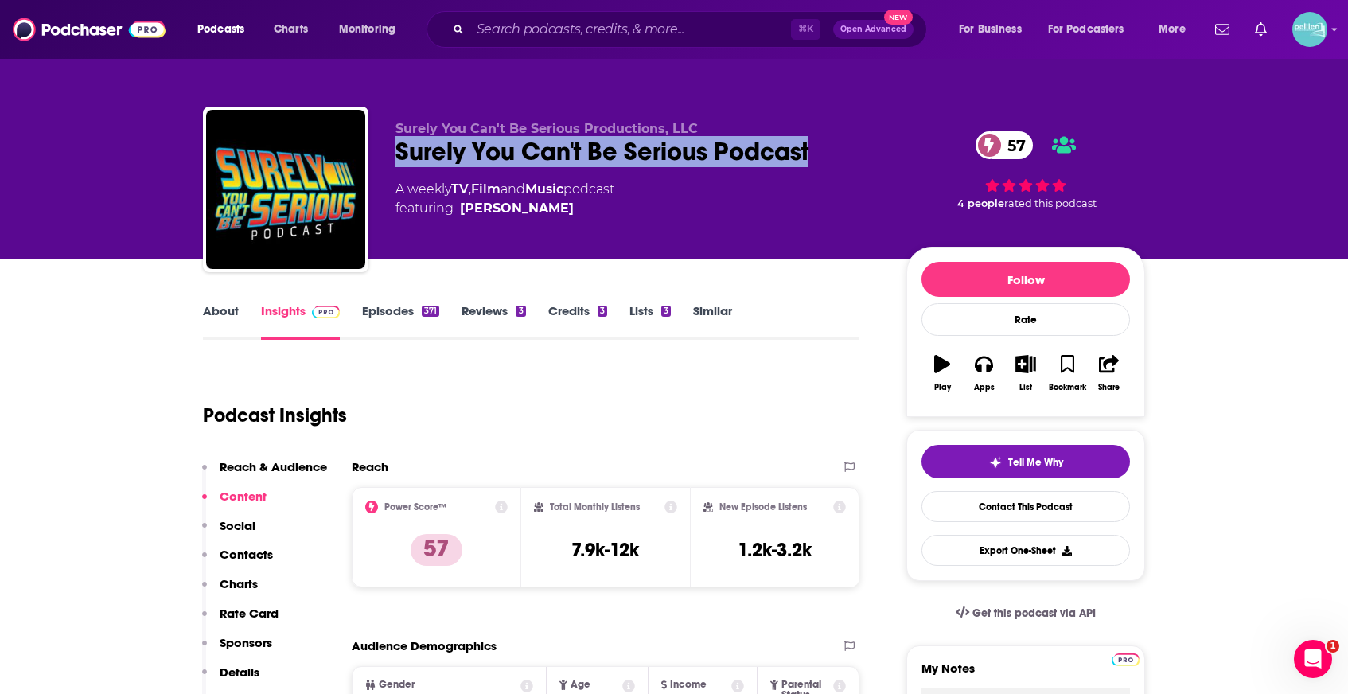
copy h2 "Surely You Can't Be Serious Podcast"
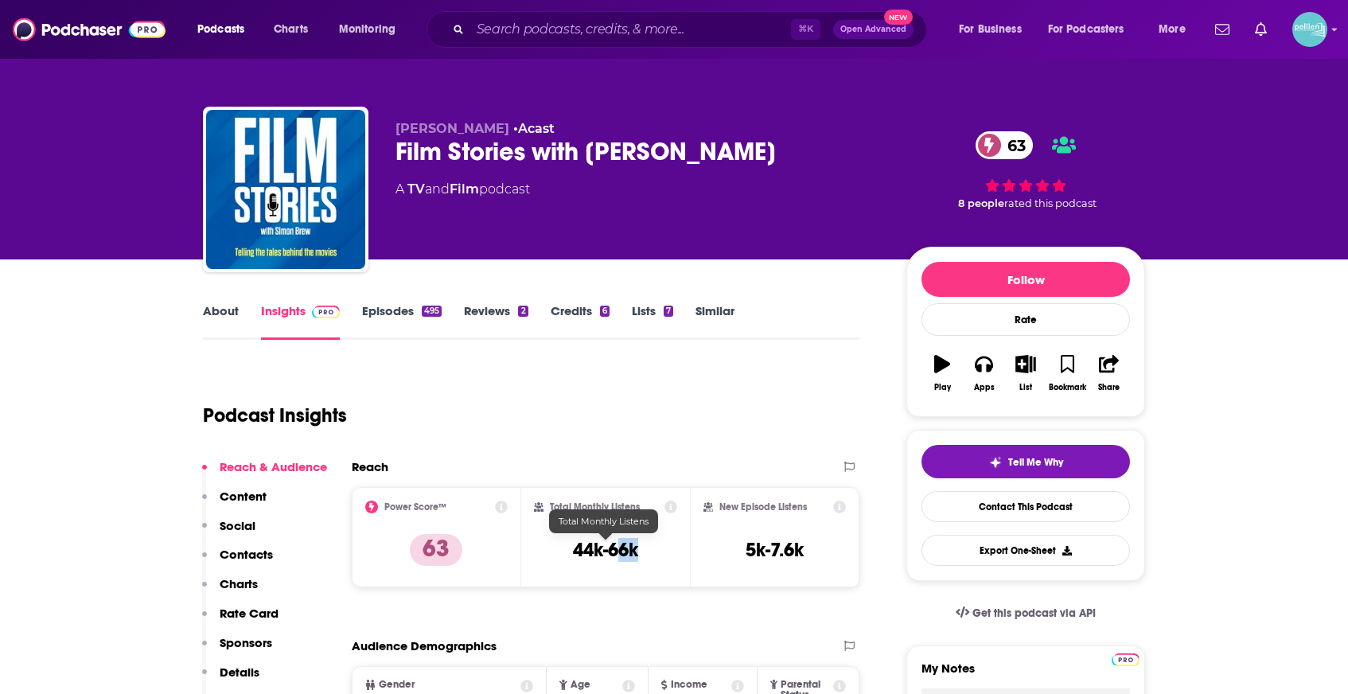
drag, startPoint x: 659, startPoint y: 553, endPoint x: 622, endPoint y: 556, distance: 36.7
click at [622, 556] on div "Total Monthly Listens 44k-66k" at bounding box center [606, 537] width 144 height 73
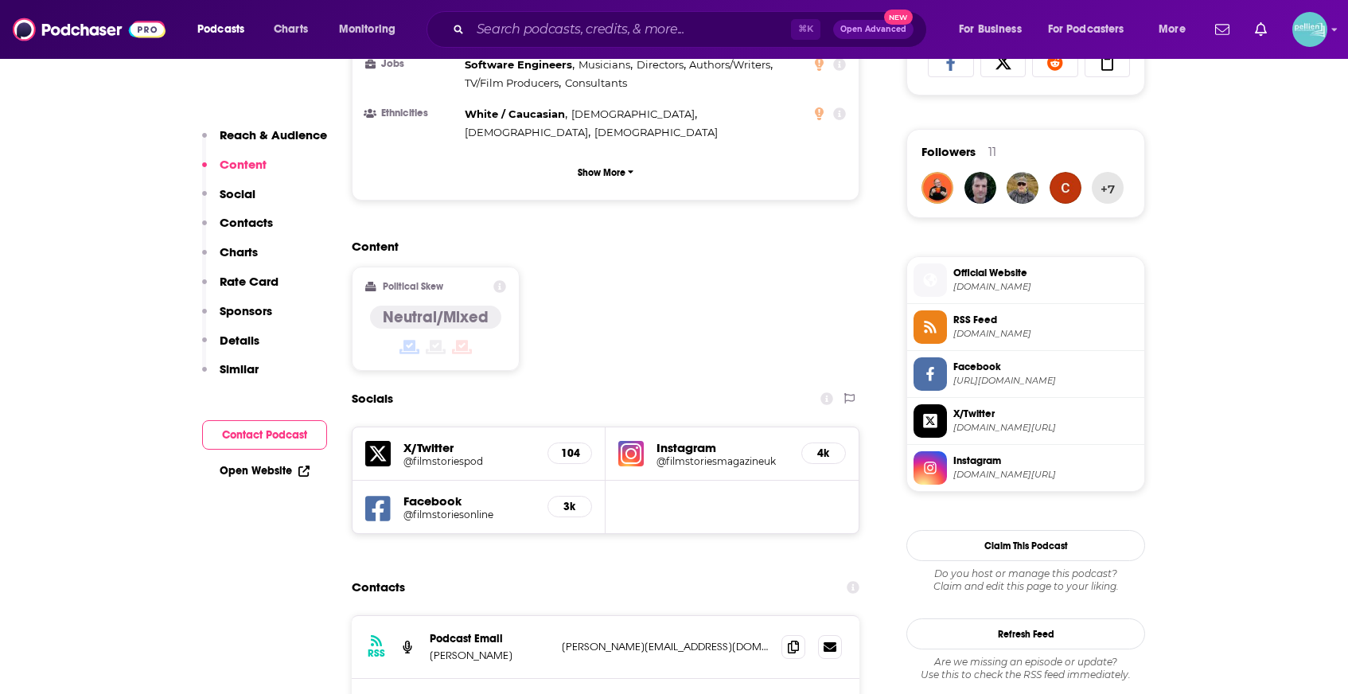
scroll to position [1112, 0]
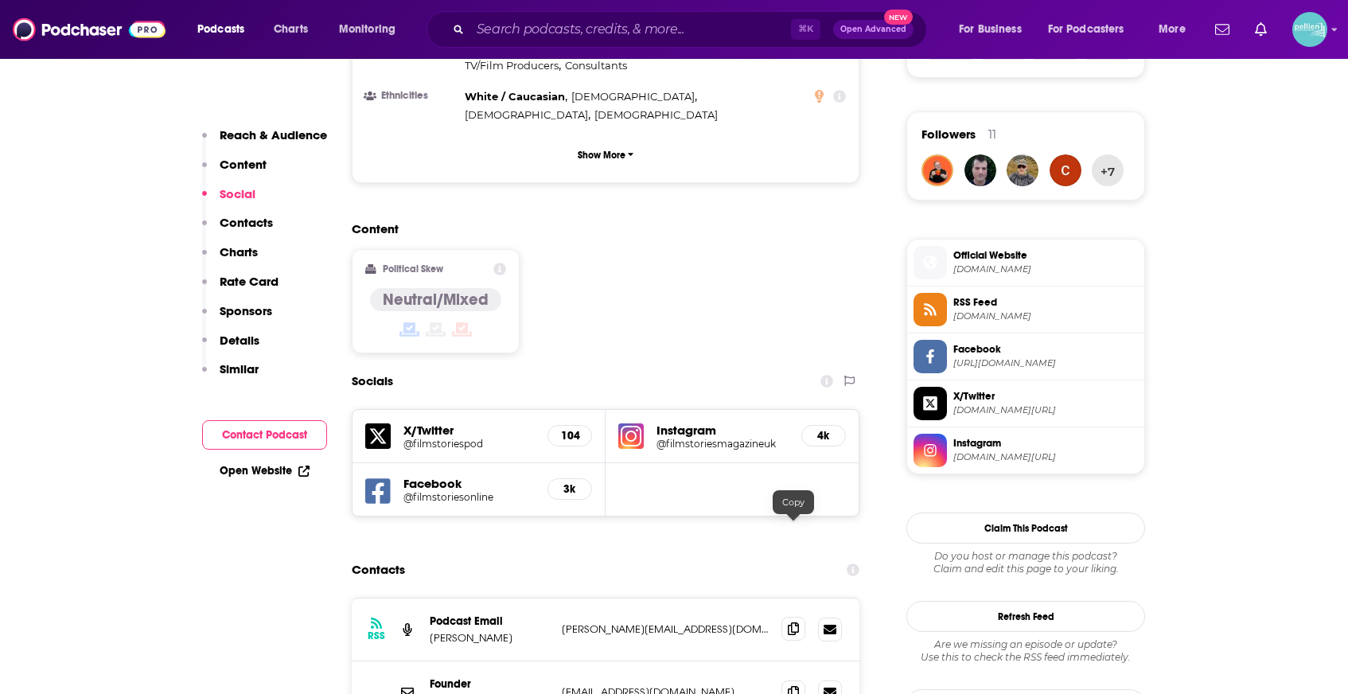
click at [792, 622] on icon at bounding box center [793, 628] width 11 height 13
click at [797, 685] on icon at bounding box center [793, 691] width 11 height 13
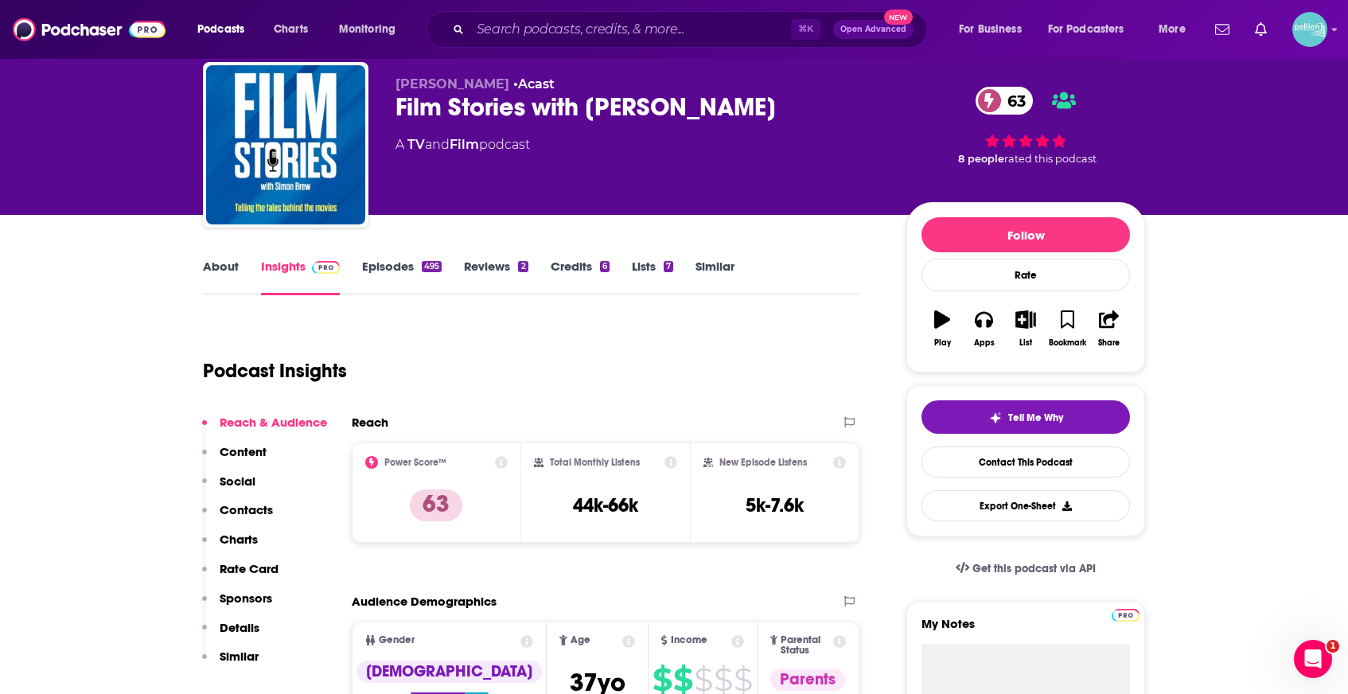
scroll to position [46, 0]
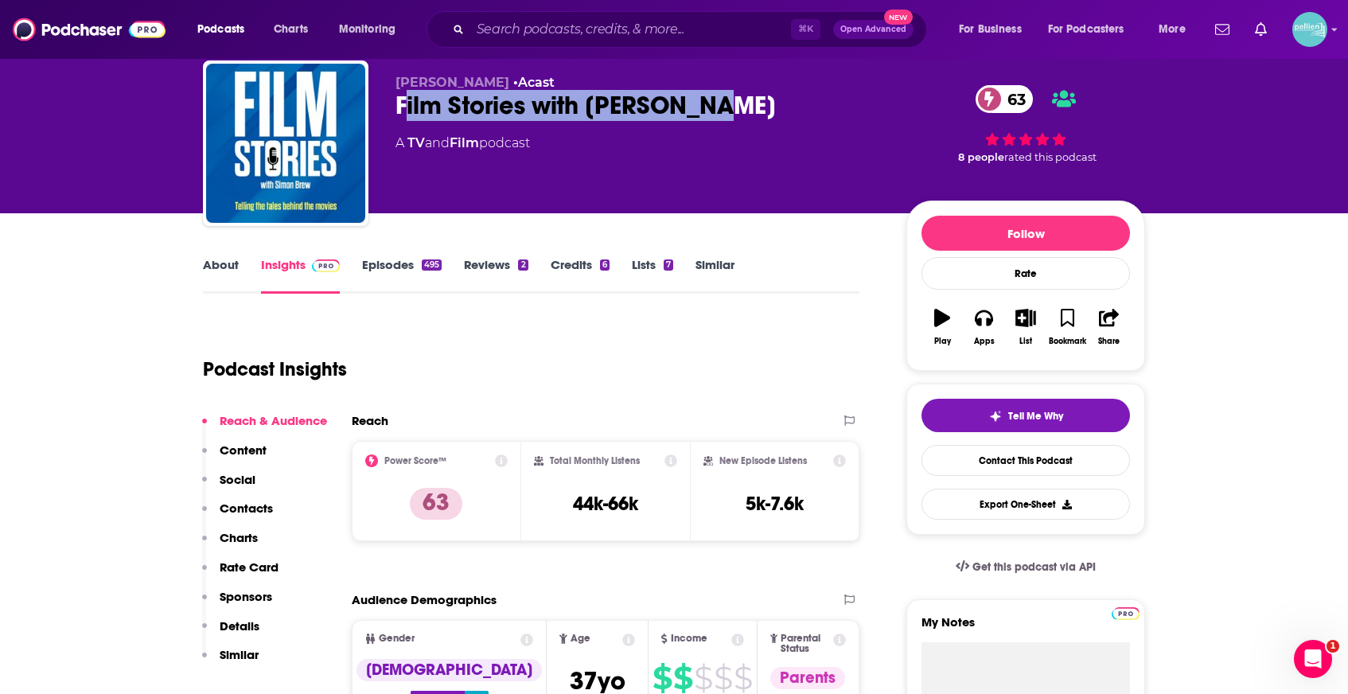
drag, startPoint x: 474, startPoint y: 123, endPoint x: 402, endPoint y: 109, distance: 73.7
click at [402, 109] on div "Film Stories with Simon Brew 63" at bounding box center [638, 105] width 485 height 31
drag, startPoint x: 393, startPoint y: 109, endPoint x: 742, endPoint y: 107, distance: 348.6
click at [742, 107] on div "Simon Brew • Acast Film Stories with Simon Brew 63 A TV and Film podcast 63 8 p…" at bounding box center [674, 146] width 942 height 172
copy h2 "Film Stories with Simon Brew"
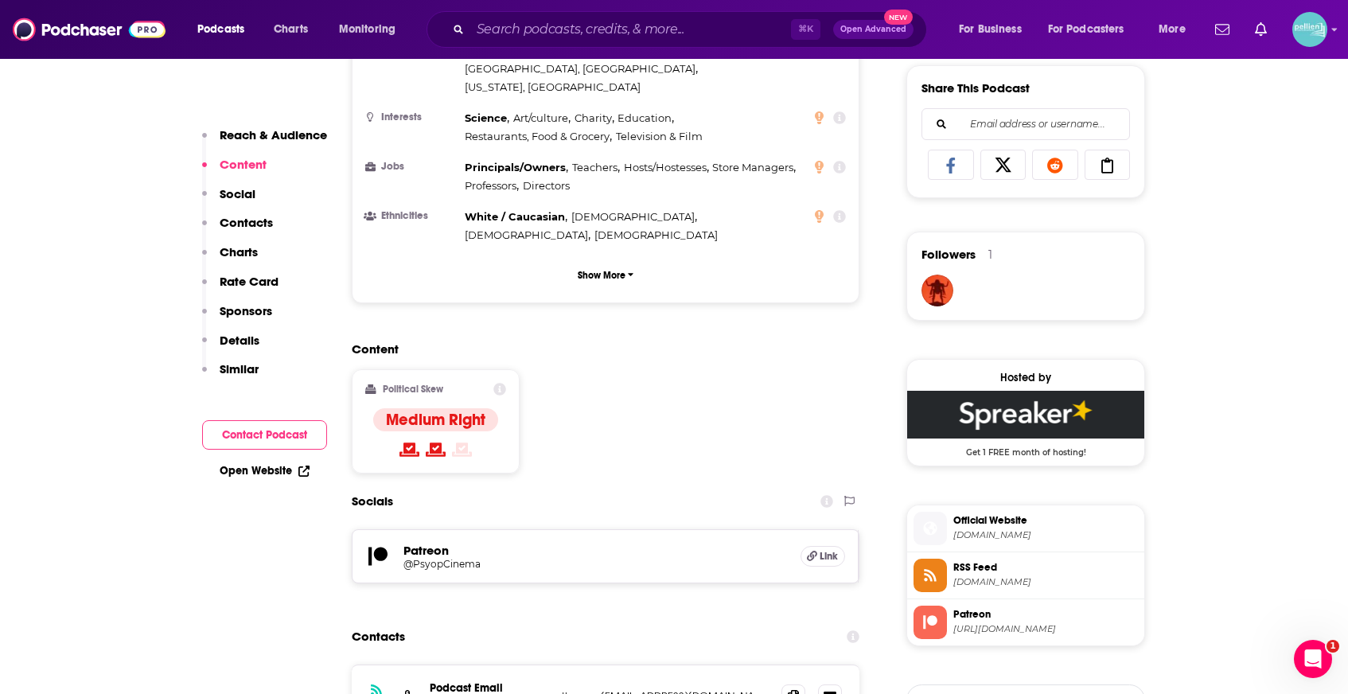
scroll to position [993, 0]
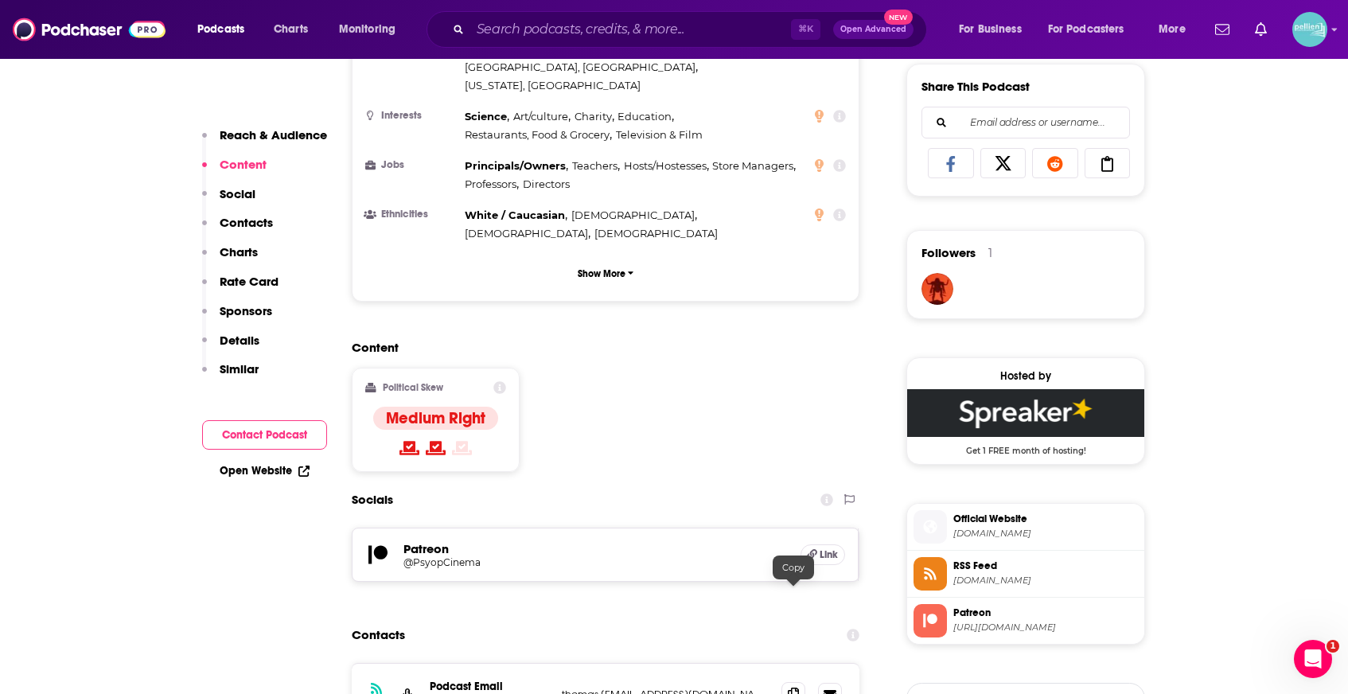
click at [798, 688] on icon at bounding box center [793, 694] width 11 height 13
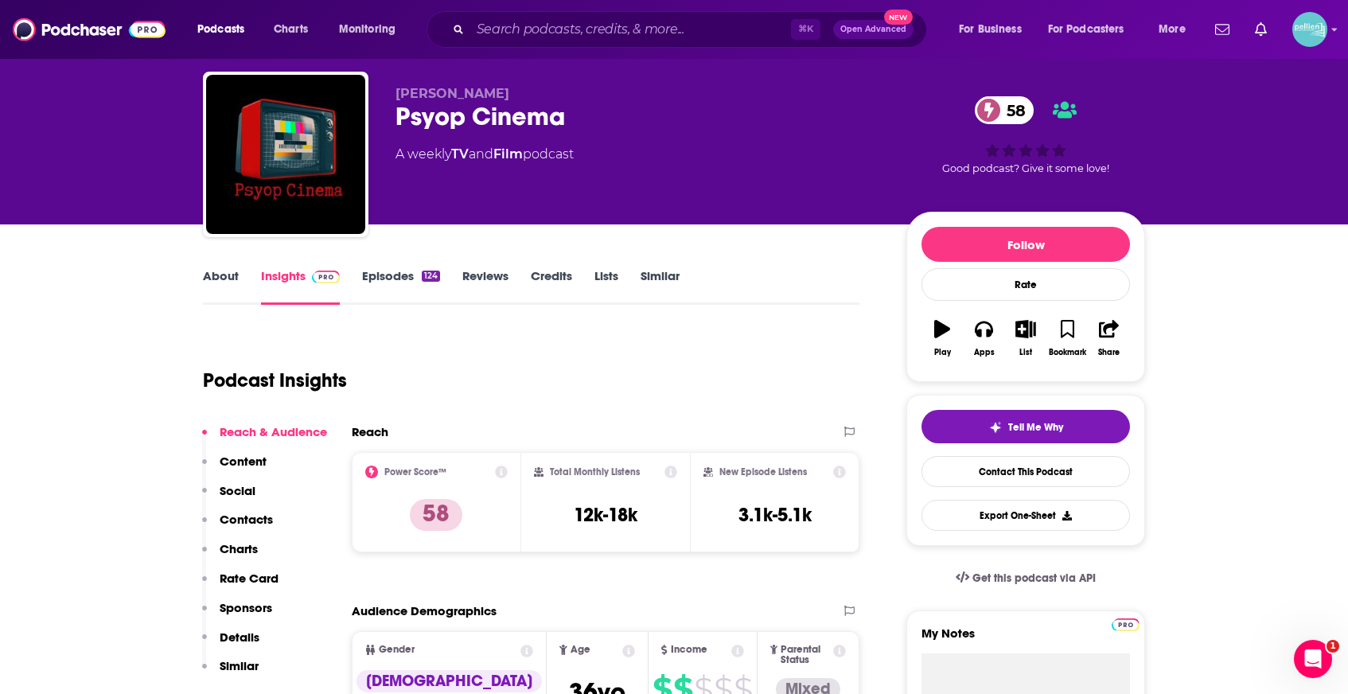
scroll to position [0, 0]
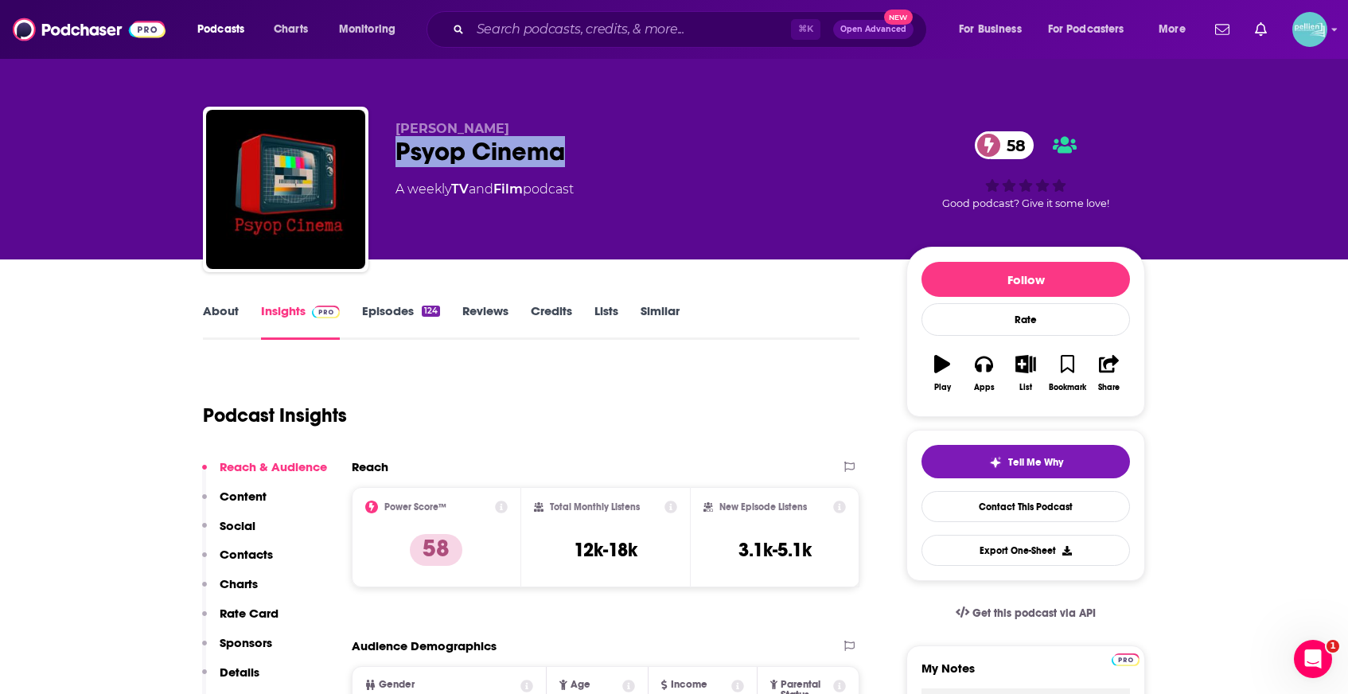
drag, startPoint x: 549, startPoint y: 160, endPoint x: 386, endPoint y: 160, distance: 163.1
click at [386, 160] on div "Thomas Millary Psyop Cinema 58 A weekly TV and Film podcast 58 Good podcast? Gi…" at bounding box center [674, 193] width 942 height 172
copy h2 "Psyop Cinema"
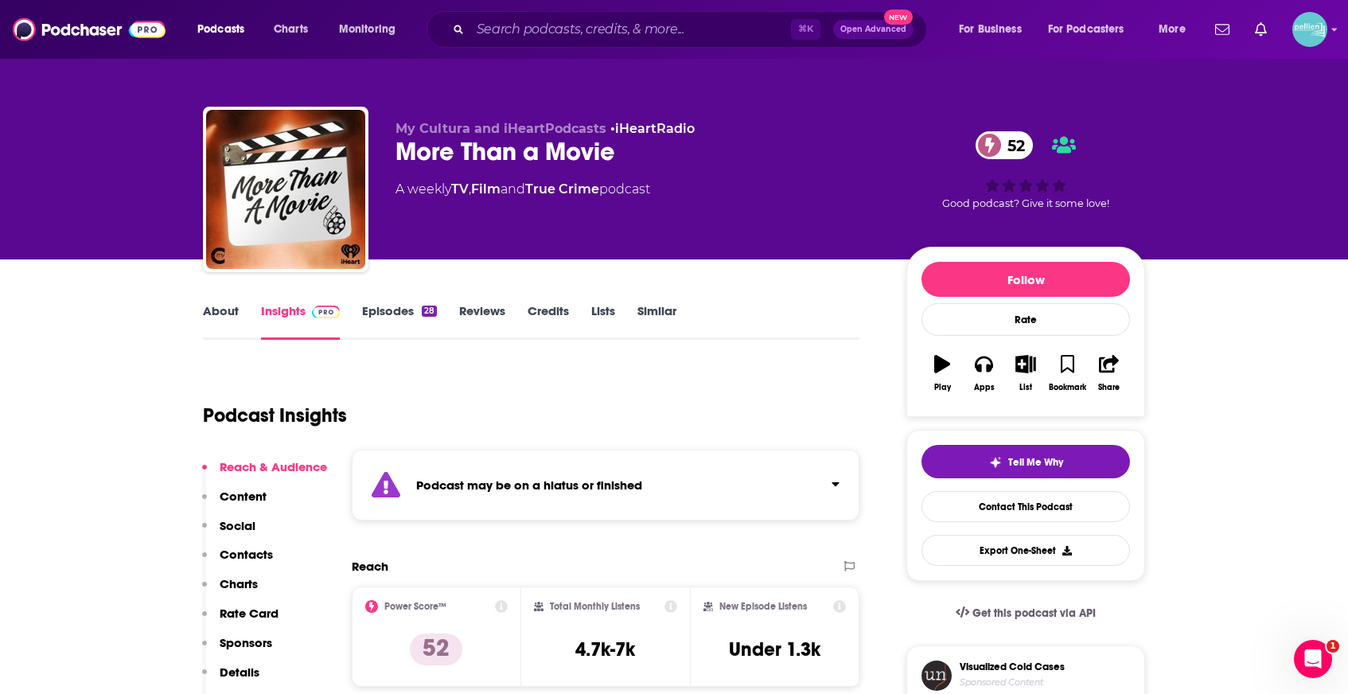
click at [400, 316] on link "Episodes 28" at bounding box center [399, 321] width 75 height 37
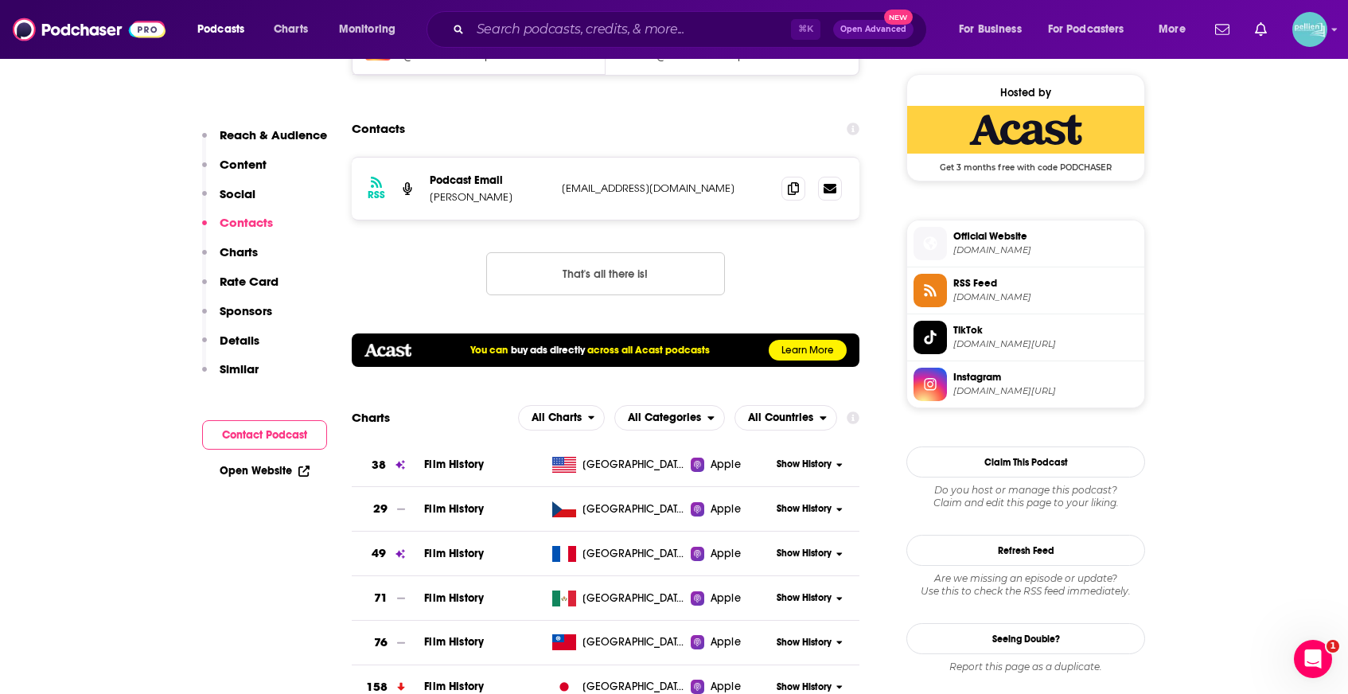
scroll to position [1292, 0]
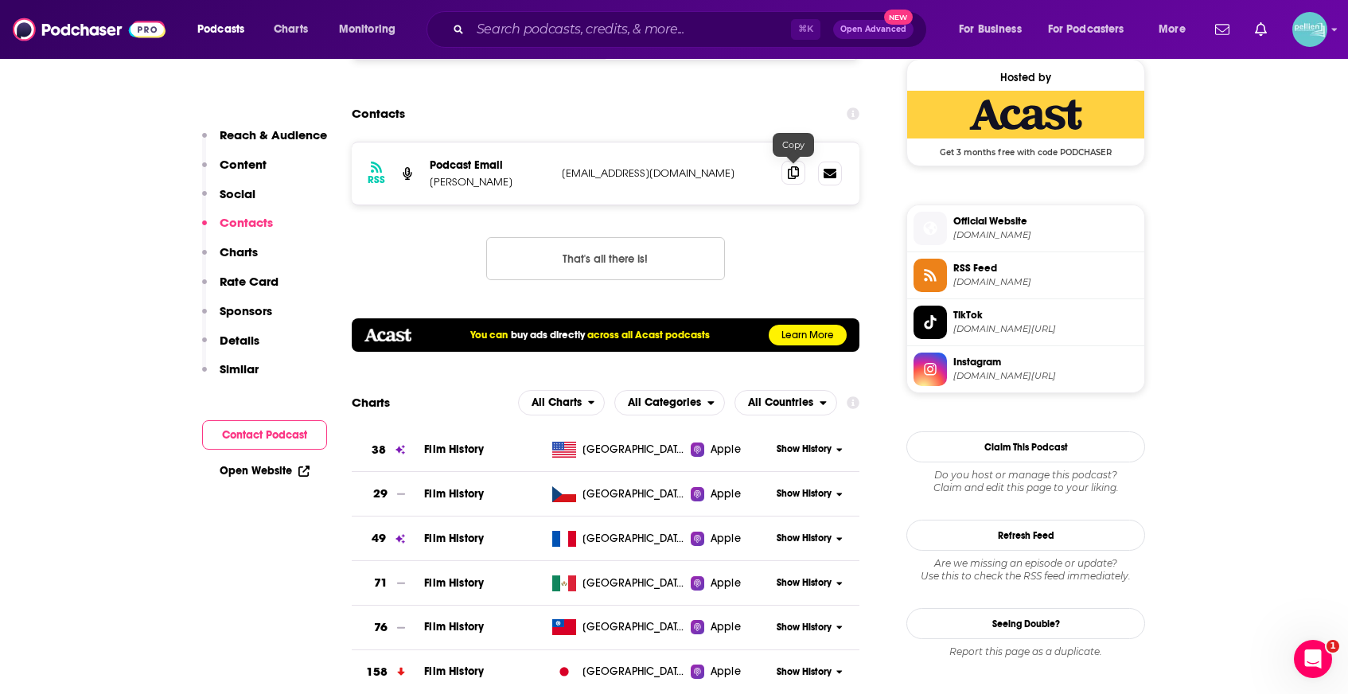
click at [782, 171] on span at bounding box center [794, 173] width 24 height 24
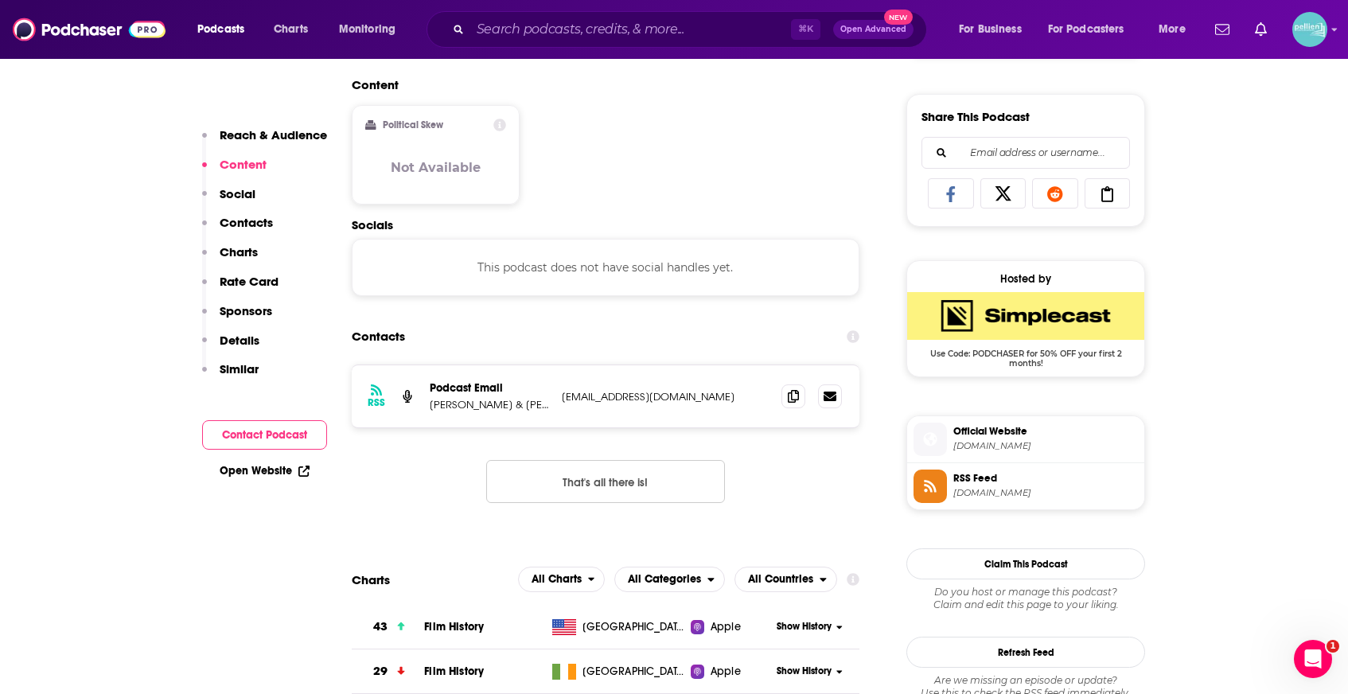
scroll to position [966, 0]
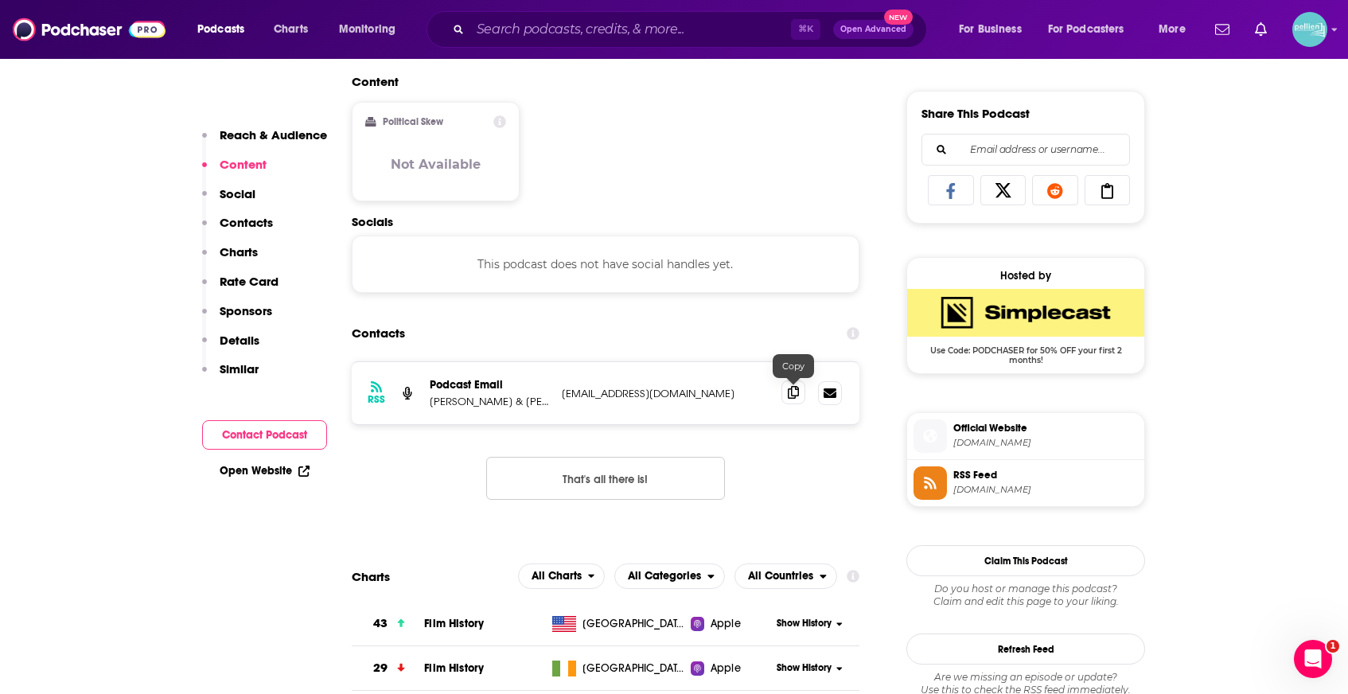
click at [799, 396] on span at bounding box center [794, 392] width 24 height 24
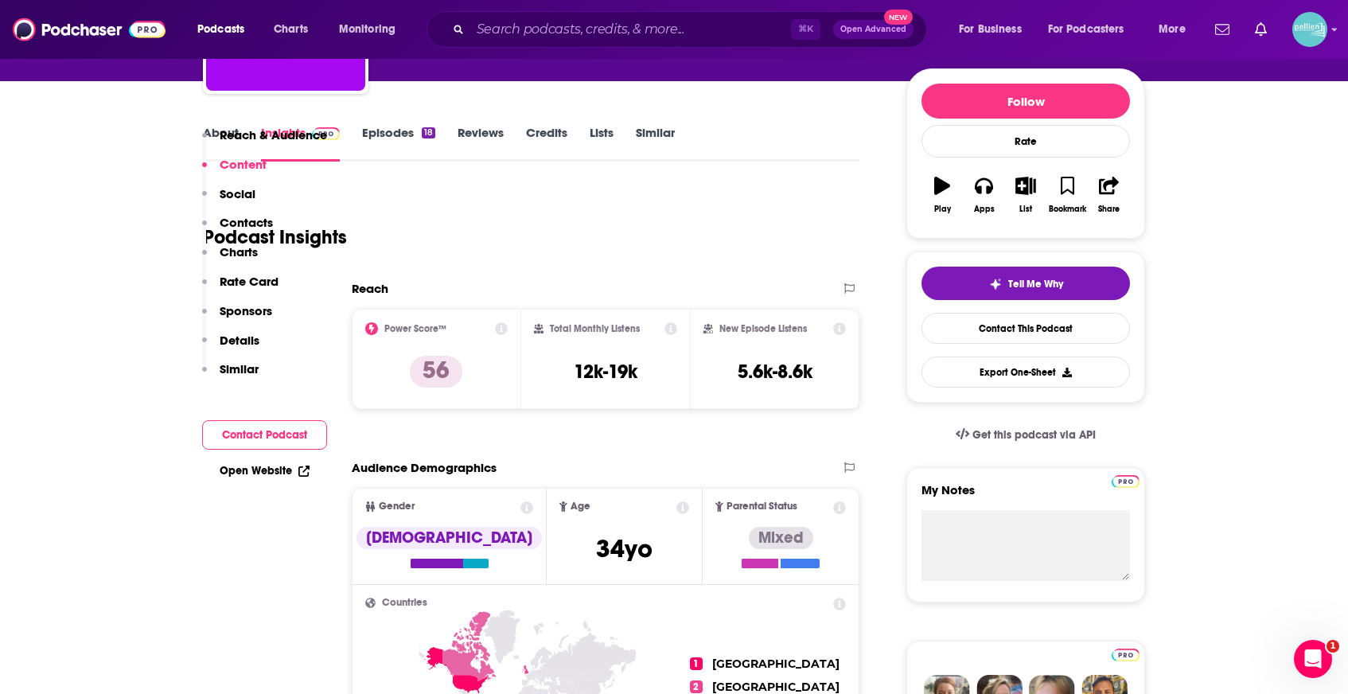
scroll to position [0, 0]
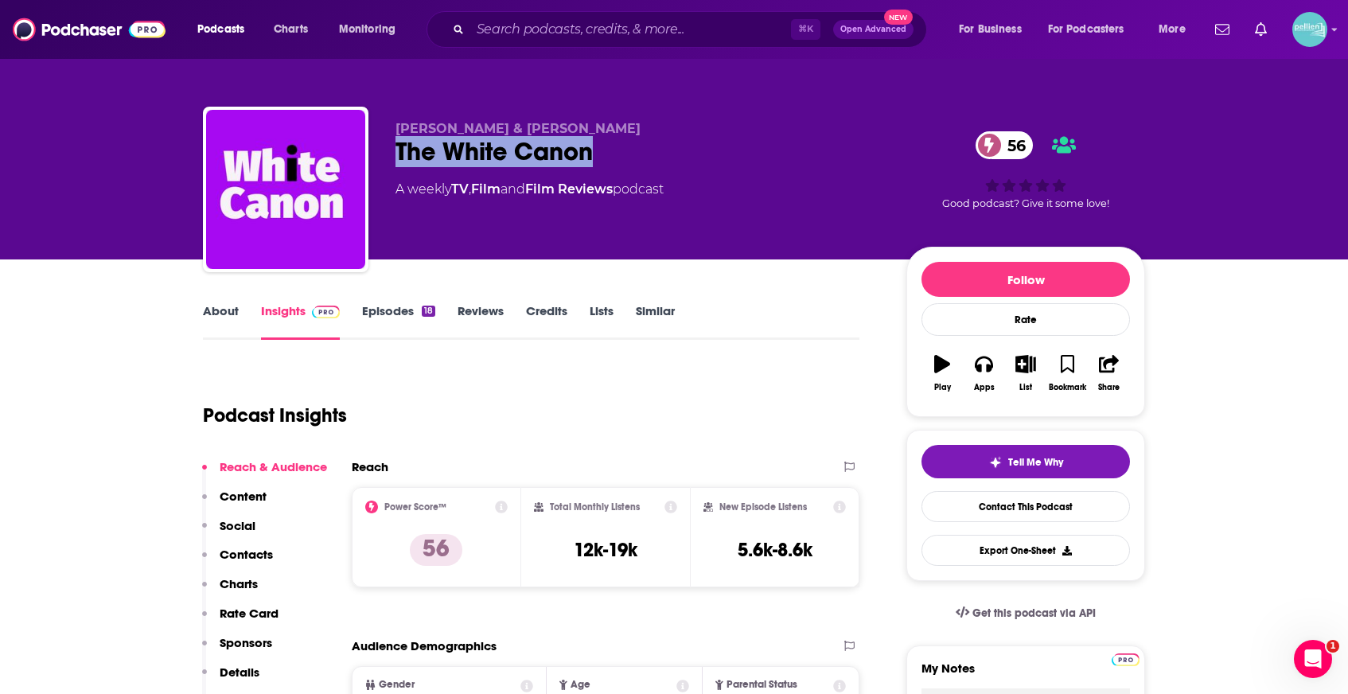
drag, startPoint x: 618, startPoint y: 170, endPoint x: 395, endPoint y: 158, distance: 223.2
click at [395, 158] on div "Trevor Beaulieu & Josh Olson The White Canon 56 A weekly TV , Film and Film Rev…" at bounding box center [674, 193] width 942 height 172
copy h2 "The White Canon"
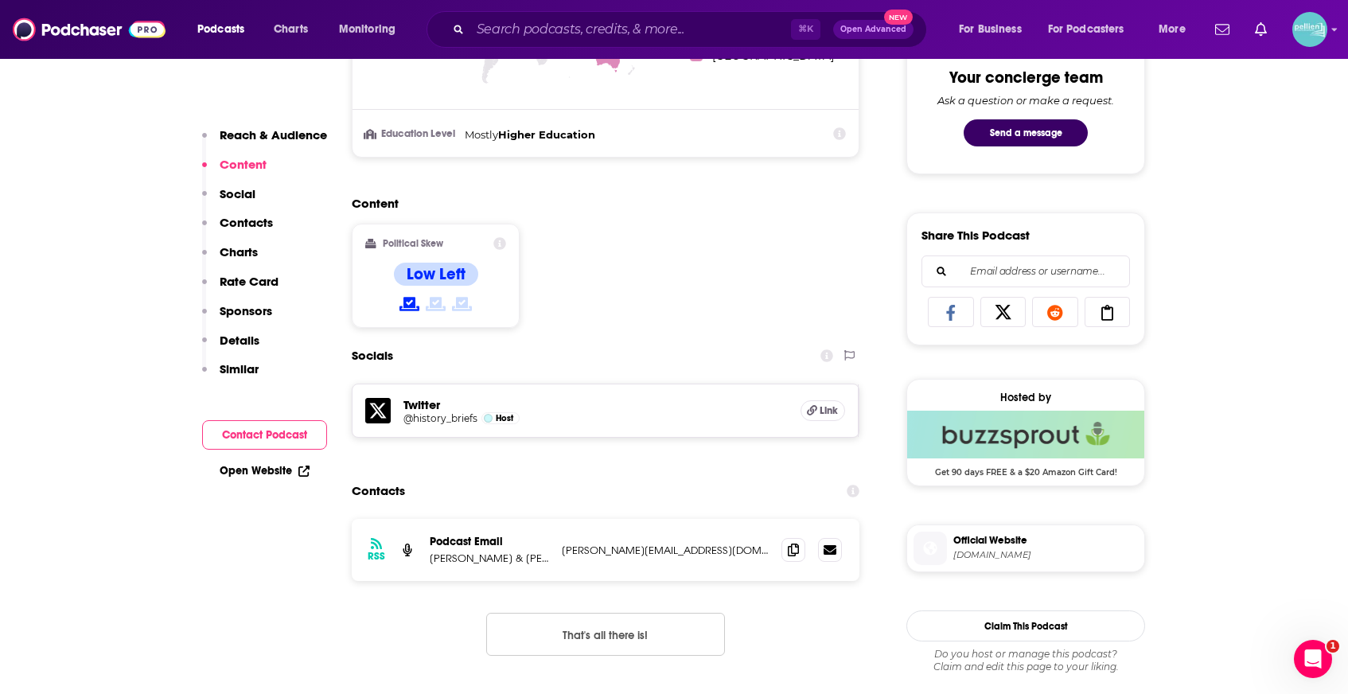
scroll to position [1018, 0]
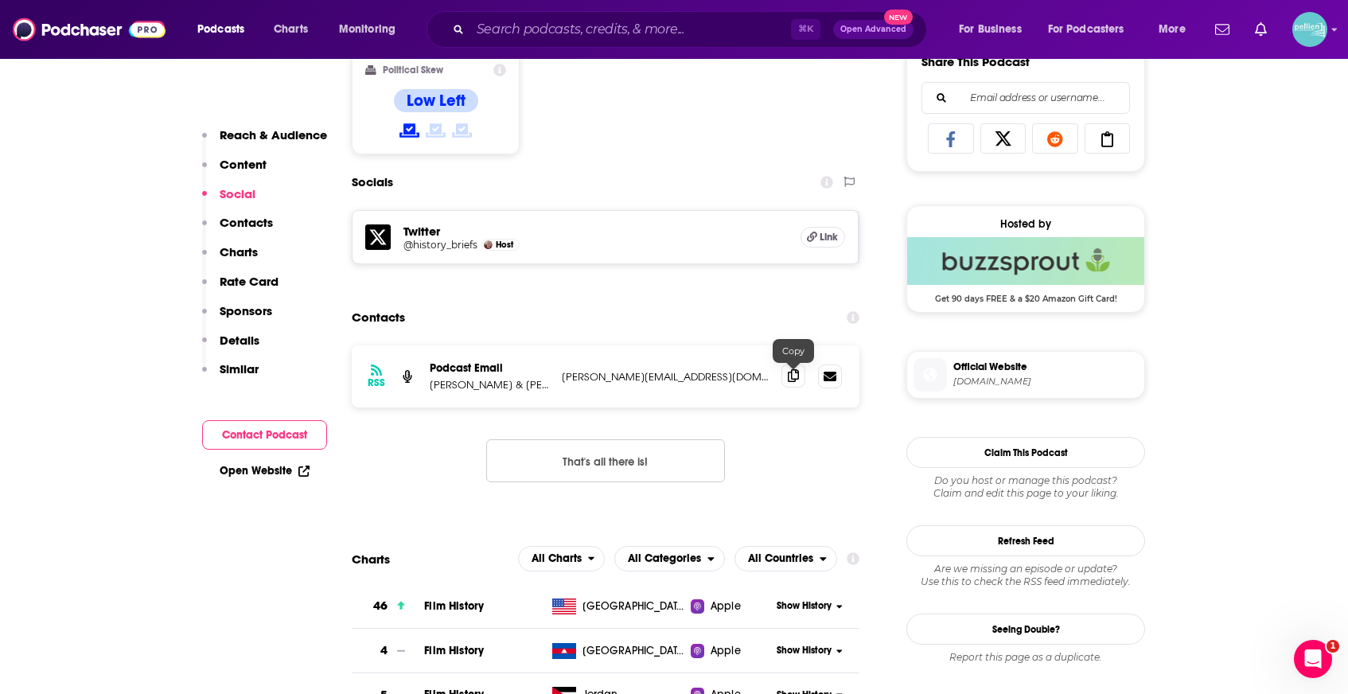
click at [785, 382] on span at bounding box center [794, 376] width 24 height 24
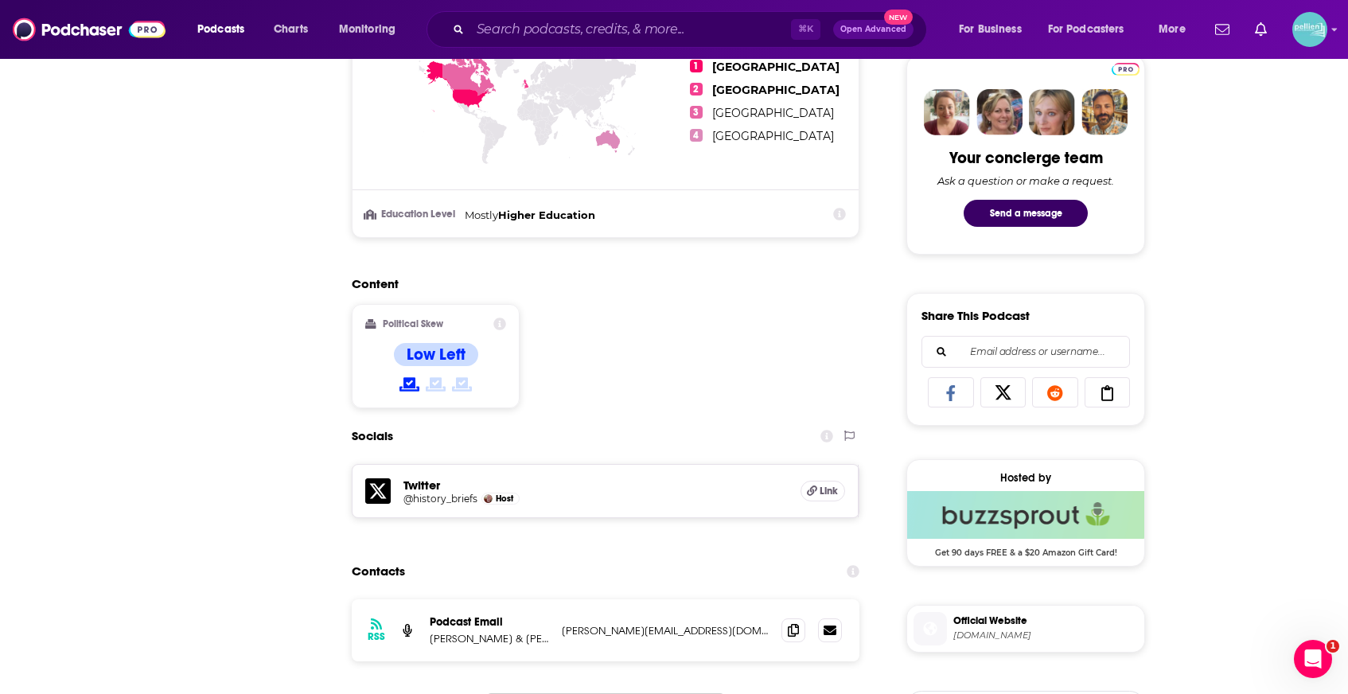
scroll to position [0, 0]
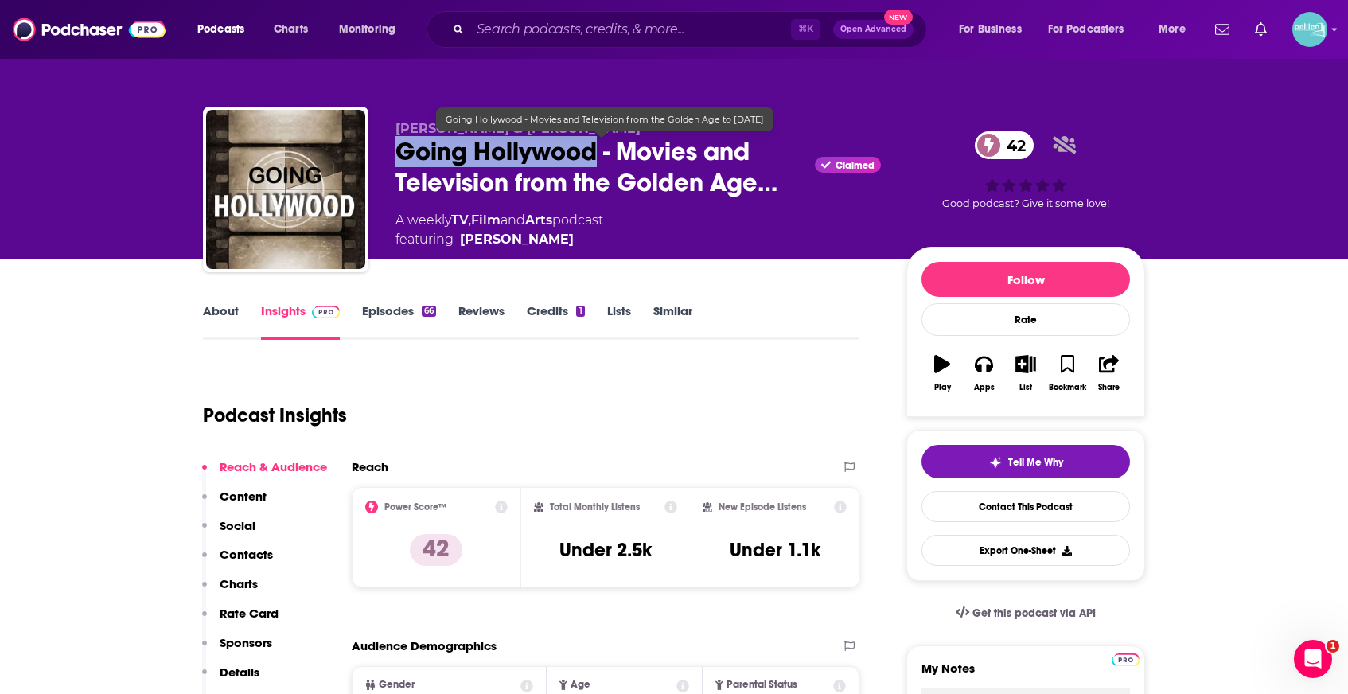
drag, startPoint x: 600, startPoint y: 151, endPoint x: 387, endPoint y: 150, distance: 213.3
click at [387, 150] on div "Brad Shreve & Tony Maietta Going Hollywood - Movies and Television from the Gol…" at bounding box center [674, 193] width 942 height 172
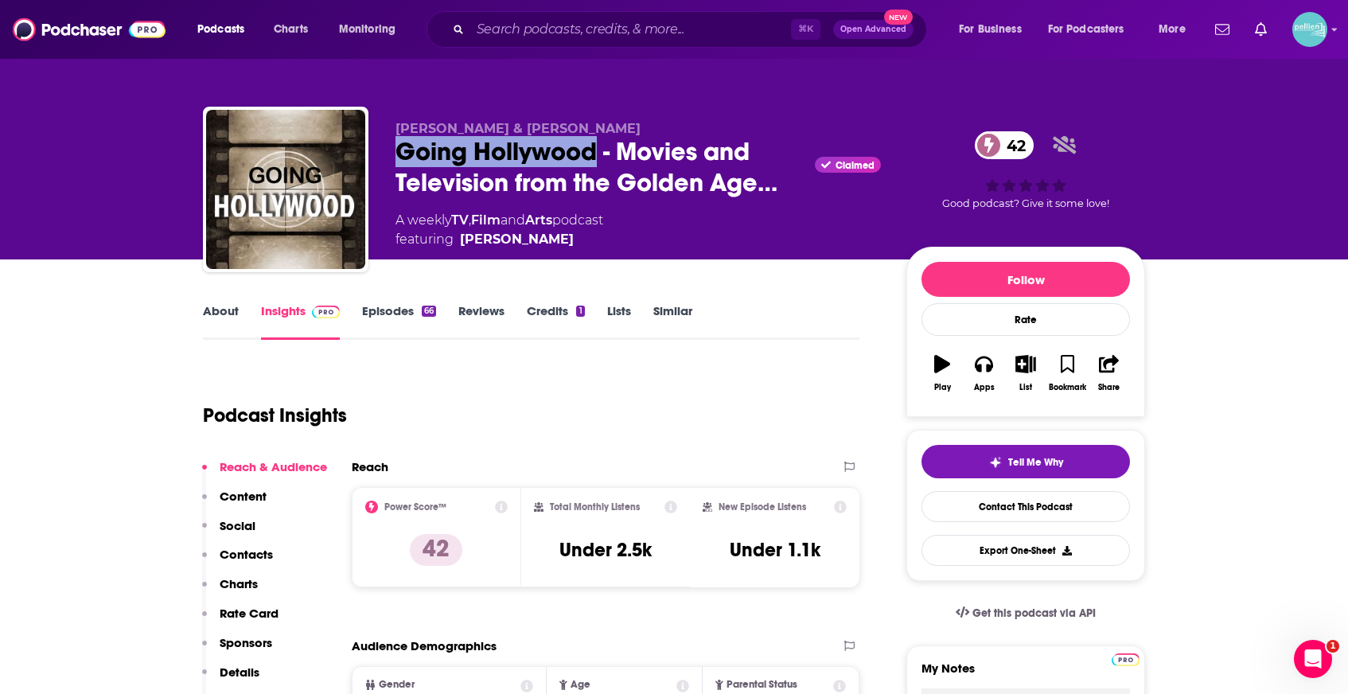
copy h2 "Going Hollywood"
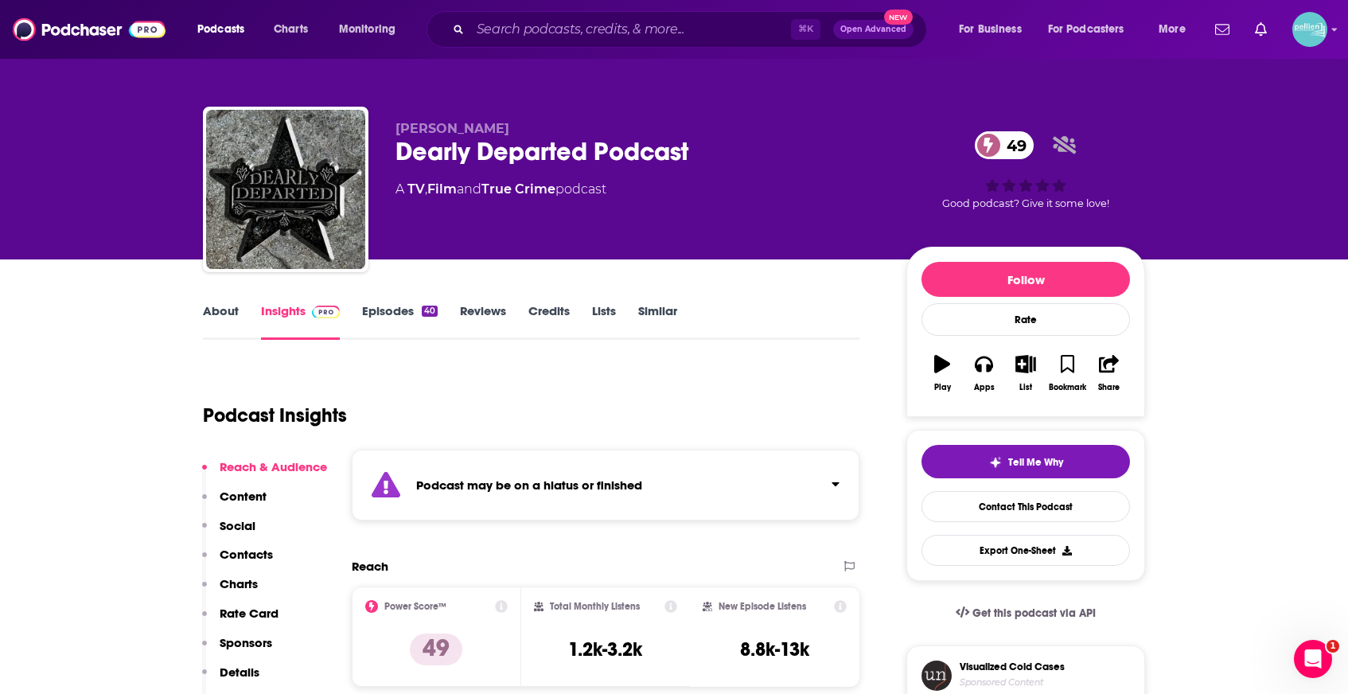
click at [371, 318] on link "Episodes 40" at bounding box center [400, 321] width 76 height 37
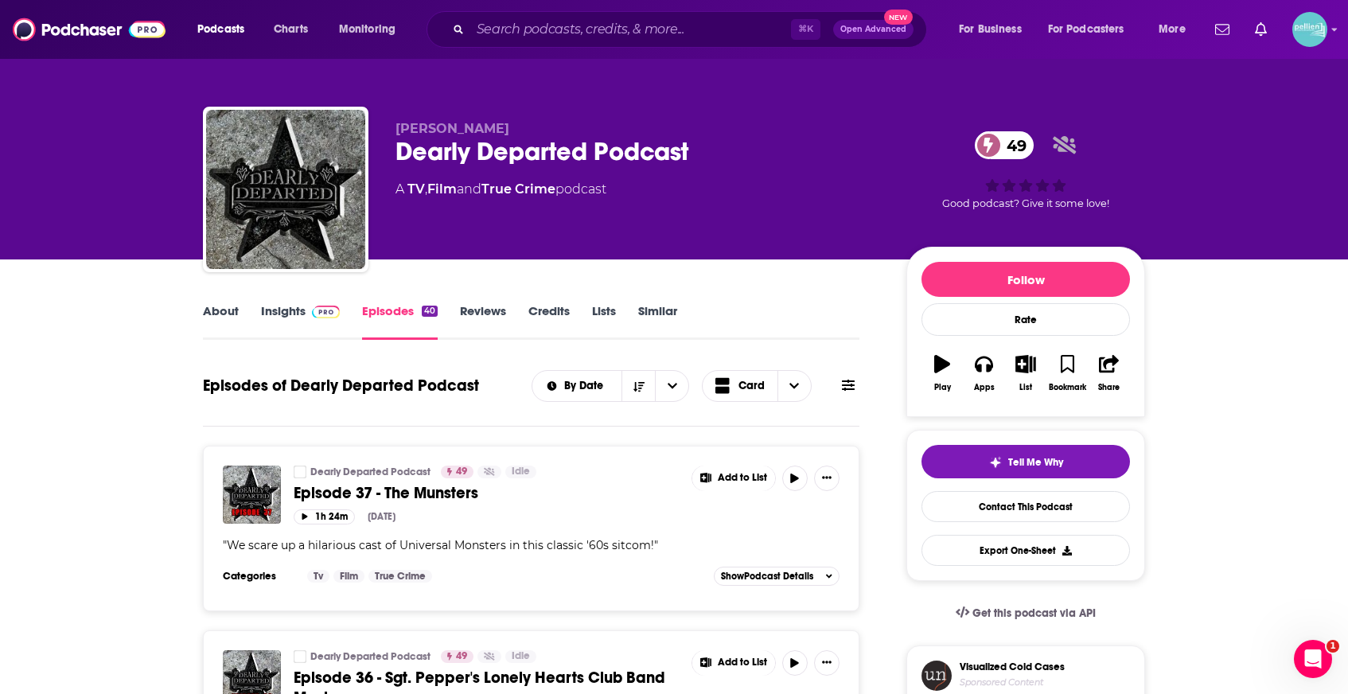
click at [310, 319] on link "Insights" at bounding box center [300, 321] width 79 height 37
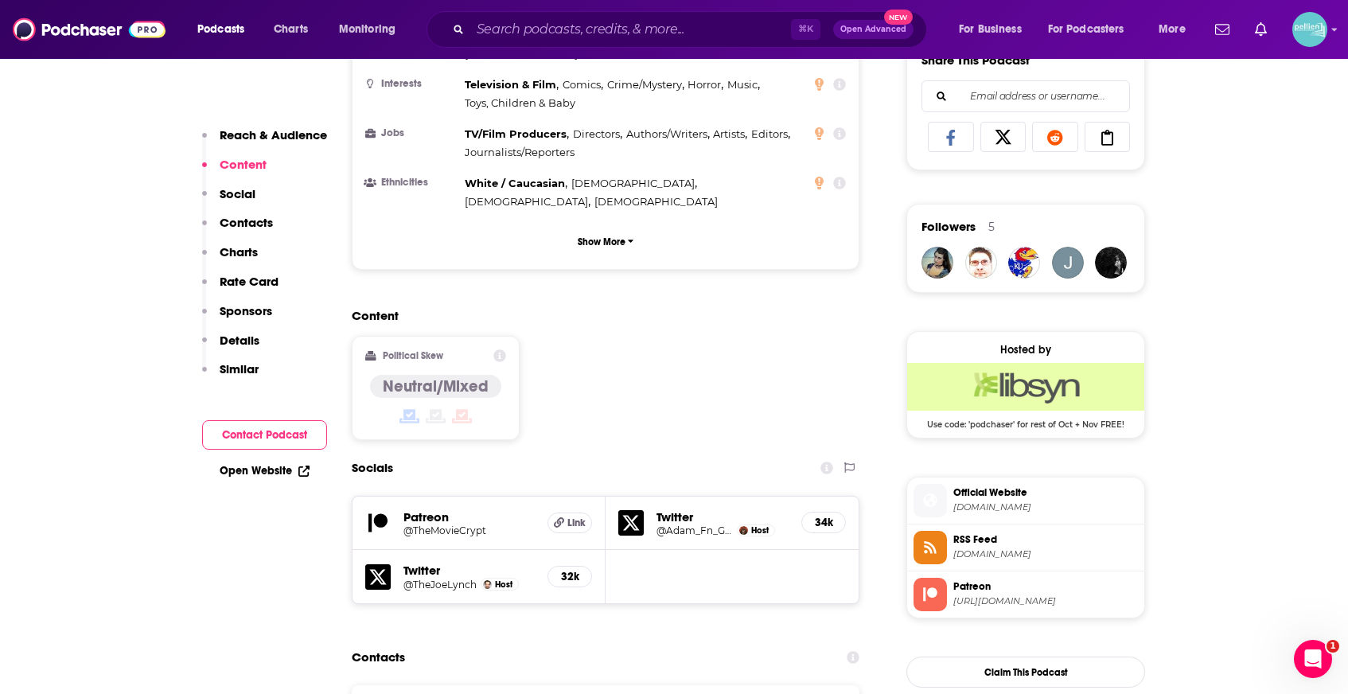
scroll to position [1076, 0]
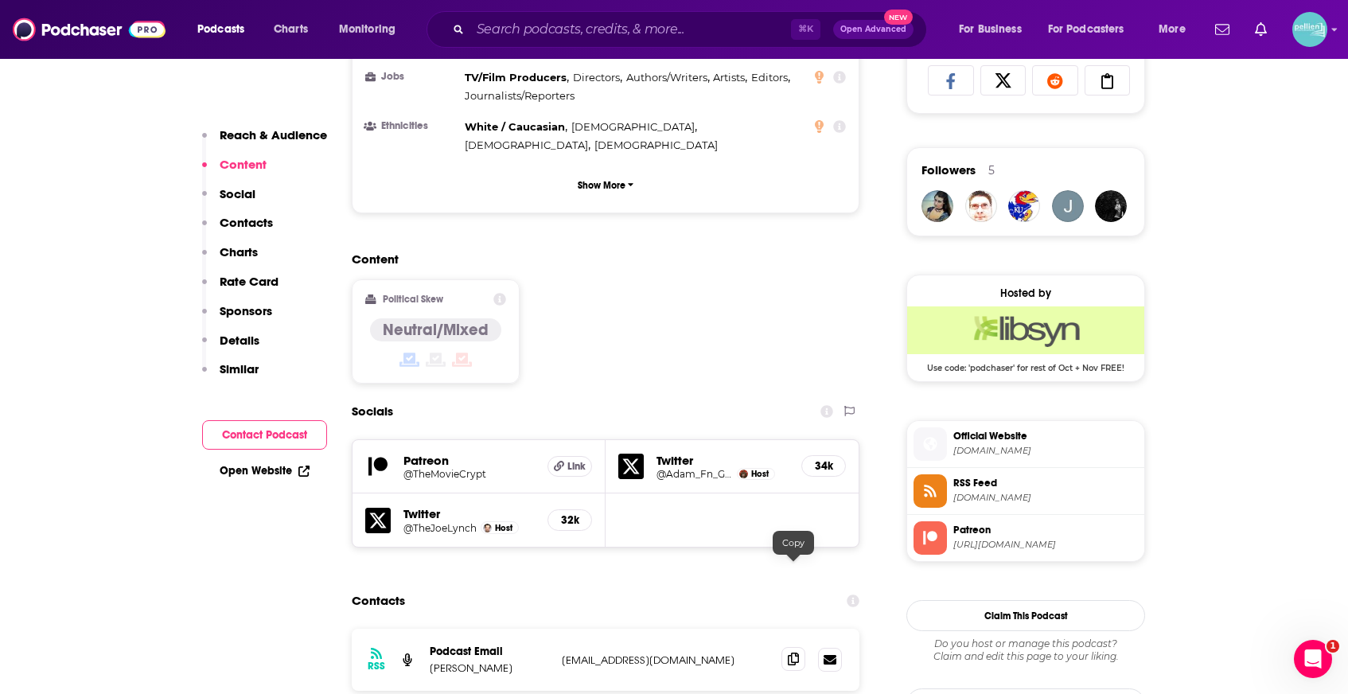
click at [790, 653] on icon at bounding box center [793, 659] width 11 height 13
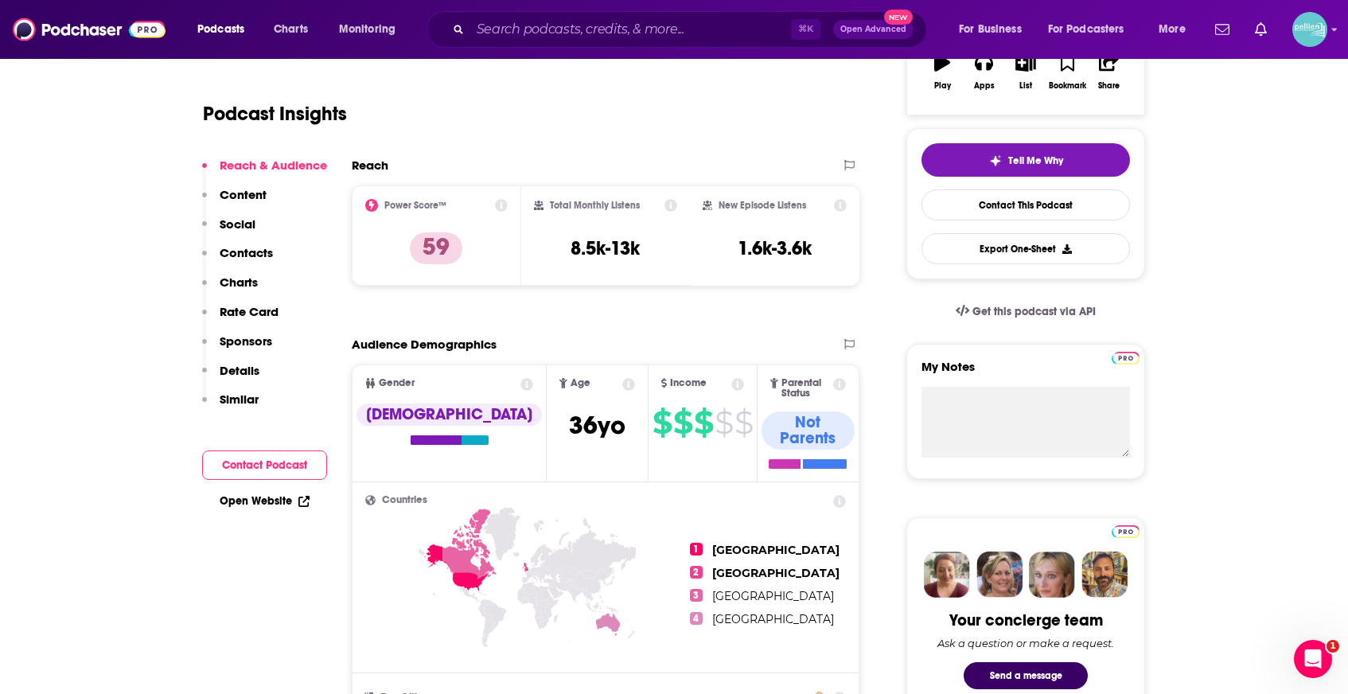
scroll to position [73, 0]
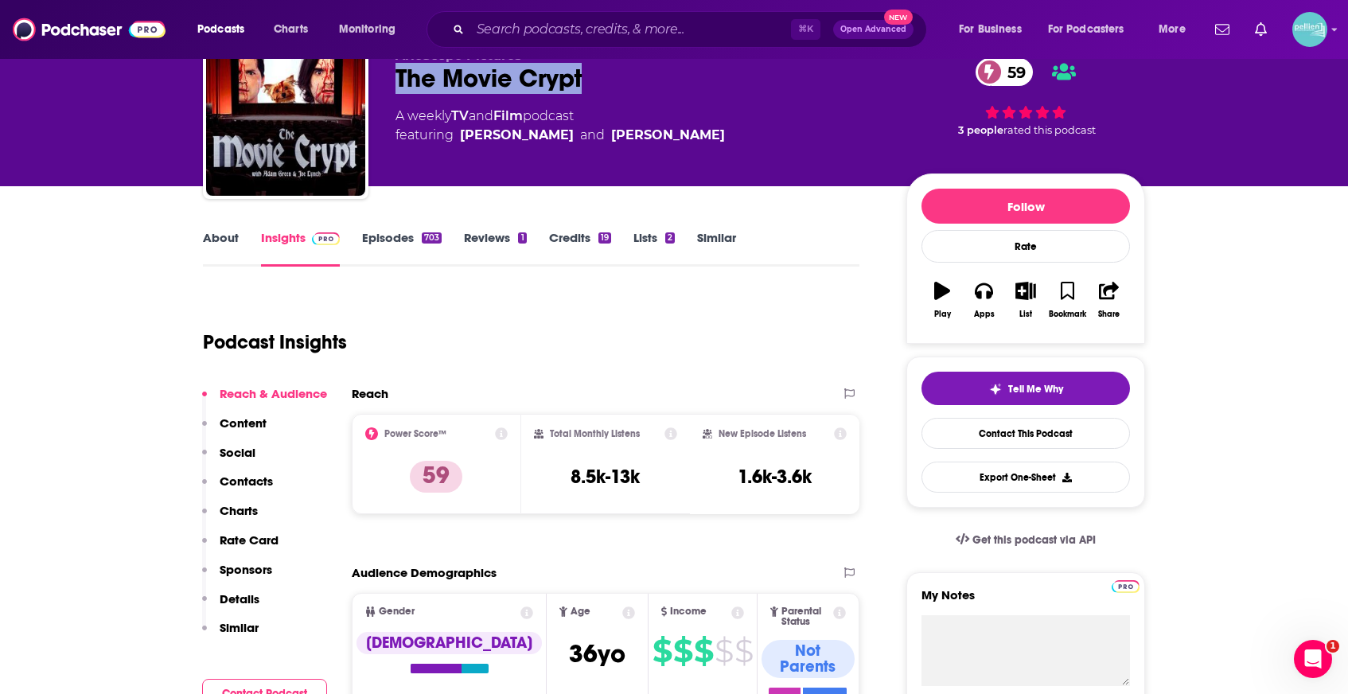
drag, startPoint x: 595, startPoint y: 88, endPoint x: 395, endPoint y: 85, distance: 200.6
click at [395, 85] on div "ArieScope Pictures The Movie Crypt 59 A weekly TV and Film podcast featuring Ad…" at bounding box center [674, 119] width 942 height 172
copy h2 "The Movie Crypt"
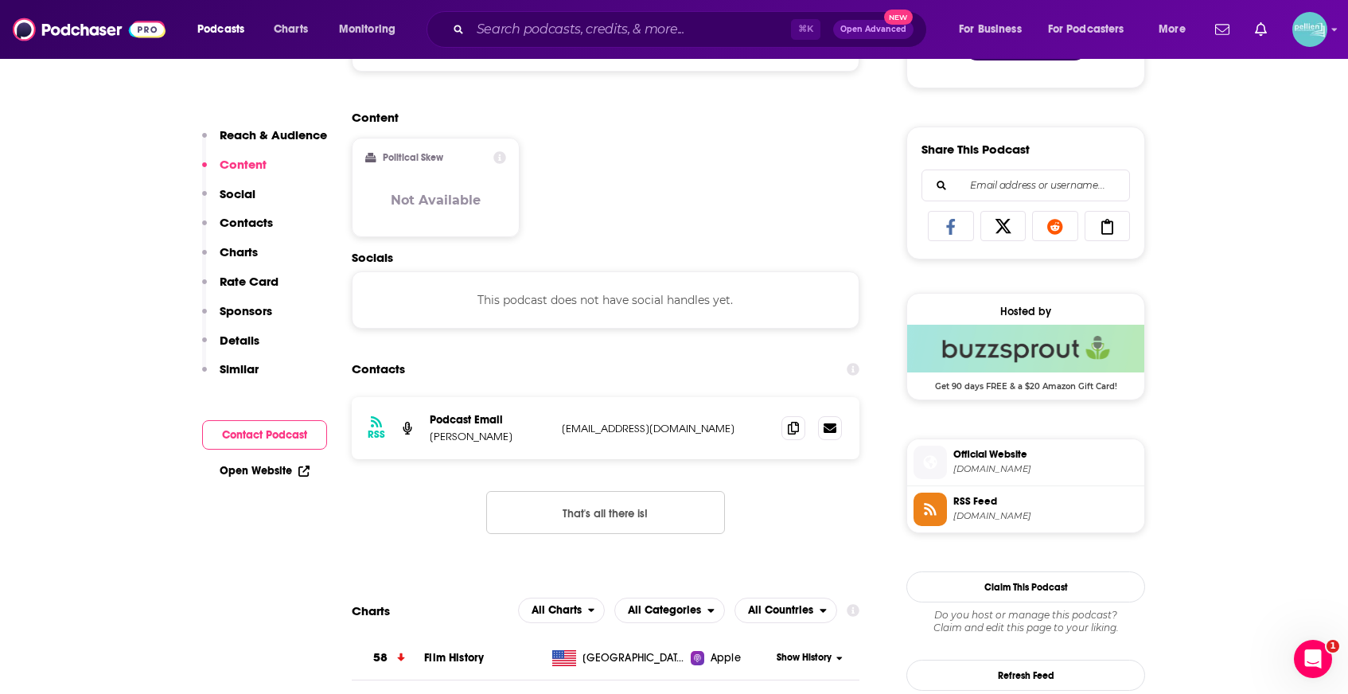
scroll to position [992, 0]
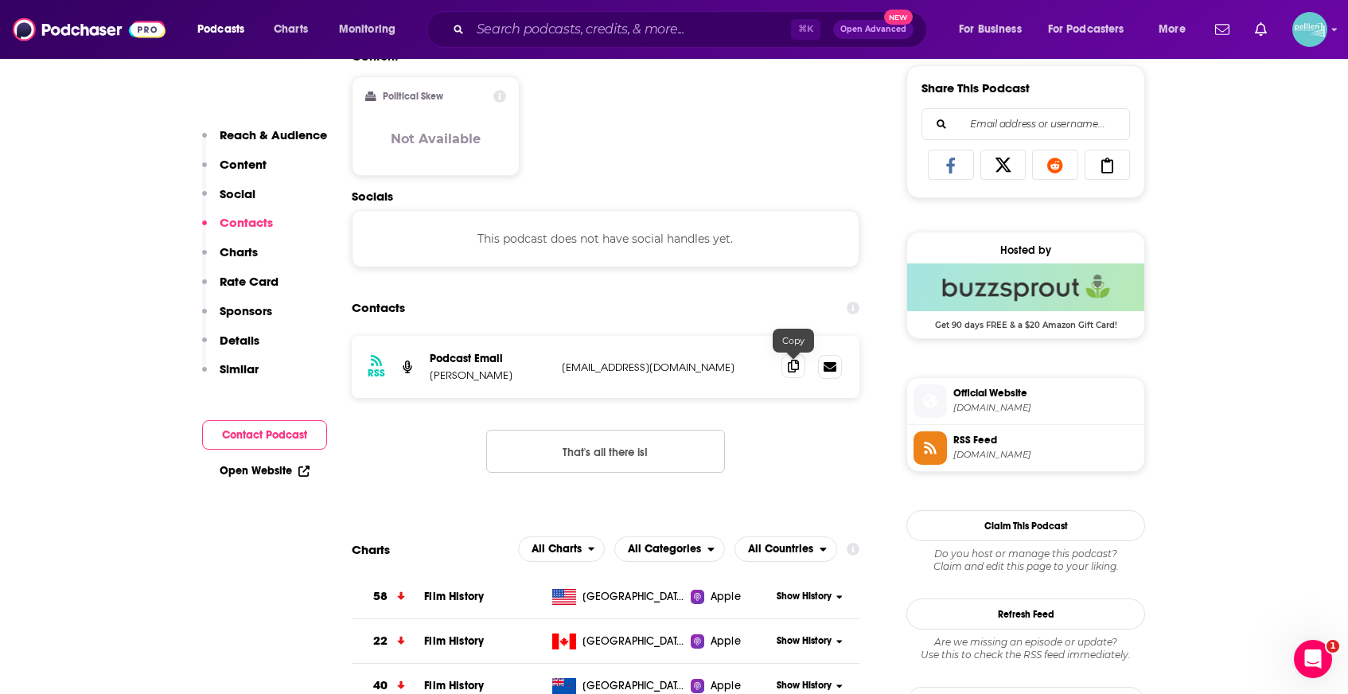
click at [795, 378] on span at bounding box center [794, 366] width 24 height 24
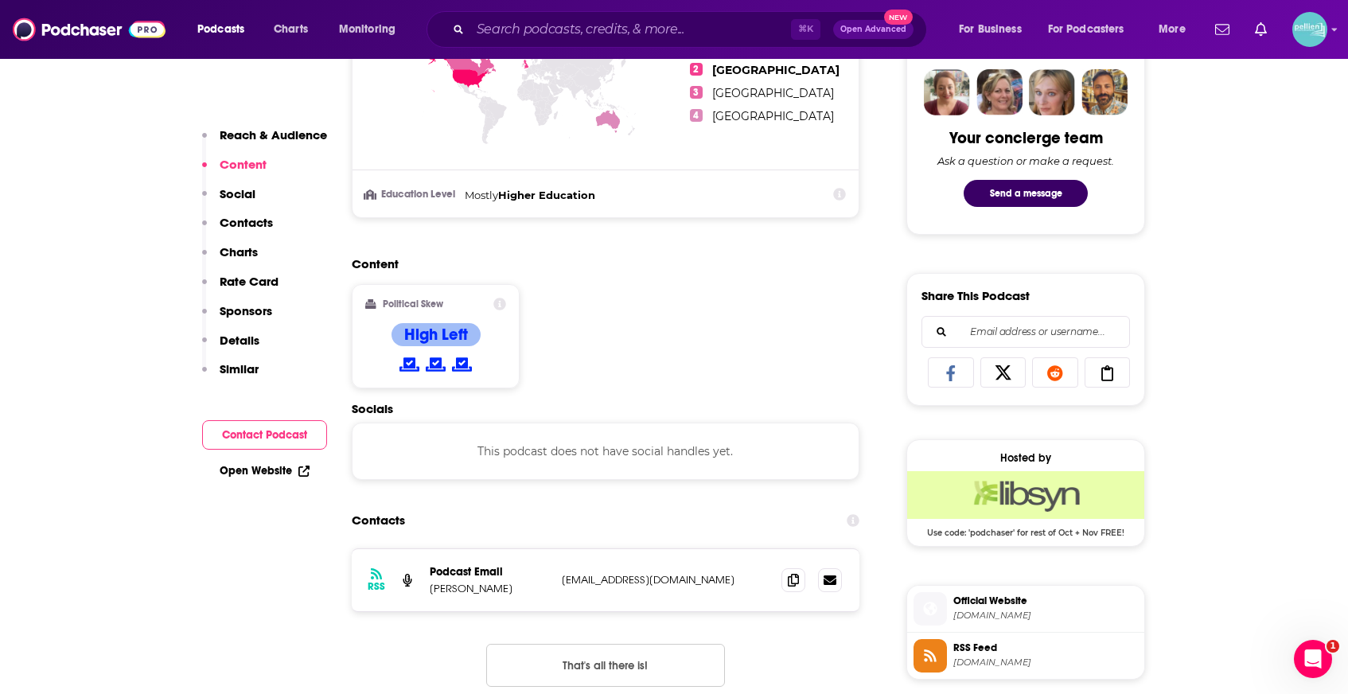
scroll to position [879, 0]
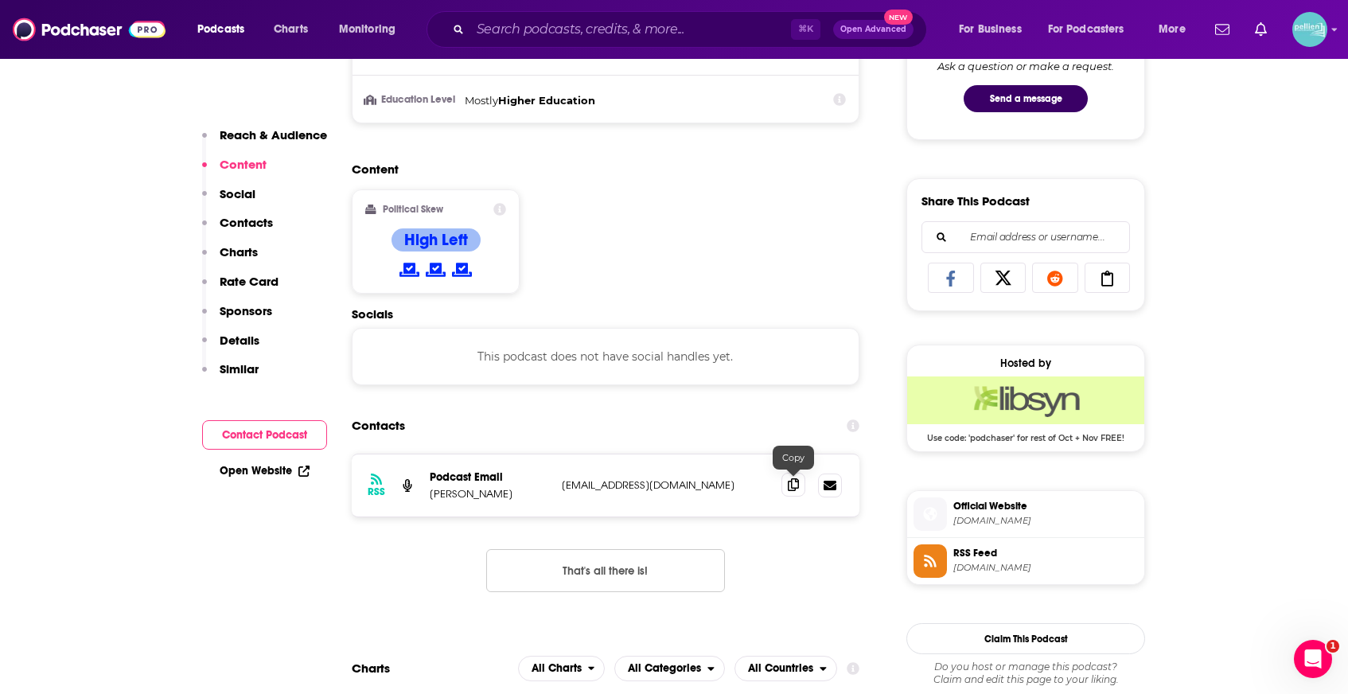
click at [793, 488] on icon at bounding box center [793, 484] width 11 height 13
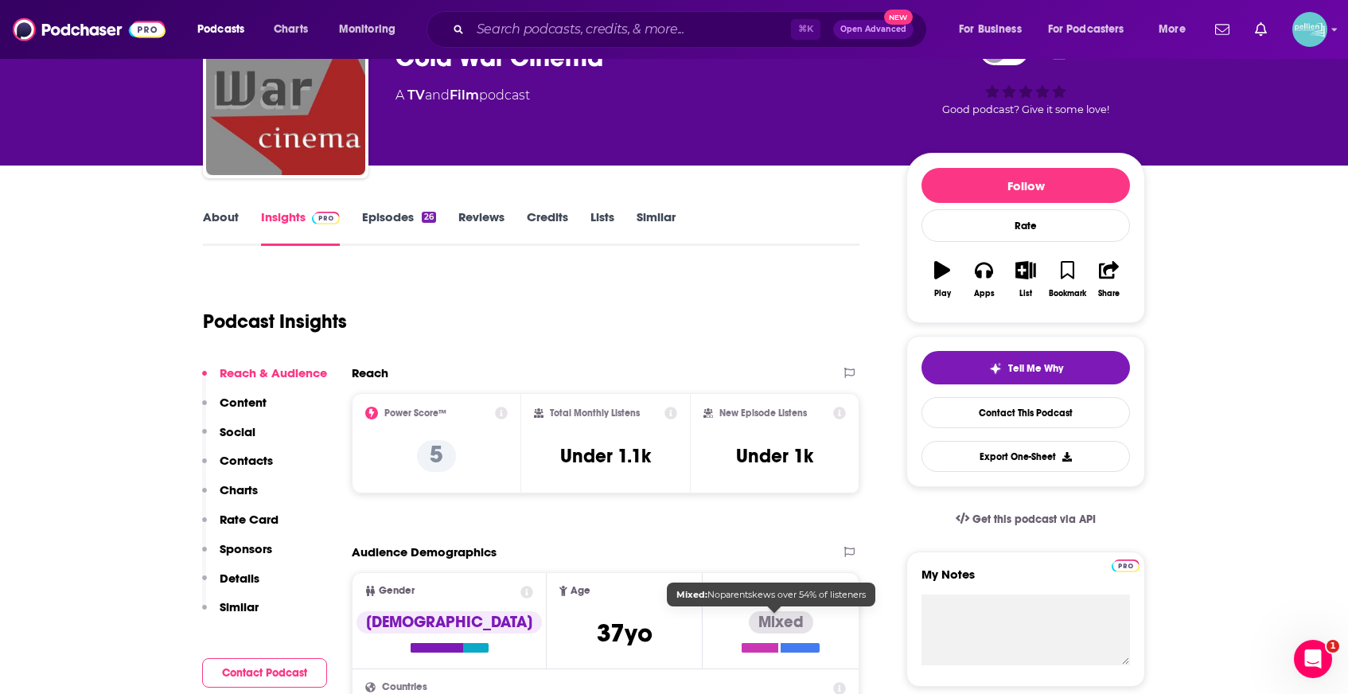
scroll to position [0, 0]
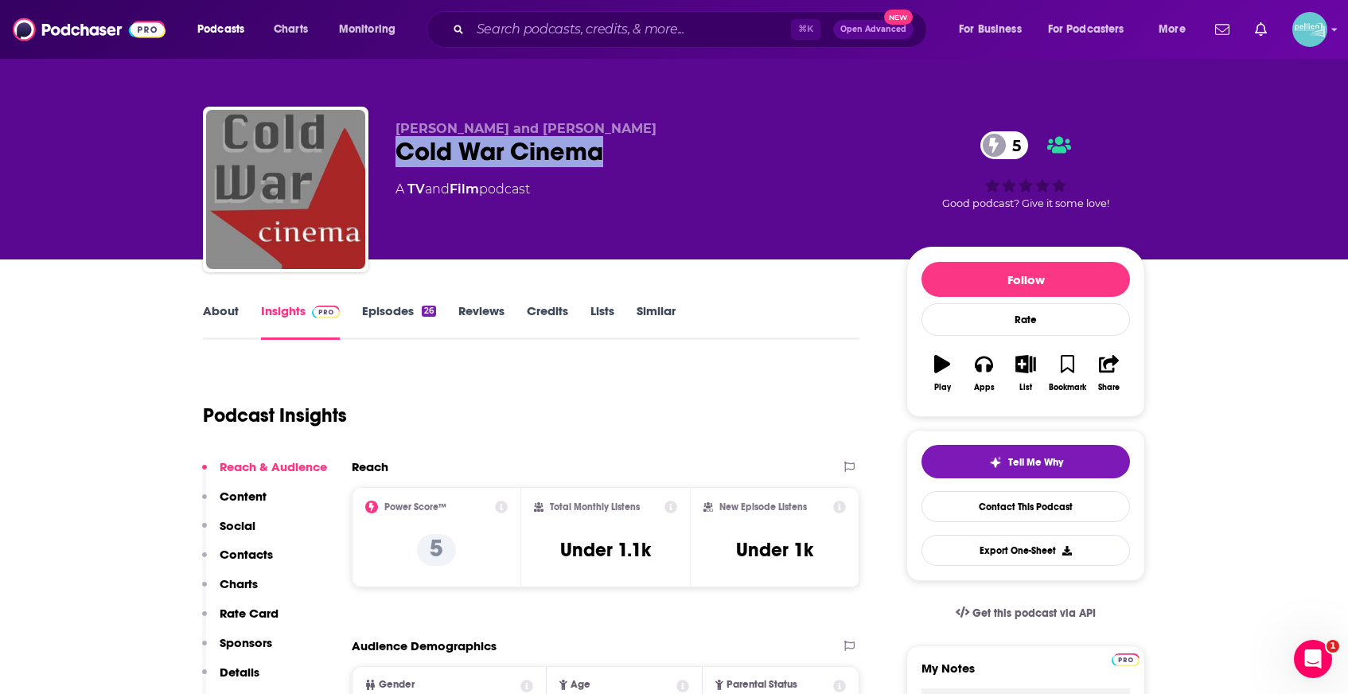
drag, startPoint x: 614, startPoint y: 162, endPoint x: 393, endPoint y: 162, distance: 220.5
click at [393, 162] on div "Jason Christian and Anthony Ballas Cold War Cinema 5 A TV and Film podcast 5 Go…" at bounding box center [674, 193] width 942 height 172
copy h2 "Cold War Cinema"
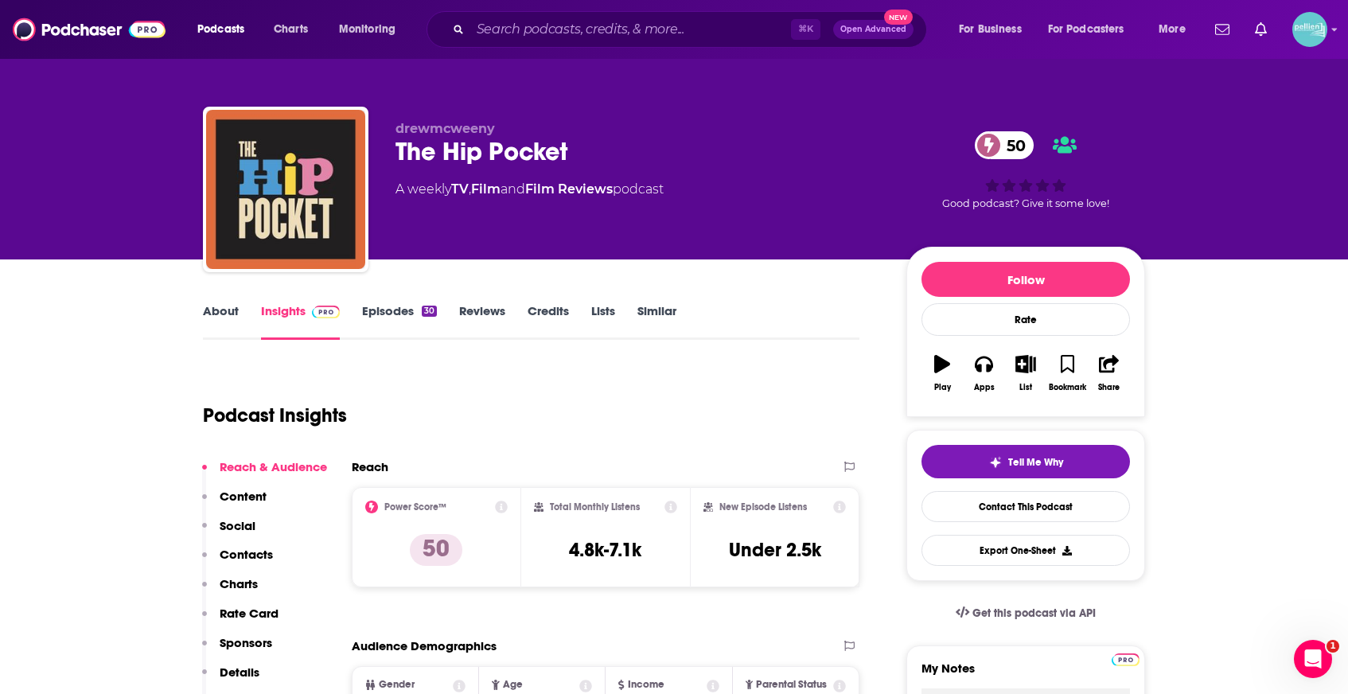
click at [232, 317] on link "About" at bounding box center [221, 321] width 36 height 37
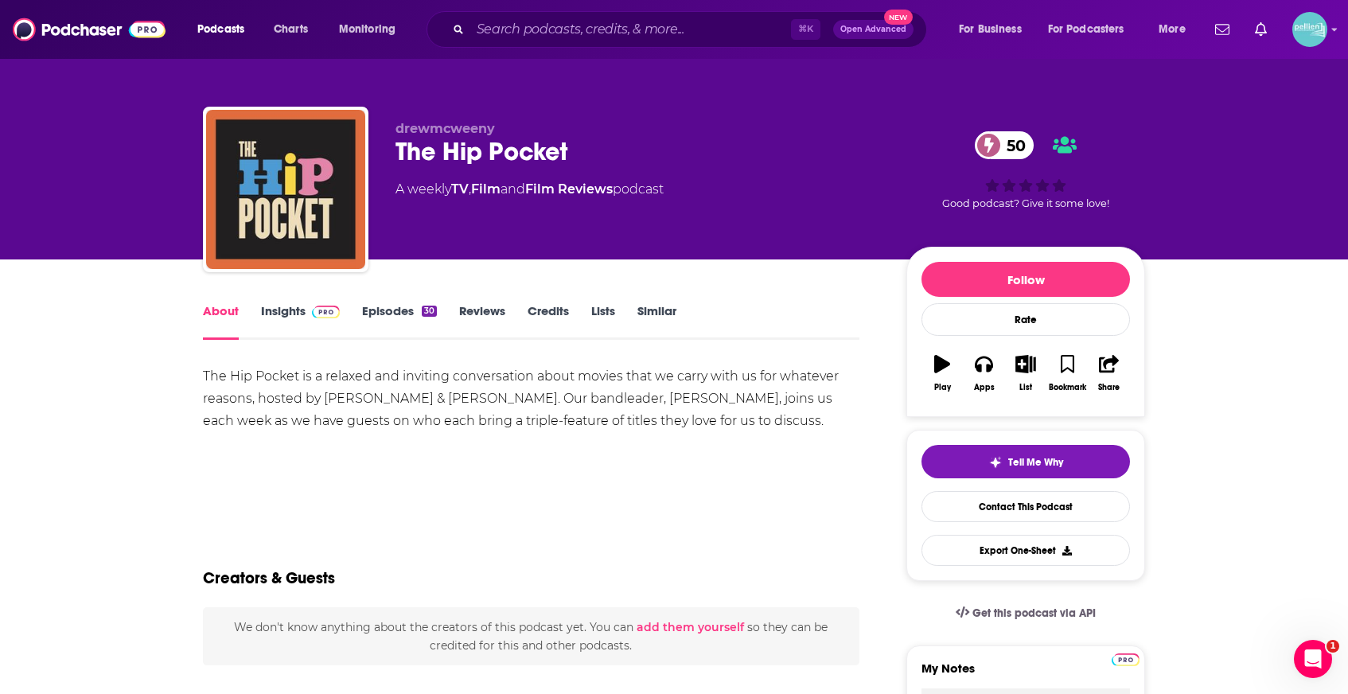
click at [290, 314] on link "Insights" at bounding box center [300, 321] width 79 height 37
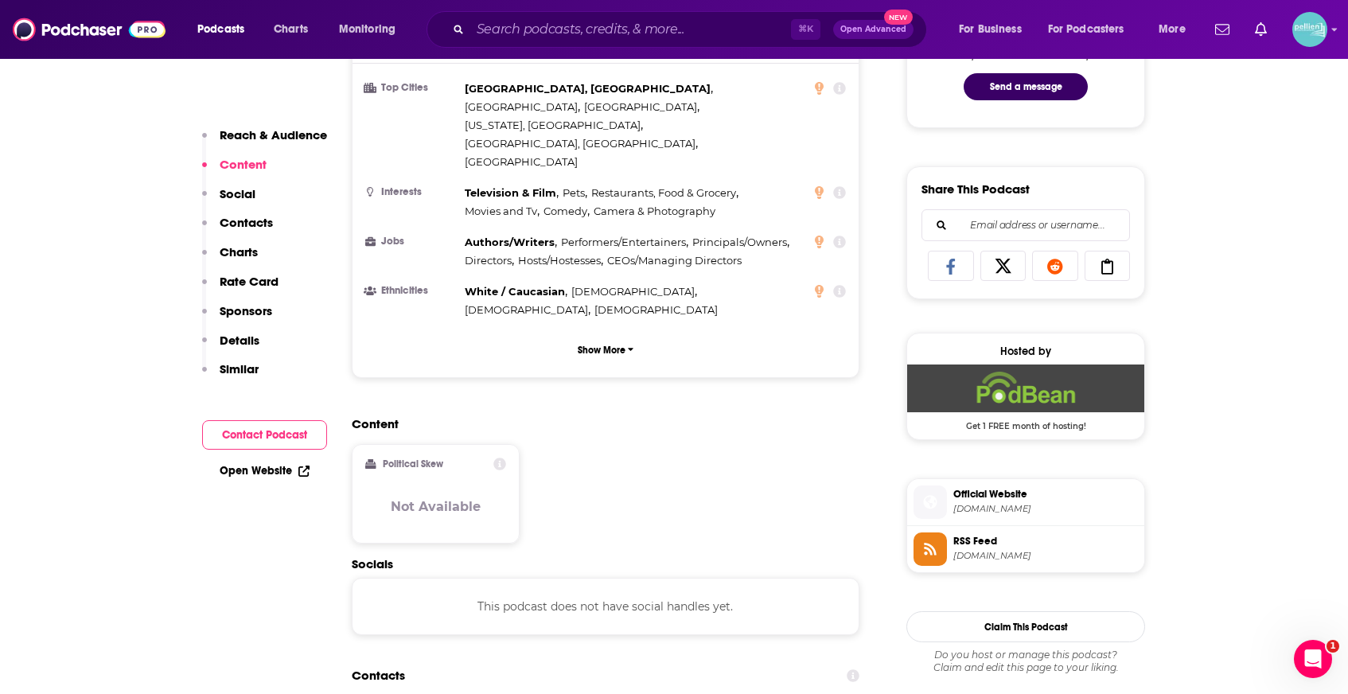
scroll to position [1147, 0]
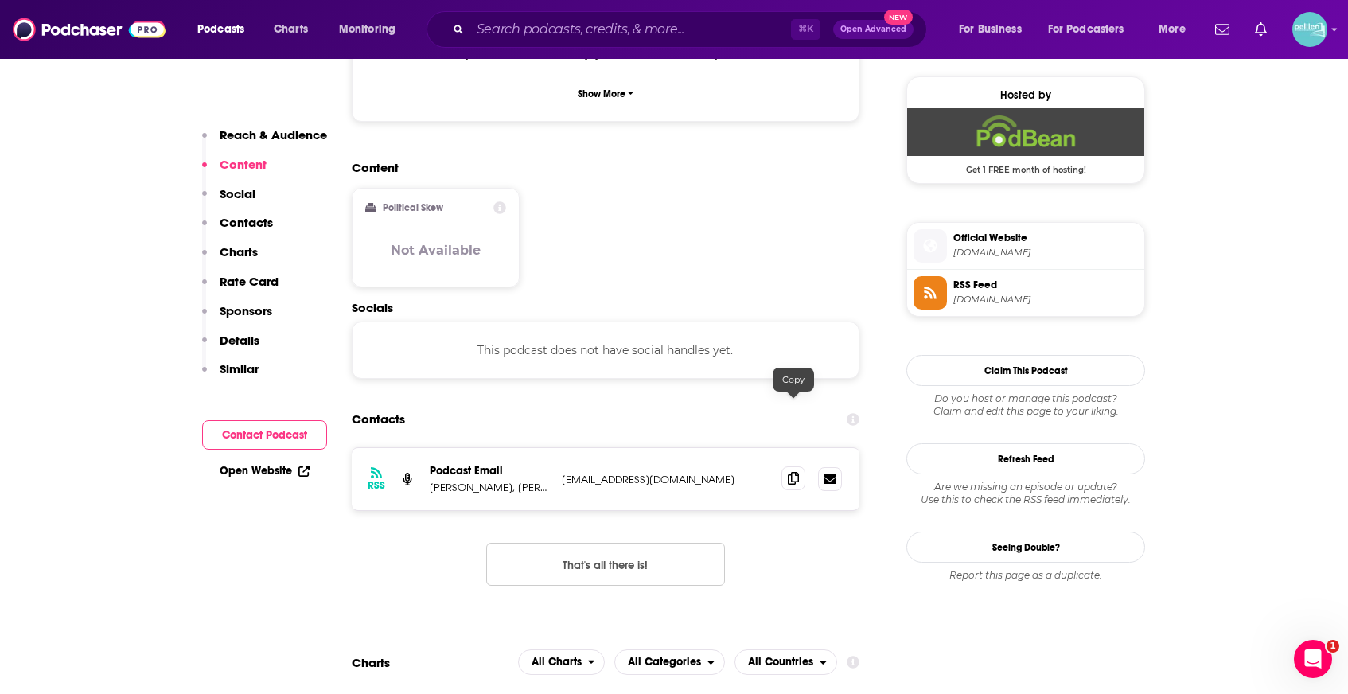
click at [788, 472] on icon at bounding box center [793, 478] width 11 height 13
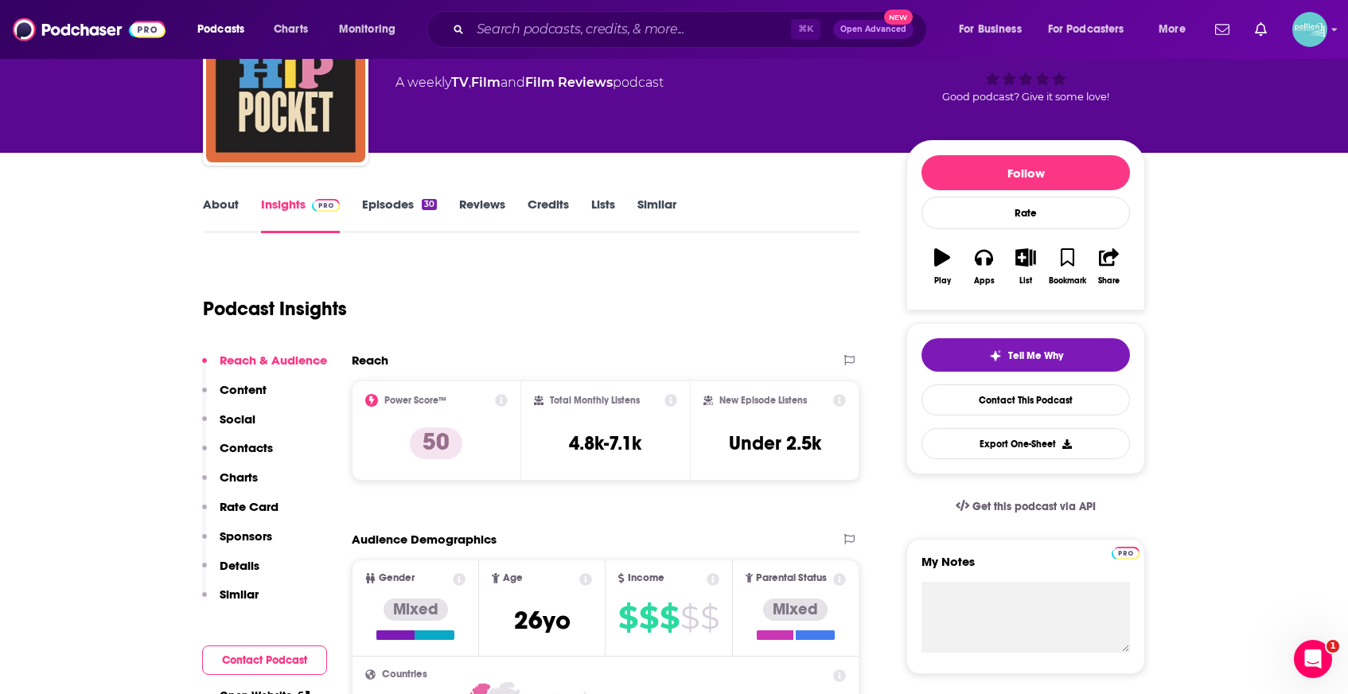
scroll to position [0, 0]
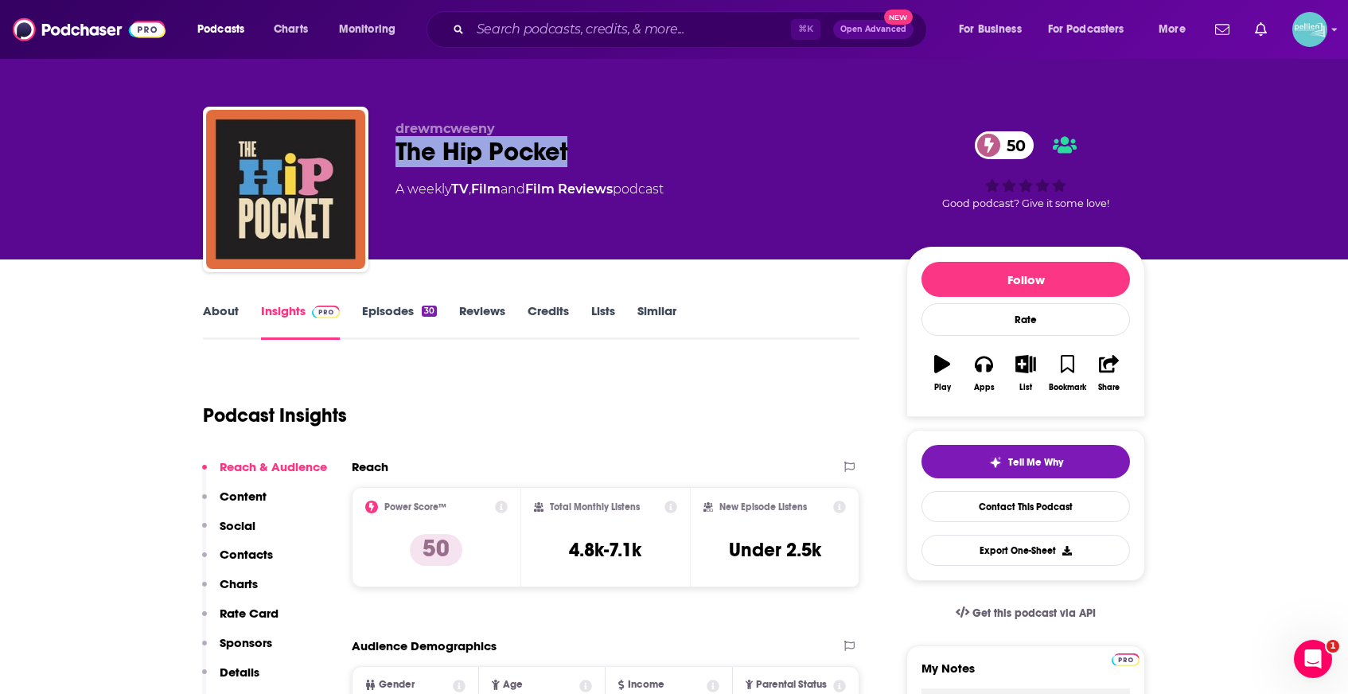
drag, startPoint x: 583, startPoint y: 159, endPoint x: 399, endPoint y: 162, distance: 183.9
click at [399, 162] on div "The Hip Pocket 50" at bounding box center [638, 151] width 485 height 31
copy h2 "The Hip Pocket"
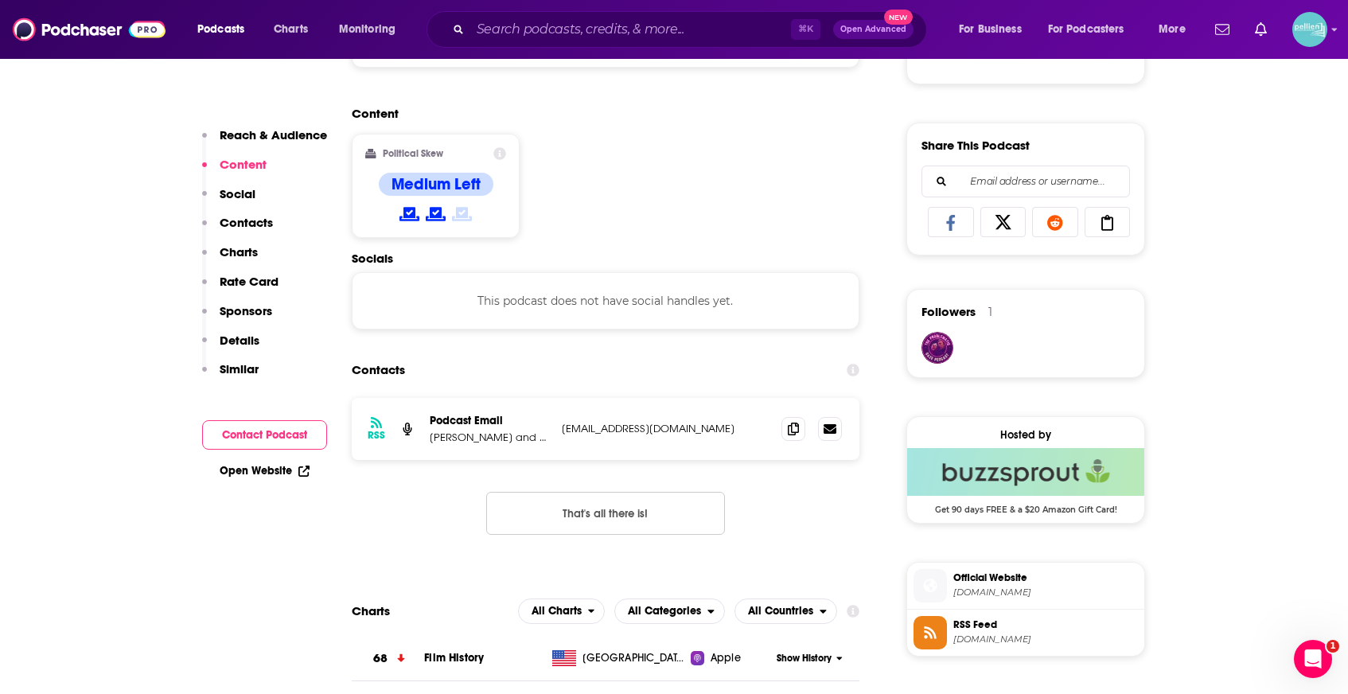
scroll to position [935, 0]
click at [791, 438] on span at bounding box center [794, 427] width 24 height 24
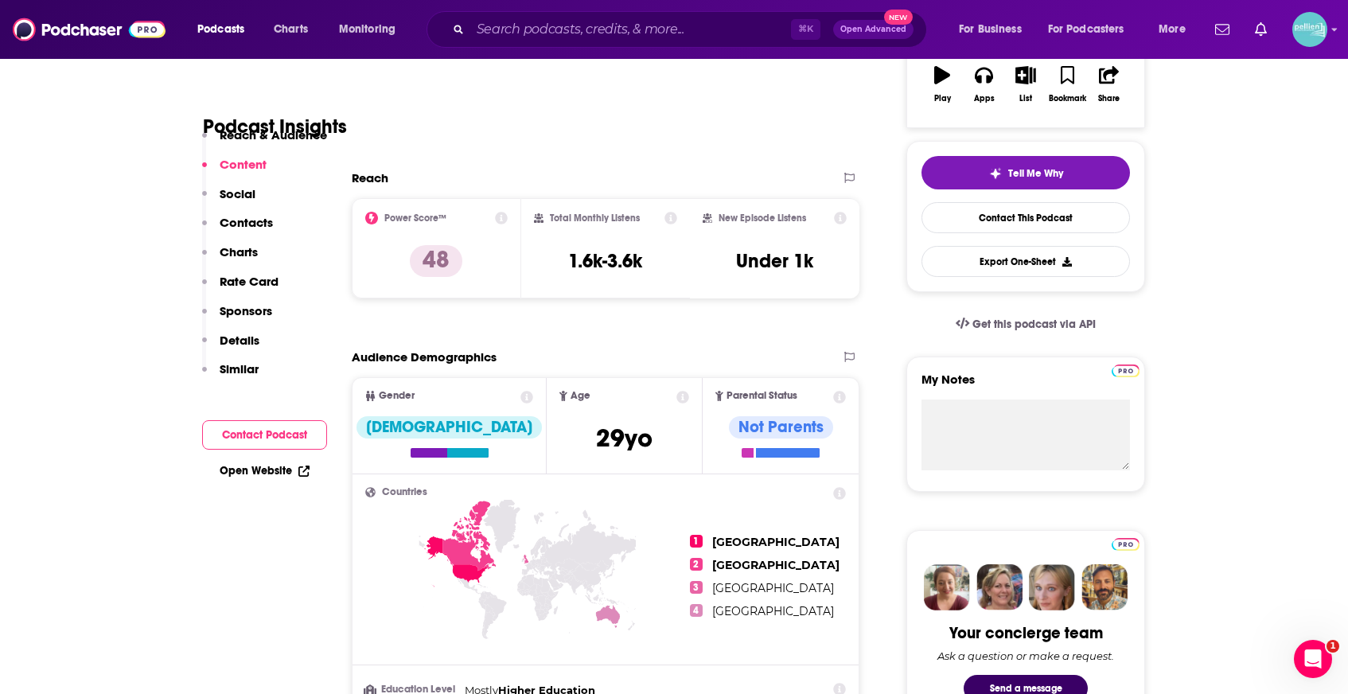
scroll to position [0, 0]
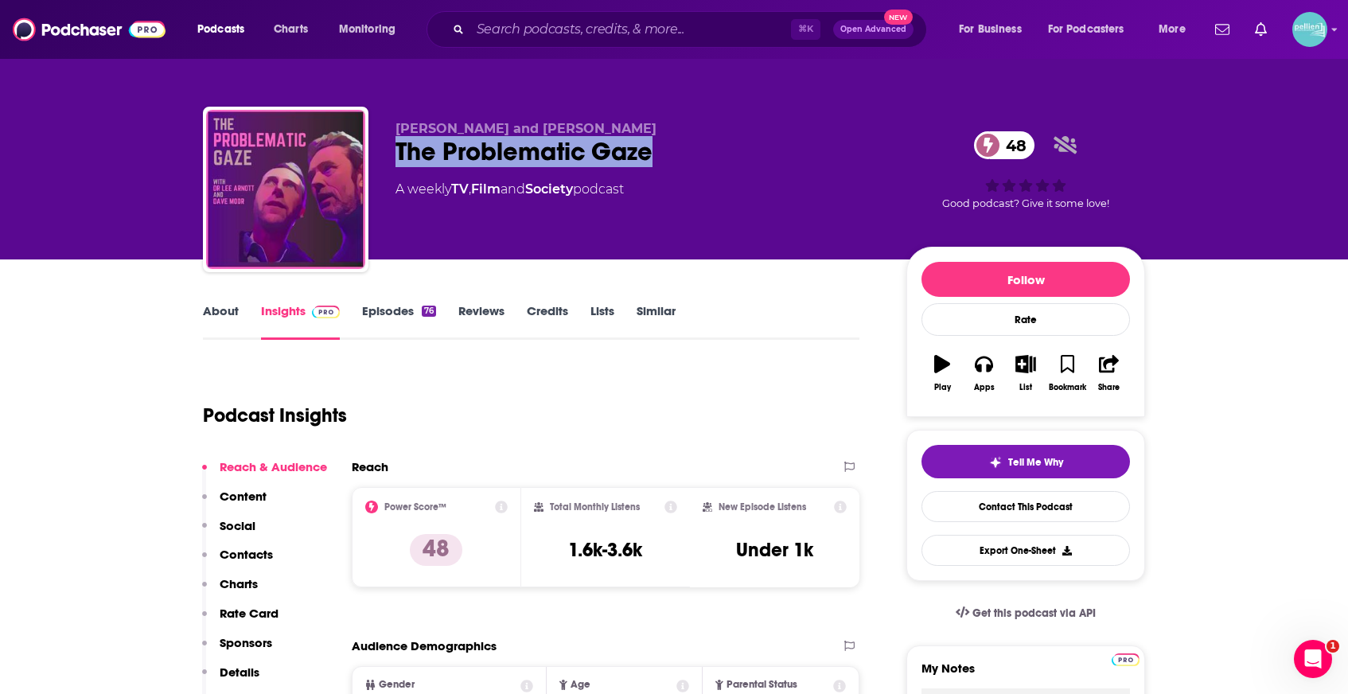
drag, startPoint x: 633, startPoint y: 159, endPoint x: 380, endPoint y: 158, distance: 253.1
click at [380, 158] on div "[PERSON_NAME] and [PERSON_NAME] The Problematic Gaze 48 A weekly TV , Film and …" at bounding box center [674, 193] width 942 height 172
copy h2 "The Problematic Gaze"
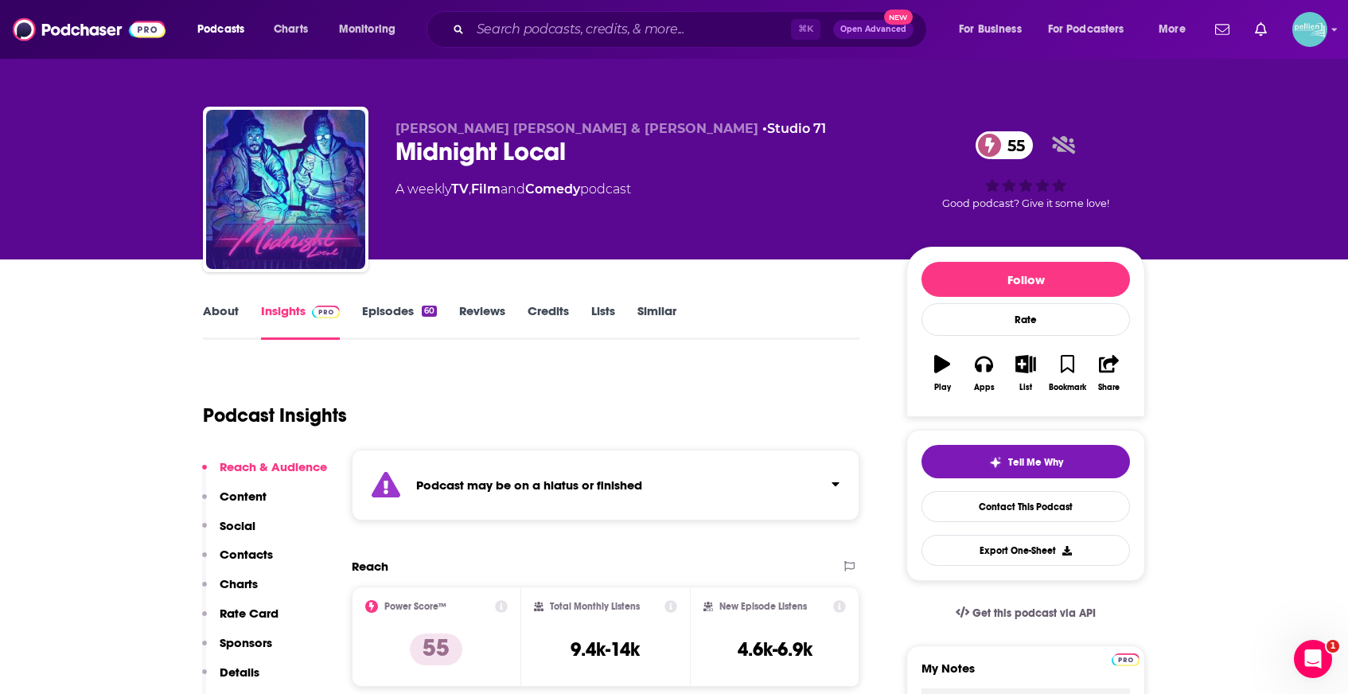
click at [400, 314] on link "Episodes 60" at bounding box center [399, 321] width 75 height 37
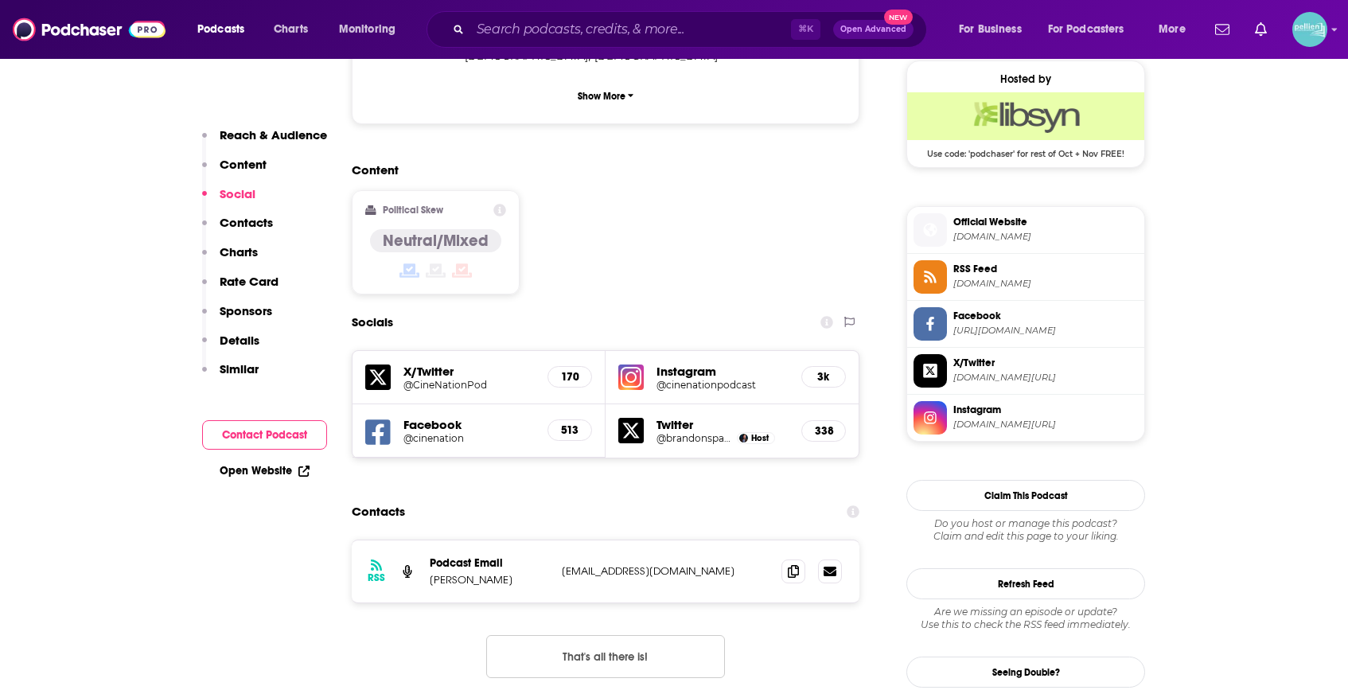
scroll to position [1167, 0]
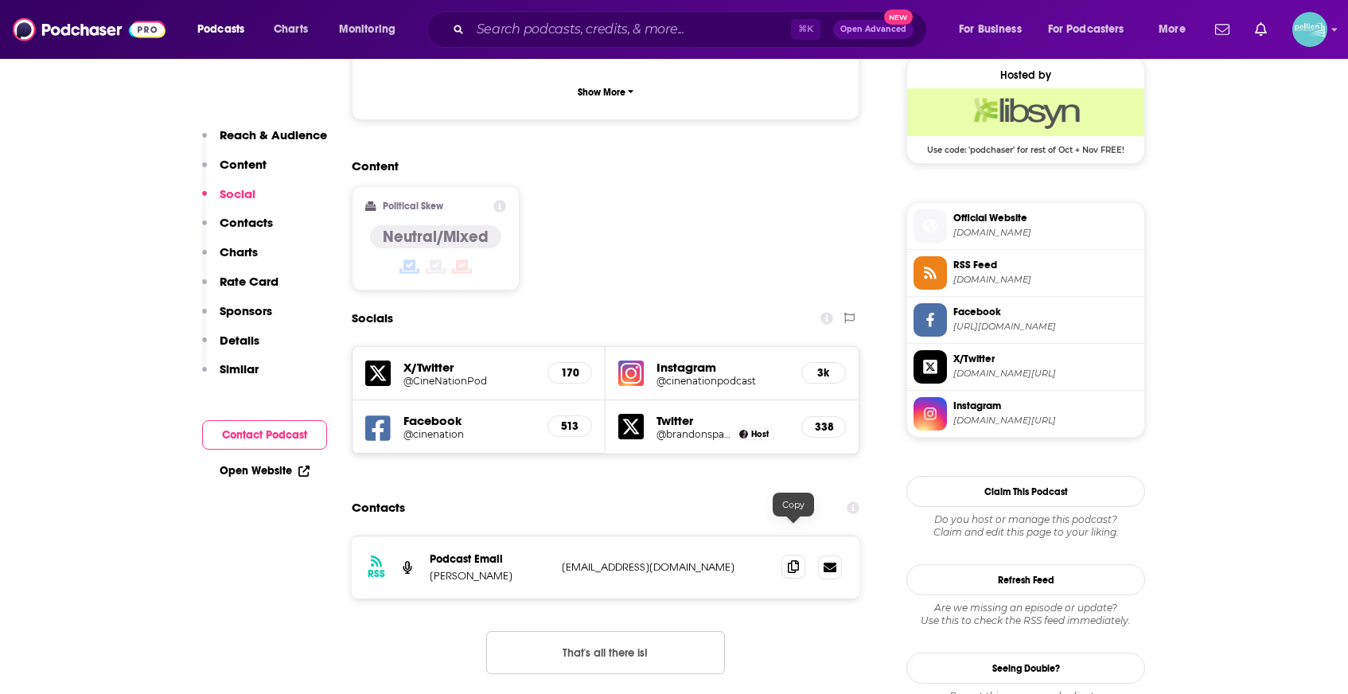
click at [794, 560] on icon at bounding box center [793, 566] width 11 height 13
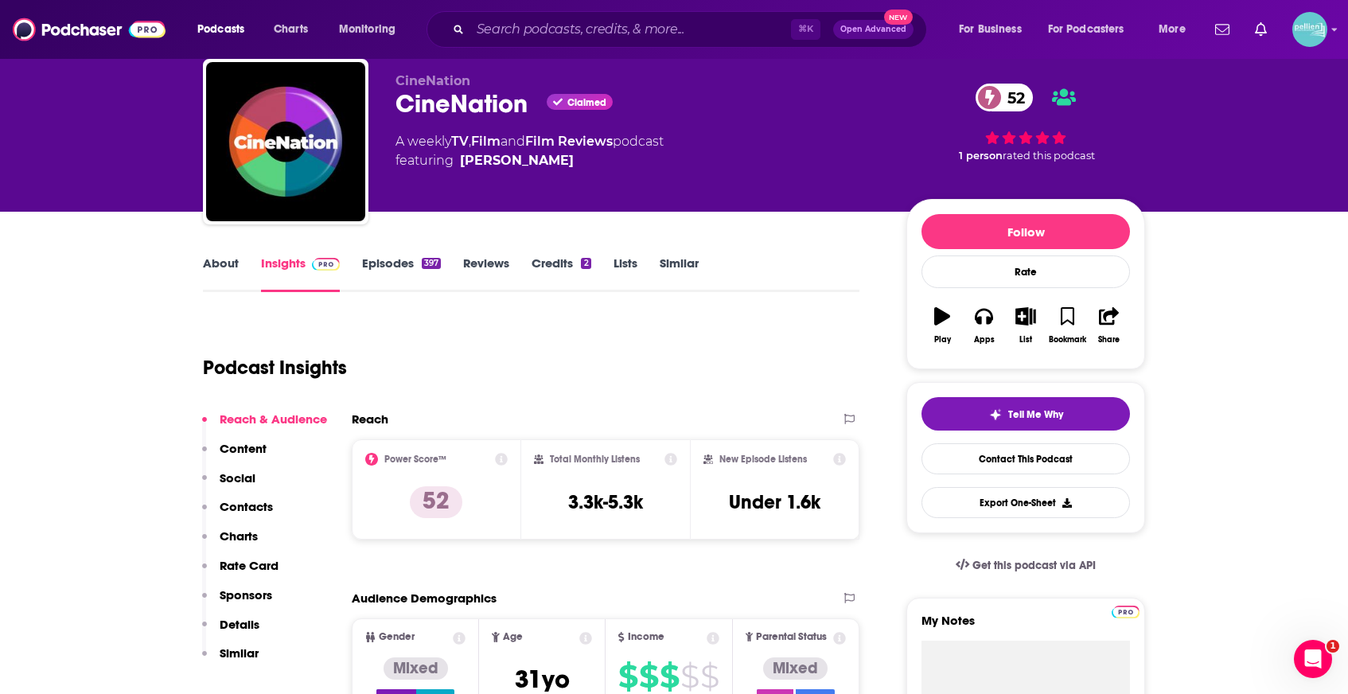
scroll to position [0, 0]
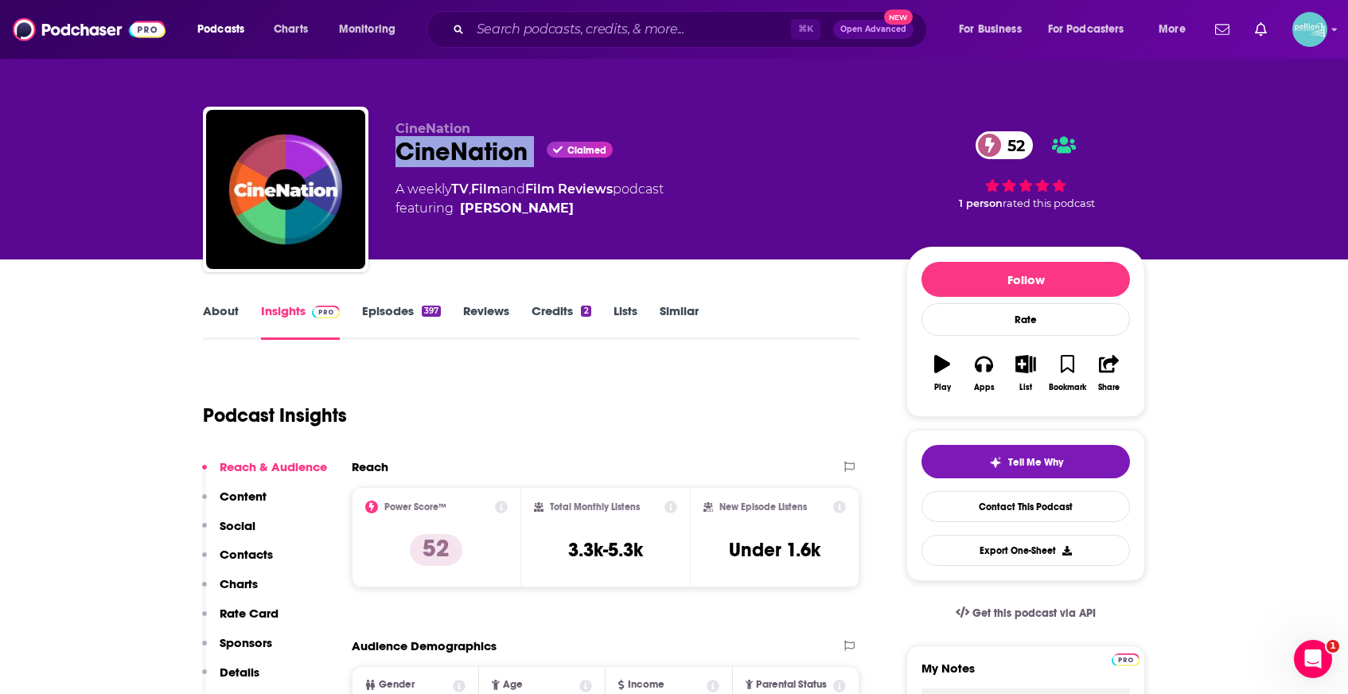
drag, startPoint x: 539, startPoint y: 158, endPoint x: 390, endPoint y: 158, distance: 148.8
click at [390, 158] on div "CineNation CineNation Claimed 52 A weekly TV , Film and Film Reviews podcast fe…" at bounding box center [674, 193] width 942 height 172
copy div "CineNation"
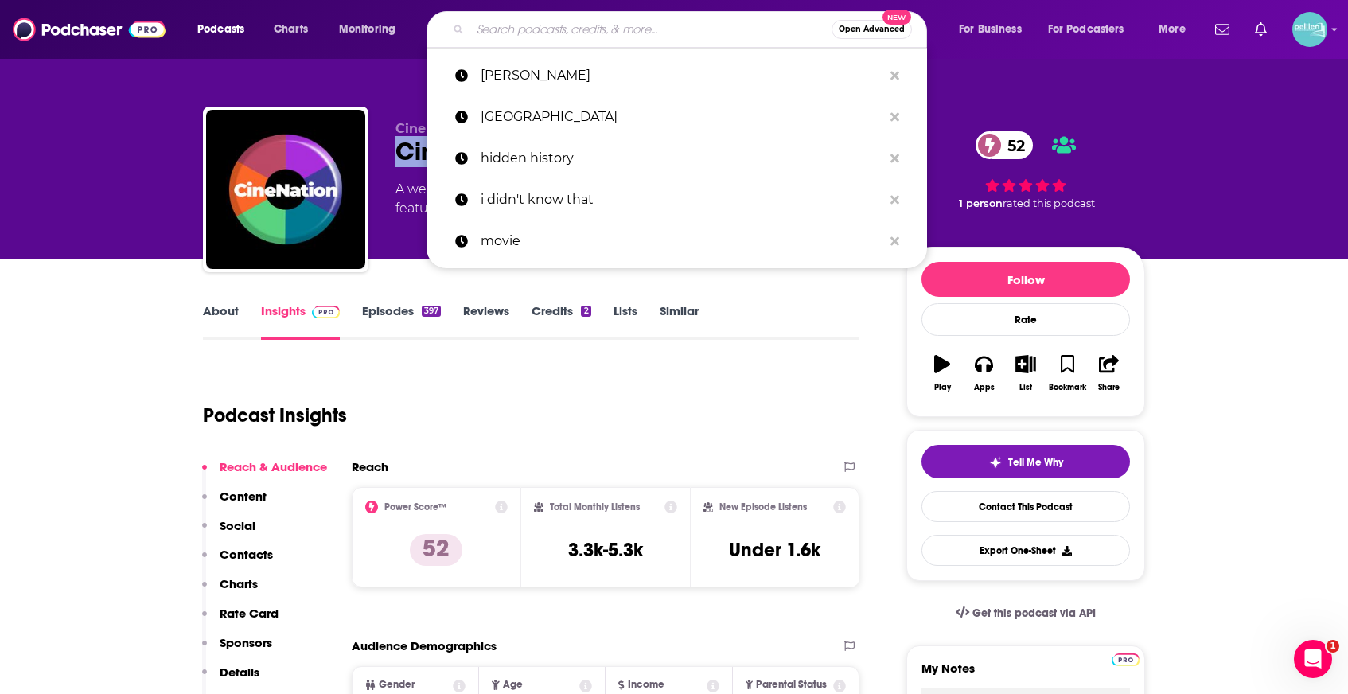
click at [619, 33] on input "Search podcasts, credits, & more..." at bounding box center [650, 29] width 361 height 25
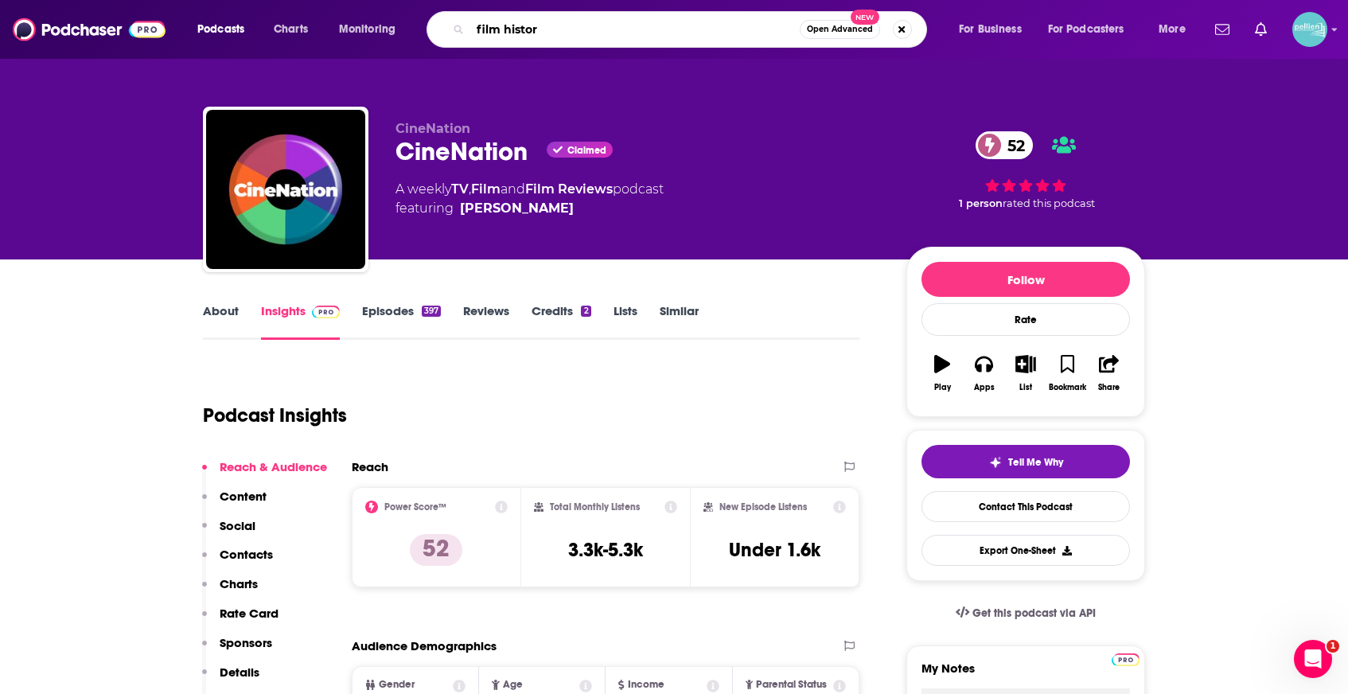
type input "film history"
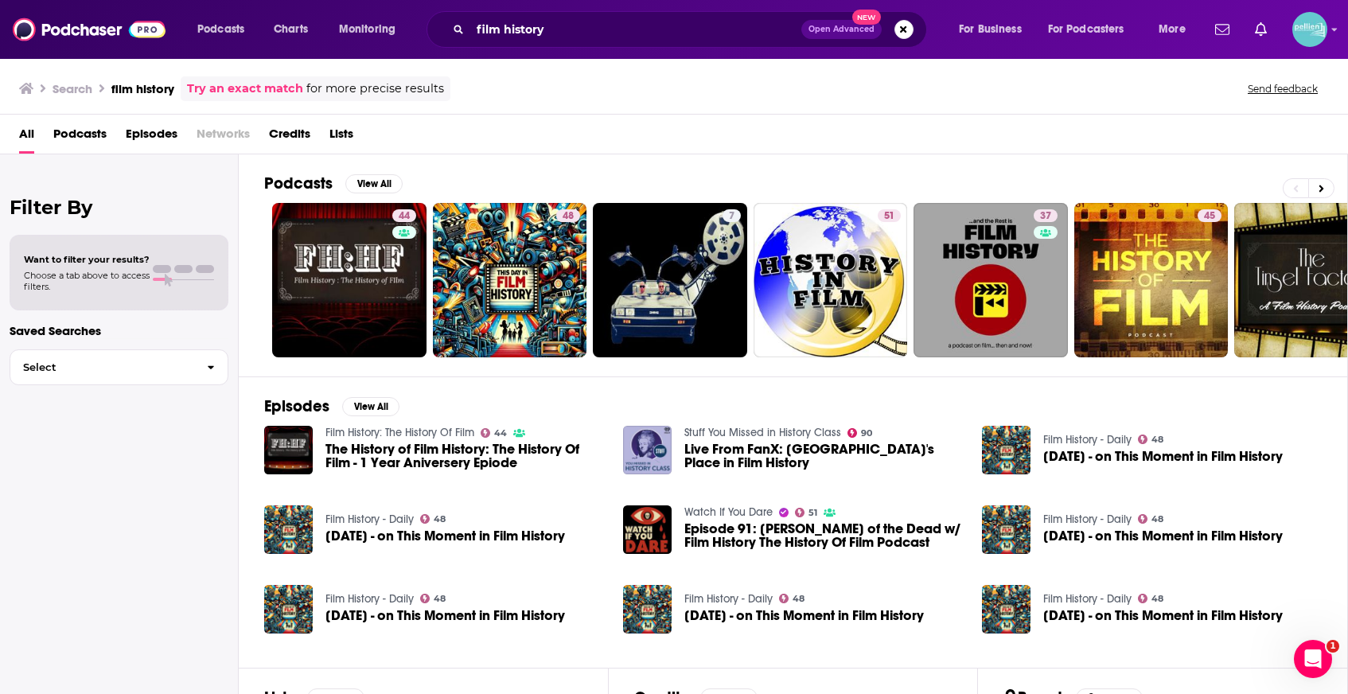
click at [92, 138] on span "Podcasts" at bounding box center [79, 137] width 53 height 33
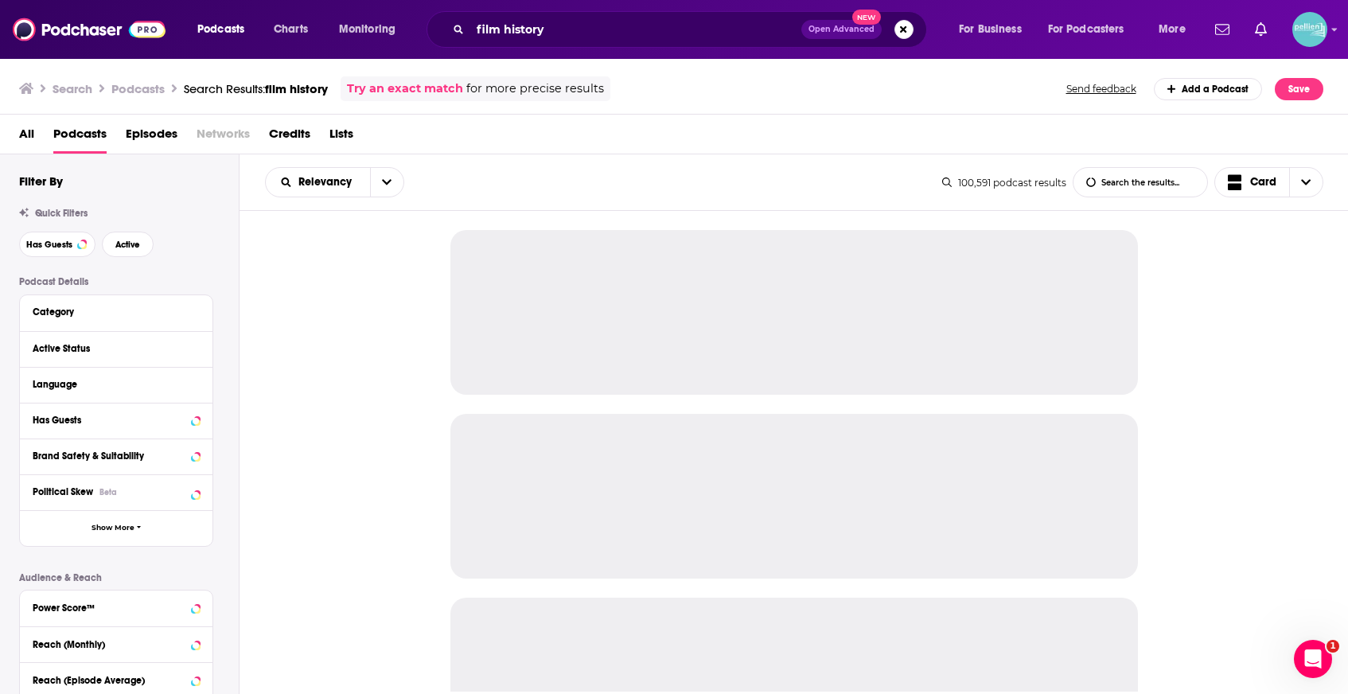
click at [341, 139] on span "Lists" at bounding box center [341, 137] width 24 height 33
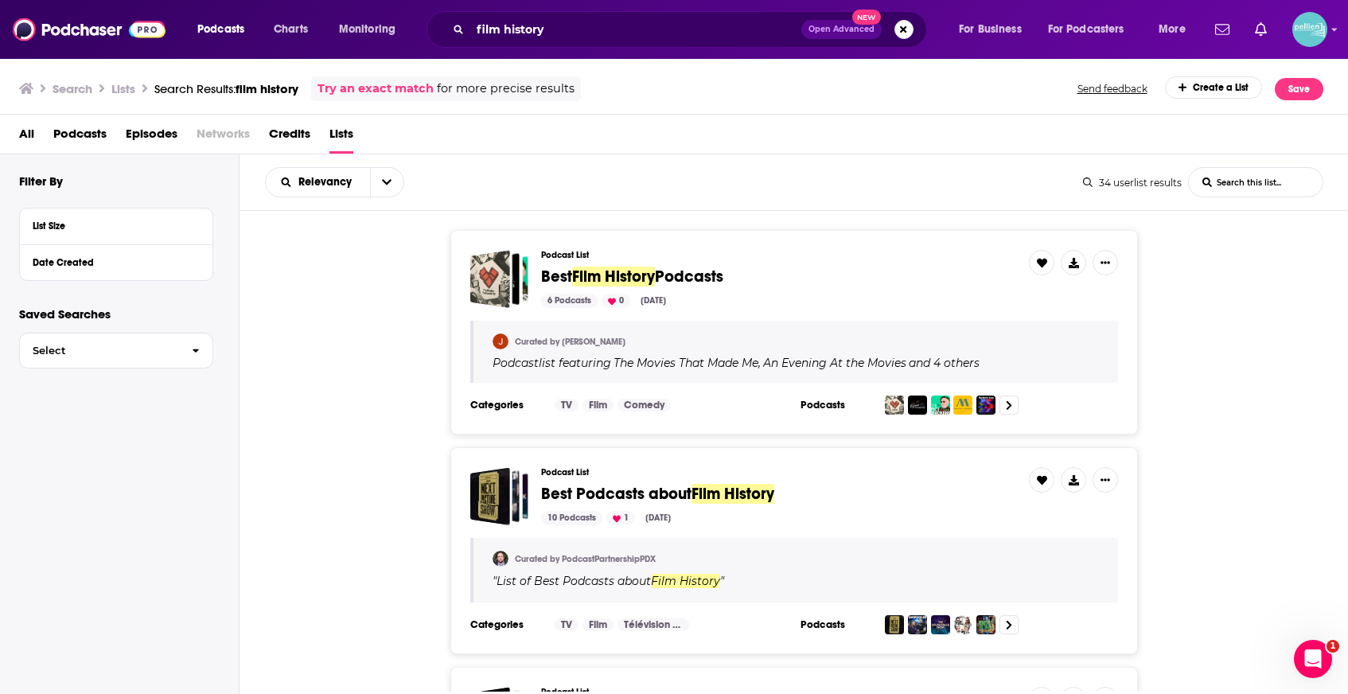
click at [625, 279] on span "Film History" at bounding box center [613, 277] width 83 height 20
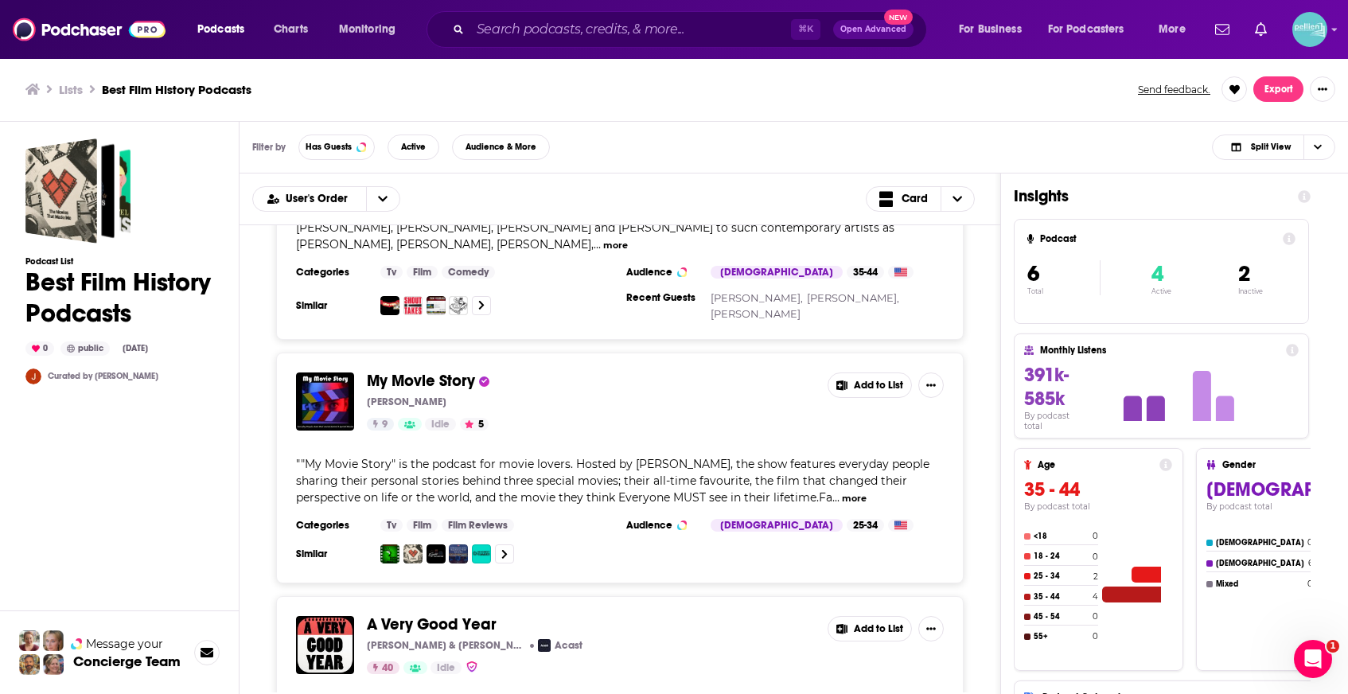
scroll to position [1066, 0]
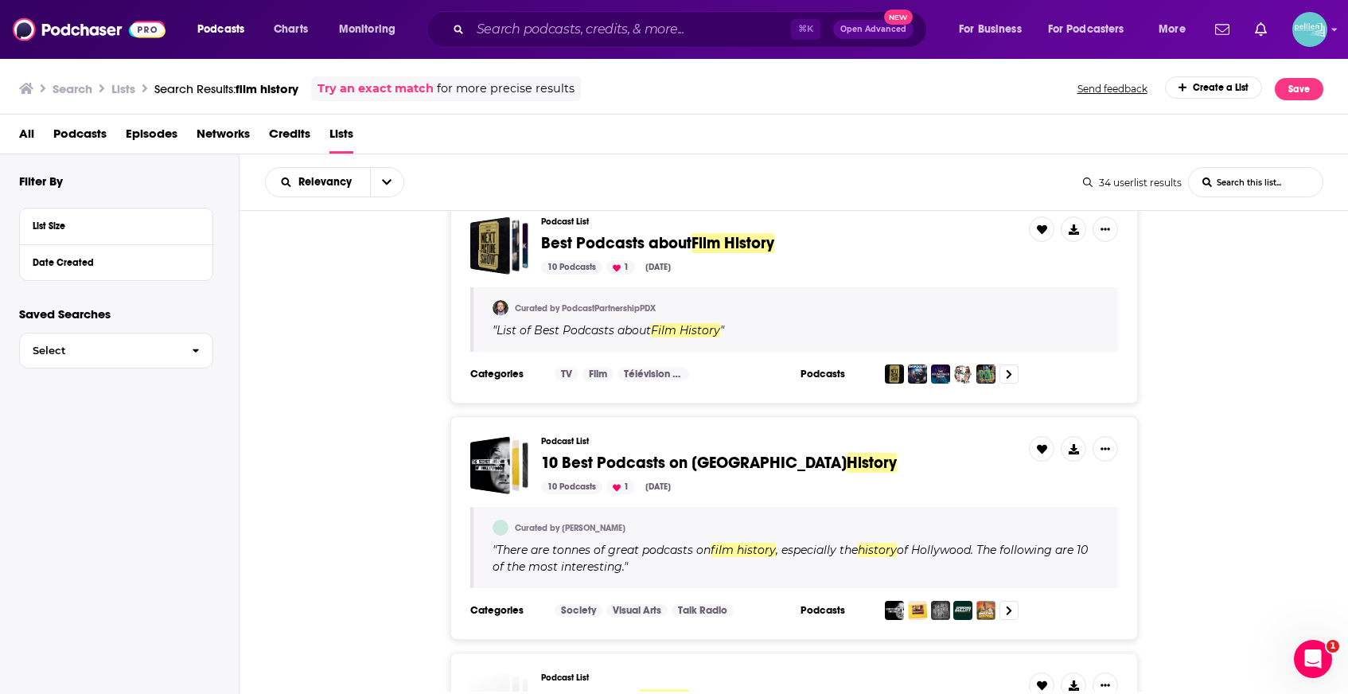
scroll to position [367, 0]
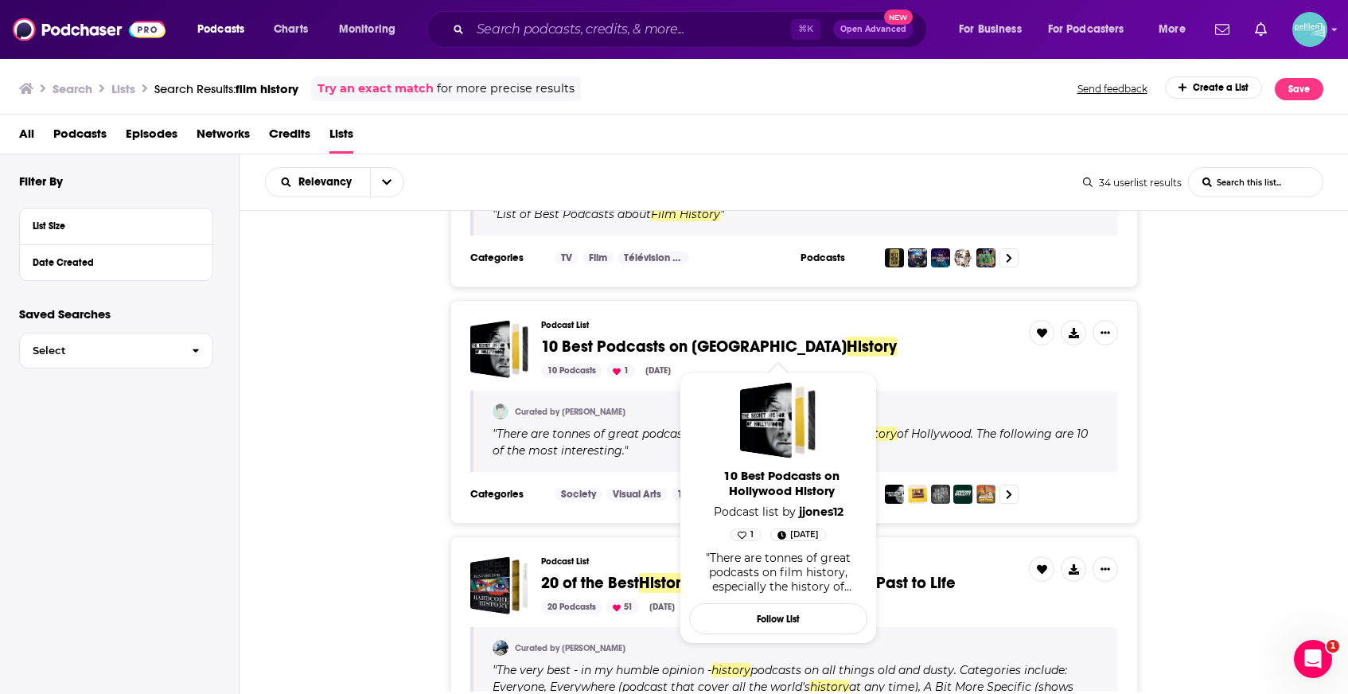
click at [710, 349] on span "10 Best Podcasts on Hollywood" at bounding box center [694, 347] width 306 height 20
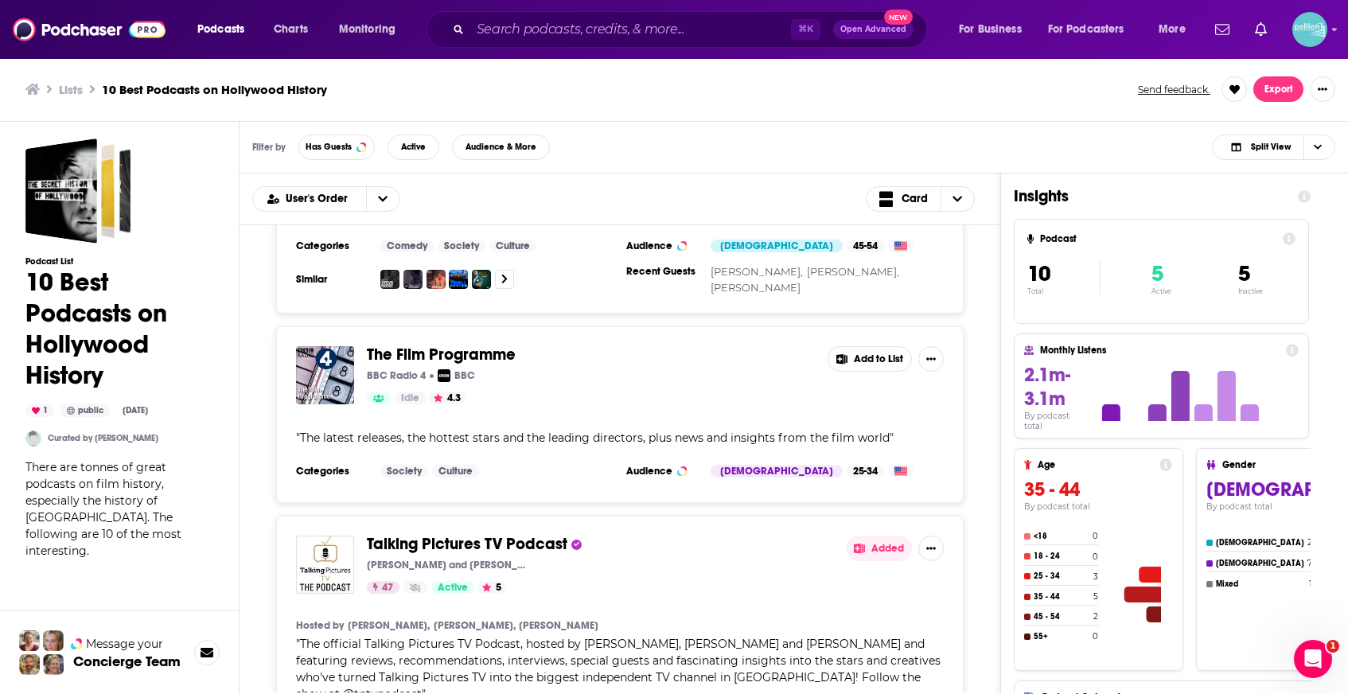
scroll to position [1748, 0]
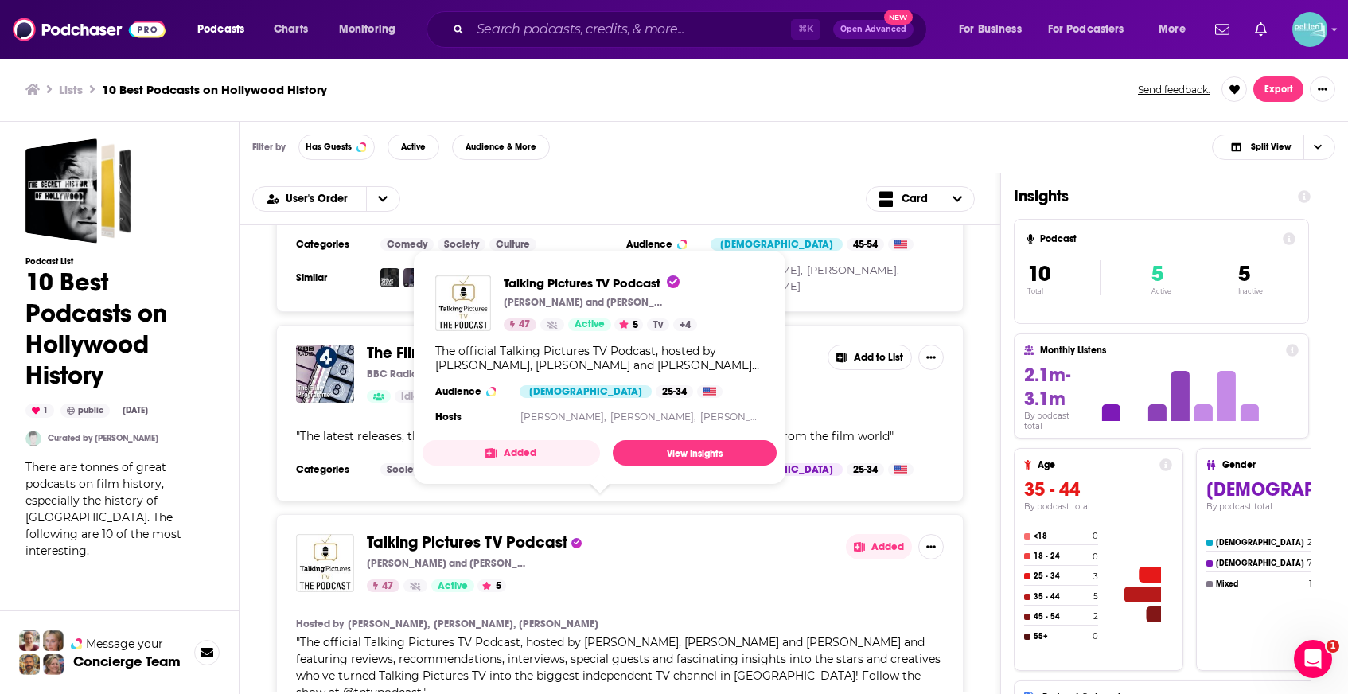
click at [644, 570] on div "Talking Pictures TV Podcast Daniel, Mel and Scott 47 Active 5 Added Hosted by C…" at bounding box center [620, 646] width 688 height 264
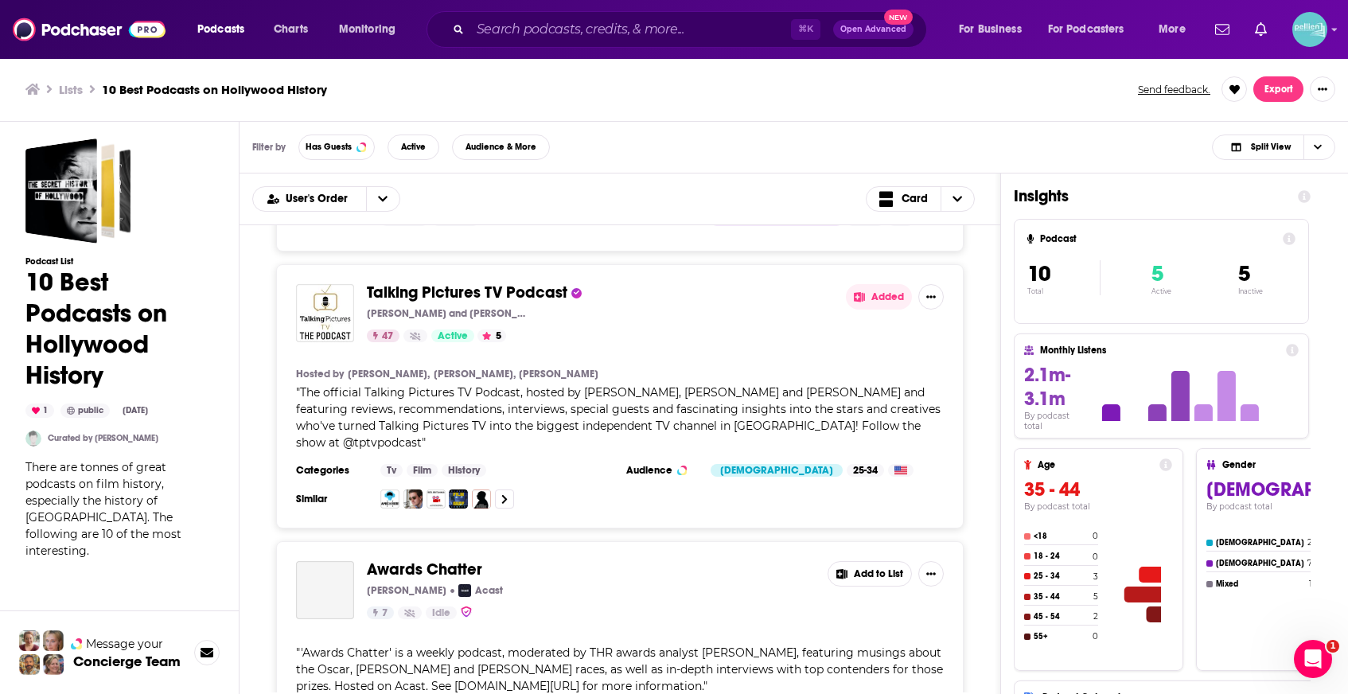
scroll to position [2036, 0]
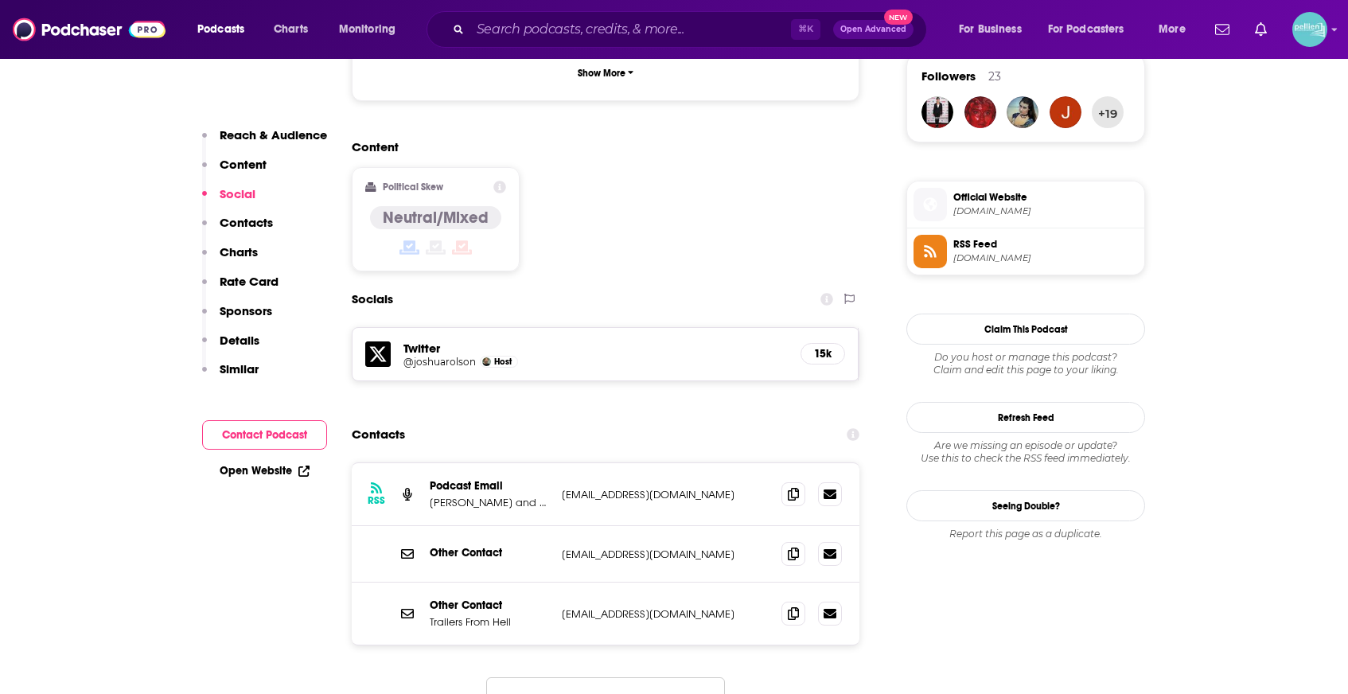
scroll to position [1214, 0]
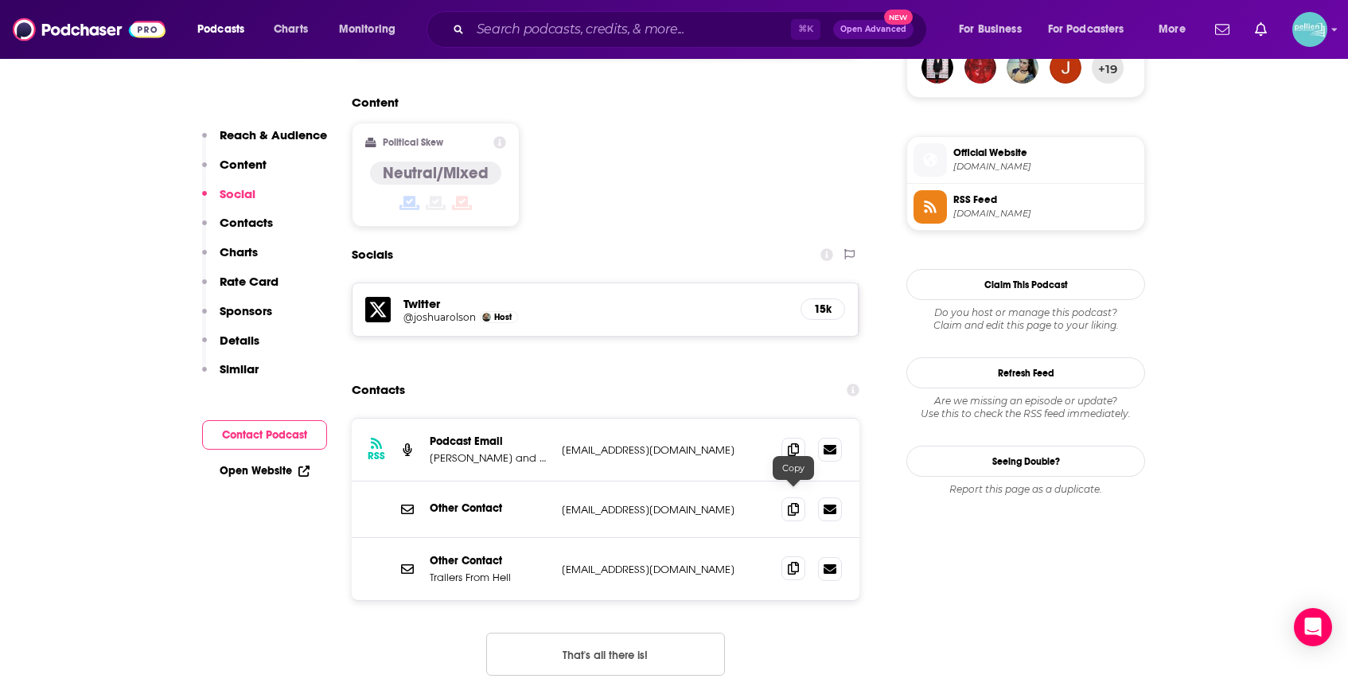
click at [789, 562] on icon at bounding box center [793, 568] width 11 height 13
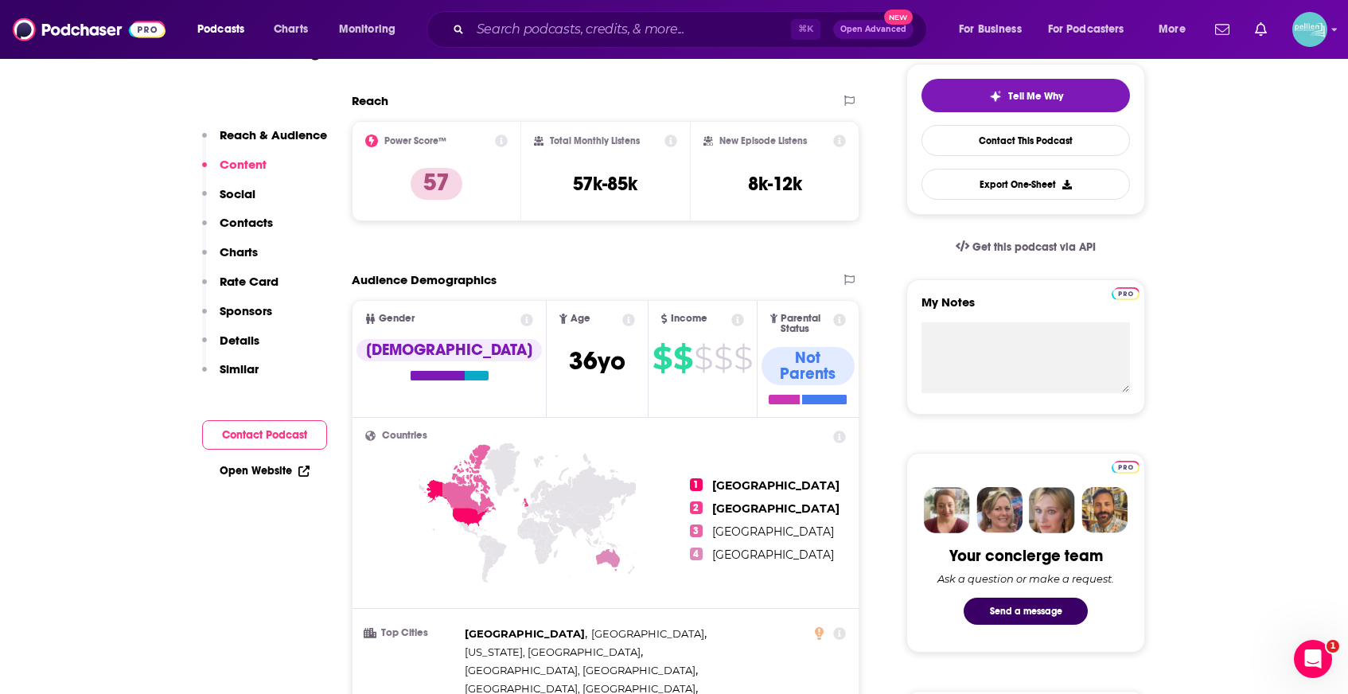
scroll to position [0, 0]
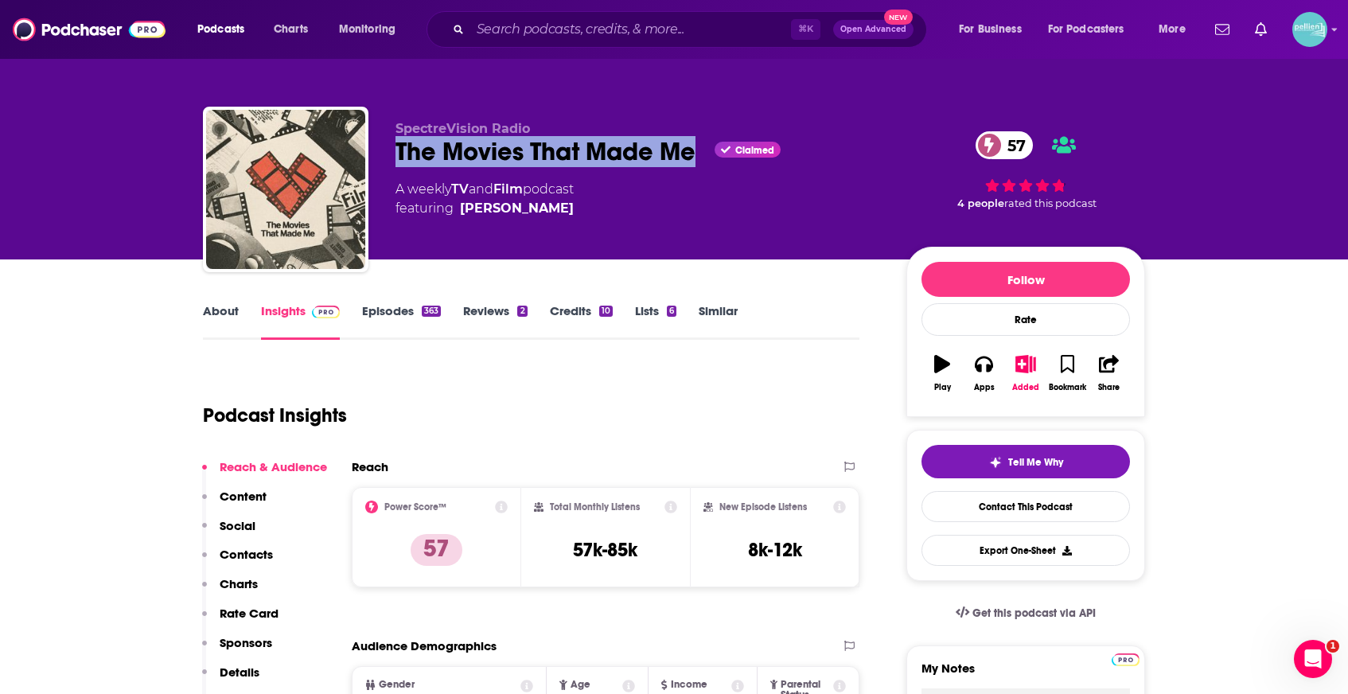
drag, startPoint x: 701, startPoint y: 155, endPoint x: 388, endPoint y: 155, distance: 313.6
click at [388, 155] on div "SpectreVision Radio The Movies That Made Me Claimed 57 A weekly TV and Film pod…" at bounding box center [674, 193] width 942 height 172
copy h2 "The Movies That Made Me"
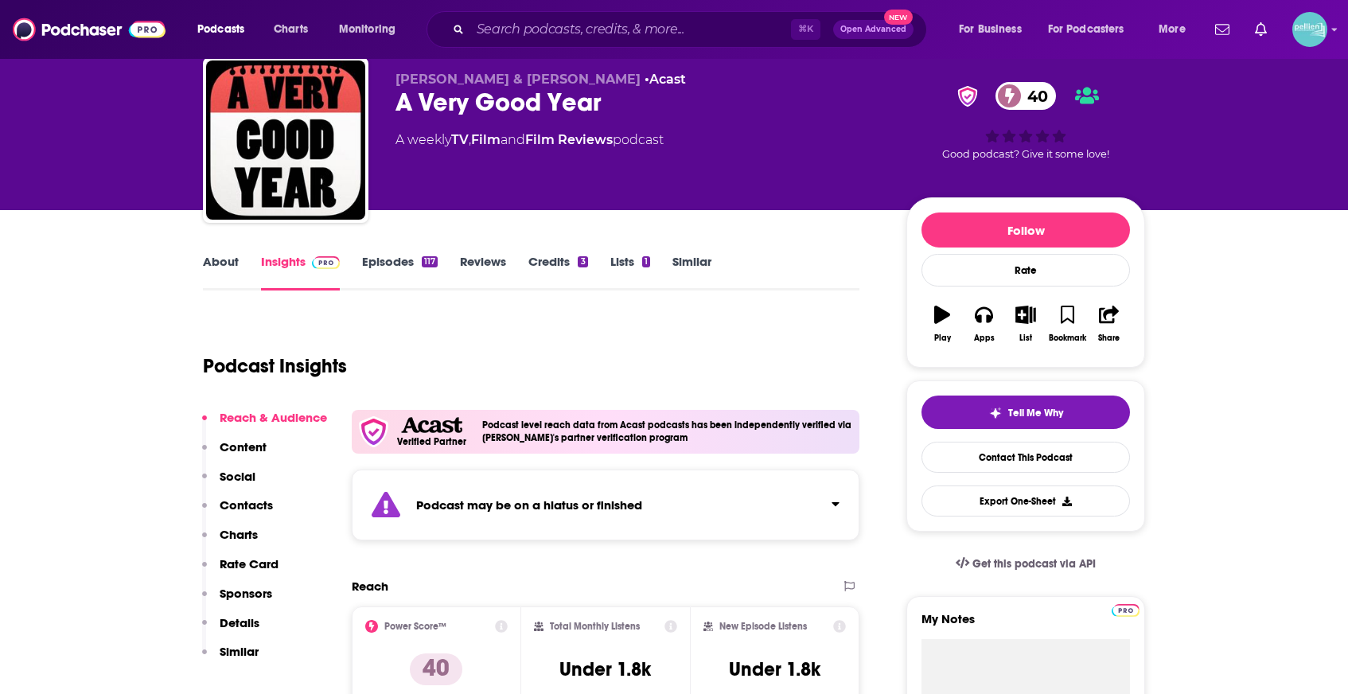
scroll to position [60, 0]
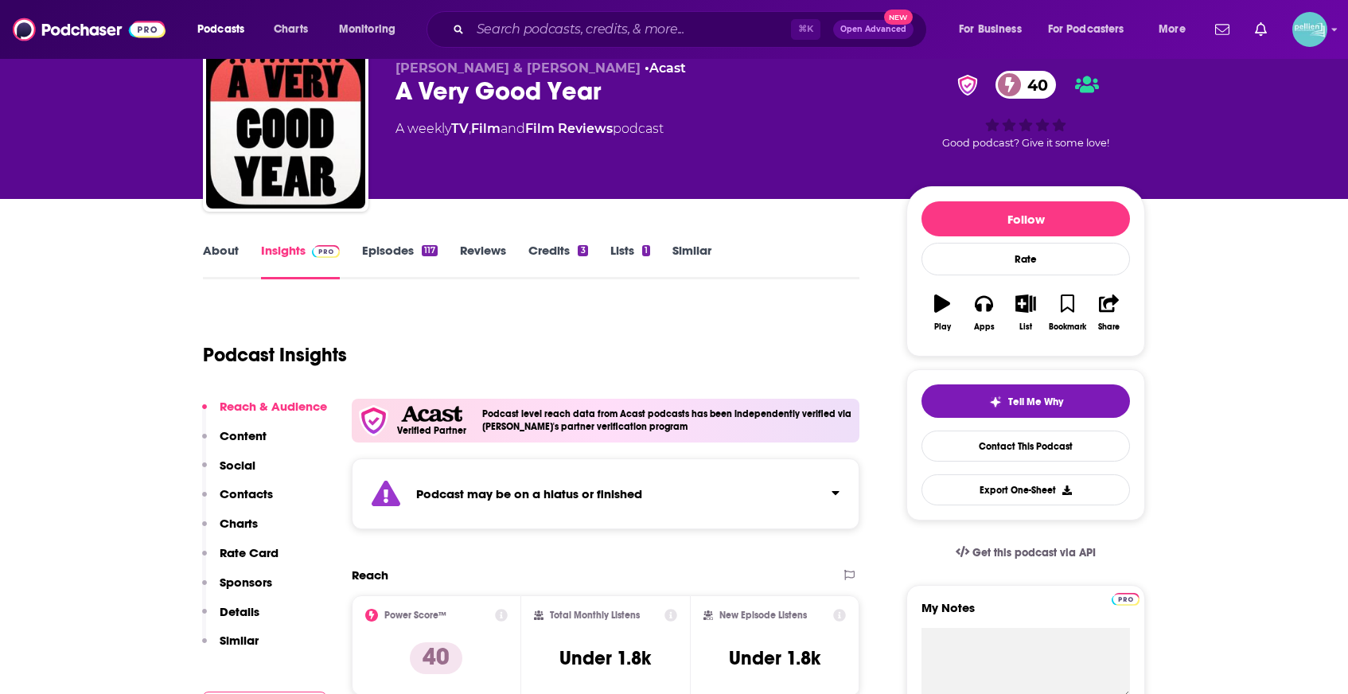
click at [373, 251] on link "Episodes 117" at bounding box center [400, 261] width 76 height 37
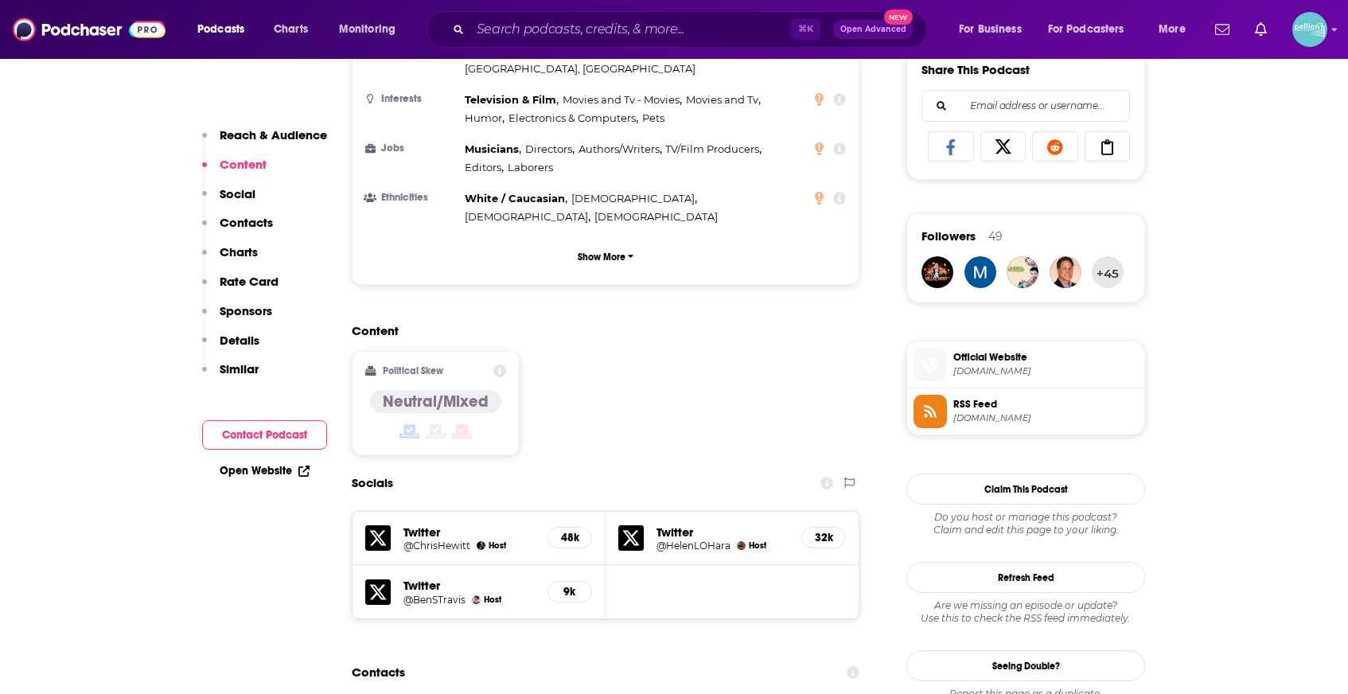
scroll to position [1019, 0]
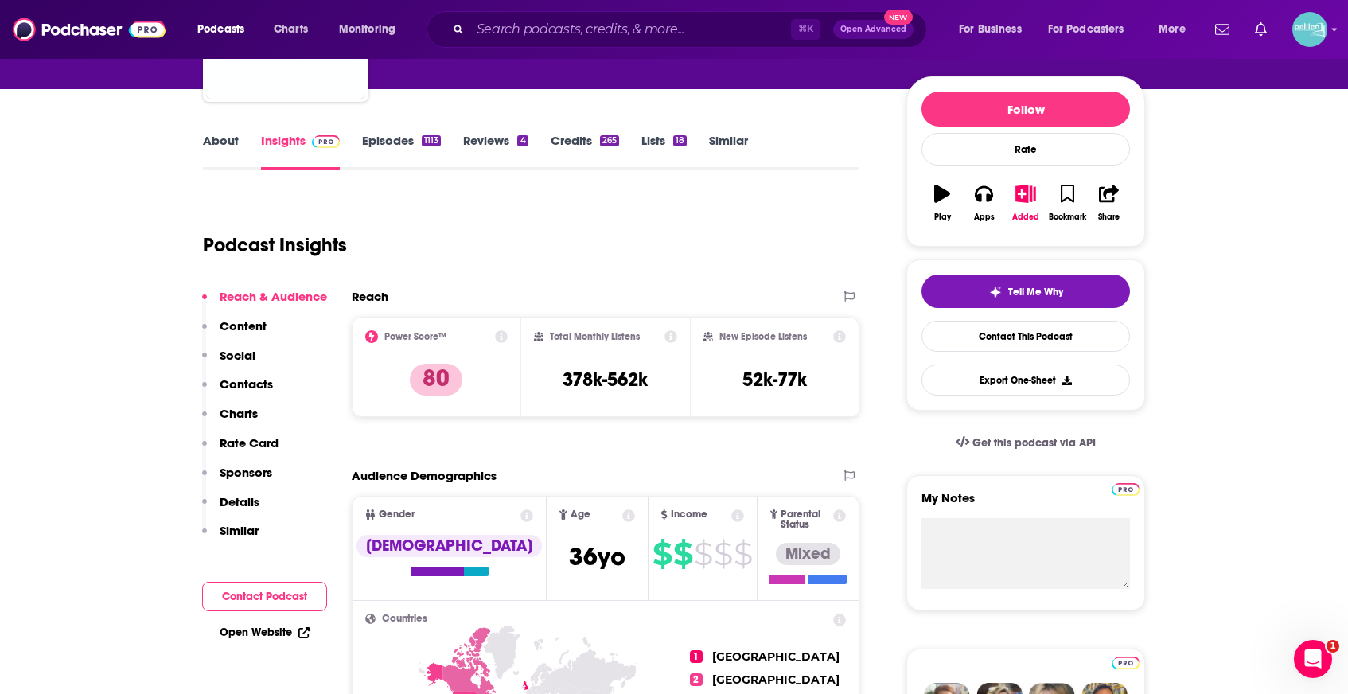
scroll to position [0, 0]
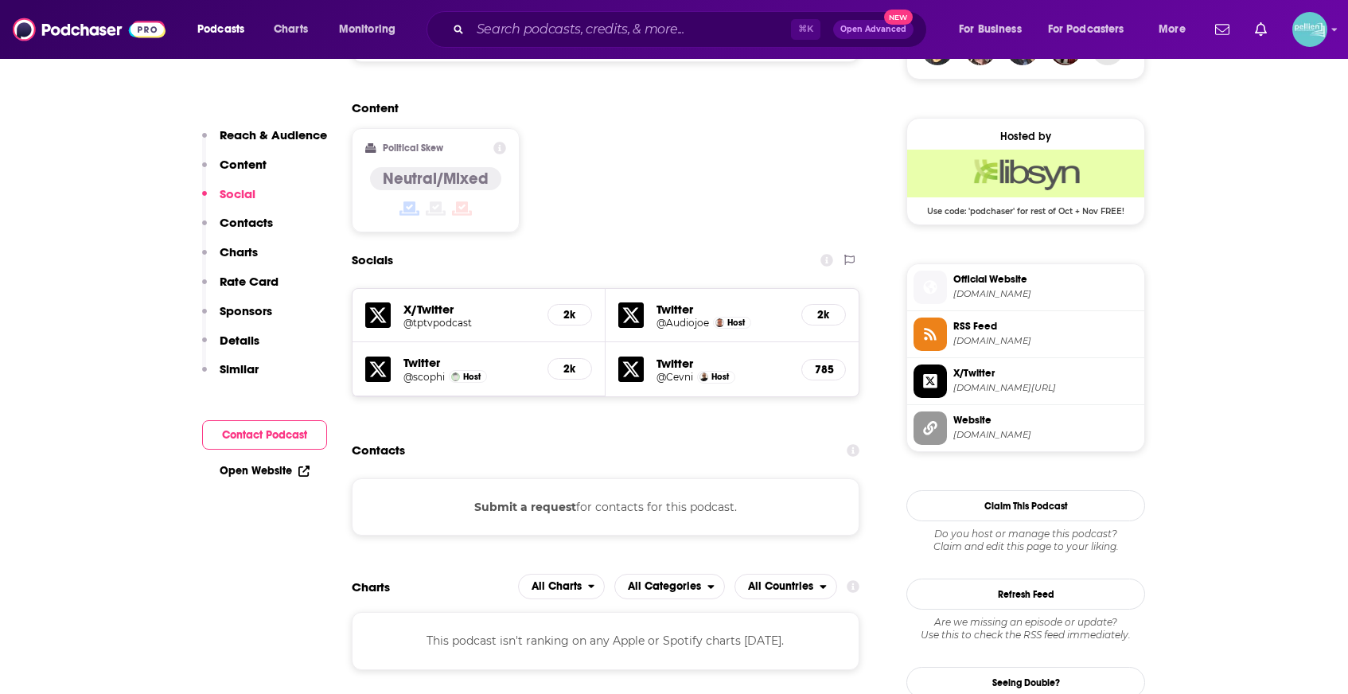
scroll to position [1235, 0]
